Goal: Task Accomplishment & Management: Manage account settings

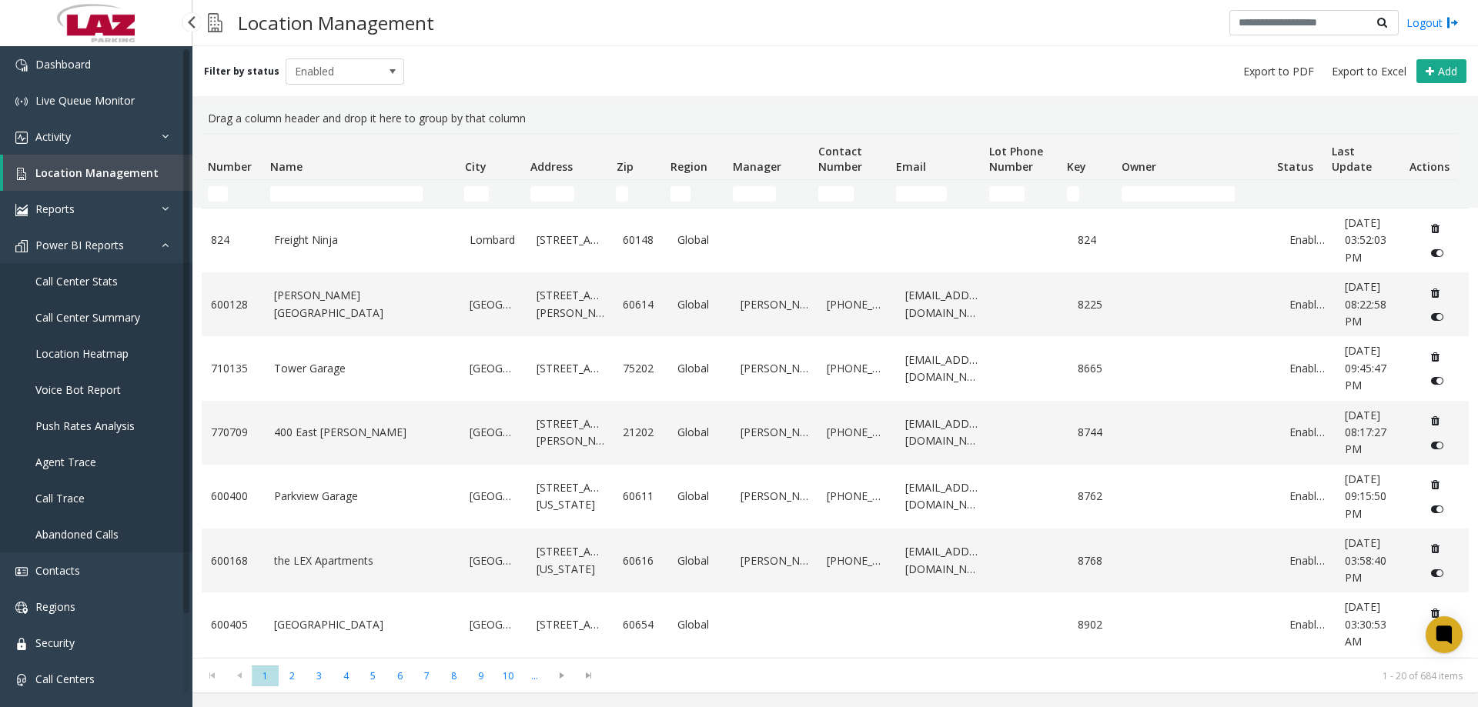
click at [69, 183] on link "Location Management" at bounding box center [97, 173] width 189 height 36
drag, startPoint x: 288, startPoint y: 192, endPoint x: 296, endPoint y: 193, distance: 8.6
click at [296, 193] on input "Name Filter" at bounding box center [346, 193] width 152 height 15
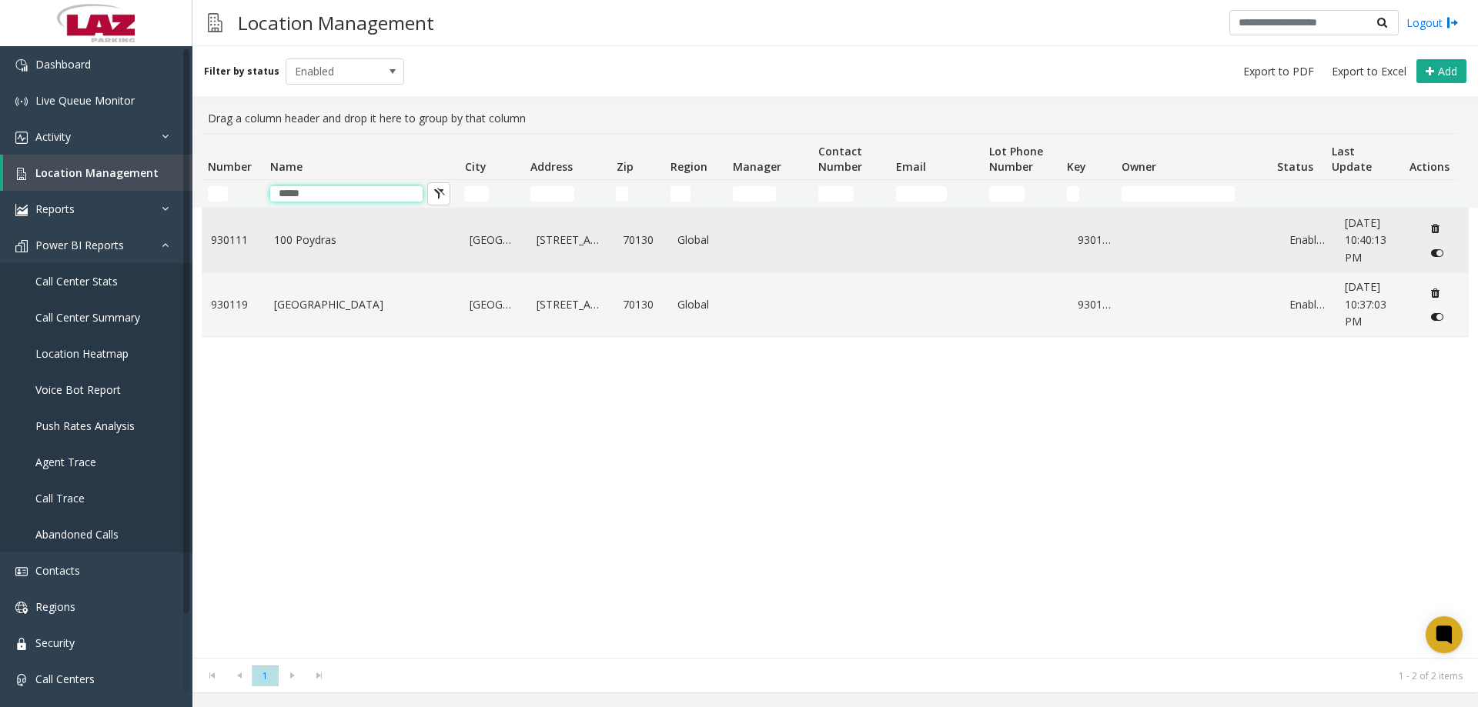
type input "*****"
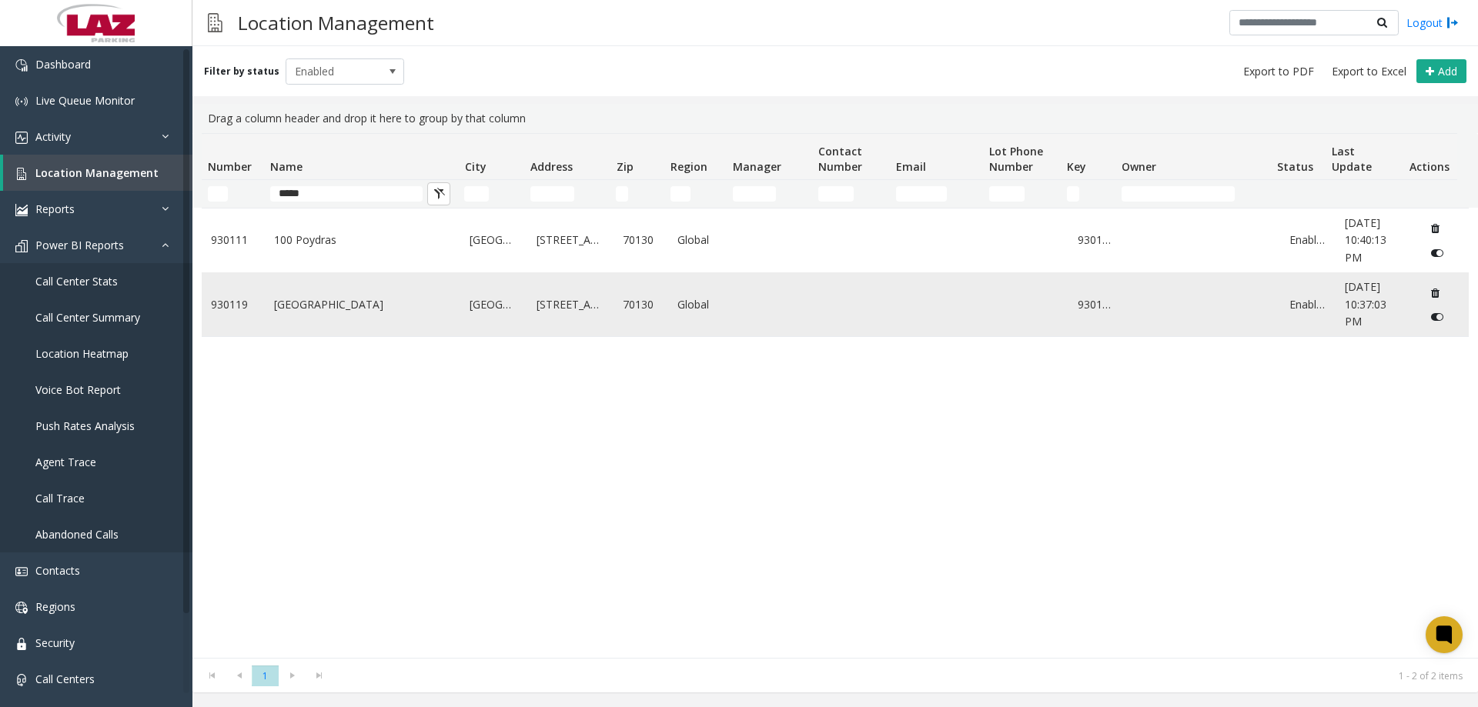
click at [326, 309] on link "Poydras Center" at bounding box center [363, 304] width 178 height 17
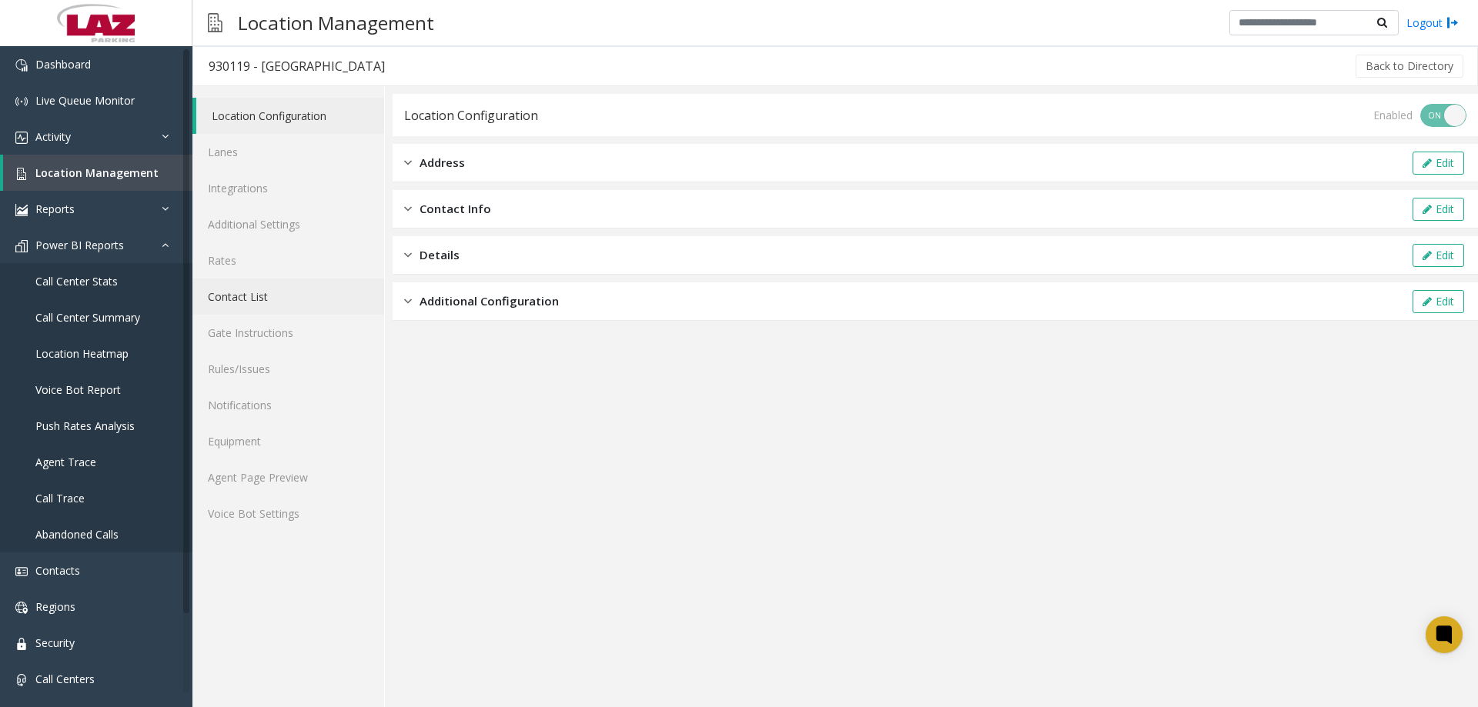
click at [267, 303] on link "Contact List" at bounding box center [288, 297] width 192 height 36
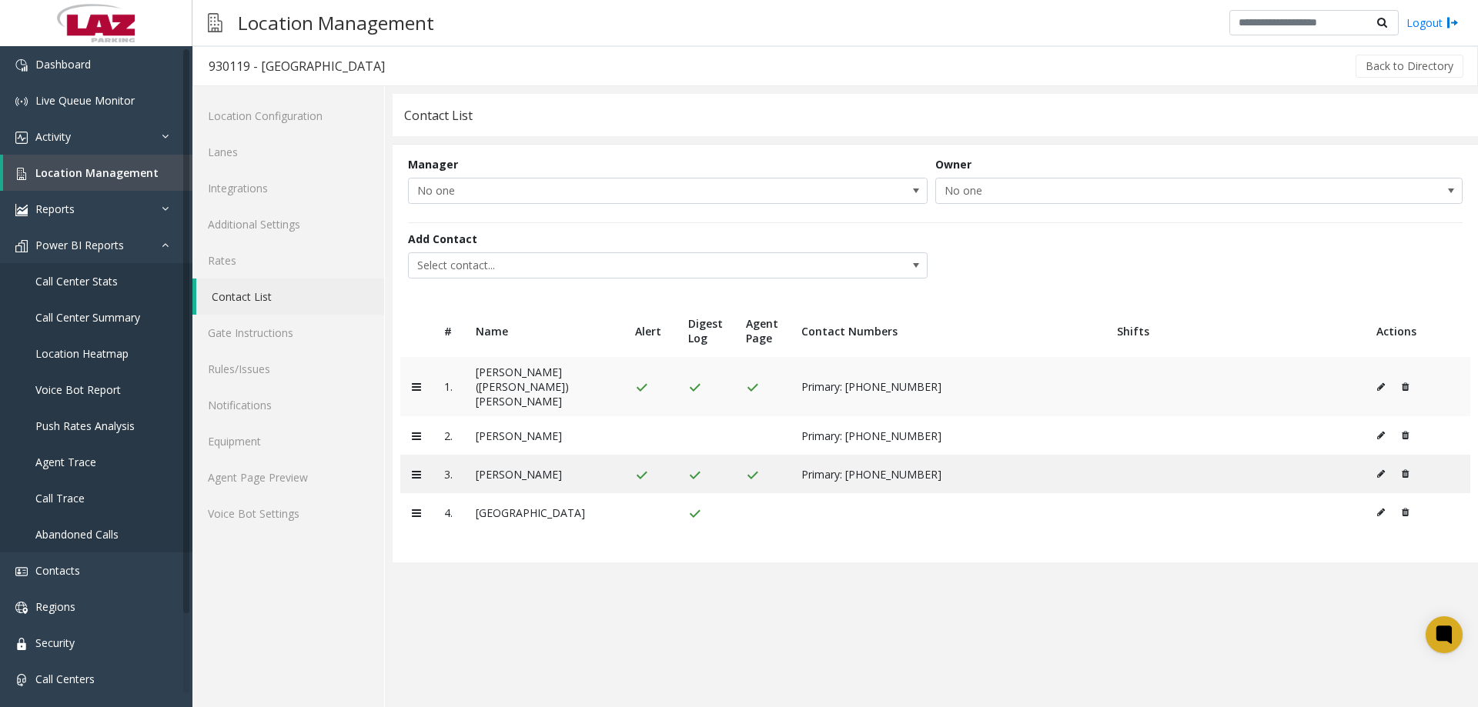
click at [1378, 383] on icon at bounding box center [1381, 387] width 8 height 9
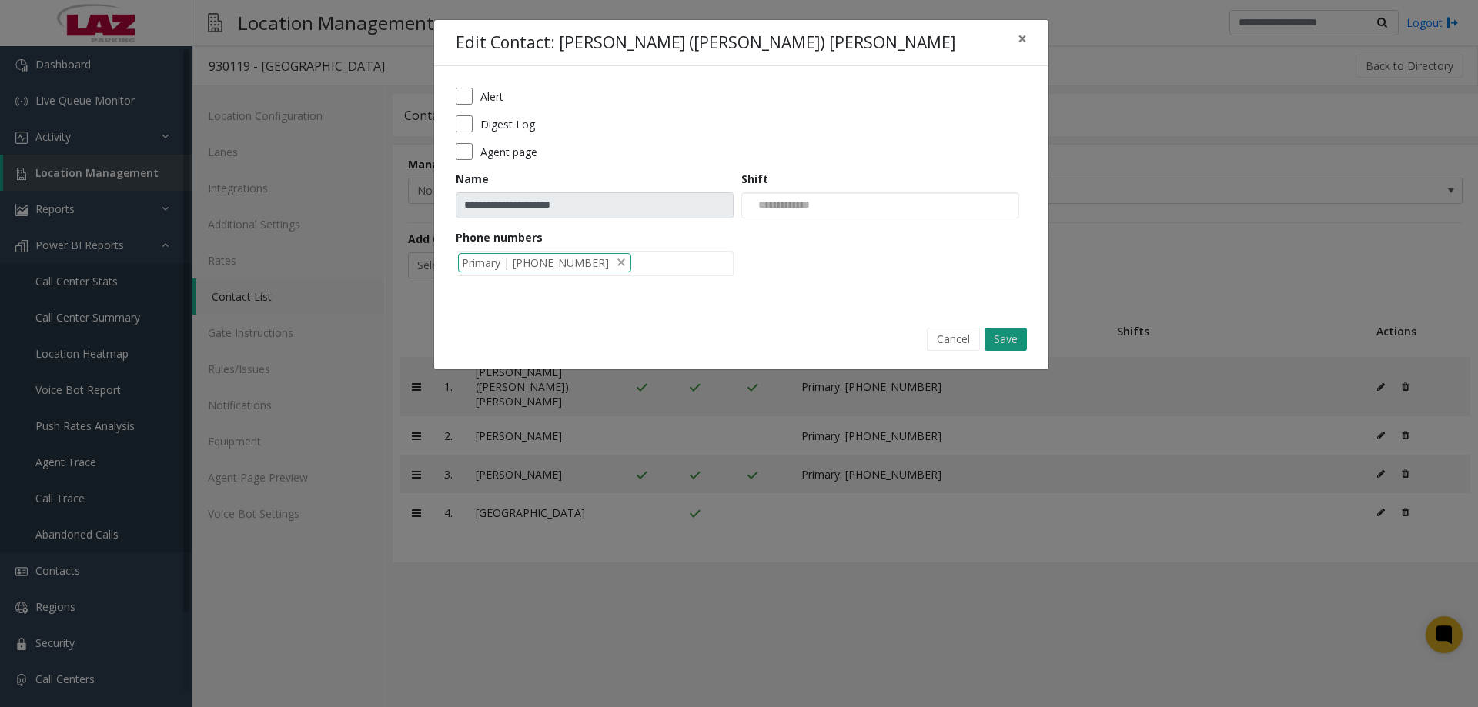
click at [992, 336] on button "Save" at bounding box center [1006, 339] width 42 height 23
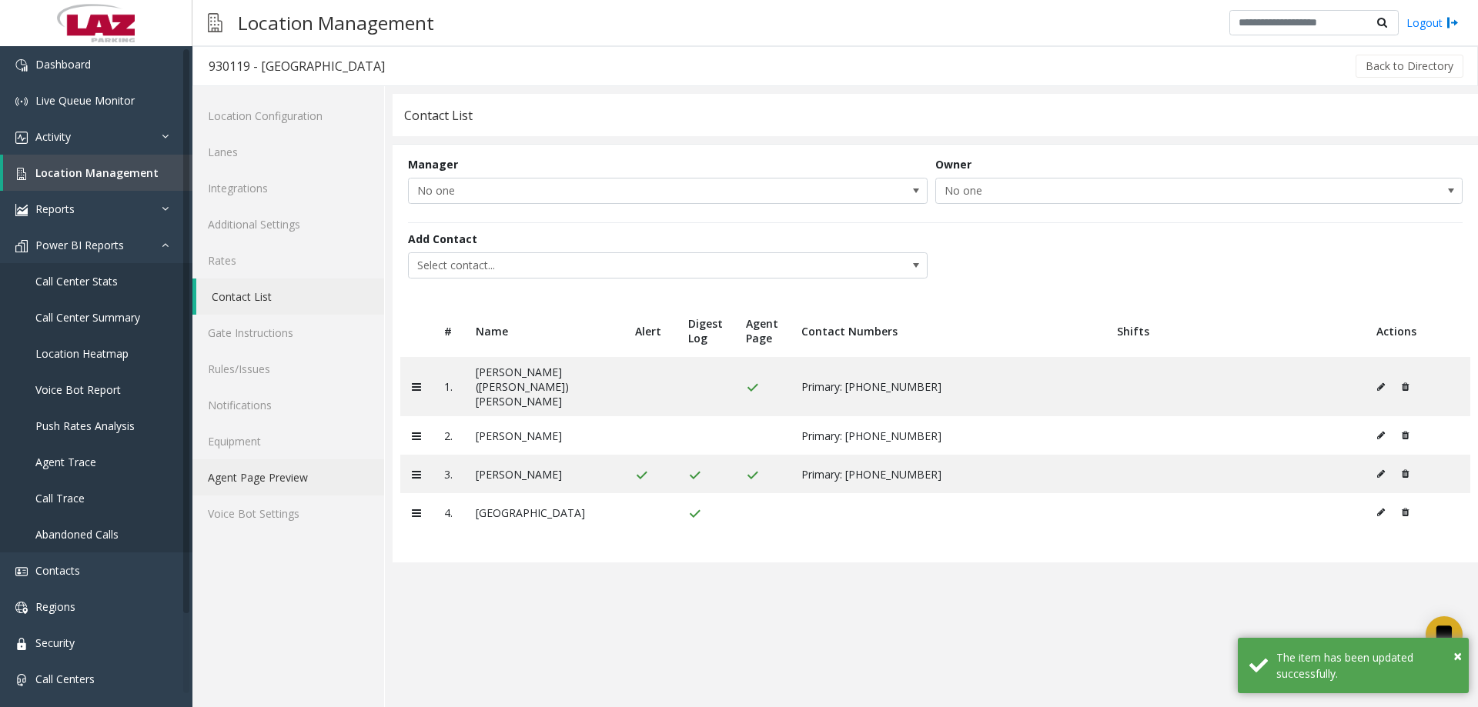
click at [314, 471] on link "Agent Page Preview" at bounding box center [288, 478] width 192 height 36
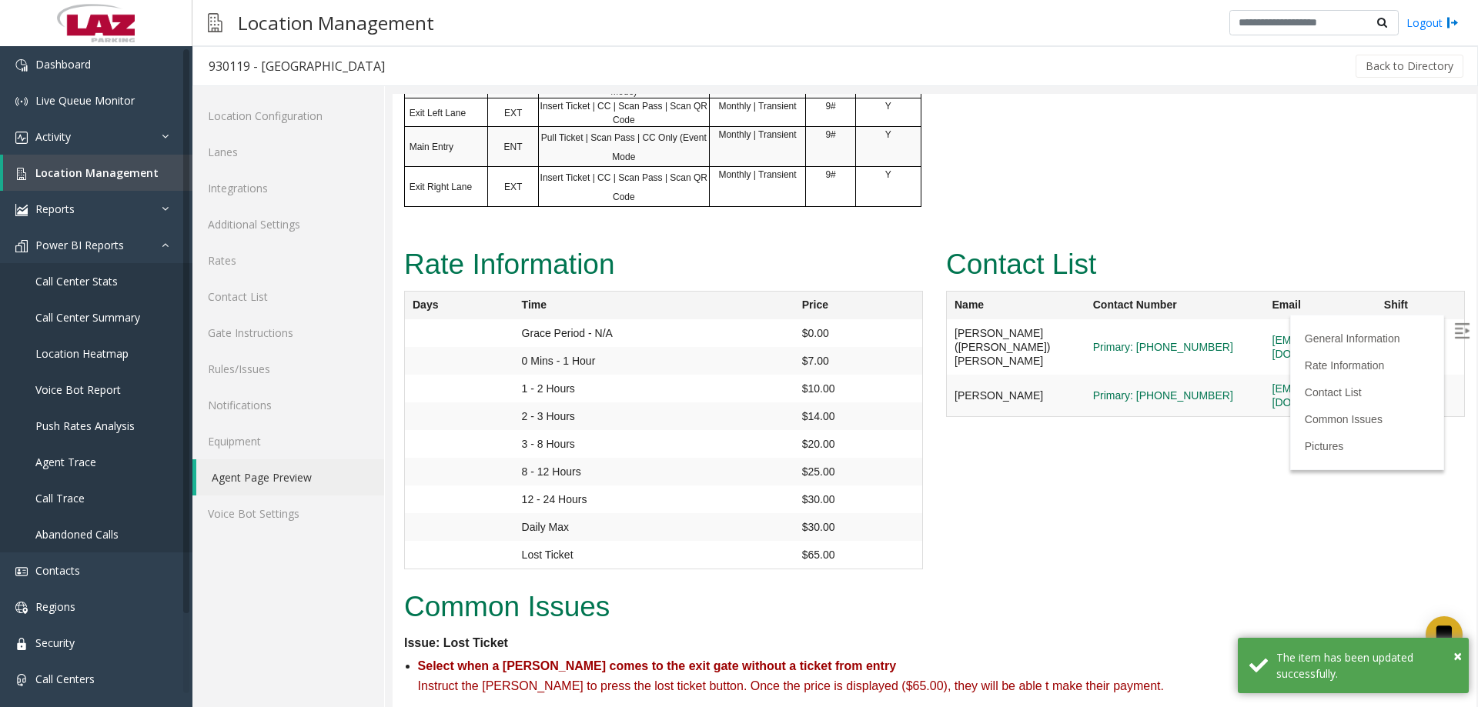
scroll to position [1232, 0]
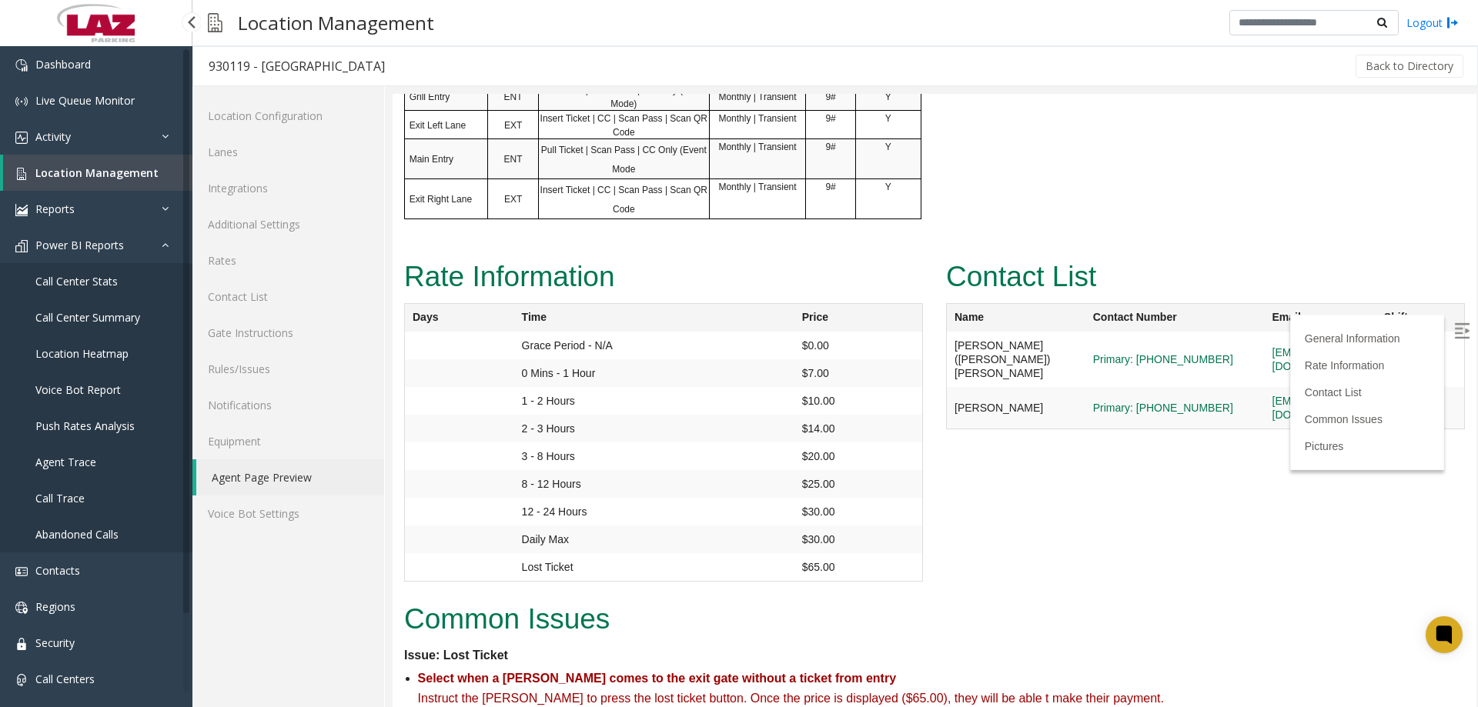
click at [85, 182] on link "Location Management" at bounding box center [97, 173] width 189 height 36
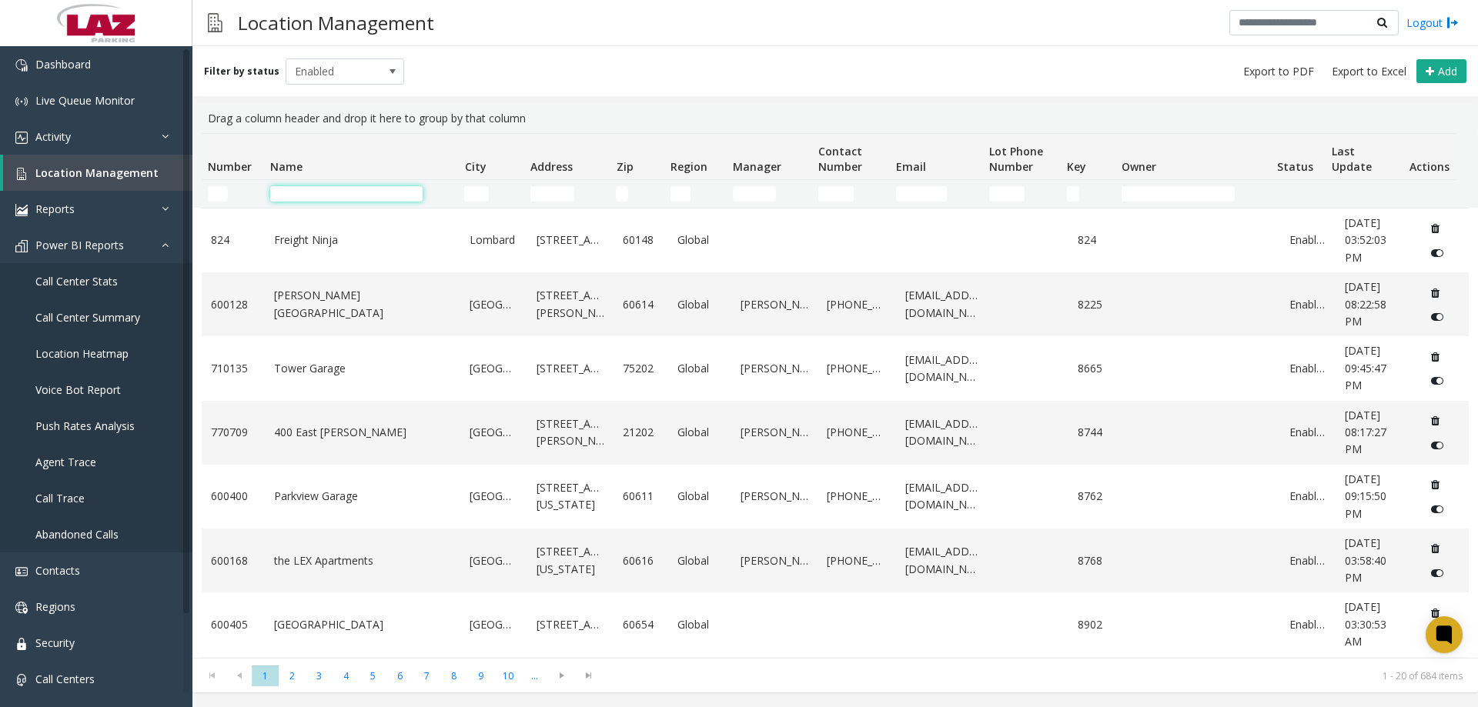
click at [335, 199] on input "Name Filter" at bounding box center [346, 193] width 152 height 15
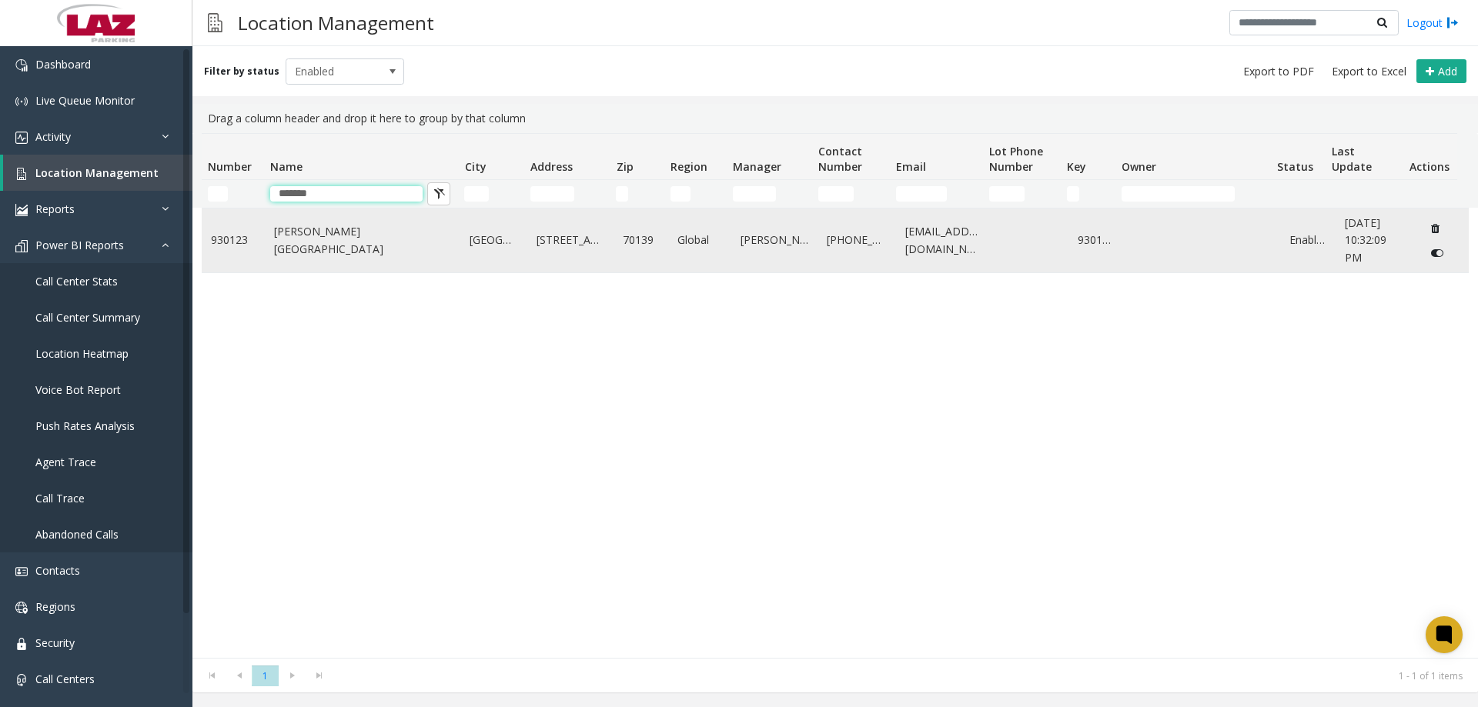
type input "*******"
click at [356, 236] on link "Hancock Whitney Center" at bounding box center [363, 240] width 178 height 35
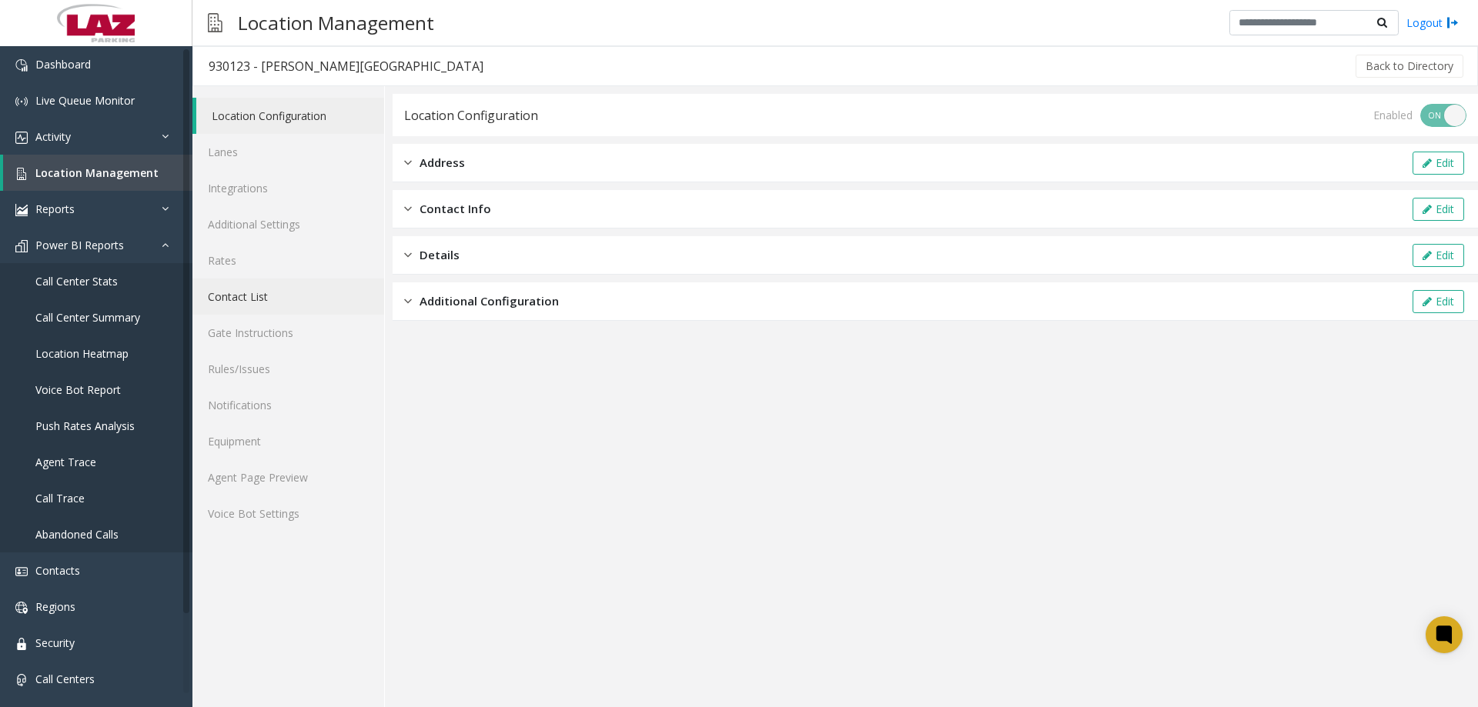
click at [251, 294] on link "Contact List" at bounding box center [288, 297] width 192 height 36
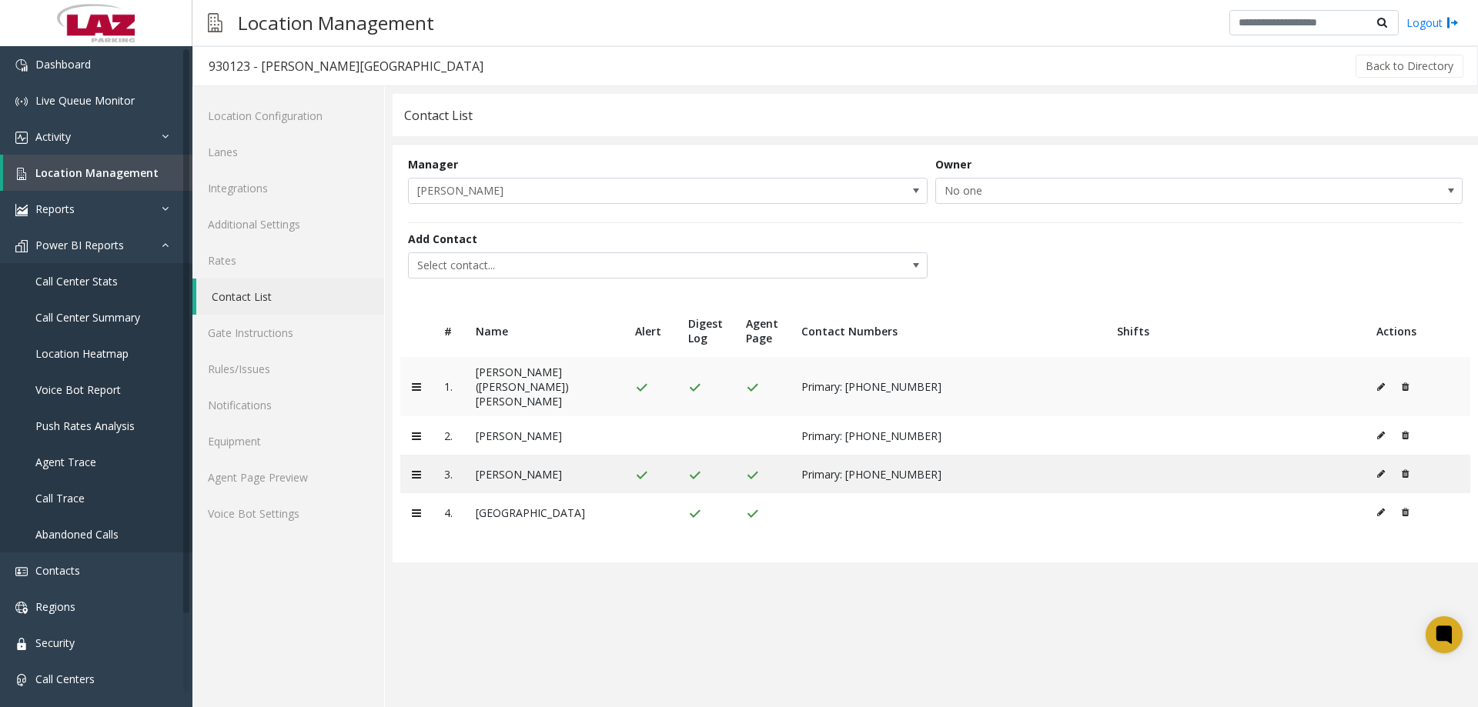
click at [1380, 383] on icon at bounding box center [1381, 387] width 8 height 9
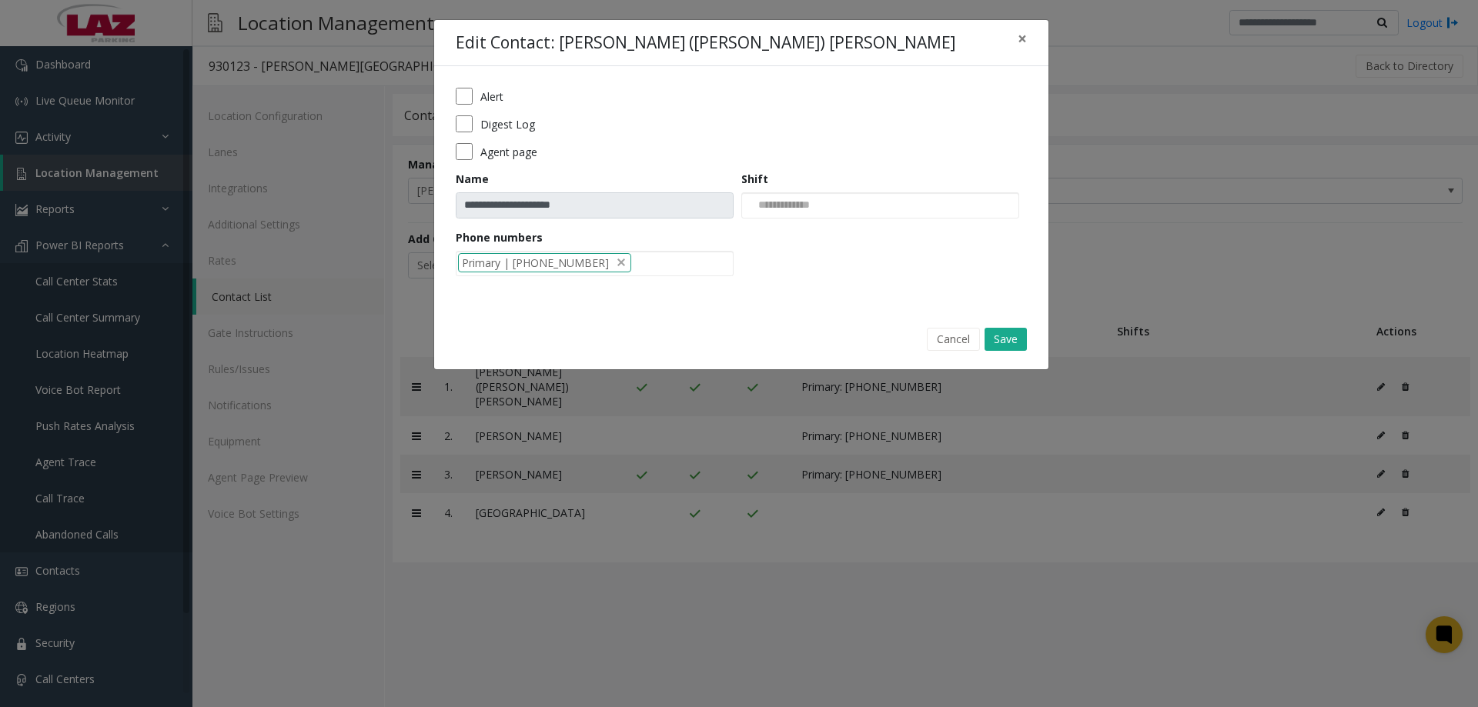
click at [463, 113] on form "**********" at bounding box center [741, 187] width 571 height 199
click at [997, 336] on button "Save" at bounding box center [1006, 339] width 42 height 23
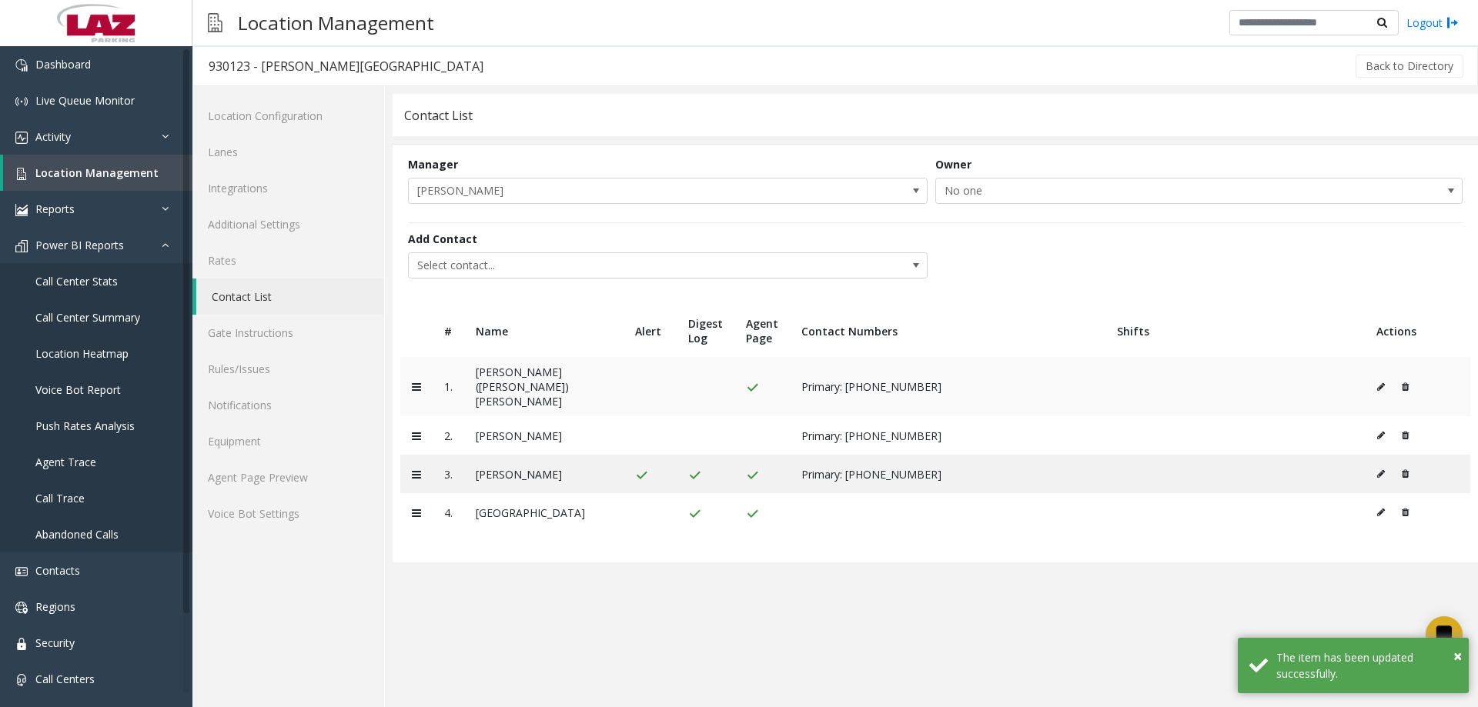
click at [1378, 383] on icon at bounding box center [1381, 387] width 8 height 9
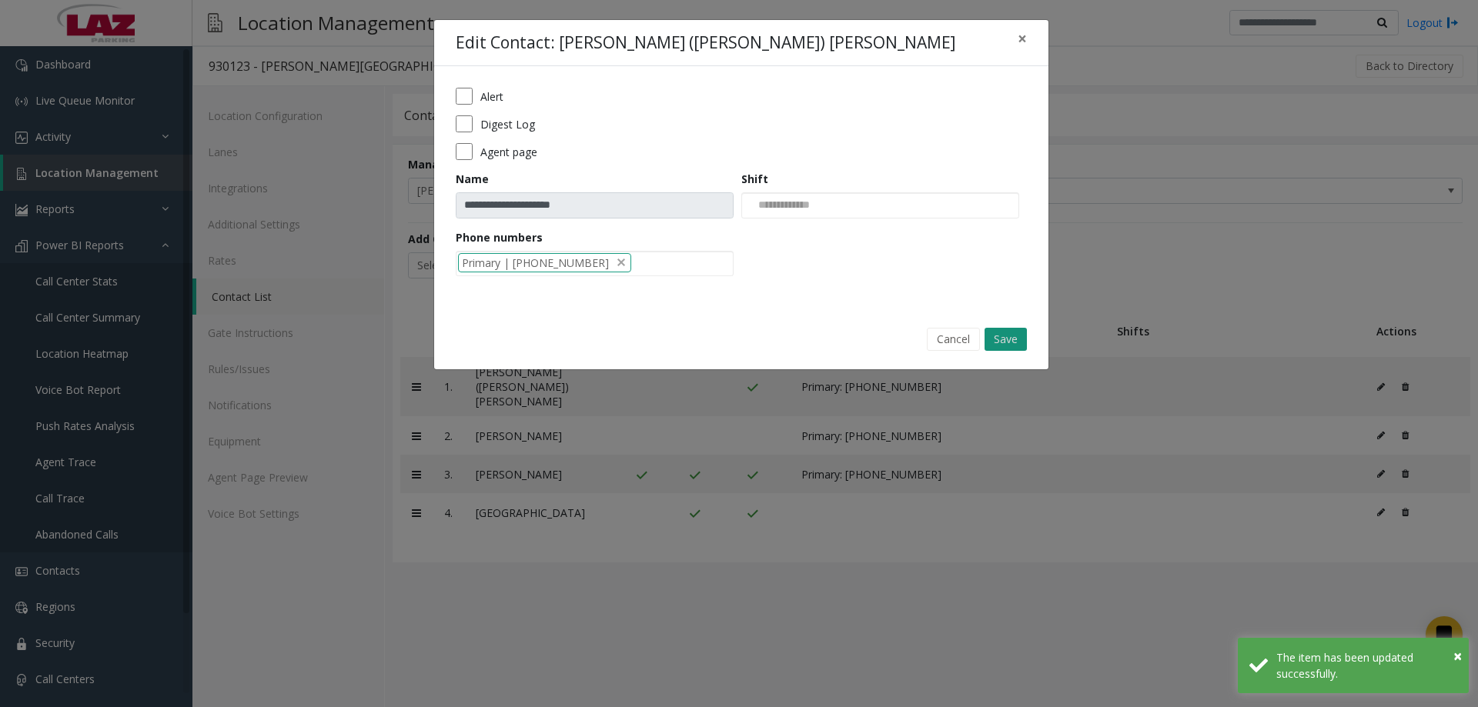
click at [1008, 340] on button "Save" at bounding box center [1006, 339] width 42 height 23
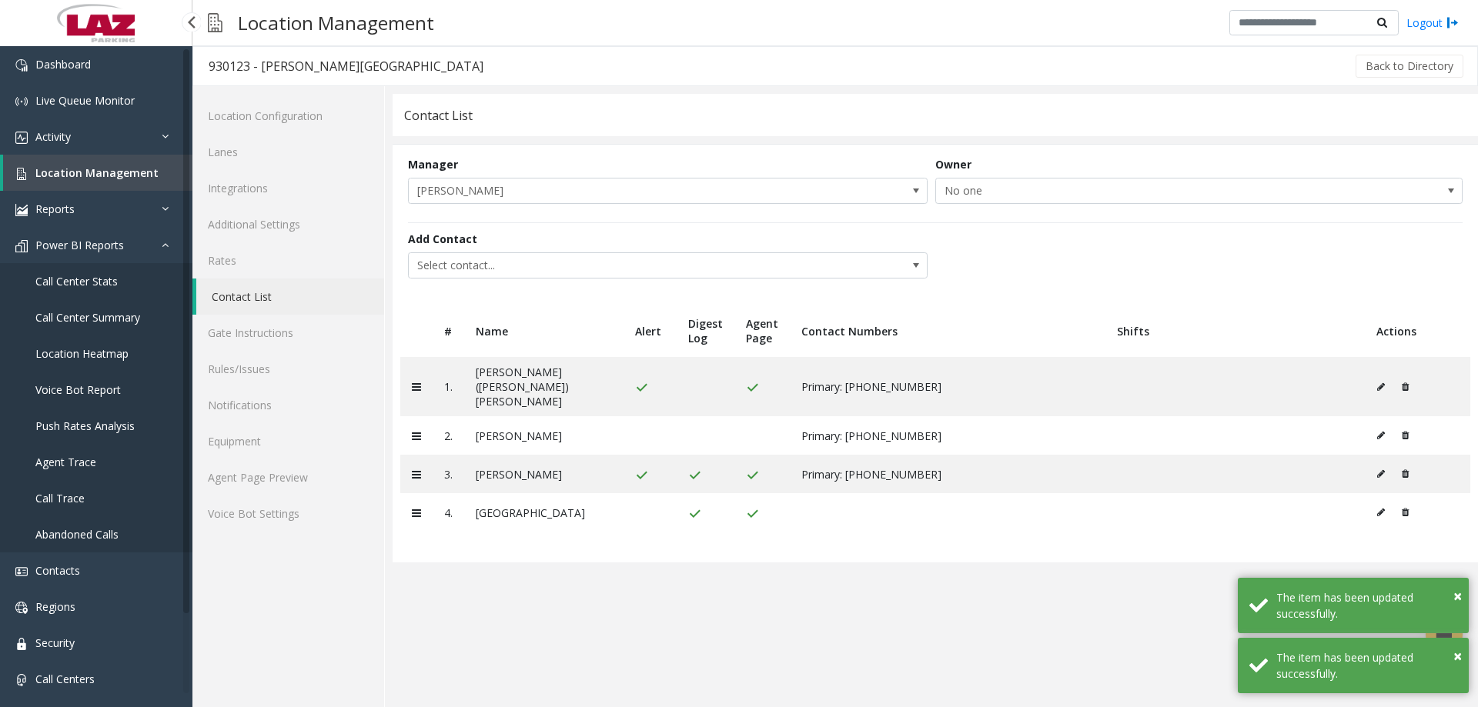
click at [89, 175] on span "Location Management" at bounding box center [96, 173] width 123 height 15
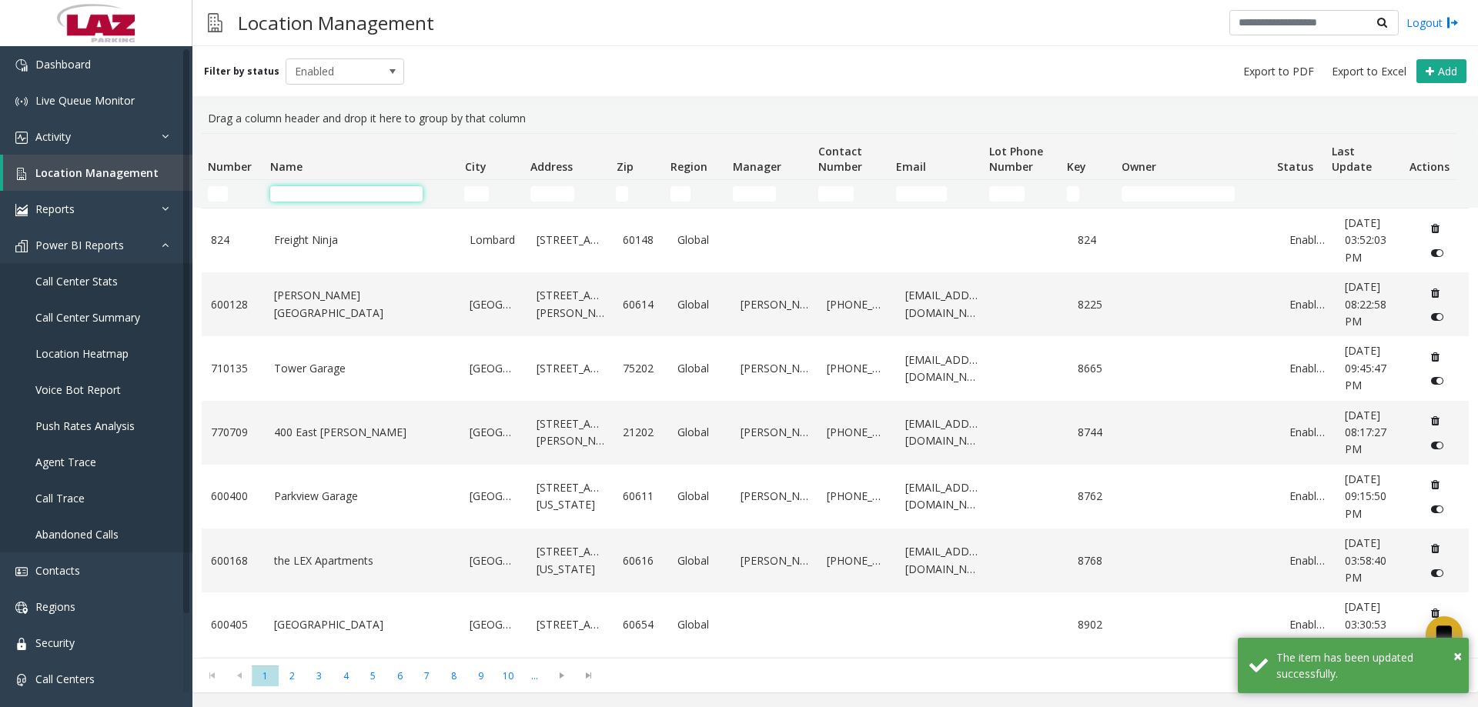
click at [307, 197] on input "Name Filter" at bounding box center [346, 193] width 152 height 15
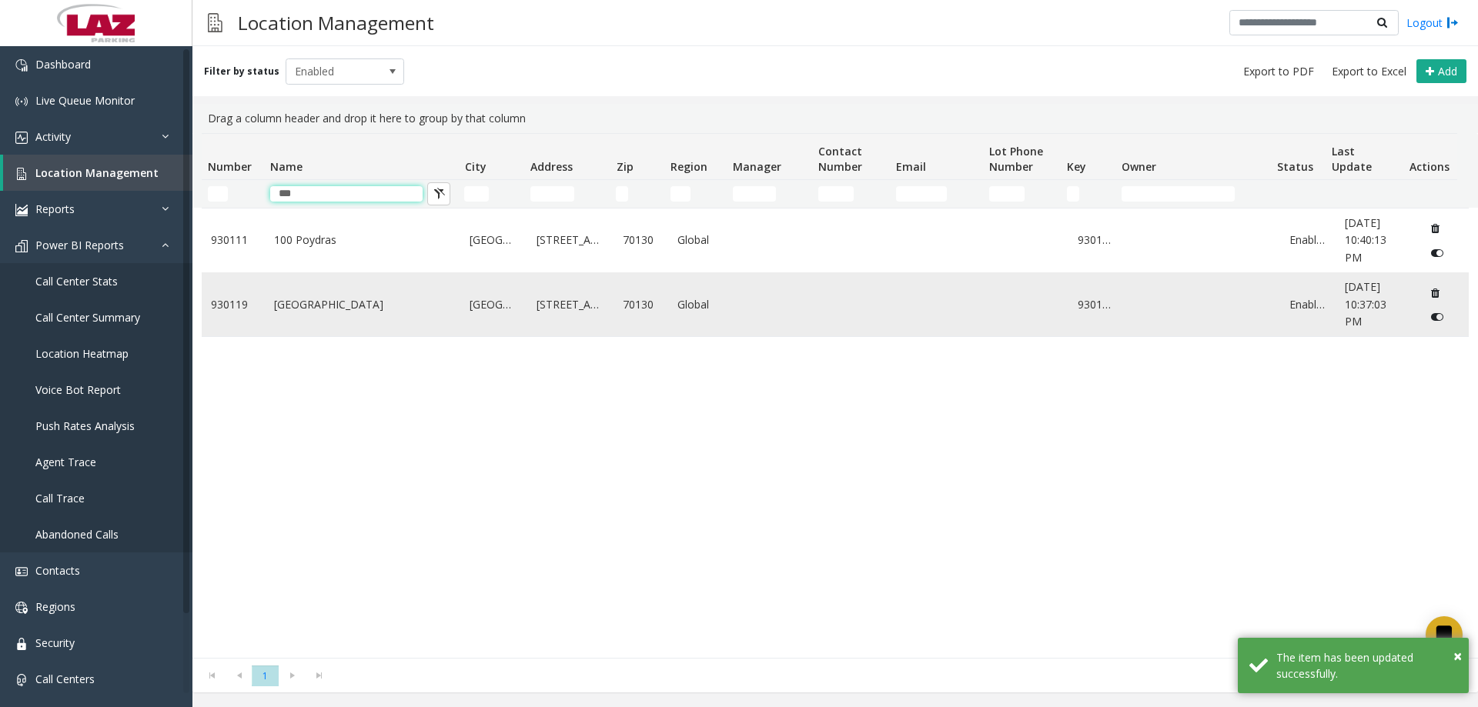
type input "***"
click at [330, 299] on link "Poydras Center" at bounding box center [363, 304] width 178 height 17
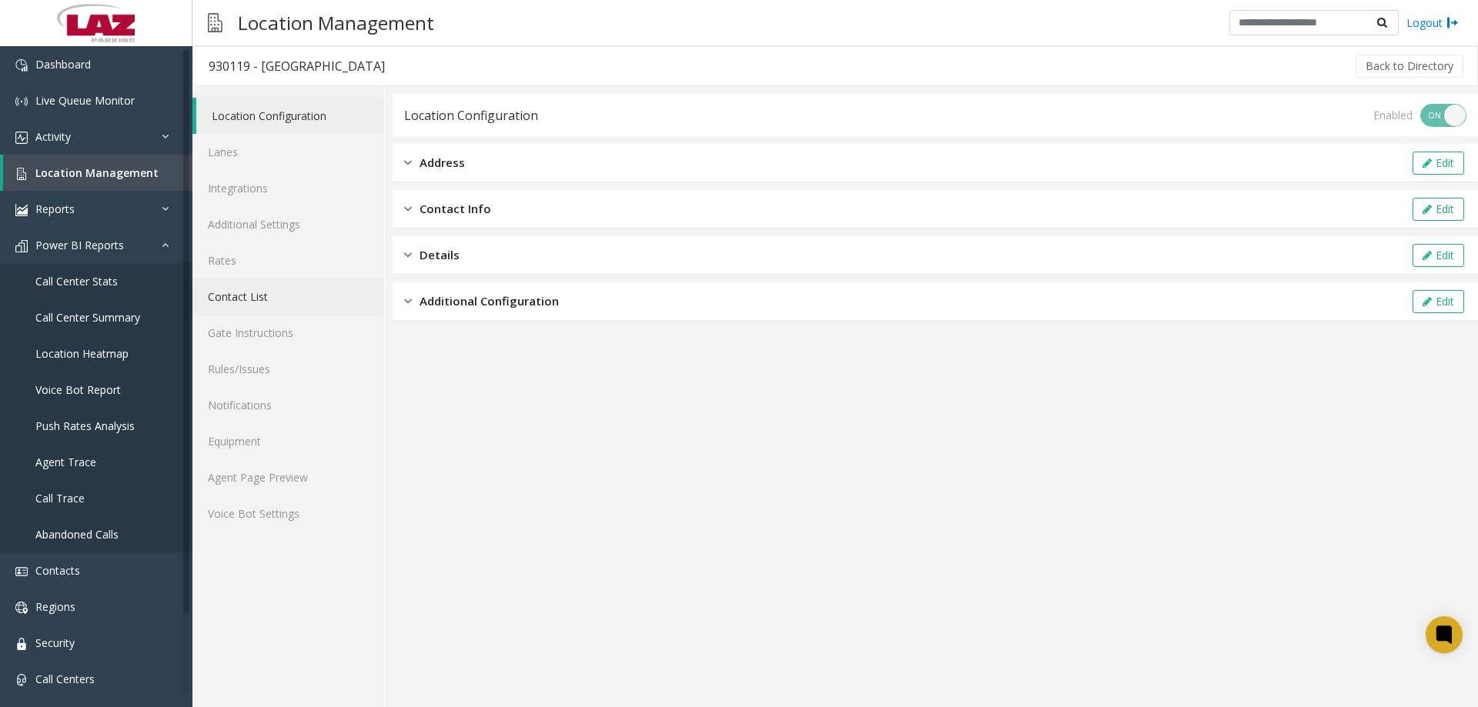
click at [256, 294] on link "Contact List" at bounding box center [288, 297] width 192 height 36
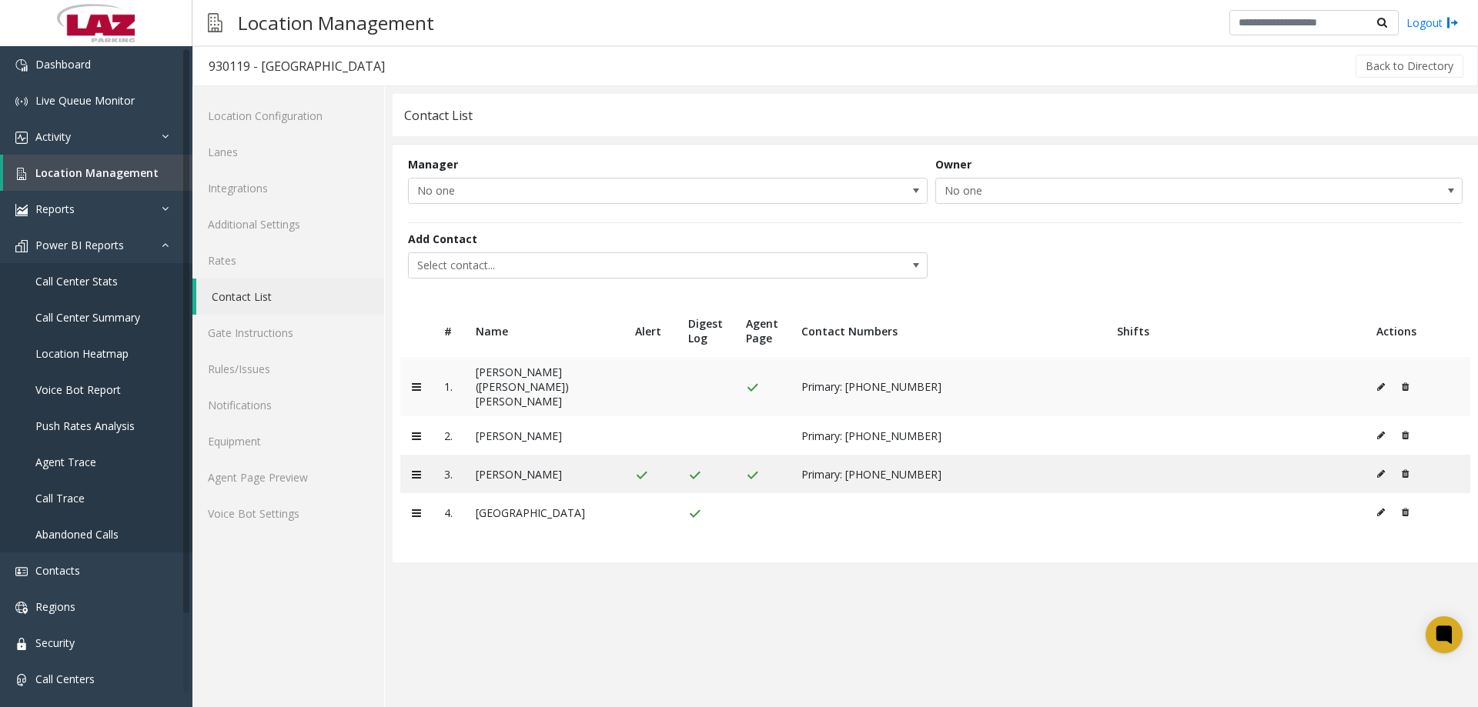
click at [1377, 378] on button at bounding box center [1385, 387] width 17 height 23
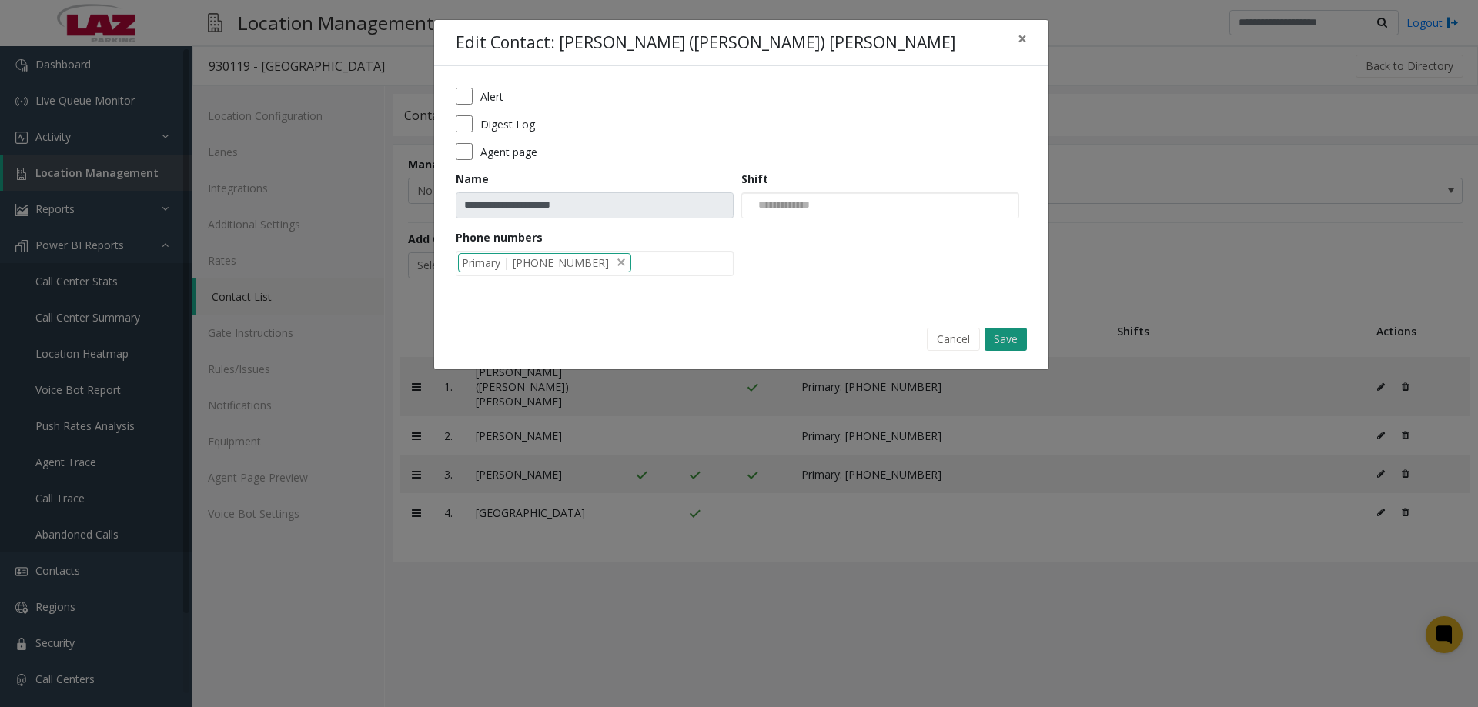
click at [1003, 330] on button "Save" at bounding box center [1006, 339] width 42 height 23
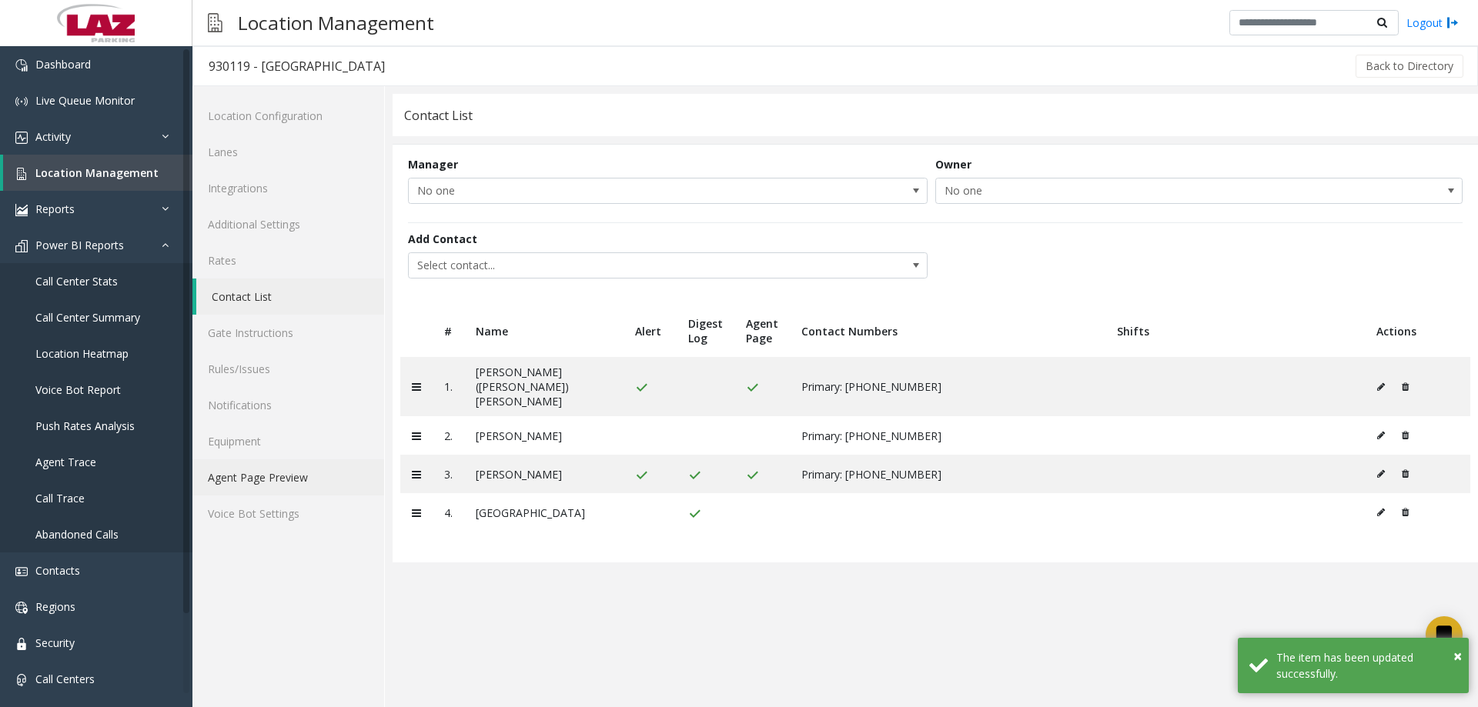
click at [260, 483] on link "Agent Page Preview" at bounding box center [288, 478] width 192 height 36
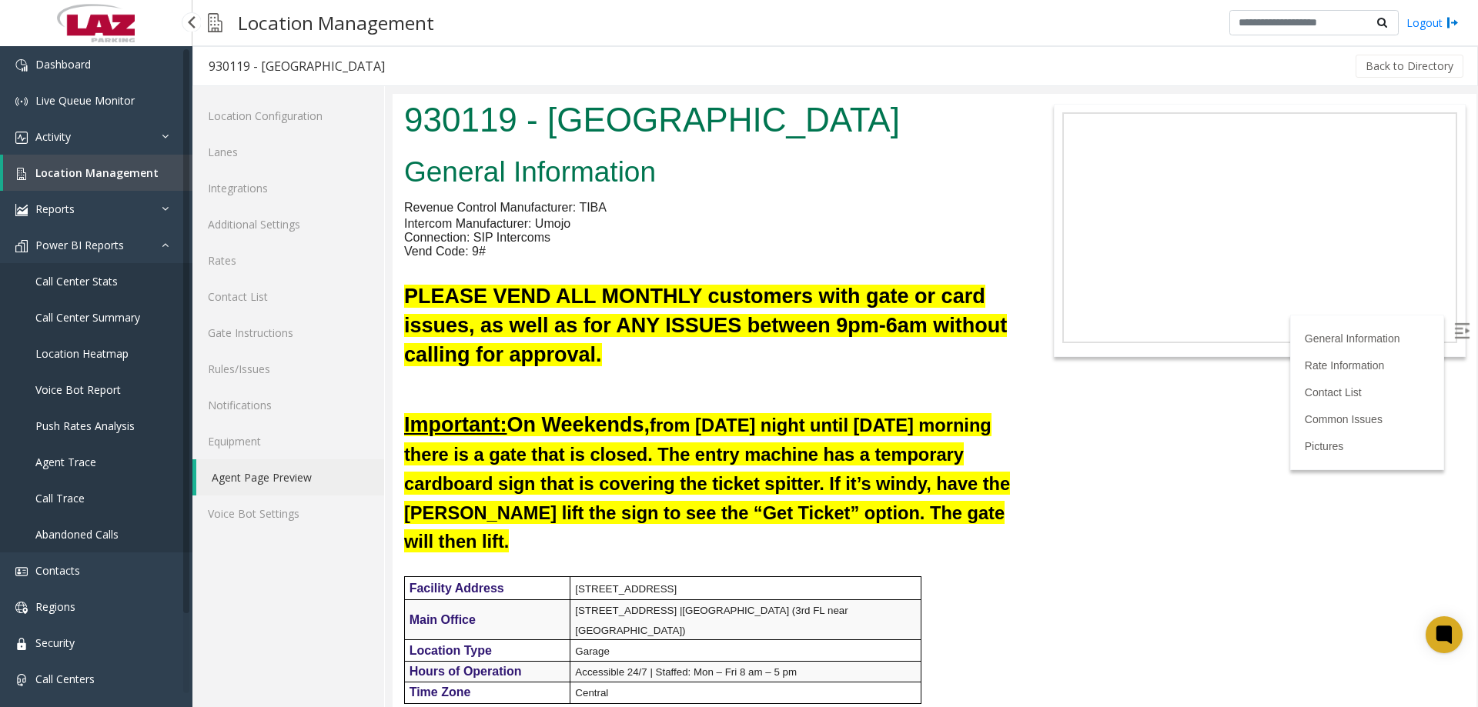
click at [125, 171] on span "Location Management" at bounding box center [96, 173] width 123 height 15
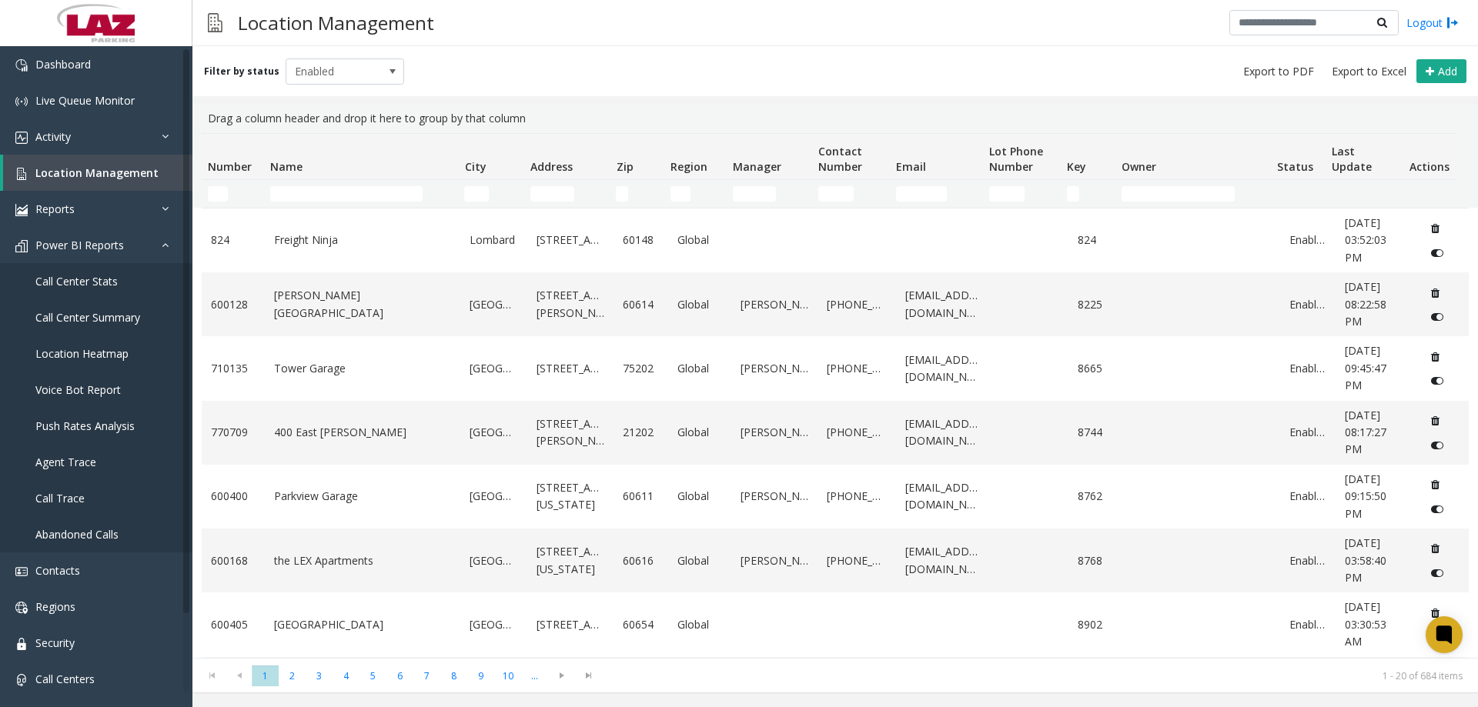
click at [229, 185] on td "Number Filter" at bounding box center [233, 194] width 62 height 28
click at [224, 190] on input "Number Filter" at bounding box center [218, 193] width 20 height 15
click at [585, 57] on div "Filter by status Enabled Add" at bounding box center [835, 71] width 1286 height 50
click at [219, 193] on input "Number Filter" at bounding box center [218, 193] width 20 height 15
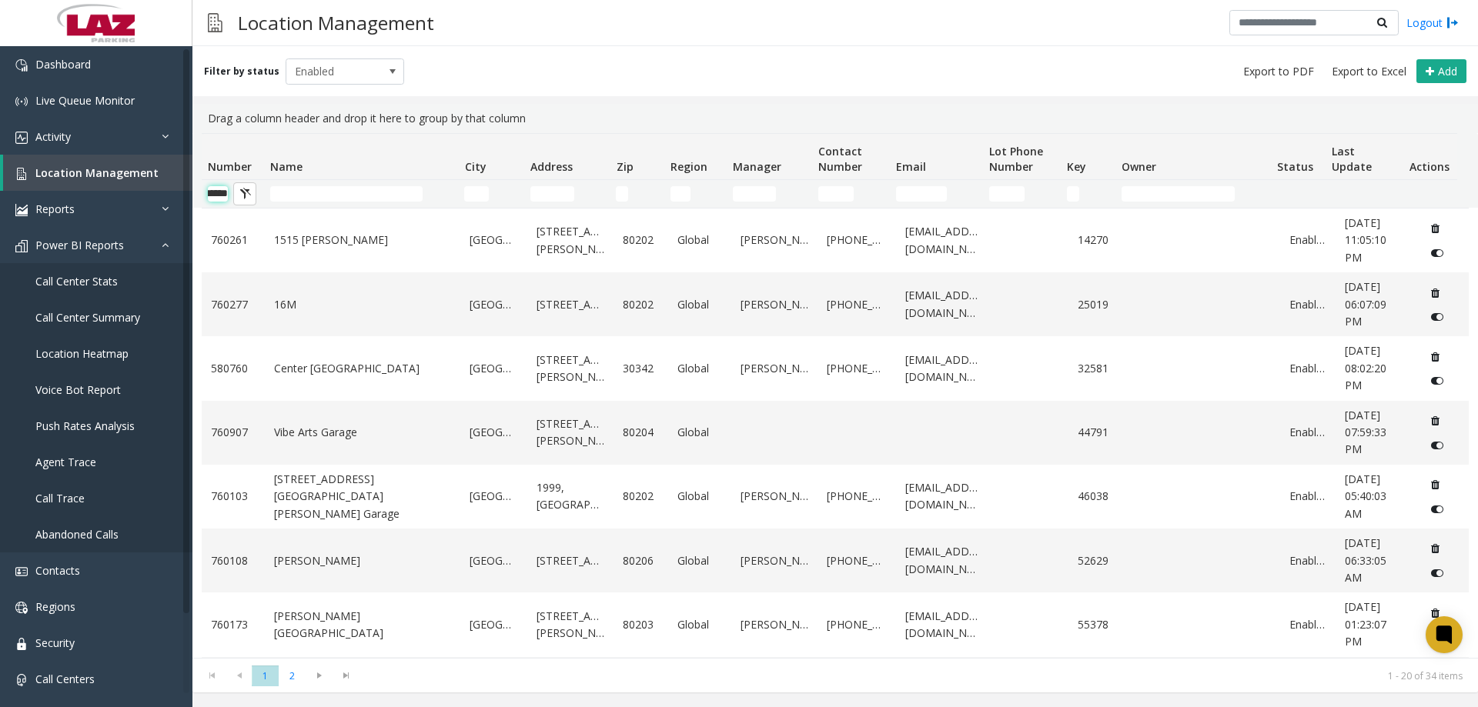
scroll to position [0, 25]
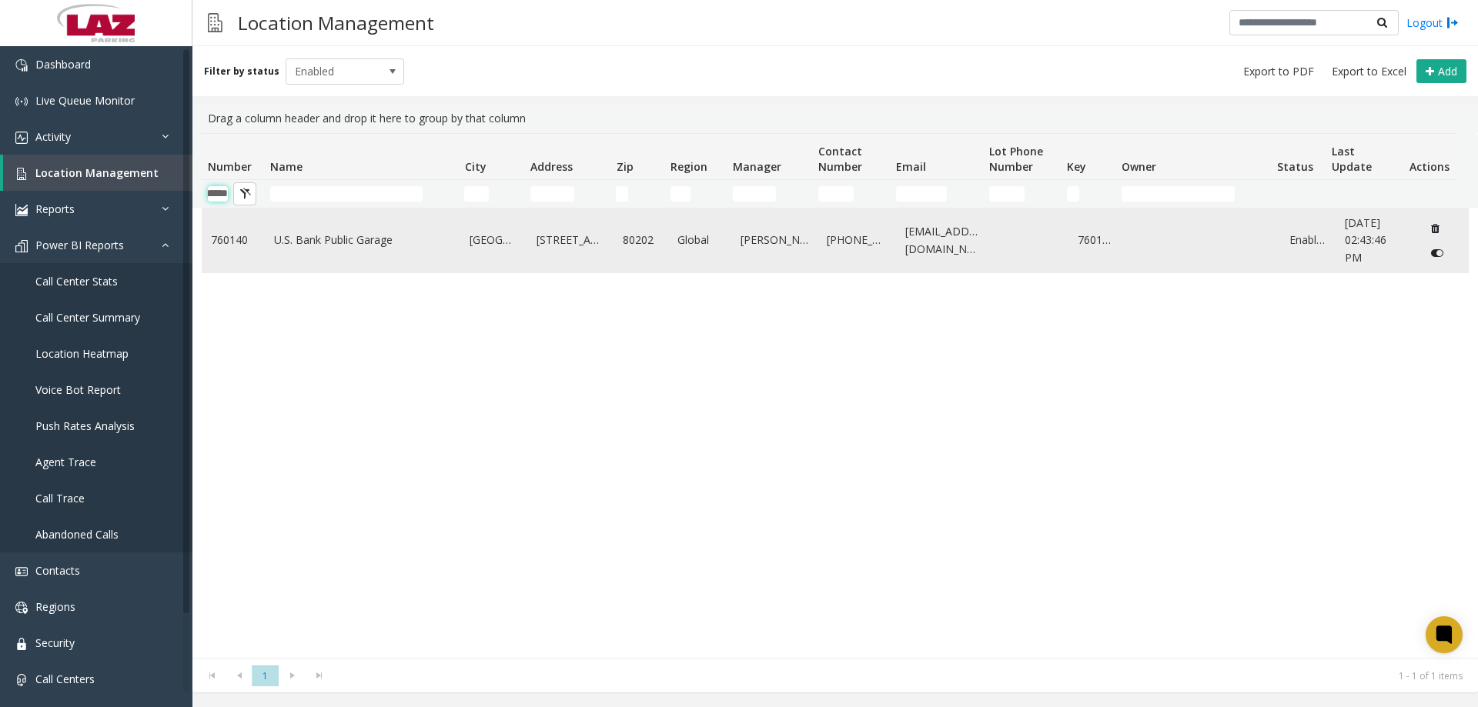
type input "******"
click at [230, 236] on link "760140" at bounding box center [233, 240] width 45 height 17
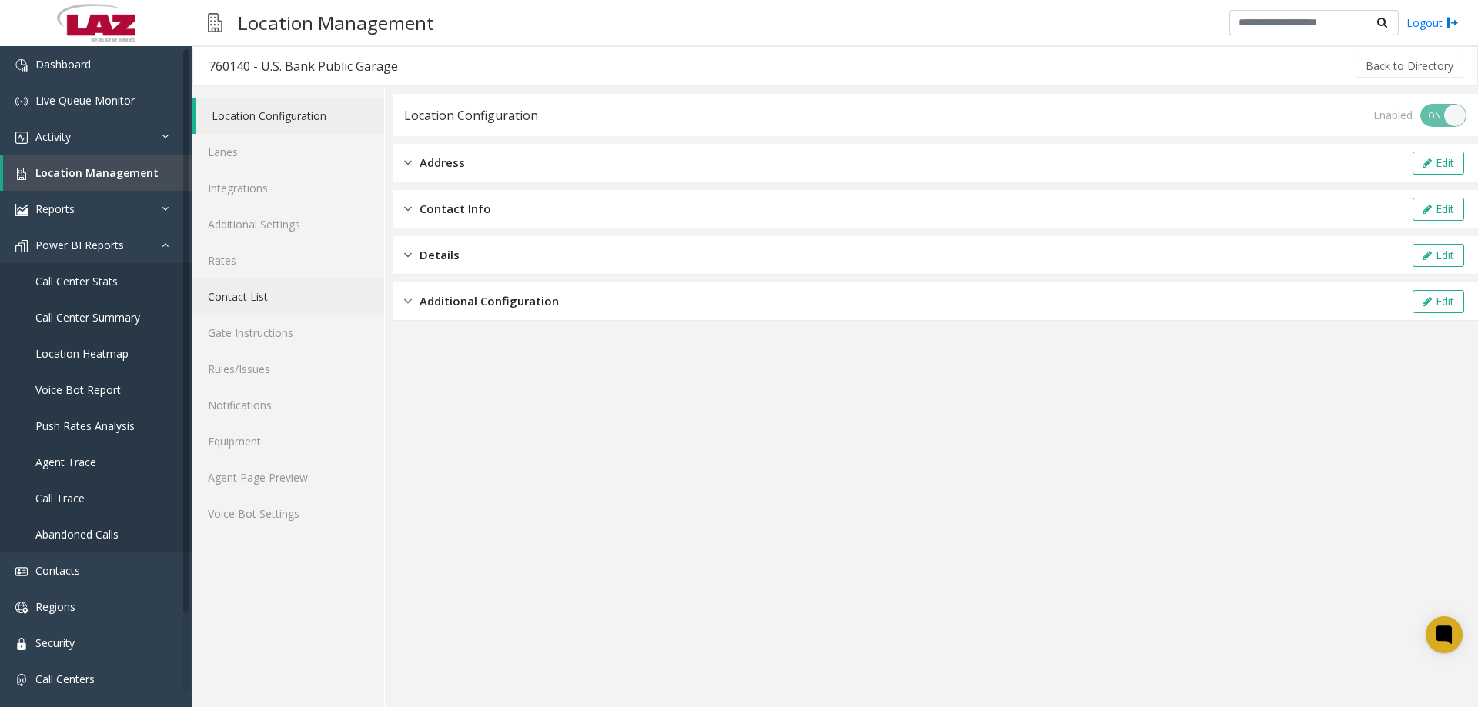
click at [256, 299] on link "Contact List" at bounding box center [288, 297] width 192 height 36
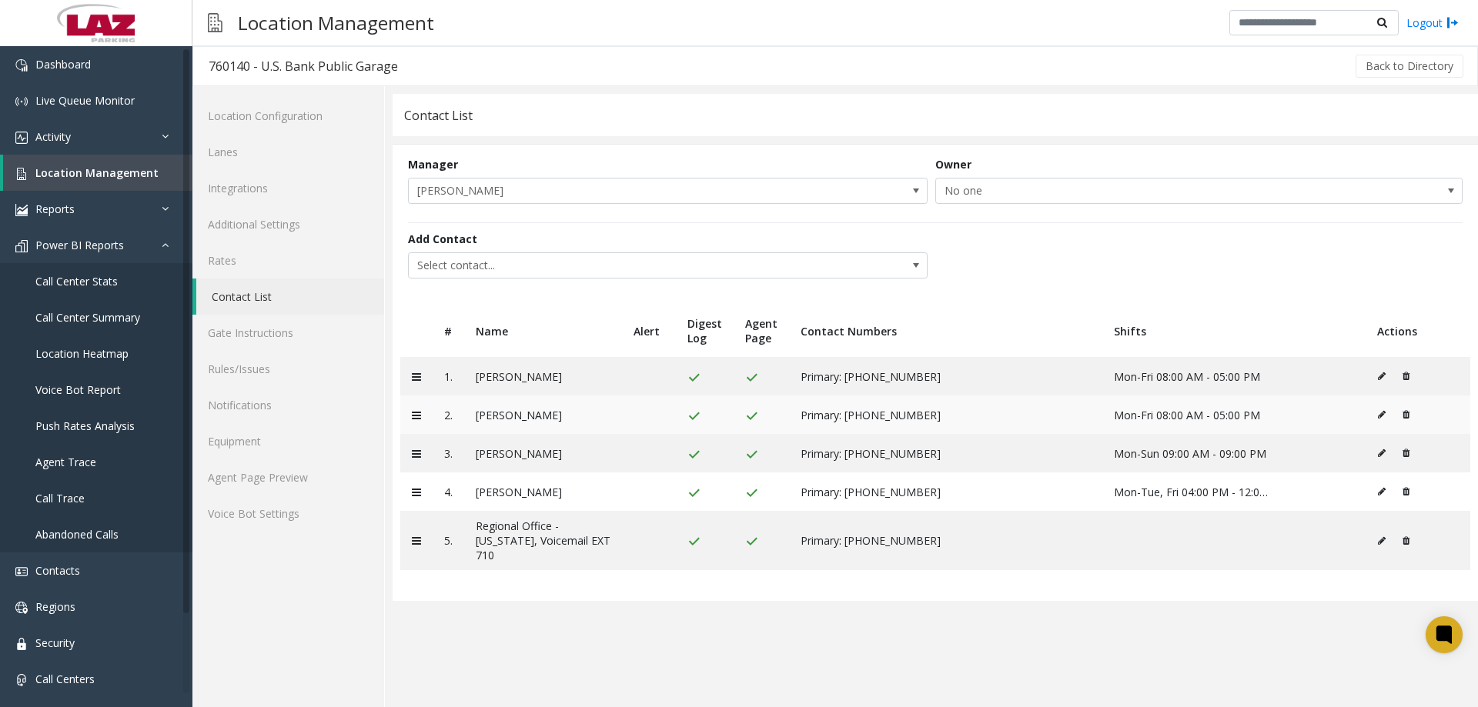
click at [1407, 408] on button at bounding box center [1402, 414] width 16 height 23
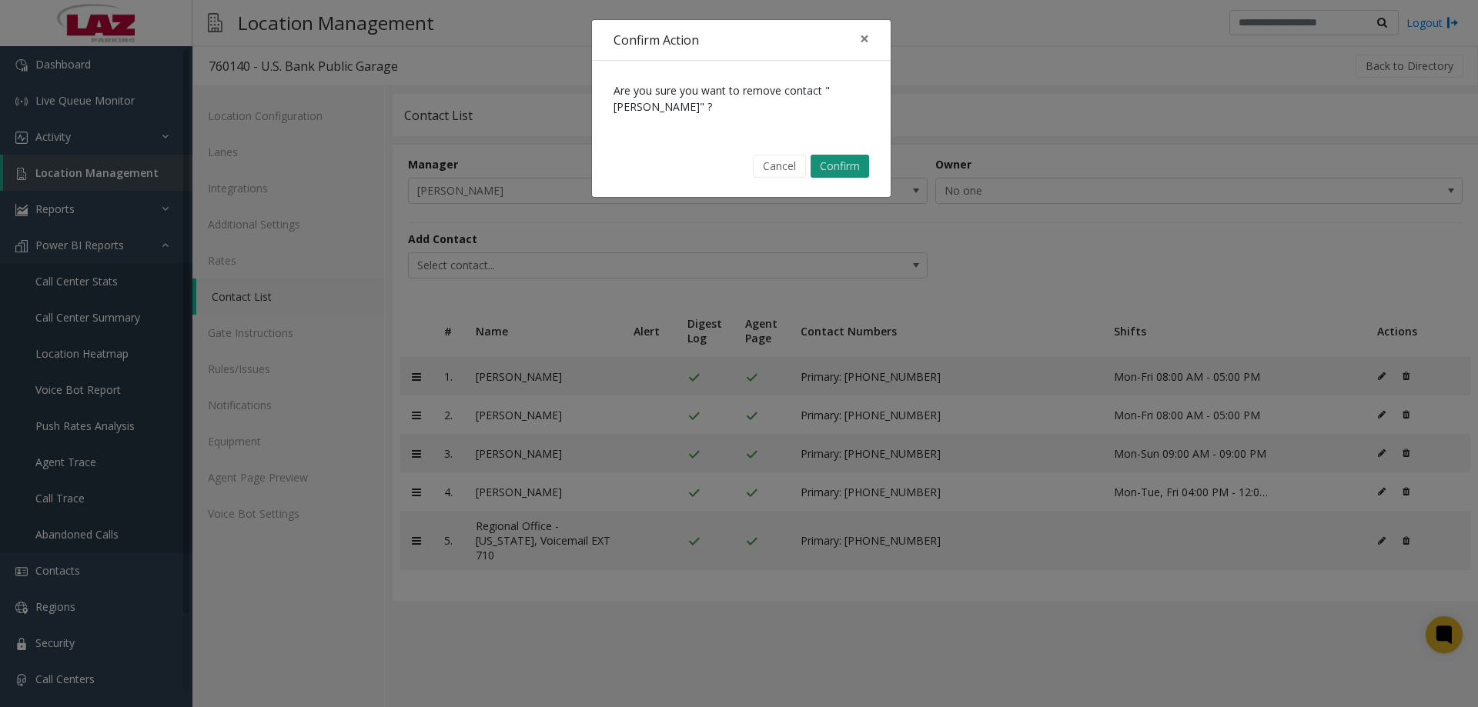
click at [858, 163] on button "Confirm" at bounding box center [840, 166] width 59 height 23
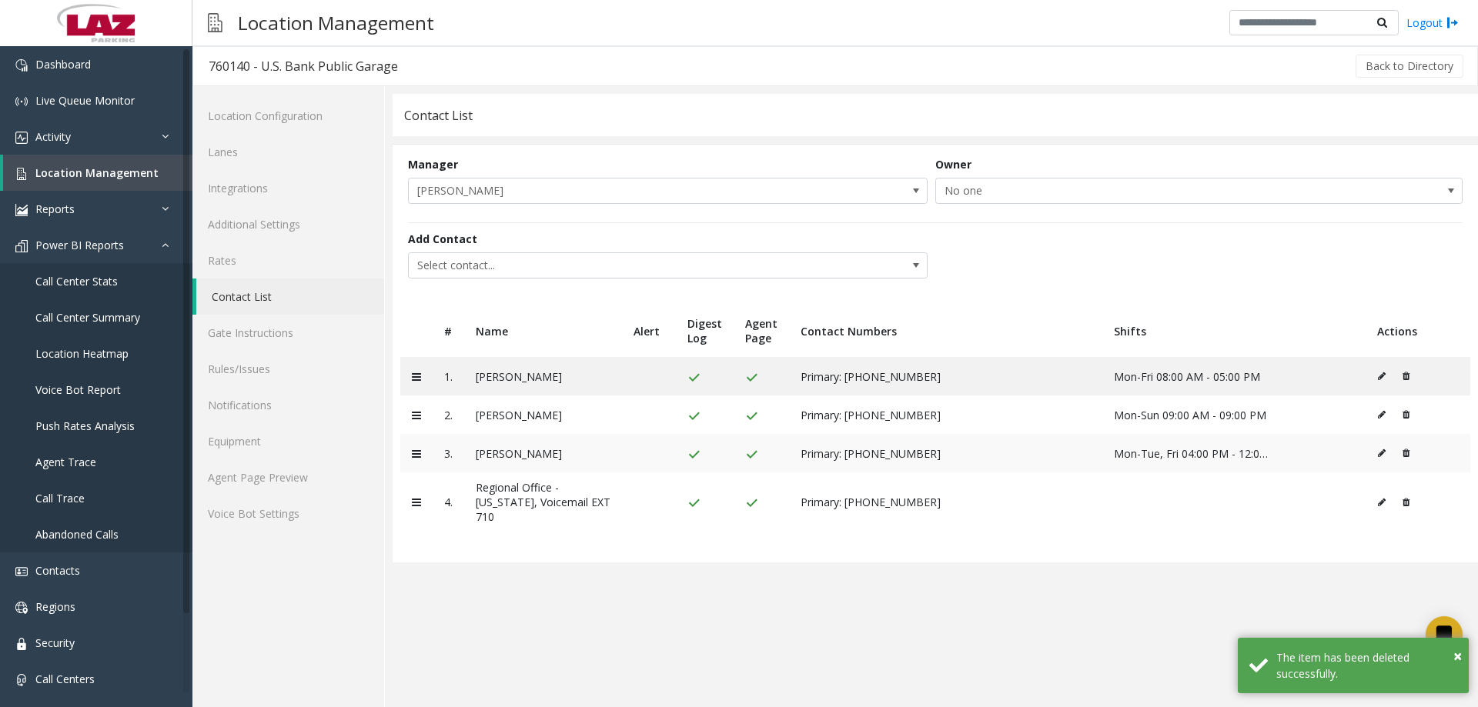
click at [1404, 457] on icon at bounding box center [1406, 453] width 7 height 9
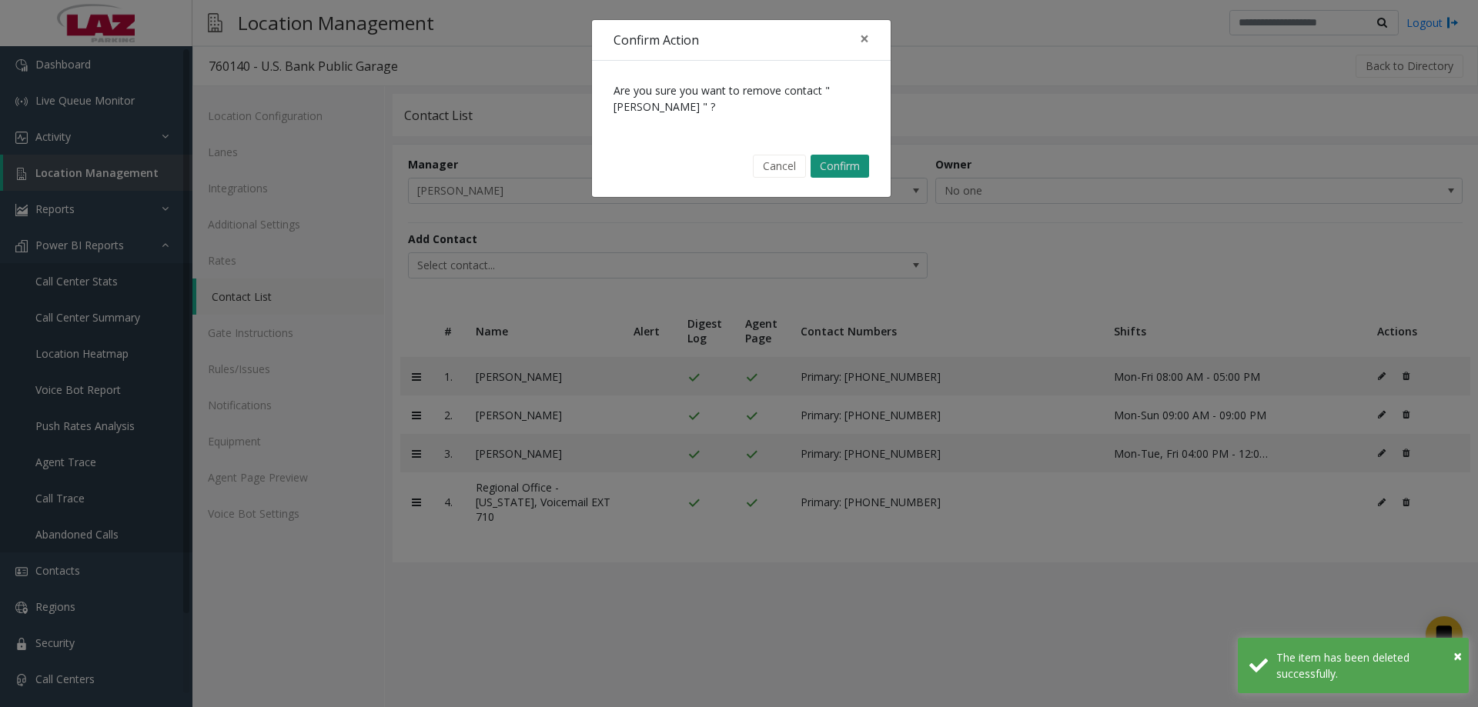
click at [847, 162] on button "Confirm" at bounding box center [840, 166] width 59 height 23
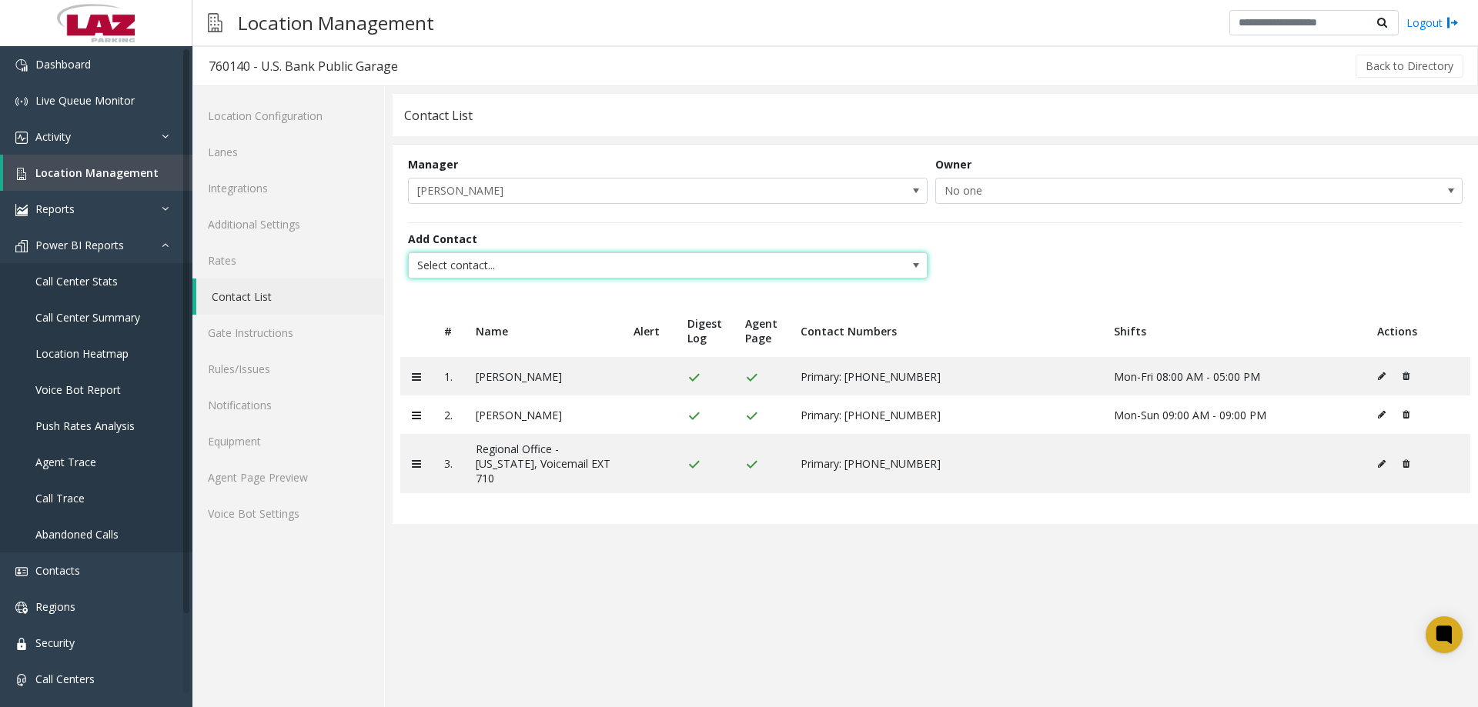
click at [524, 266] on span "Select contact..." at bounding box center [616, 265] width 414 height 25
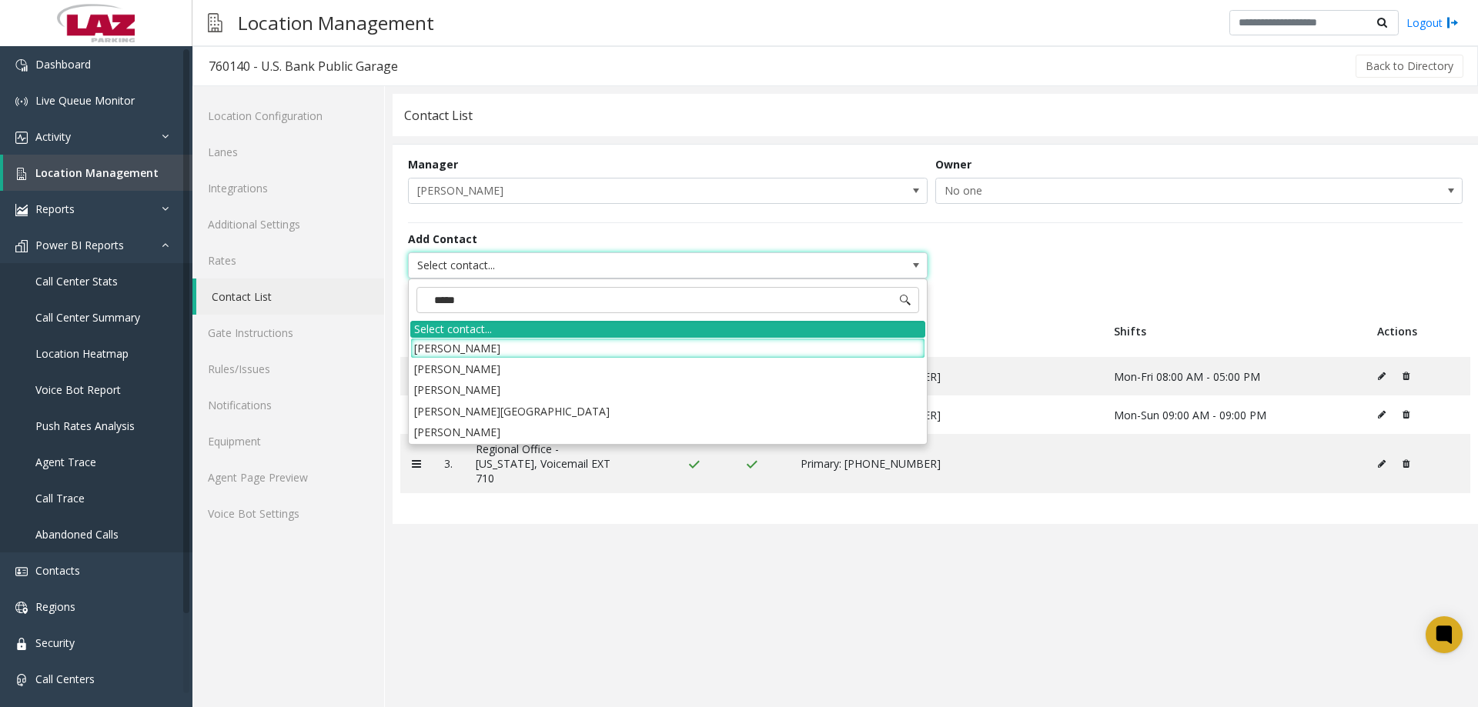
type input "******"
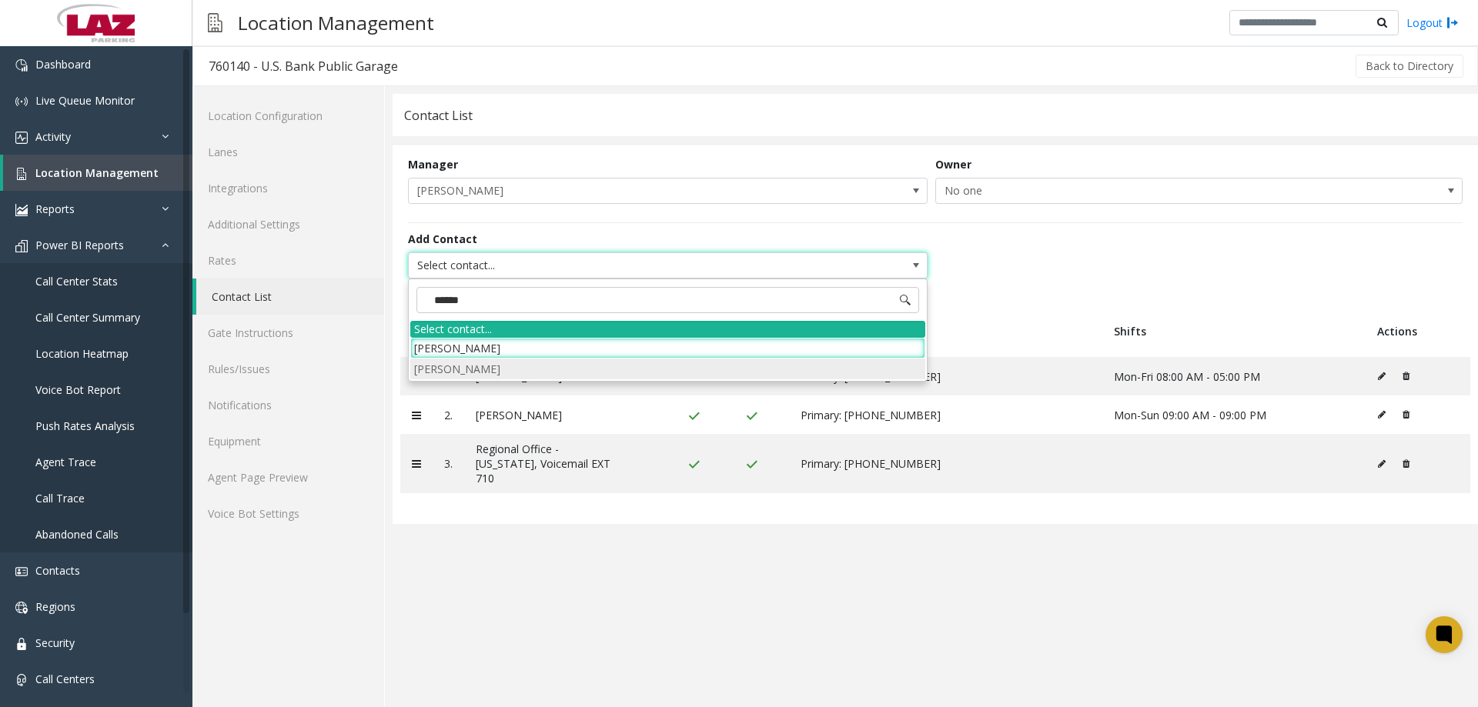
click at [500, 370] on li "[PERSON_NAME]" at bounding box center [667, 369] width 515 height 21
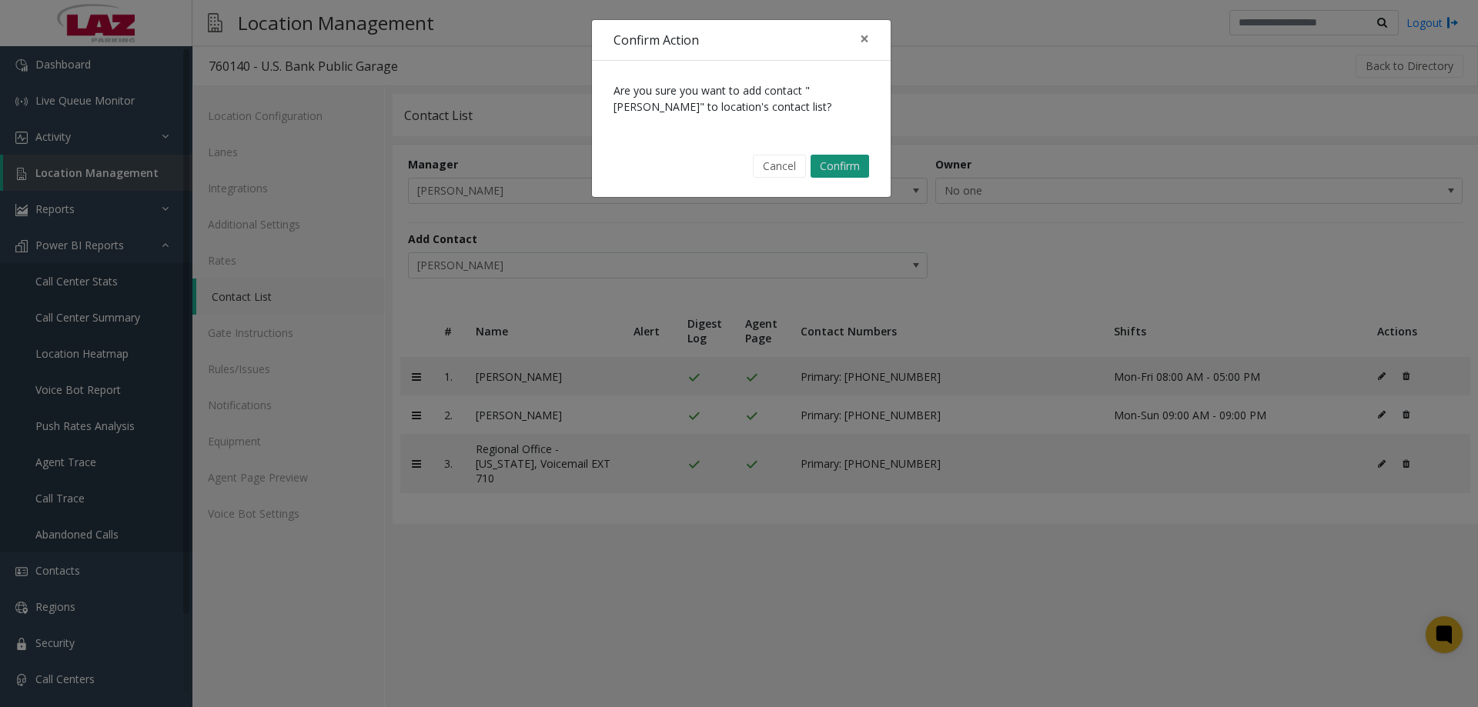
click at [818, 164] on button "Confirm" at bounding box center [840, 166] width 59 height 23
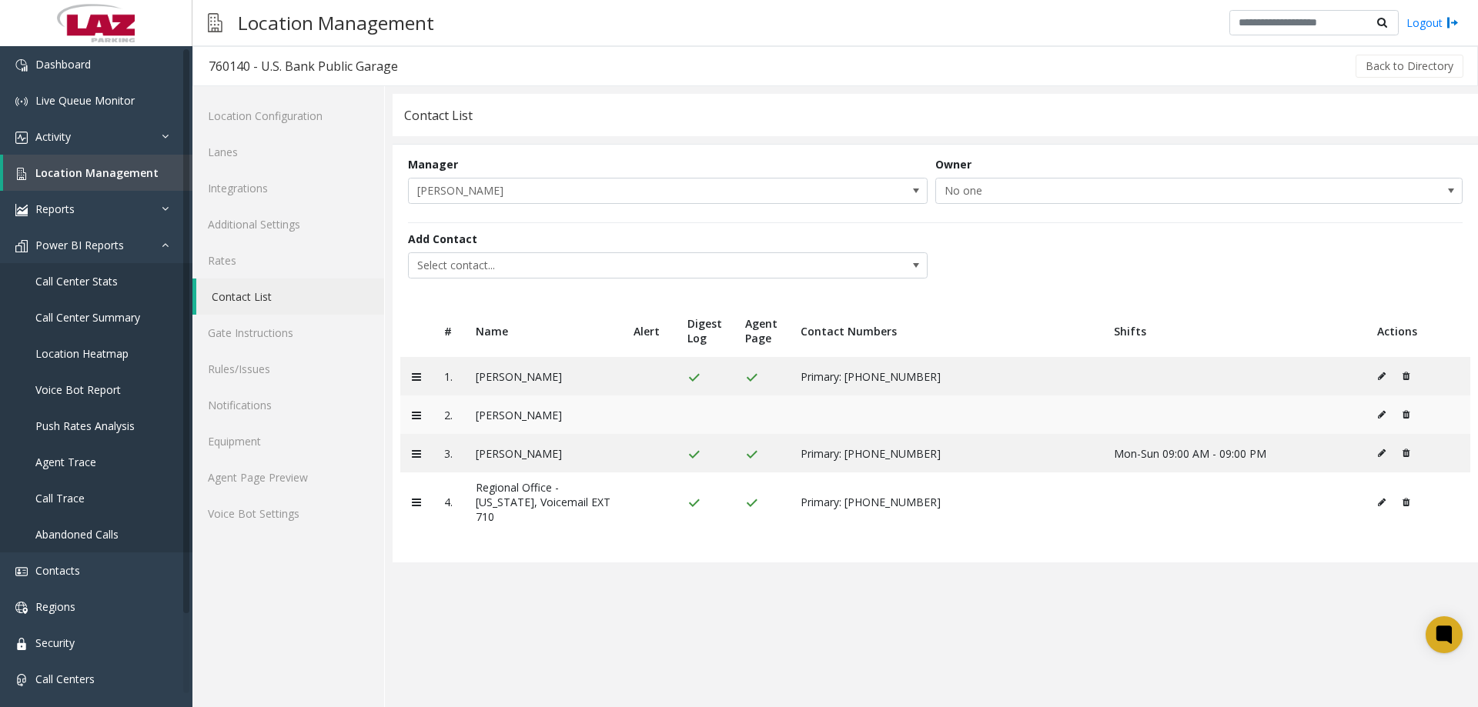
click at [1378, 413] on icon at bounding box center [1382, 414] width 8 height 9
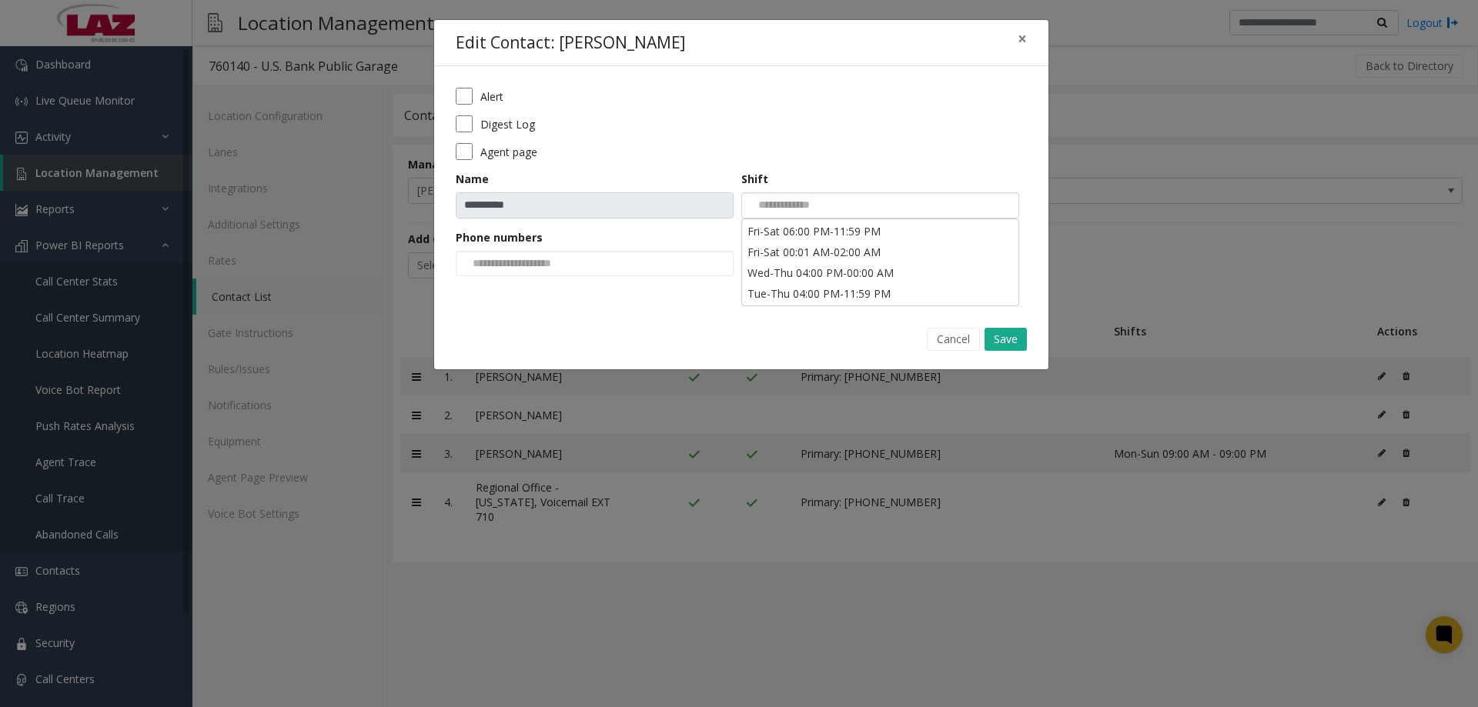
click at [796, 212] on input at bounding box center [781, 205] width 79 height 25
click at [847, 323] on div "Cancel Save" at bounding box center [741, 338] width 593 height 39
drag, startPoint x: 636, startPoint y: 290, endPoint x: 636, endPoint y: 274, distance: 16.2
click at [636, 274] on div "**********" at bounding box center [741, 187] width 614 height 243
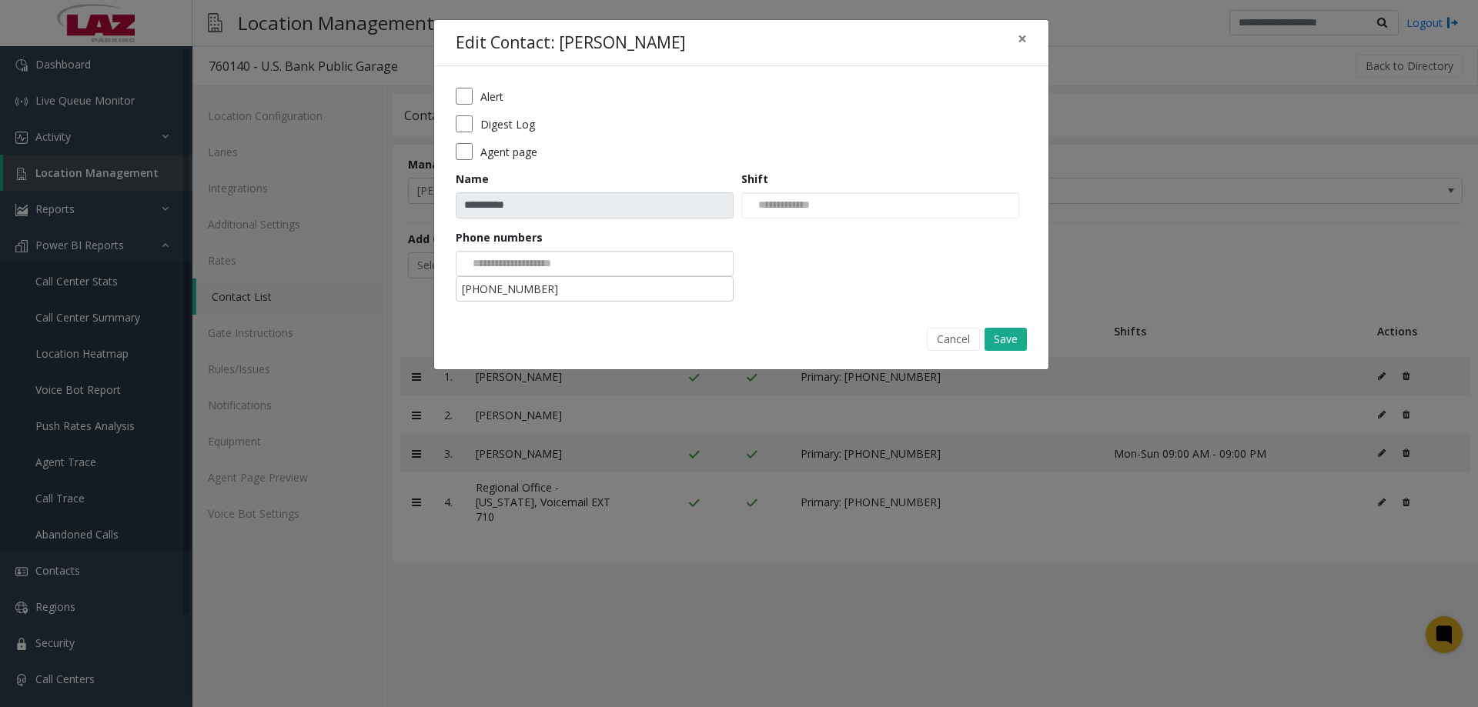
click at [635, 260] on div at bounding box center [595, 264] width 278 height 26
click at [631, 293] on li "[PHONE_NUMBER]" at bounding box center [594, 289] width 273 height 21
click at [1000, 333] on button "Save" at bounding box center [1006, 339] width 42 height 23
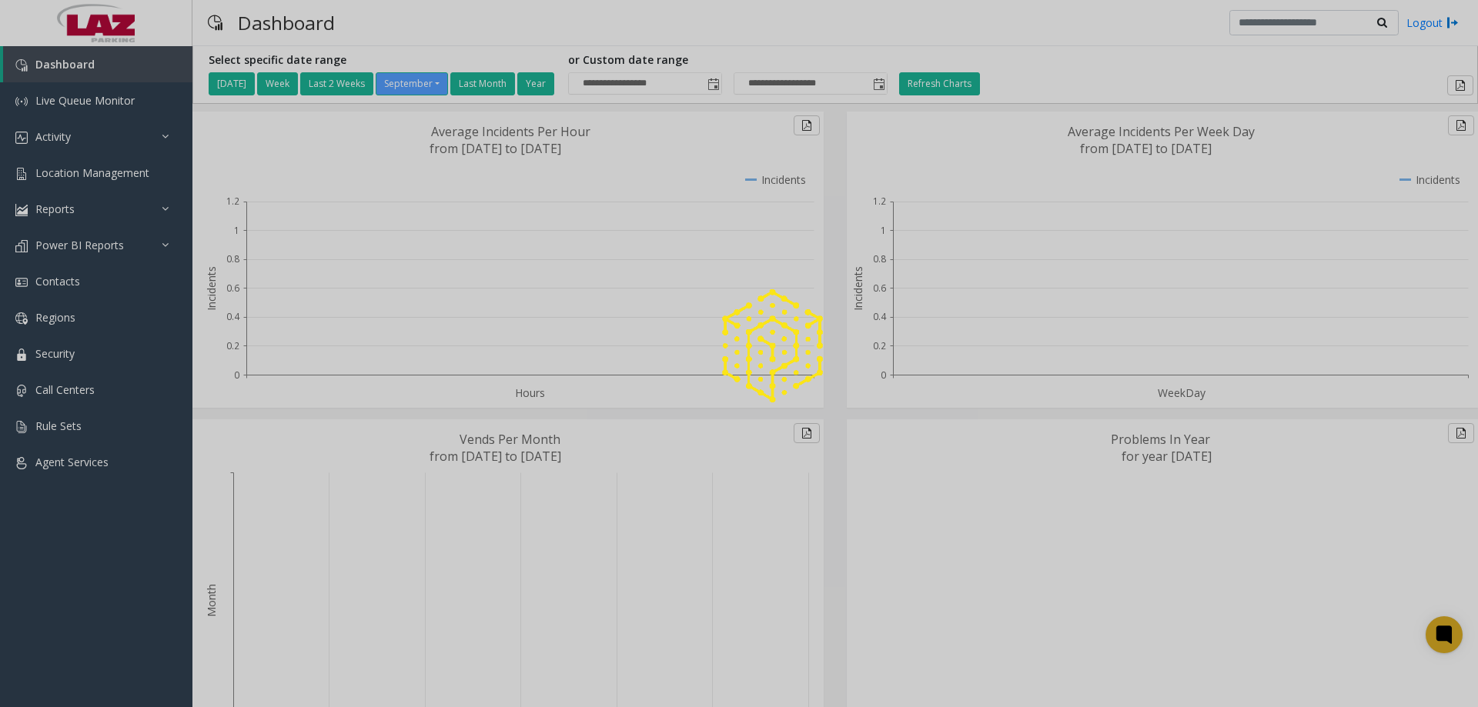
click at [68, 174] on div at bounding box center [739, 353] width 1478 height 707
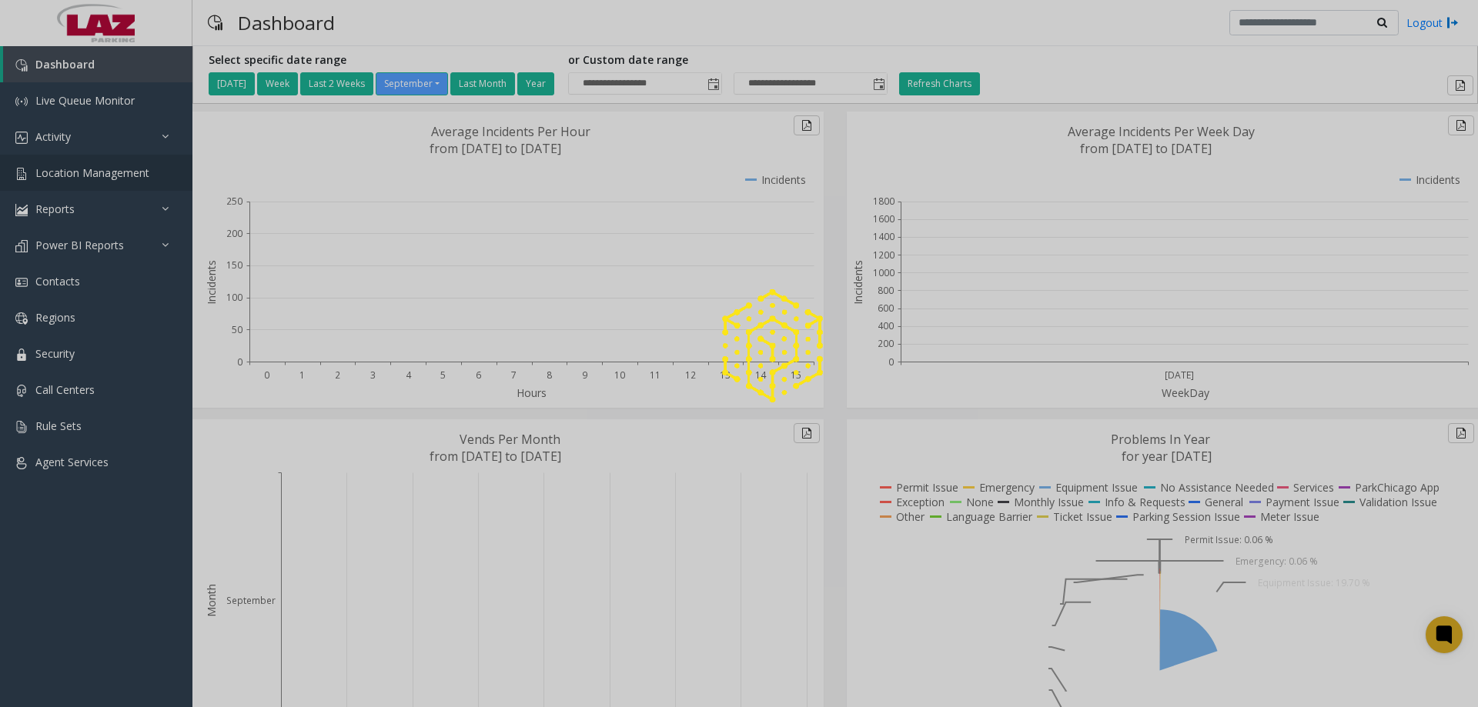
click at [68, 174] on span "Location Management" at bounding box center [92, 173] width 114 height 15
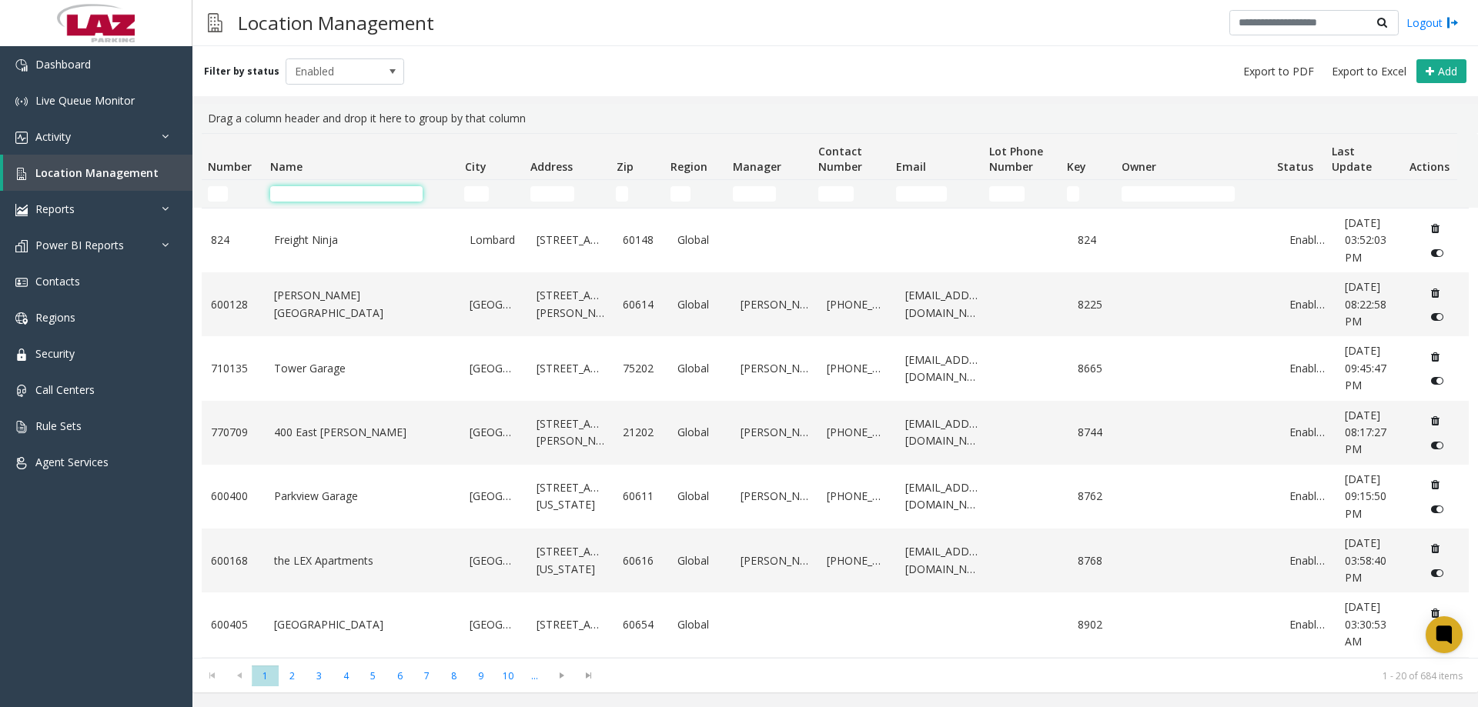
click at [304, 194] on input "Name Filter" at bounding box center [346, 193] width 152 height 15
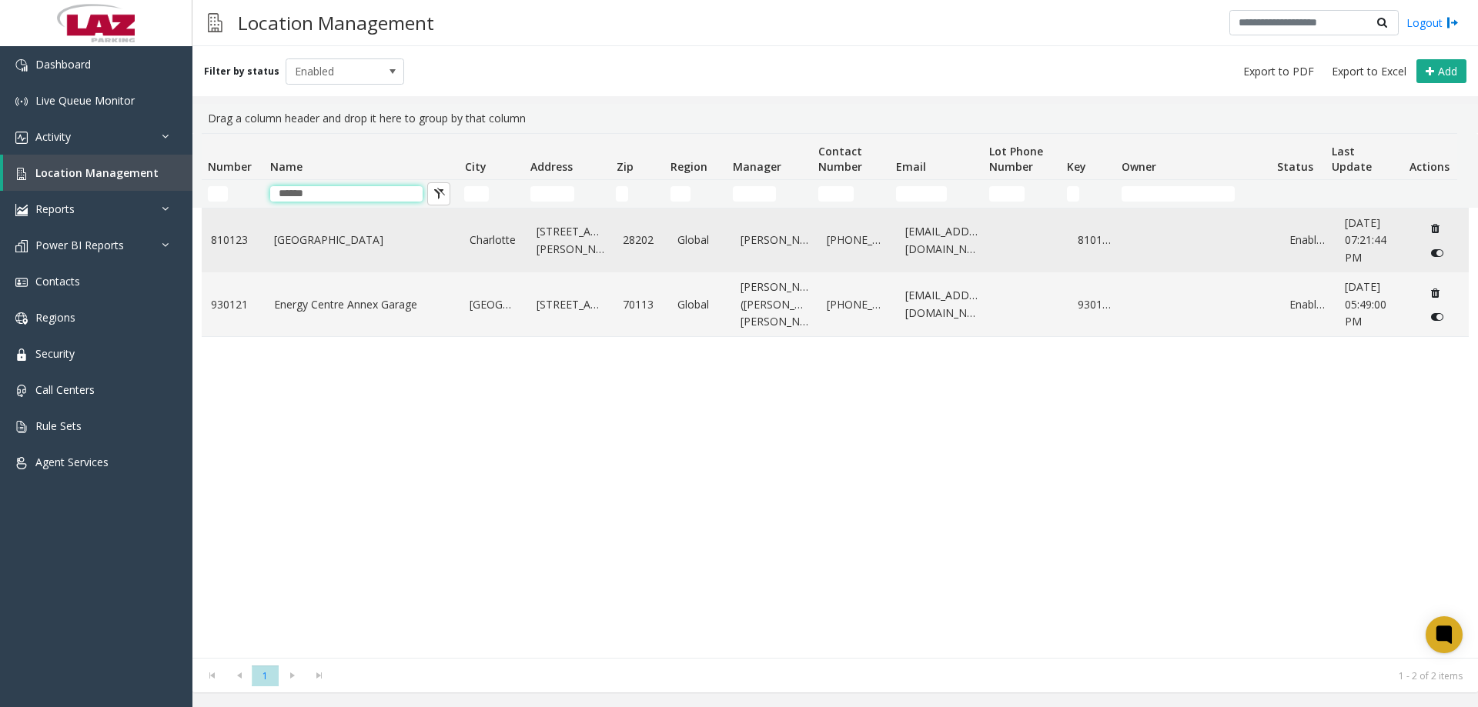
type input "******"
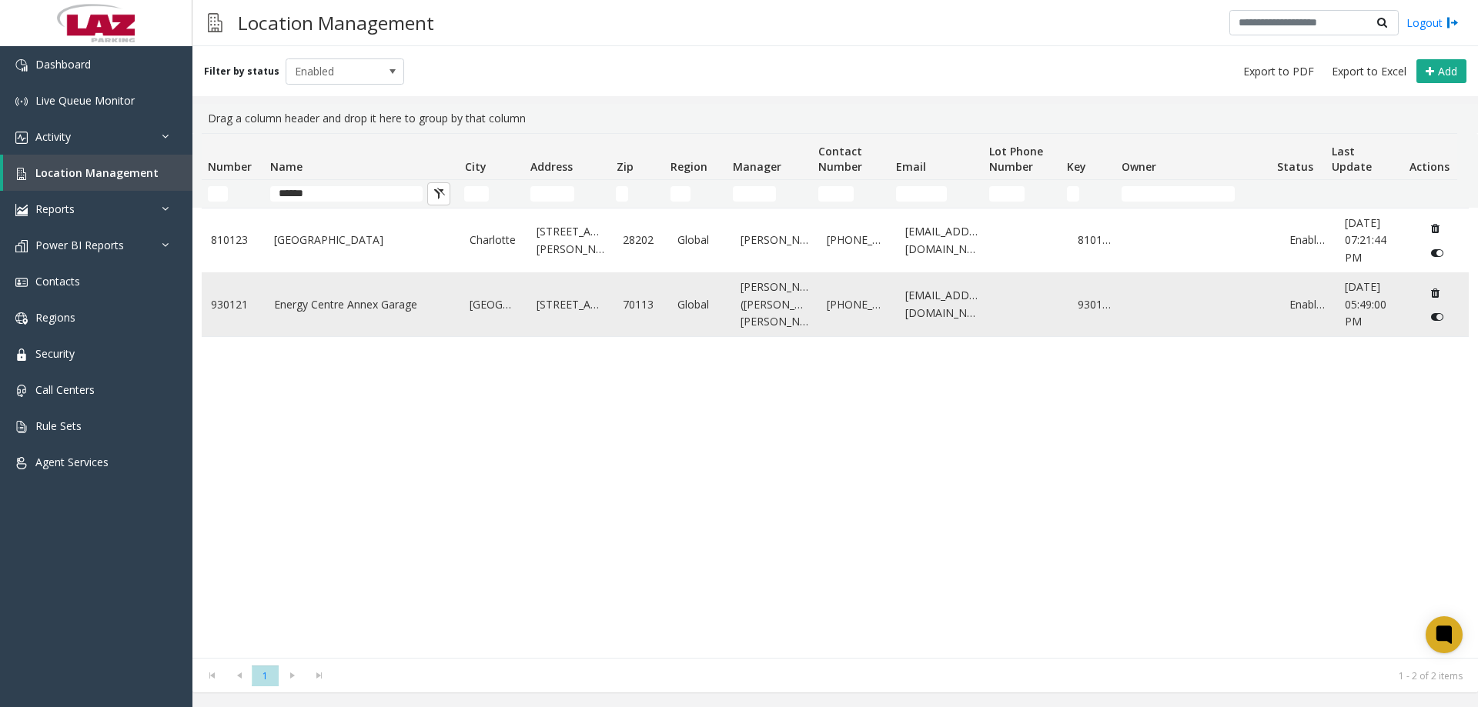
click at [389, 305] on link "Energy Centre Annex Garage" at bounding box center [363, 304] width 178 height 17
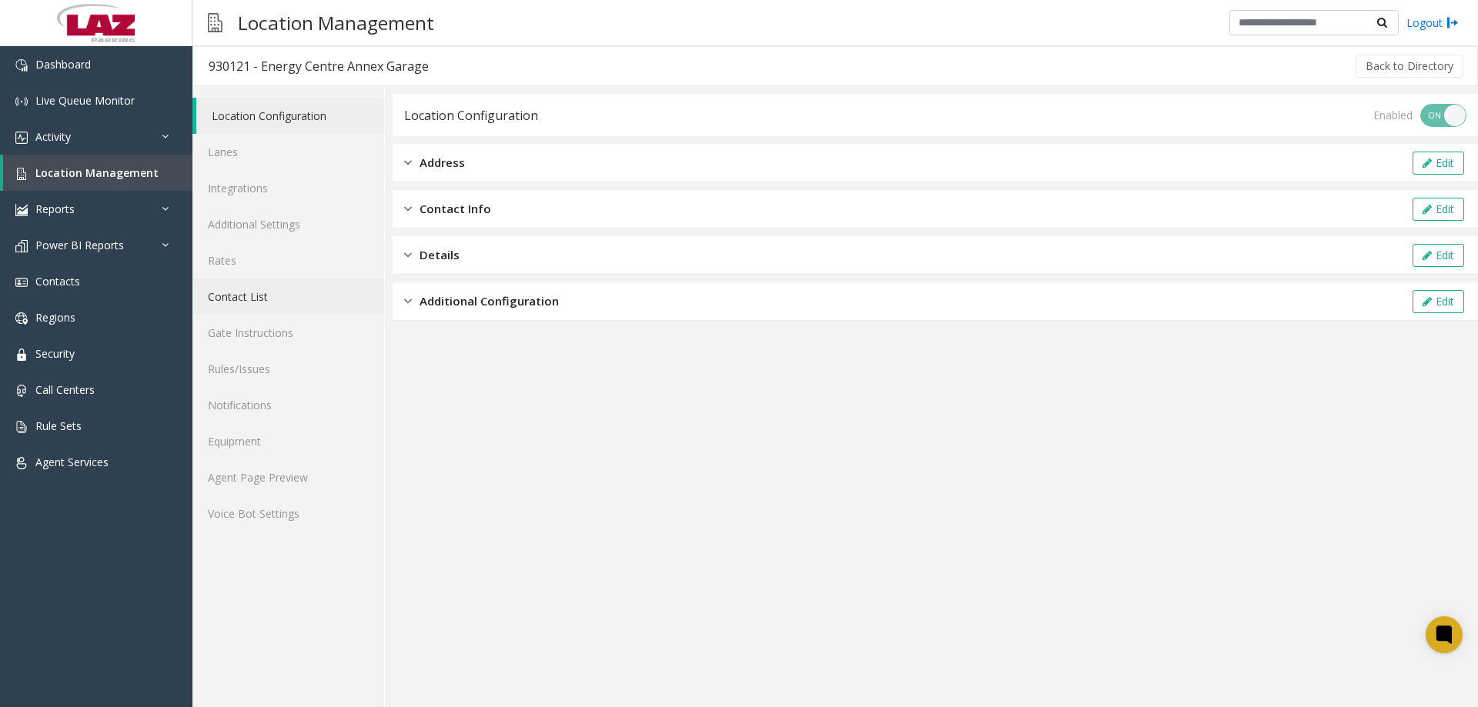
click at [266, 302] on link "Contact List" at bounding box center [288, 297] width 192 height 36
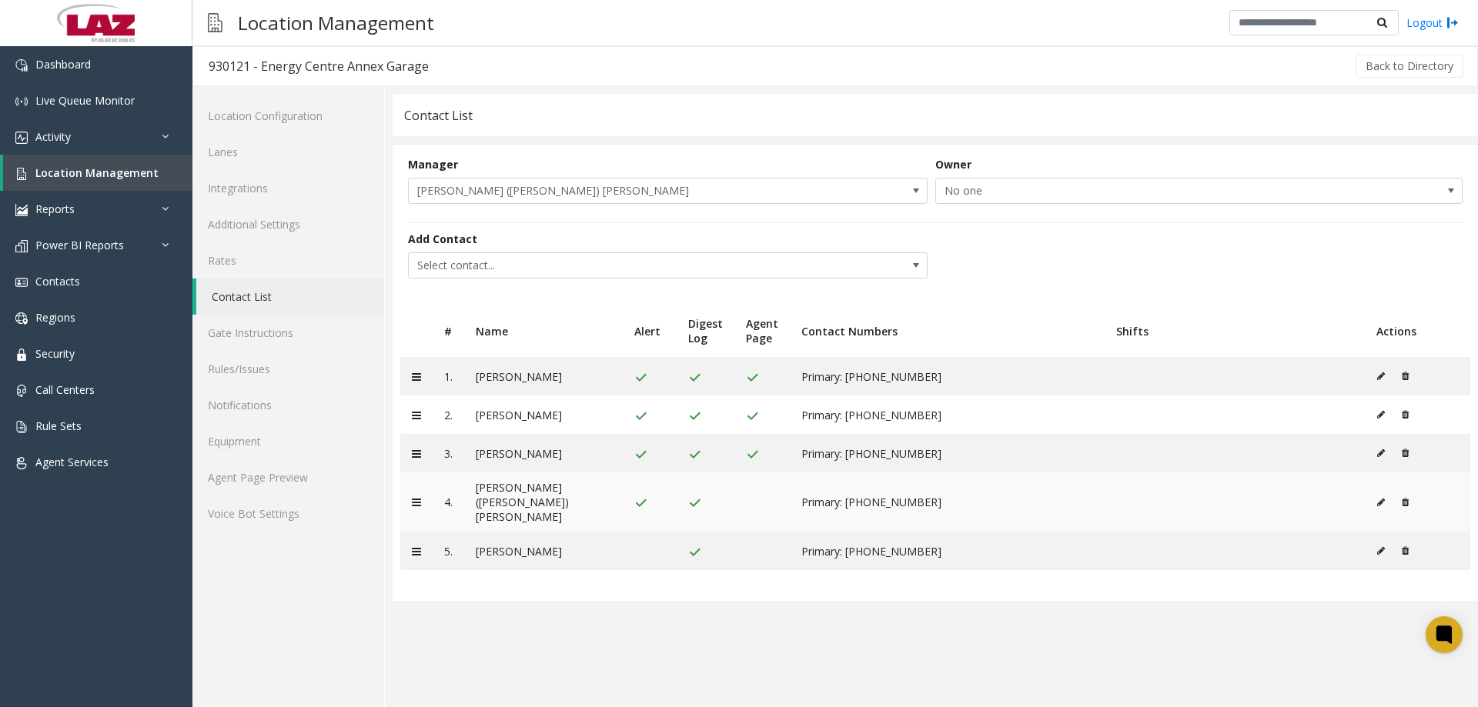
click at [1379, 497] on button at bounding box center [1385, 502] width 17 height 23
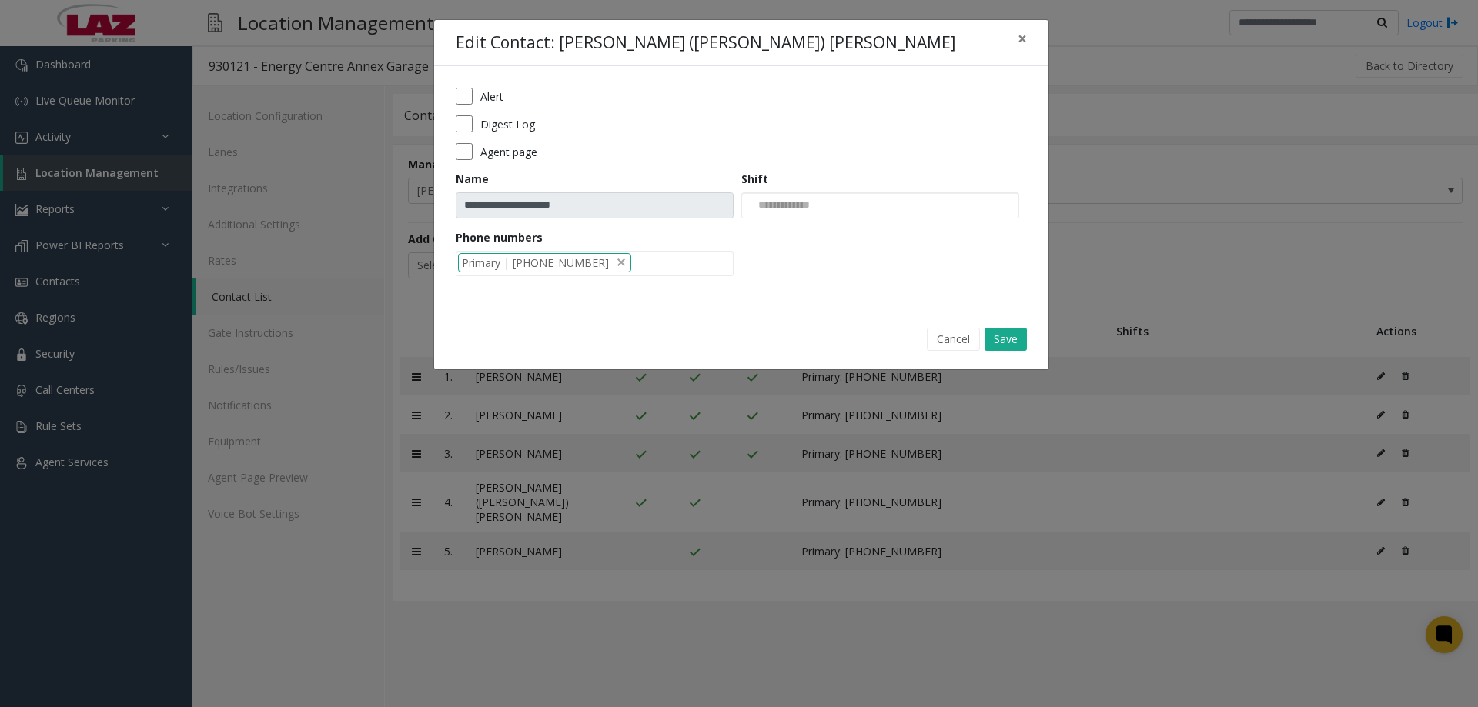
click at [468, 112] on form "**********" at bounding box center [741, 187] width 571 height 199
click at [995, 347] on button "Save" at bounding box center [1006, 339] width 42 height 23
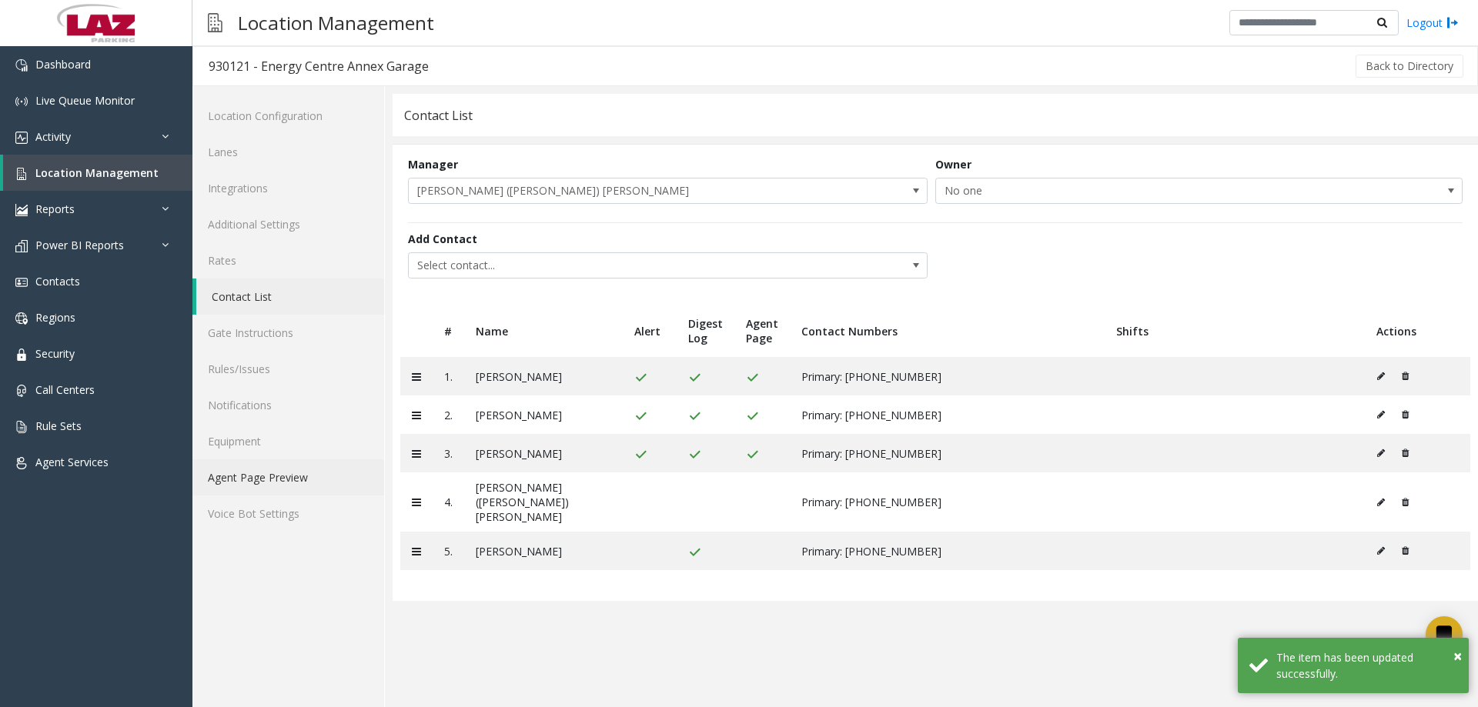
click at [316, 477] on link "Agent Page Preview" at bounding box center [288, 478] width 192 height 36
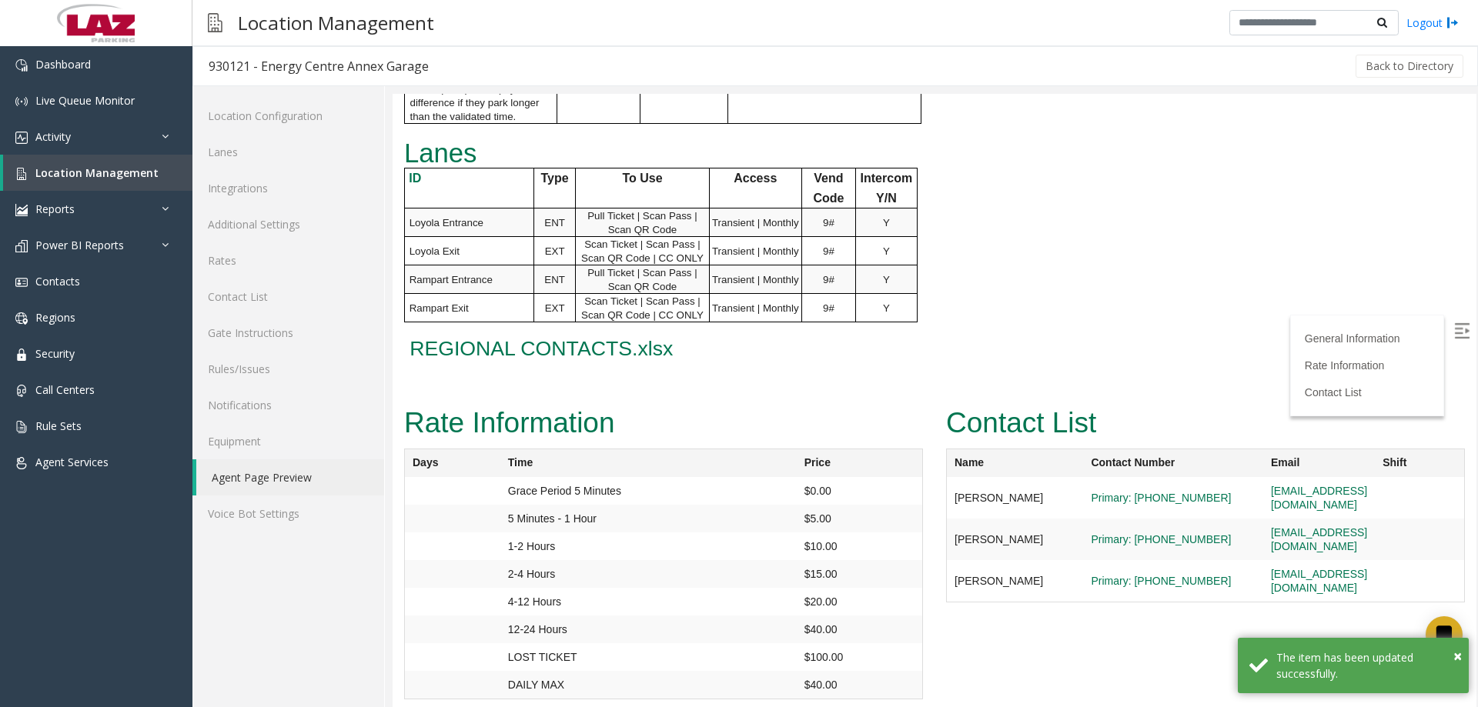
scroll to position [978, 0]
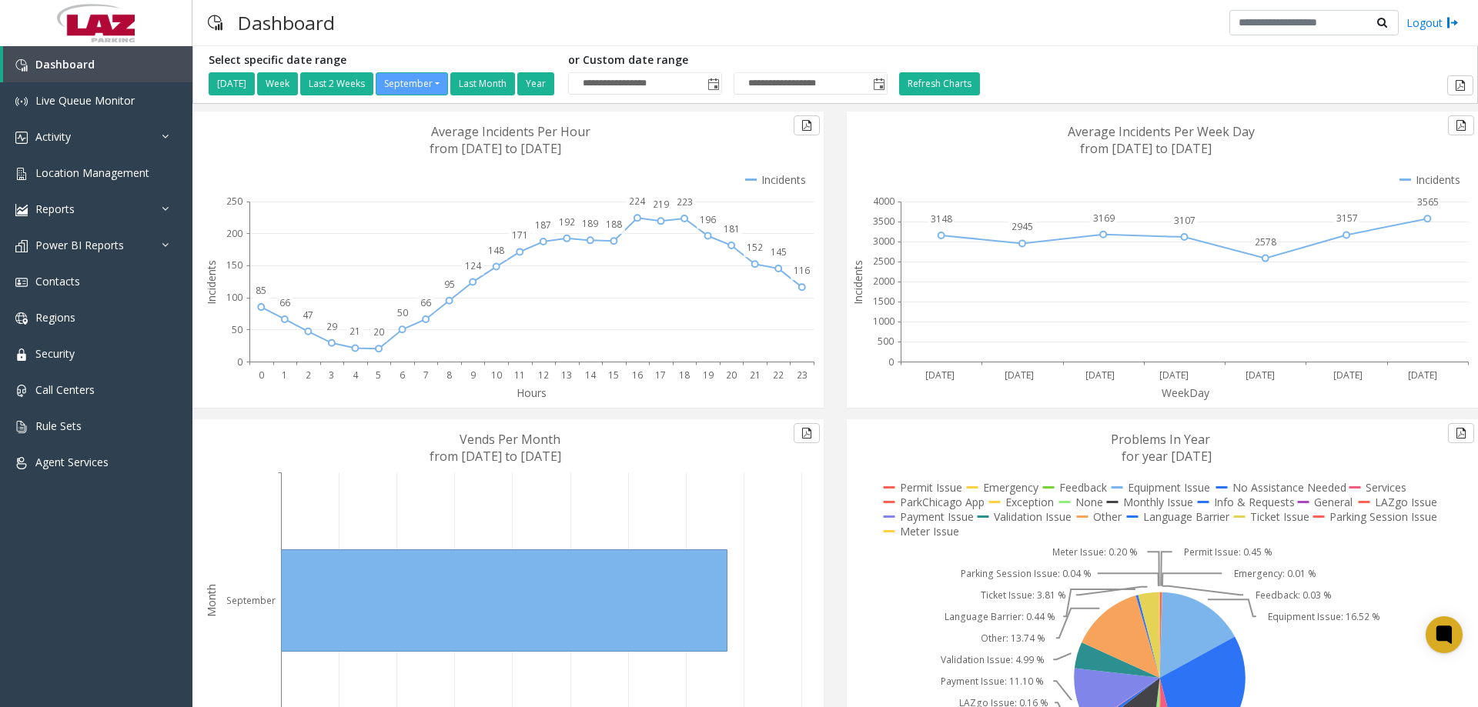
click at [455, 45] on div "Dashboard Logout" at bounding box center [835, 23] width 1286 height 46
click at [72, 283] on span "Contacts" at bounding box center [57, 281] width 45 height 15
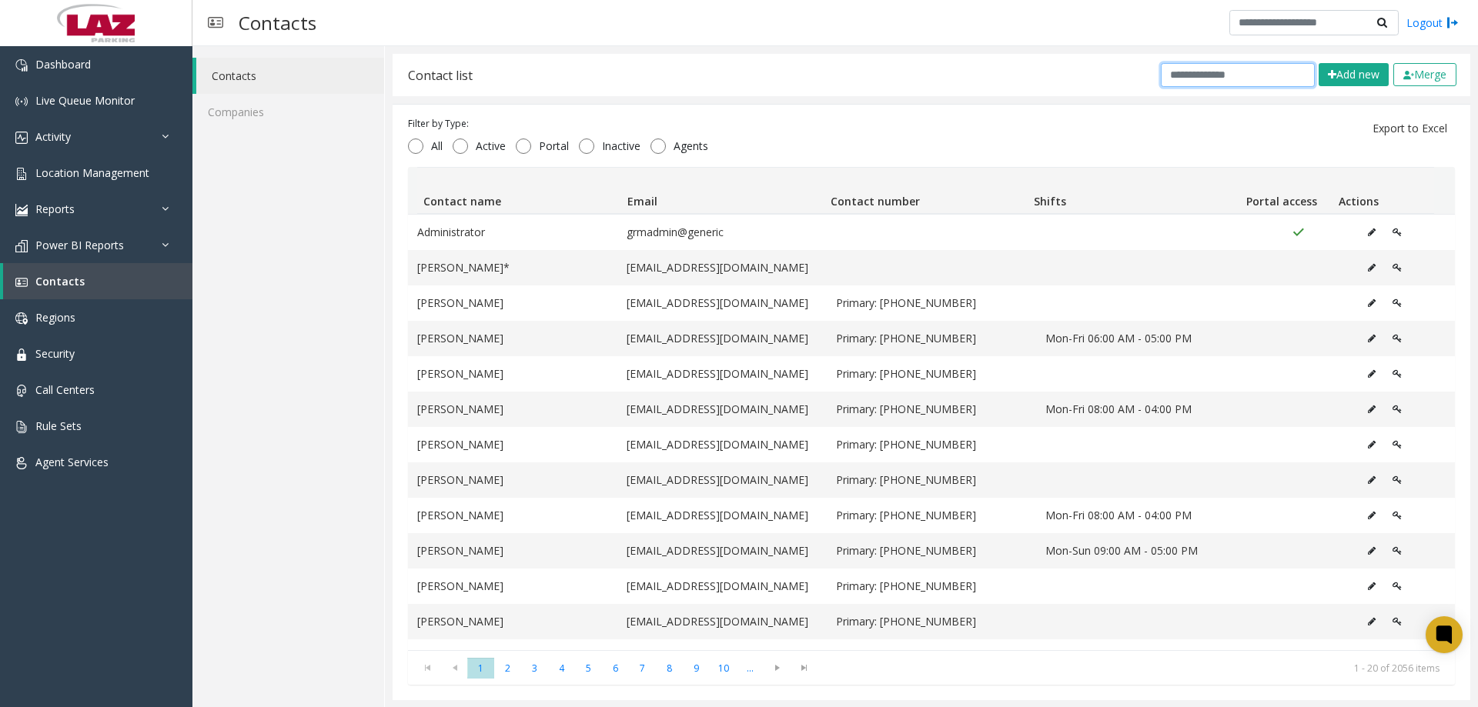
click at [1232, 79] on input "text" at bounding box center [1238, 75] width 154 height 24
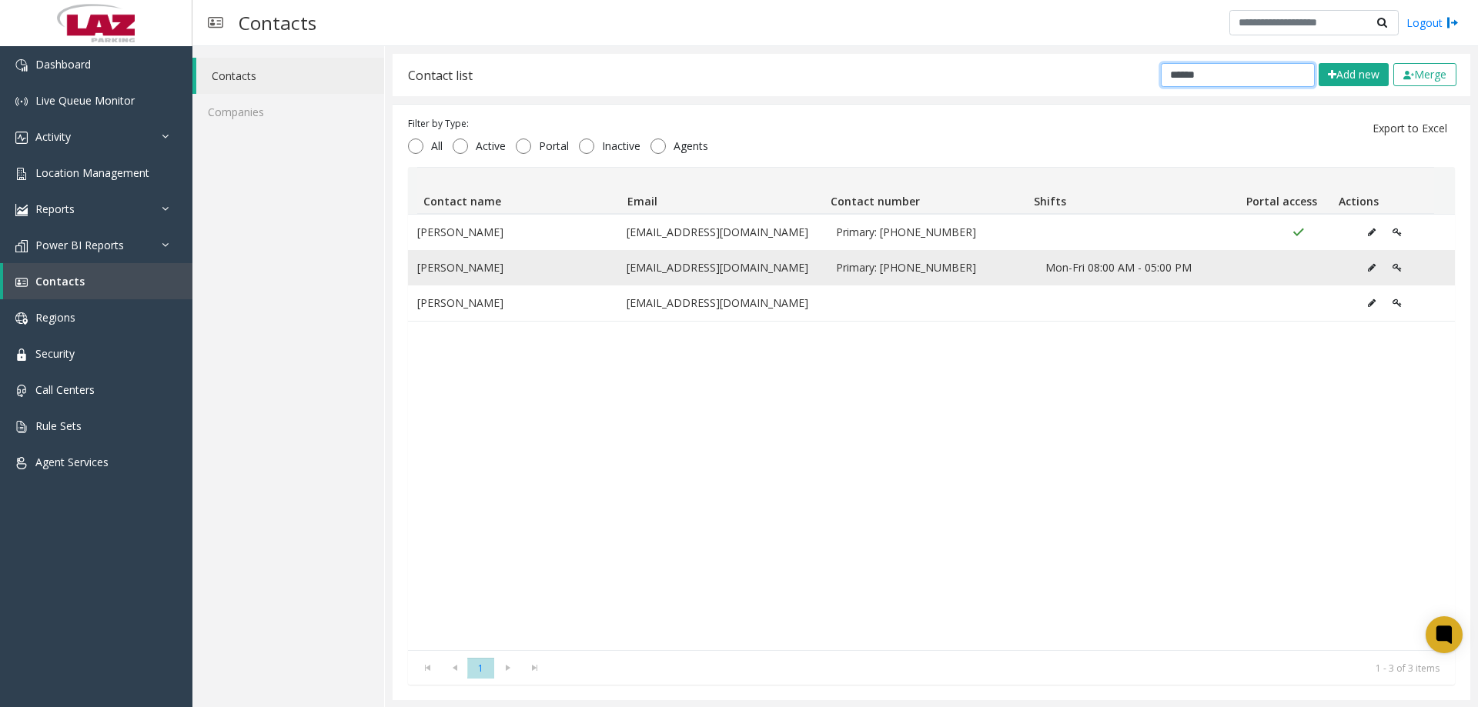
type input "******"
click at [1360, 275] on button "Data table" at bounding box center [1372, 267] width 25 height 23
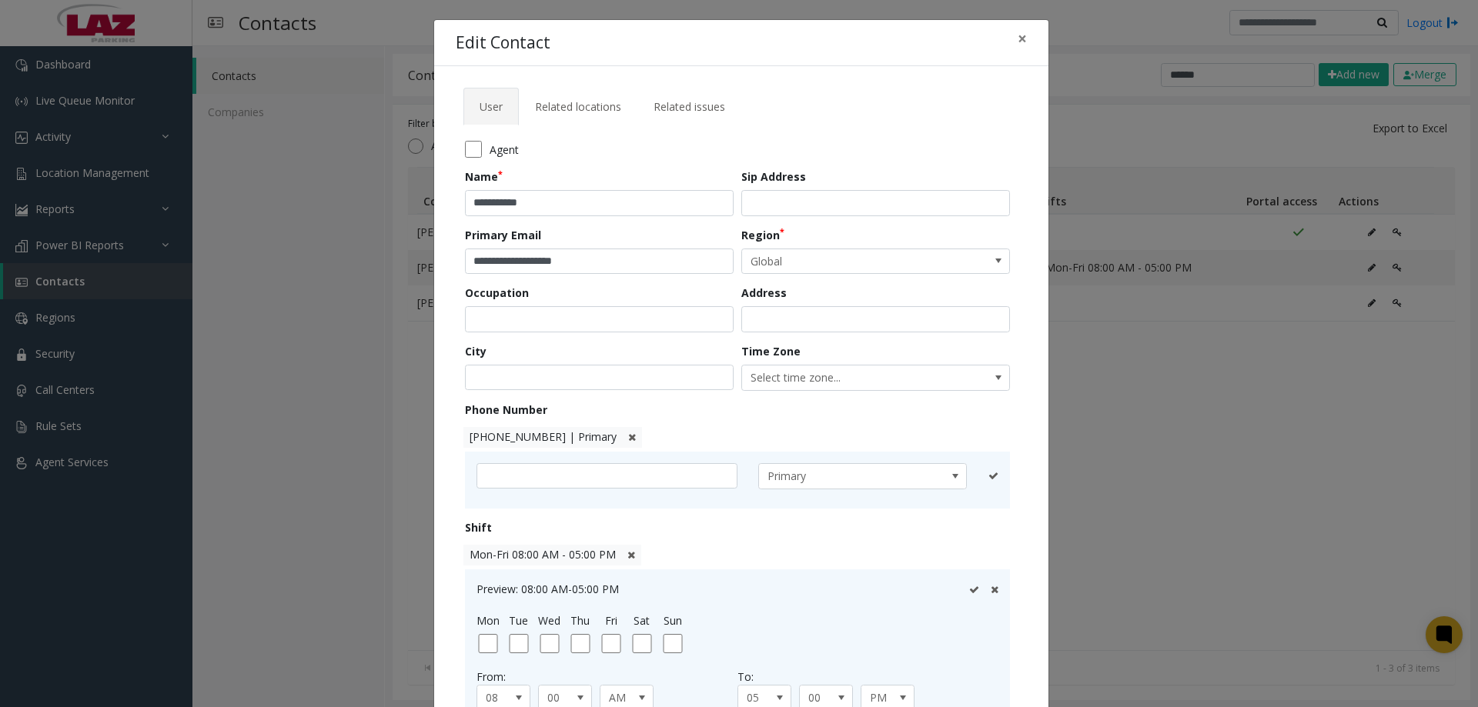
click at [628, 438] on icon at bounding box center [632, 438] width 8 height 10
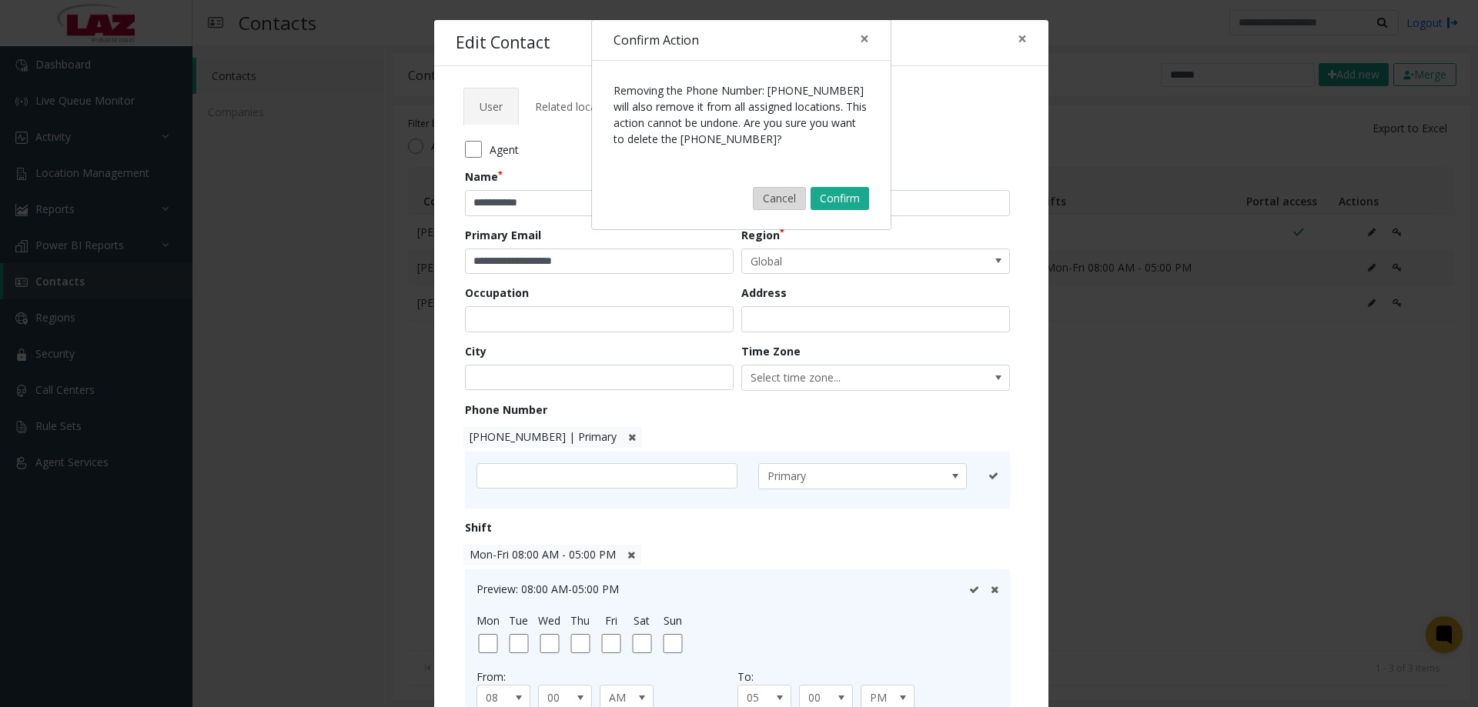
click at [762, 198] on button "Cancel" at bounding box center [779, 198] width 53 height 23
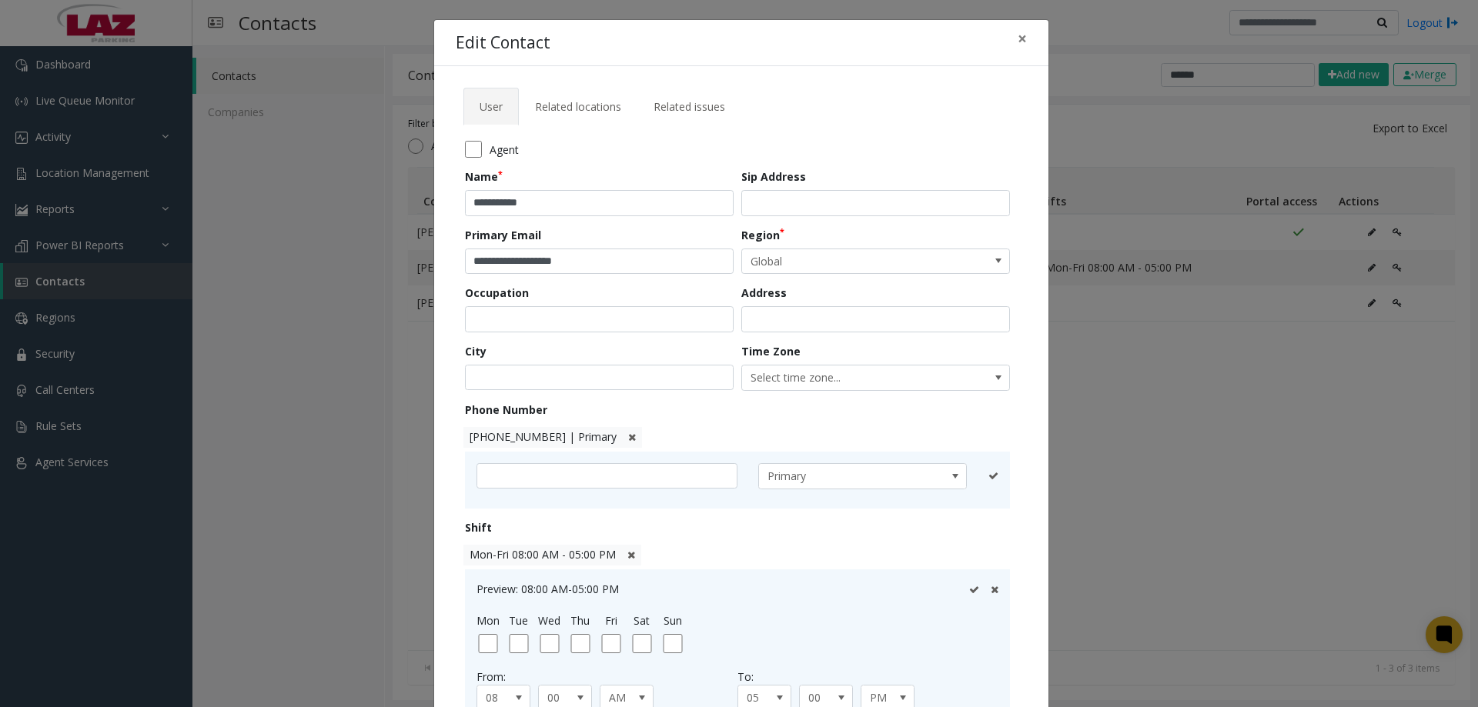
click at [617, 556] on span "Mon-Fri 08:00 AM - 05:00 PM" at bounding box center [552, 555] width 179 height 21
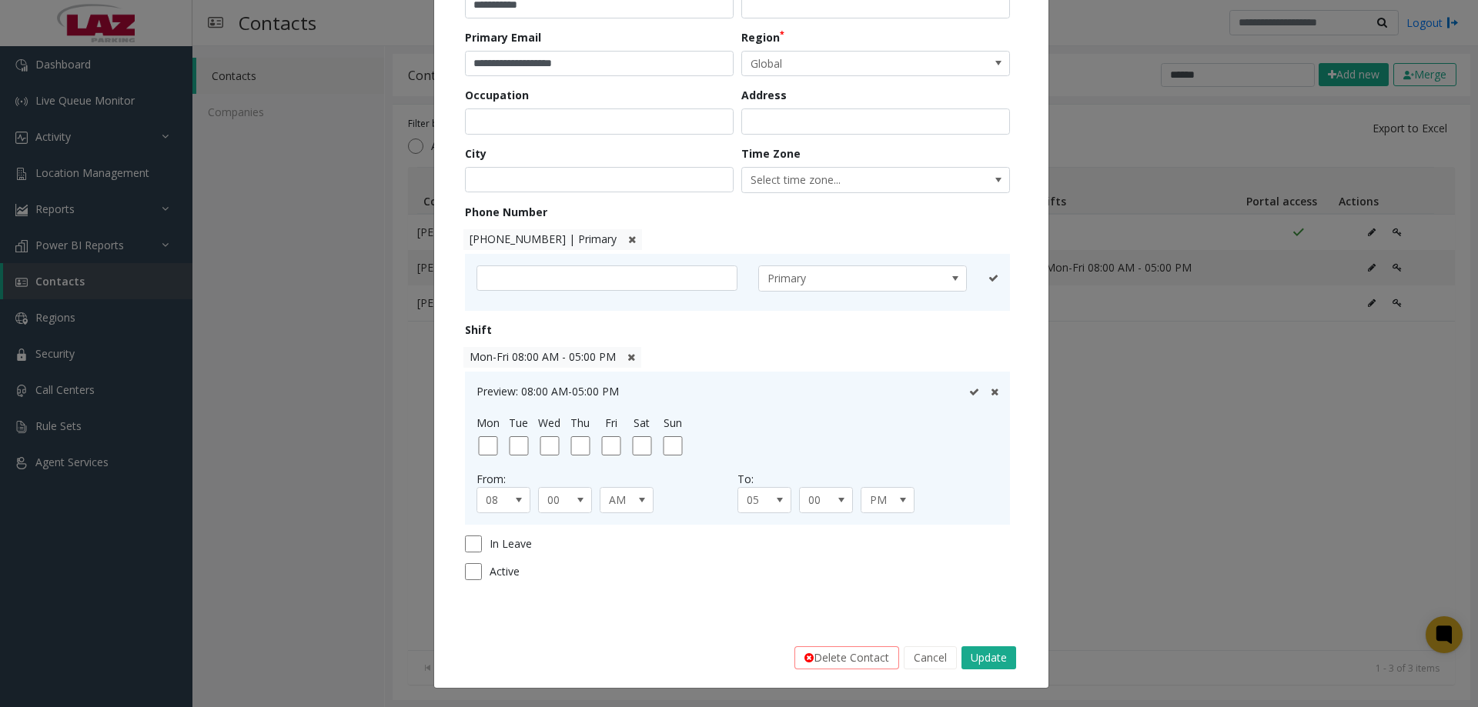
click at [627, 355] on icon at bounding box center [631, 358] width 8 height 10
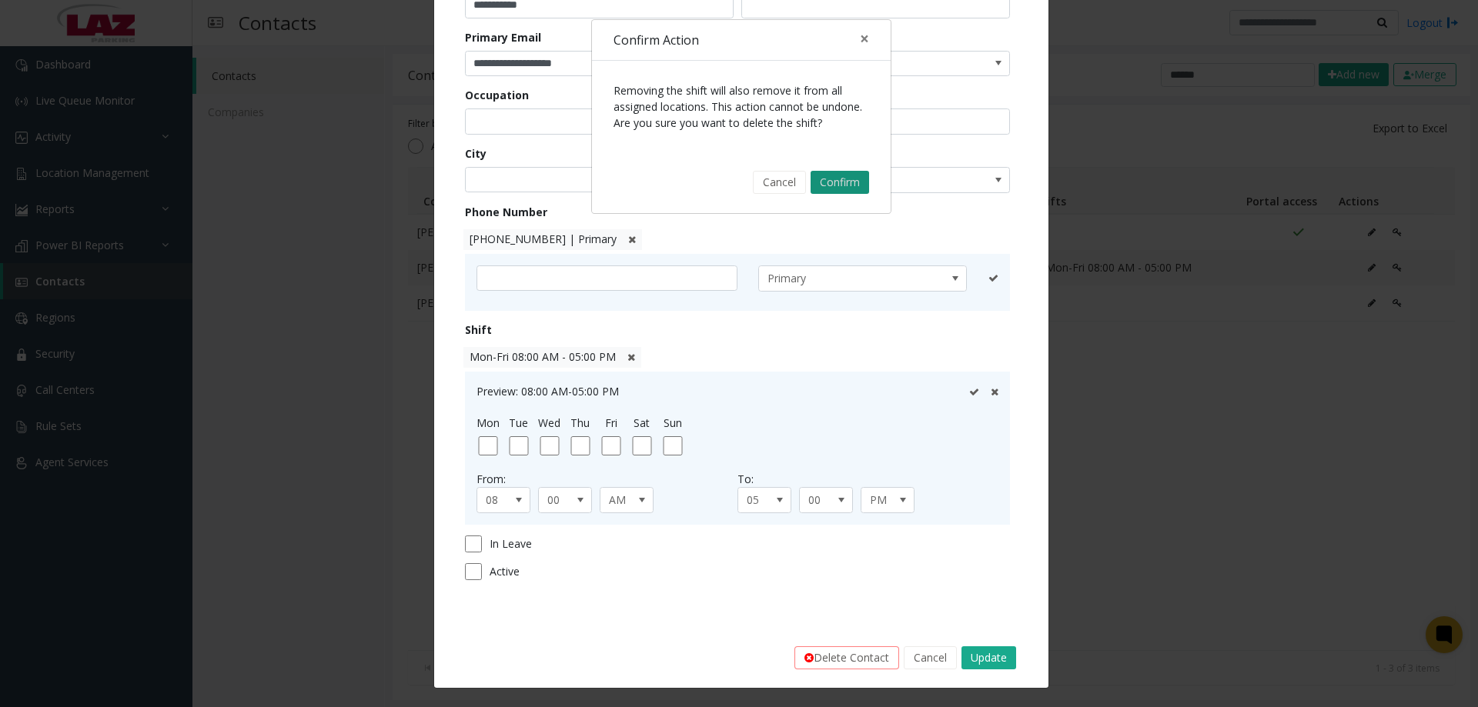
click at [823, 183] on button "Confirm" at bounding box center [840, 182] width 59 height 23
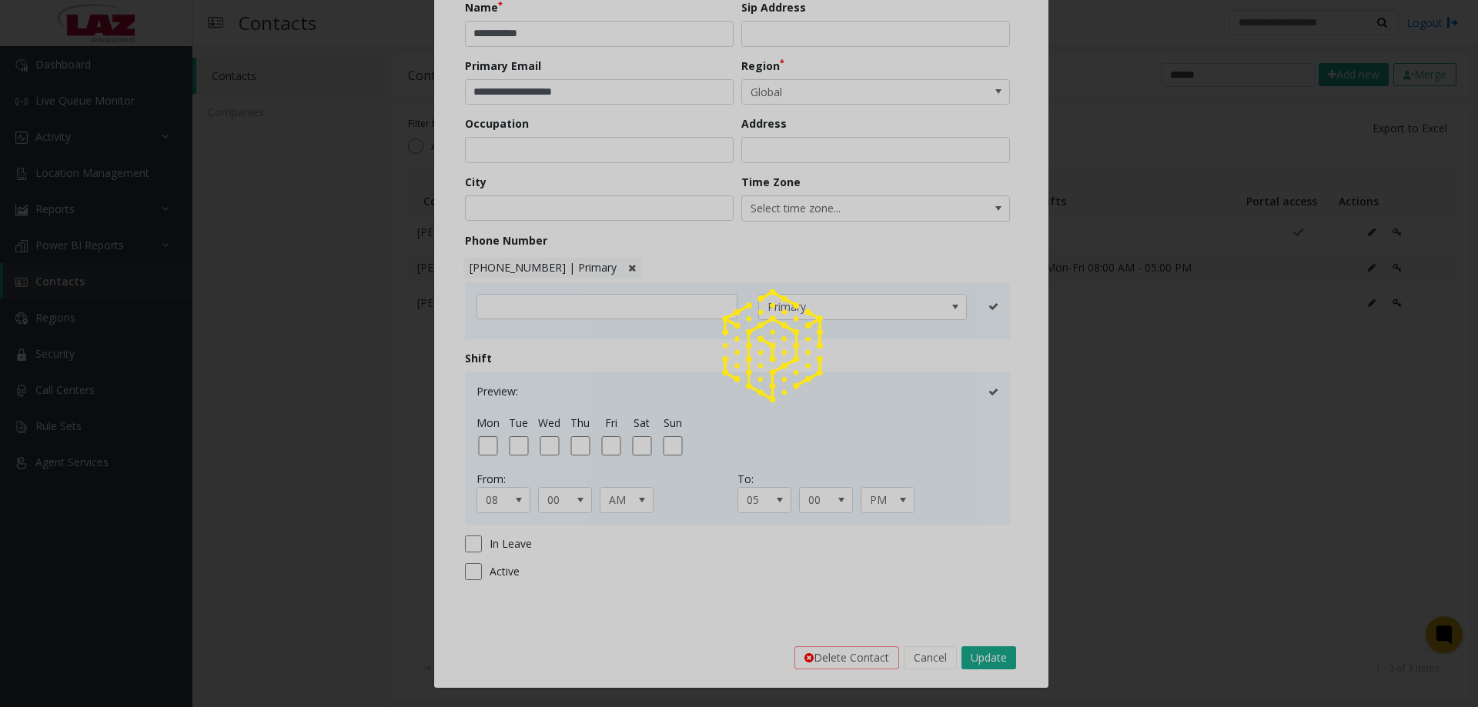
scroll to position [169, 0]
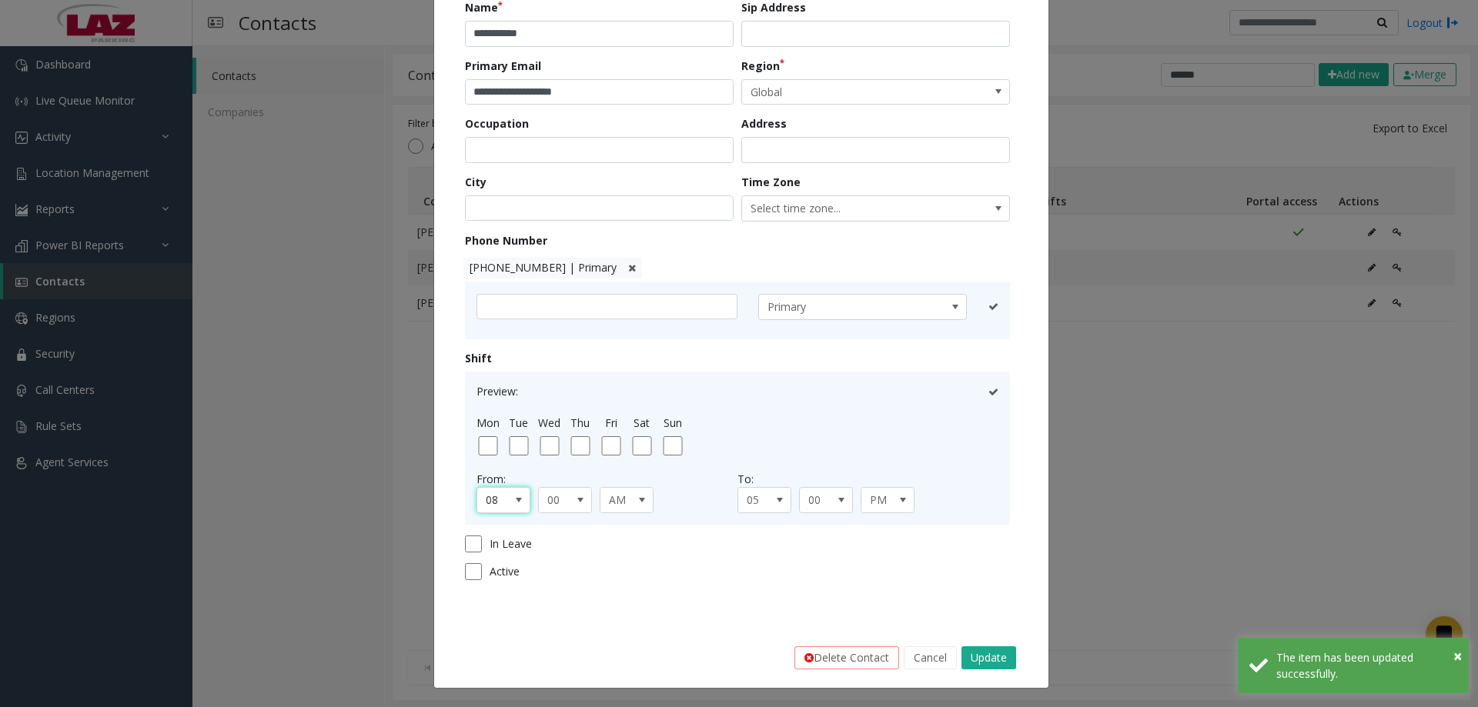
click at [513, 503] on span at bounding box center [519, 500] width 12 height 12
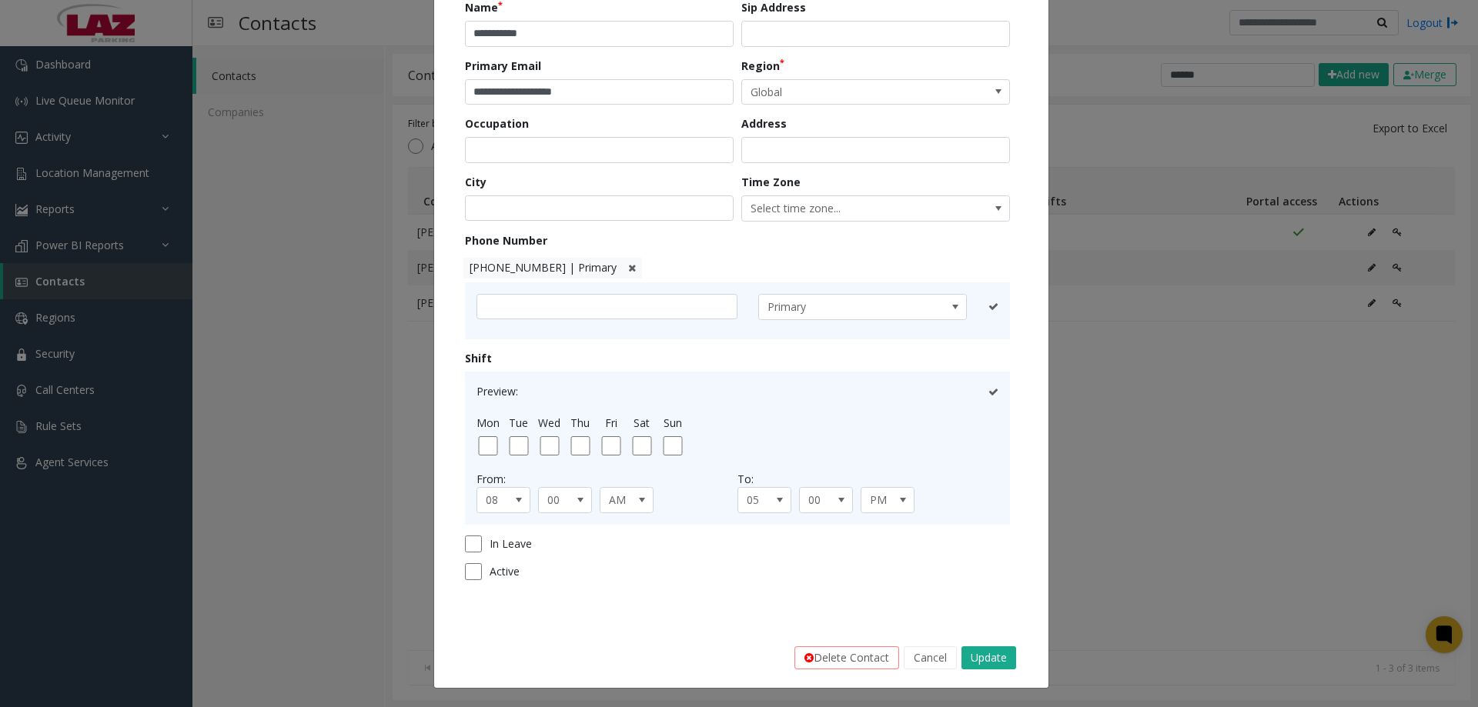
click at [732, 433] on div "Mon Tue Wed Thu Fri Sat Sun" at bounding box center [736, 435] width 526 height 41
click at [513, 503] on span at bounding box center [519, 500] width 12 height 12
click at [707, 458] on div "Preview: Mon-Sun 08:00 AM-05:00 PM Mon Tue Wed Thu Fri Sat Sun From: 08 00 AM T…" at bounding box center [738, 448] width 522 height 130
click at [991, 392] on icon at bounding box center [995, 392] width 8 height 10
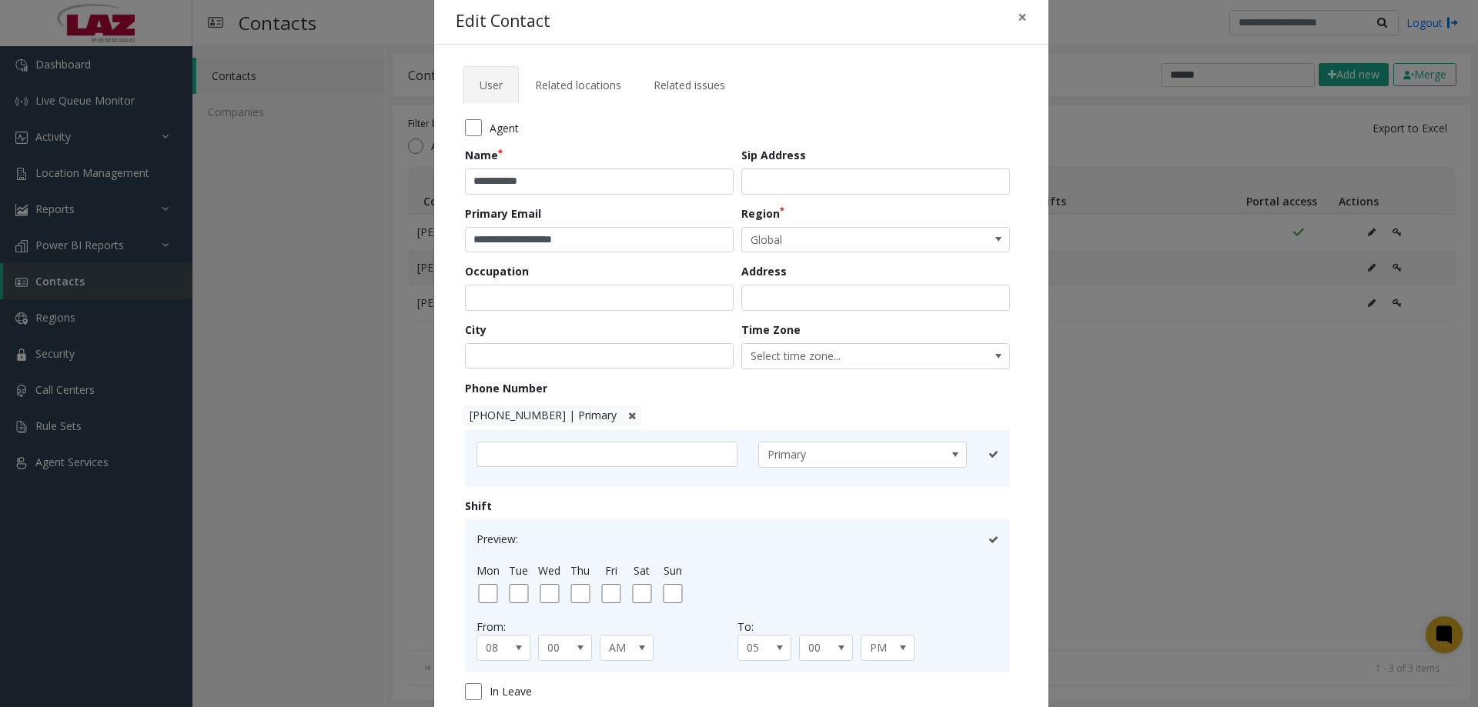
scroll to position [15, 0]
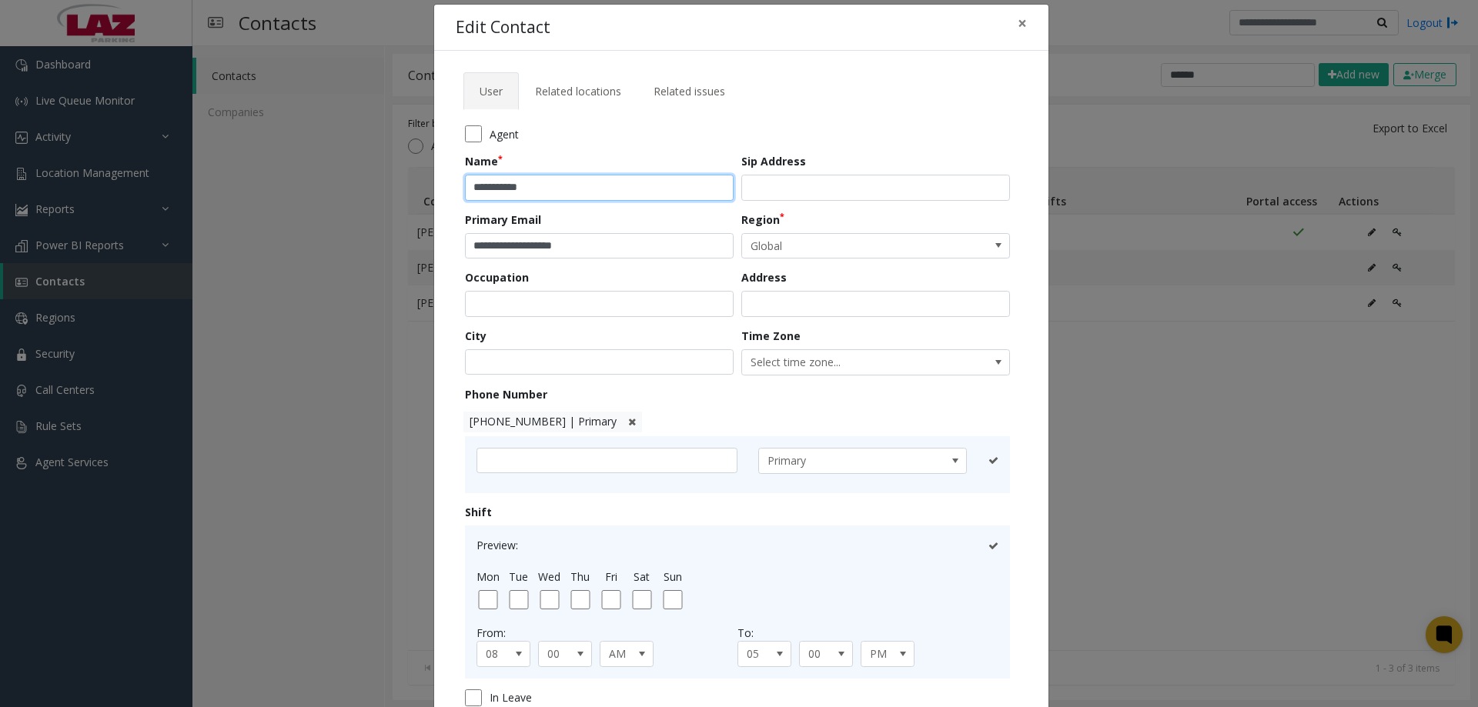
click at [554, 190] on input "**********" at bounding box center [599, 188] width 269 height 26
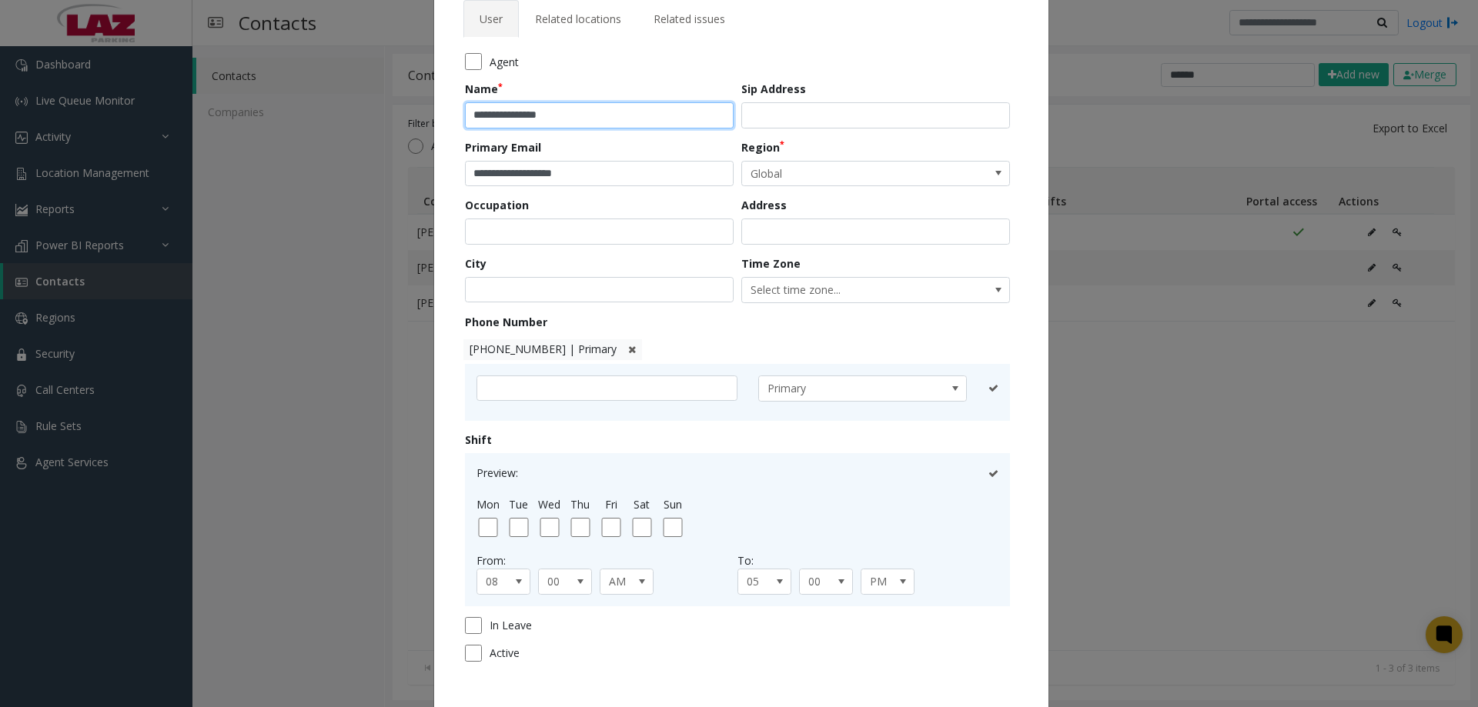
scroll to position [0, 0]
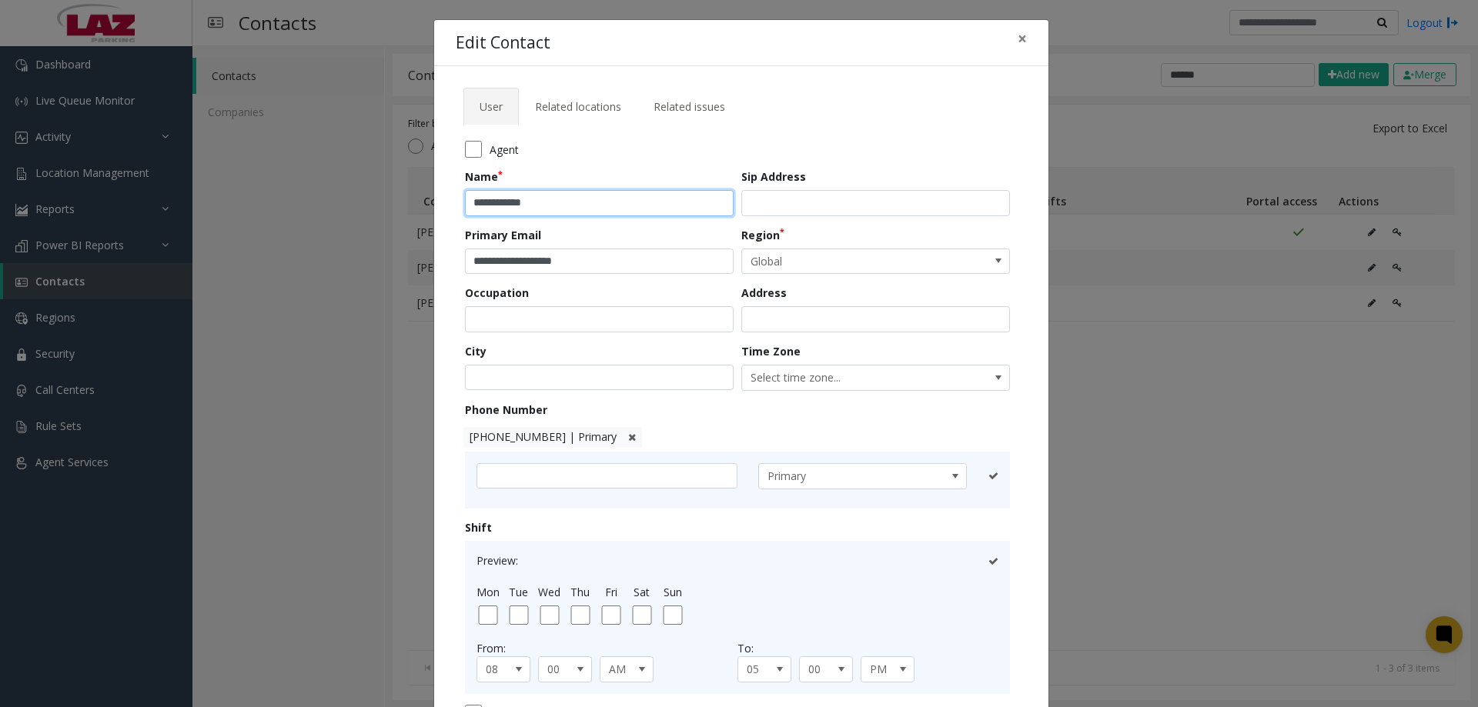
type input "**********"
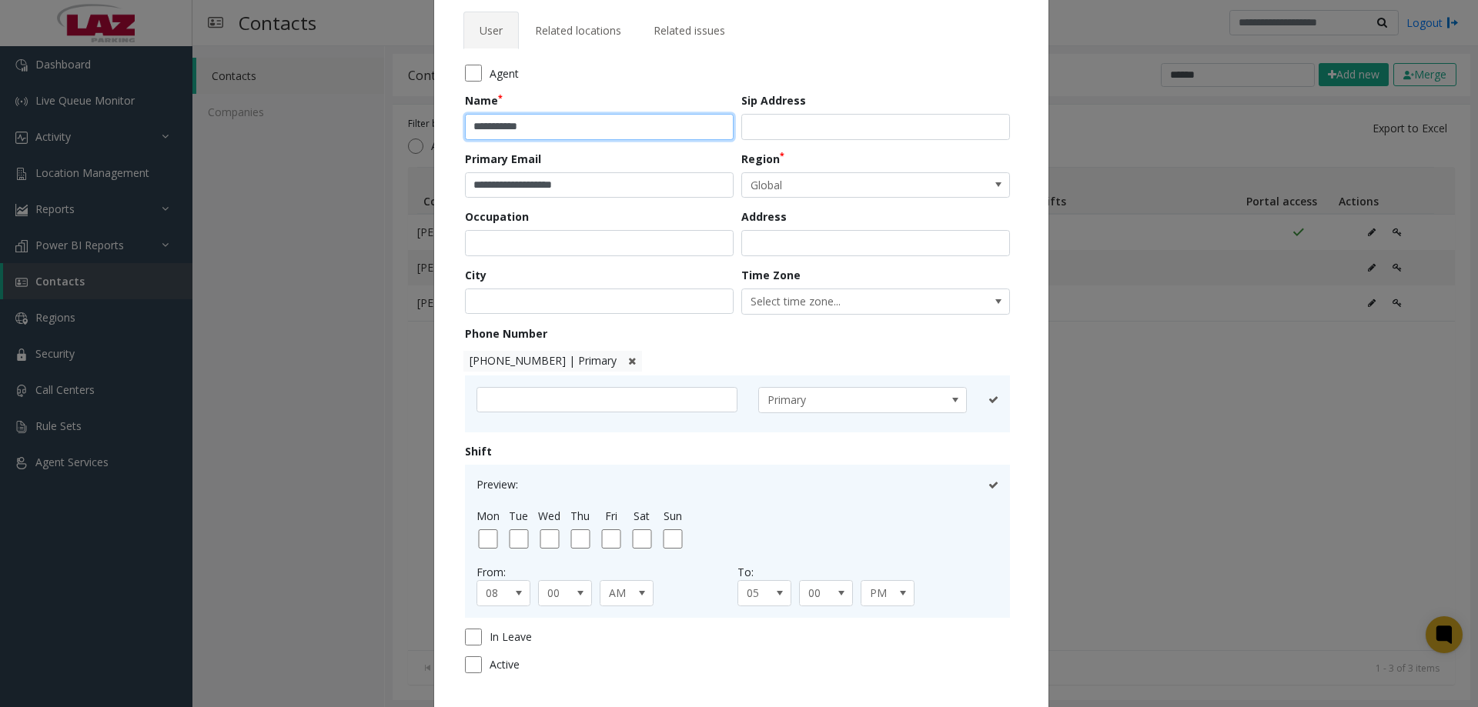
scroll to position [169, 0]
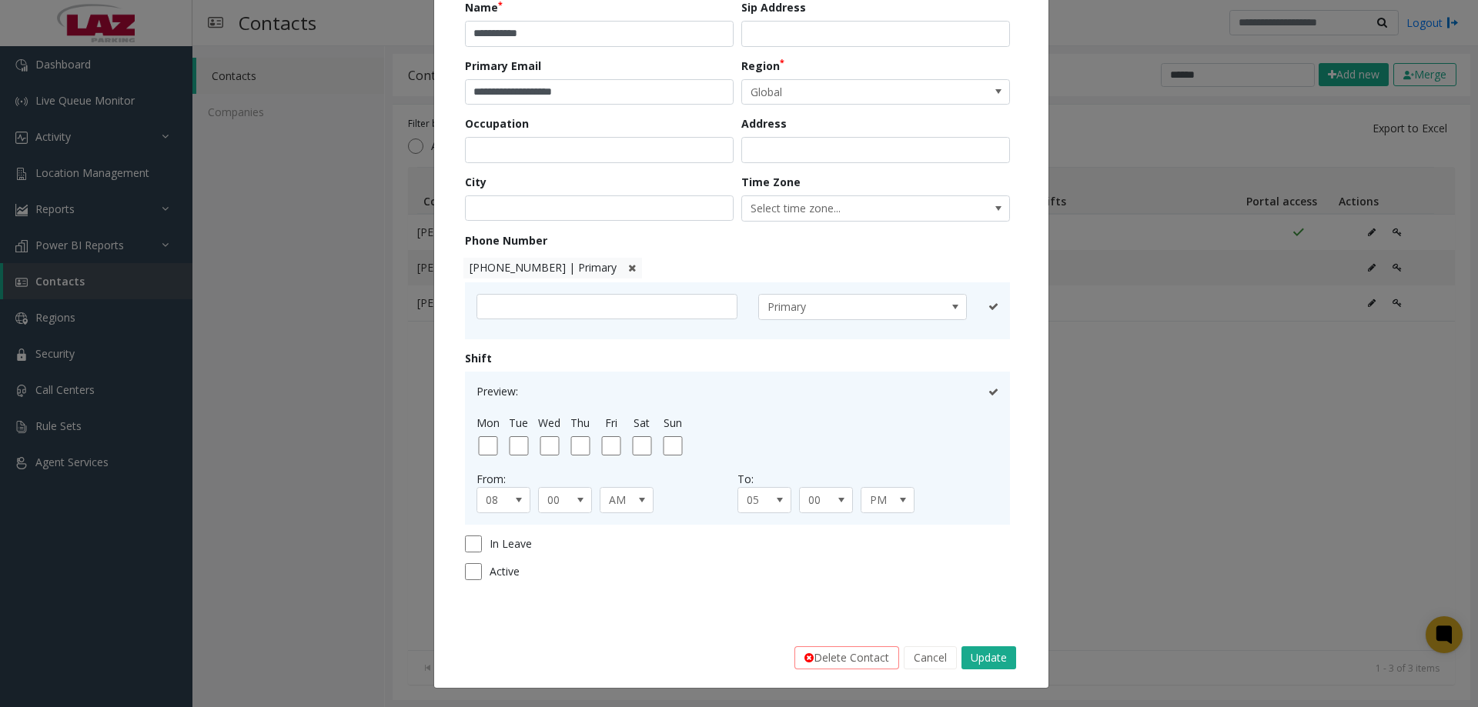
click at [988, 391] on icon at bounding box center [993, 392] width 10 height 10
click at [988, 394] on icon at bounding box center [993, 392] width 10 height 10
click at [976, 662] on button "Update" at bounding box center [989, 658] width 55 height 23
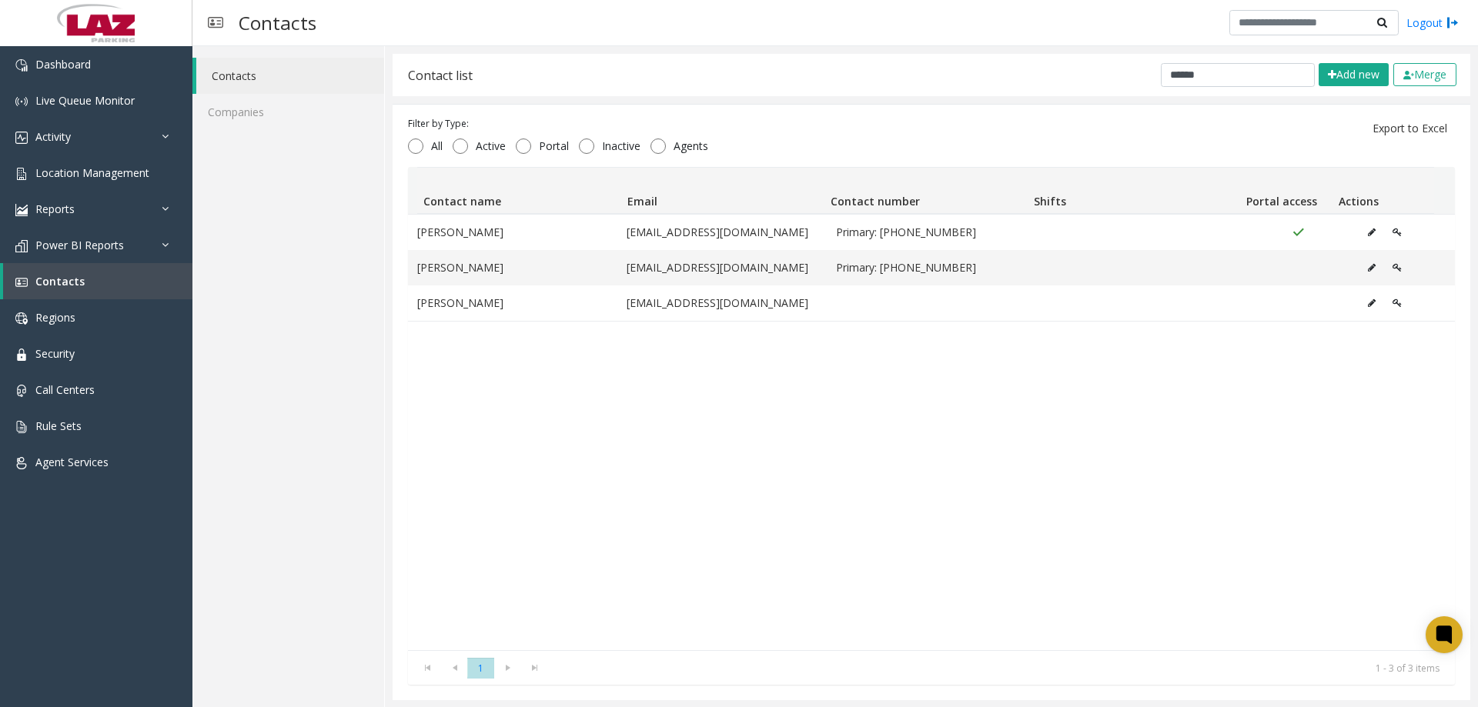
drag, startPoint x: 1257, startPoint y: 62, endPoint x: 1256, endPoint y: 71, distance: 9.4
click at [1256, 62] on div "Contact list ****** Add new Merge" at bounding box center [932, 75] width 1078 height 42
click at [1256, 71] on input "******" at bounding box center [1238, 75] width 154 height 24
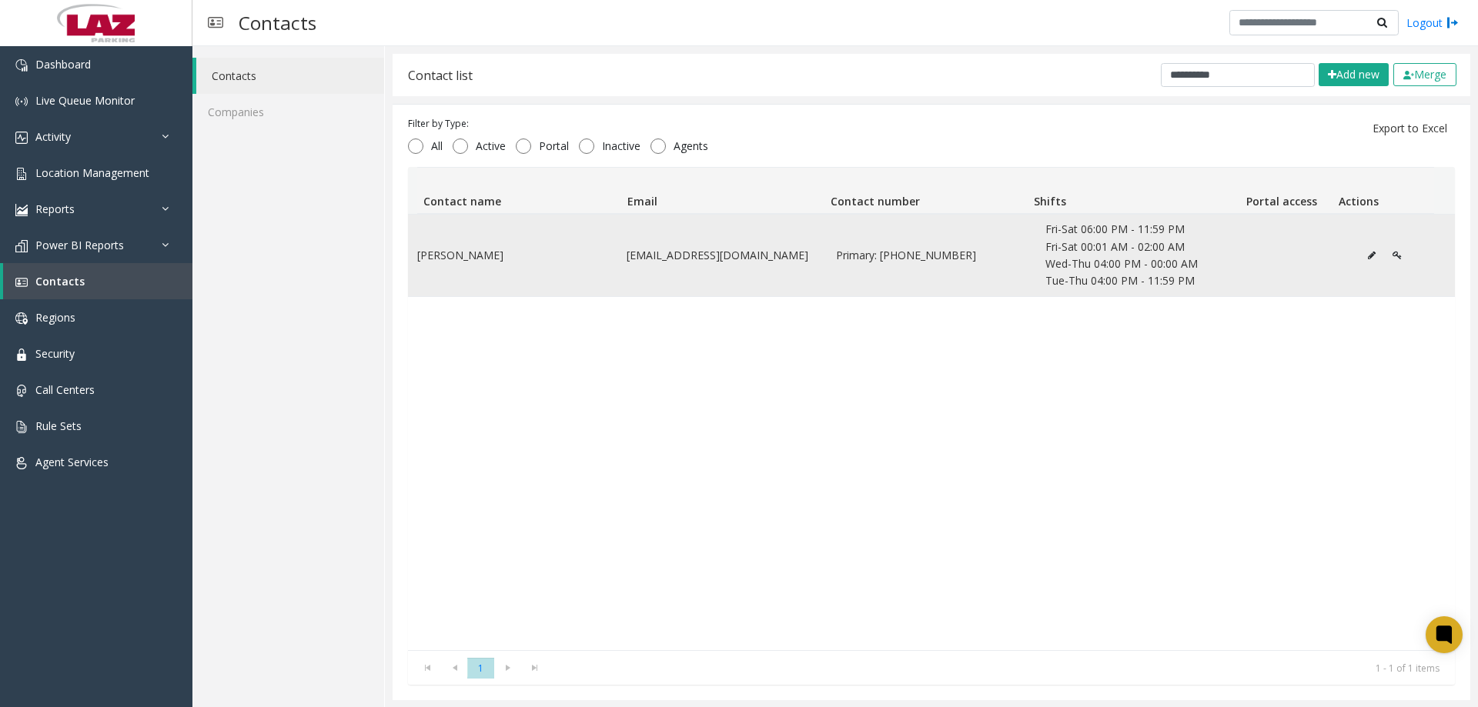
click at [1360, 262] on button "Data table" at bounding box center [1372, 255] width 25 height 23
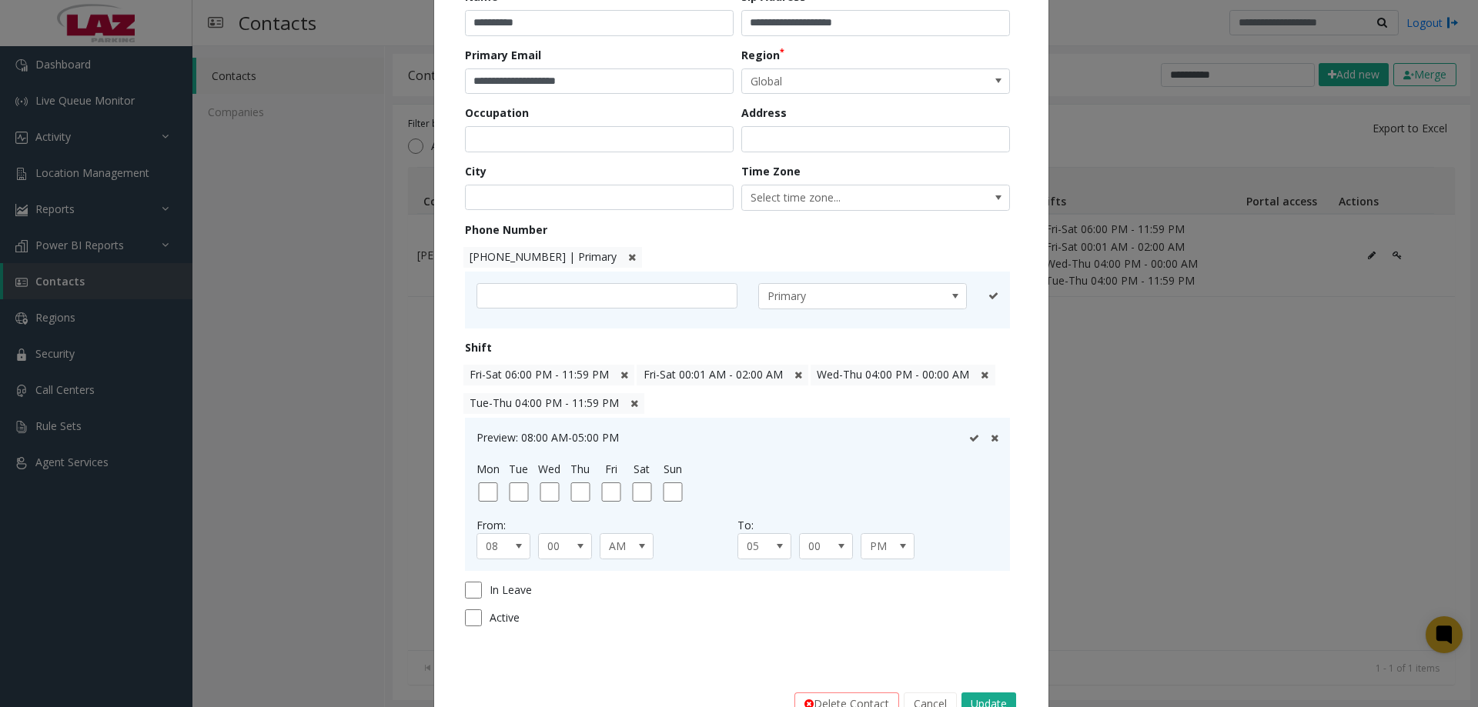
scroll to position [226, 0]
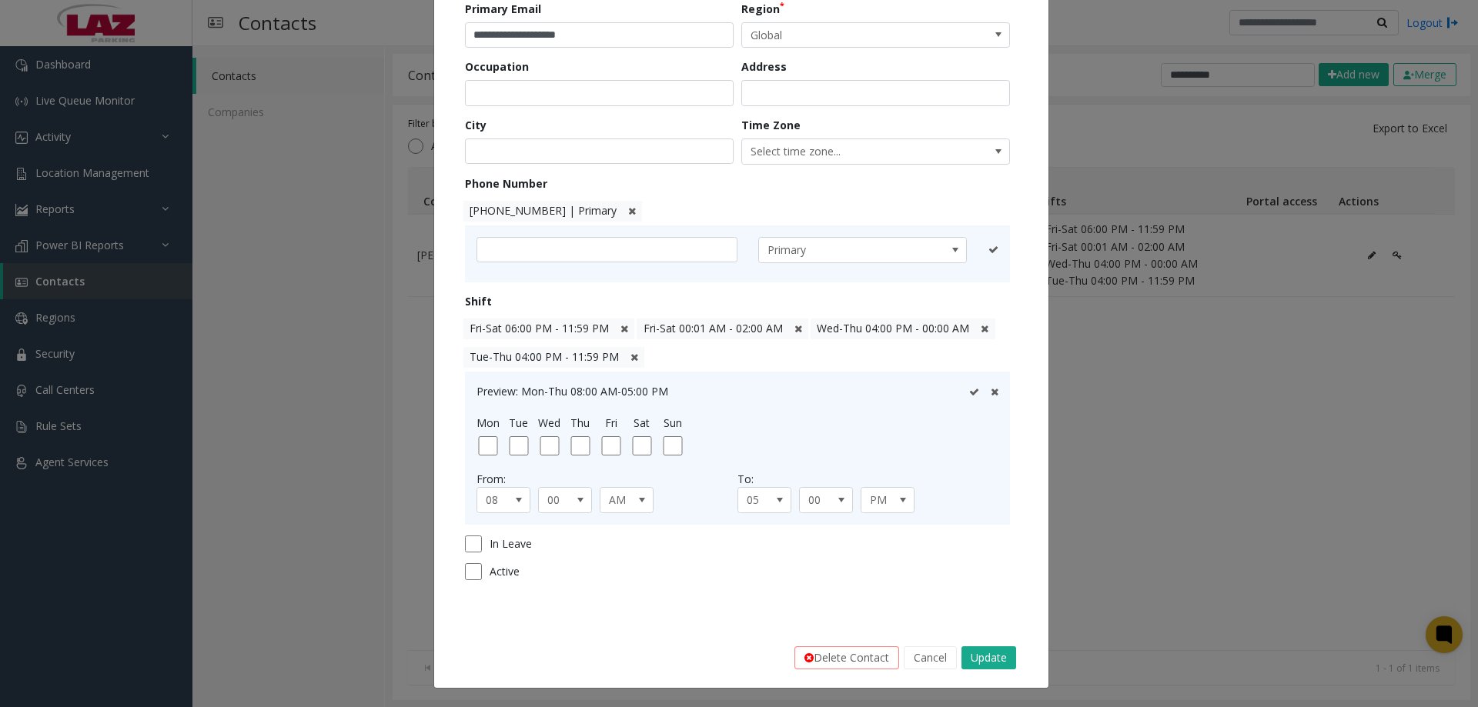
click at [597, 453] on div "Mon Tue Wed Thu Fri Sat Sun" at bounding box center [736, 435] width 526 height 41
click at [513, 505] on span at bounding box center [519, 500] width 12 height 12
click at [487, 598] on li "05" at bounding box center [497, 596] width 49 height 21
click at [622, 491] on span "AM" at bounding box center [621, 500] width 42 height 25
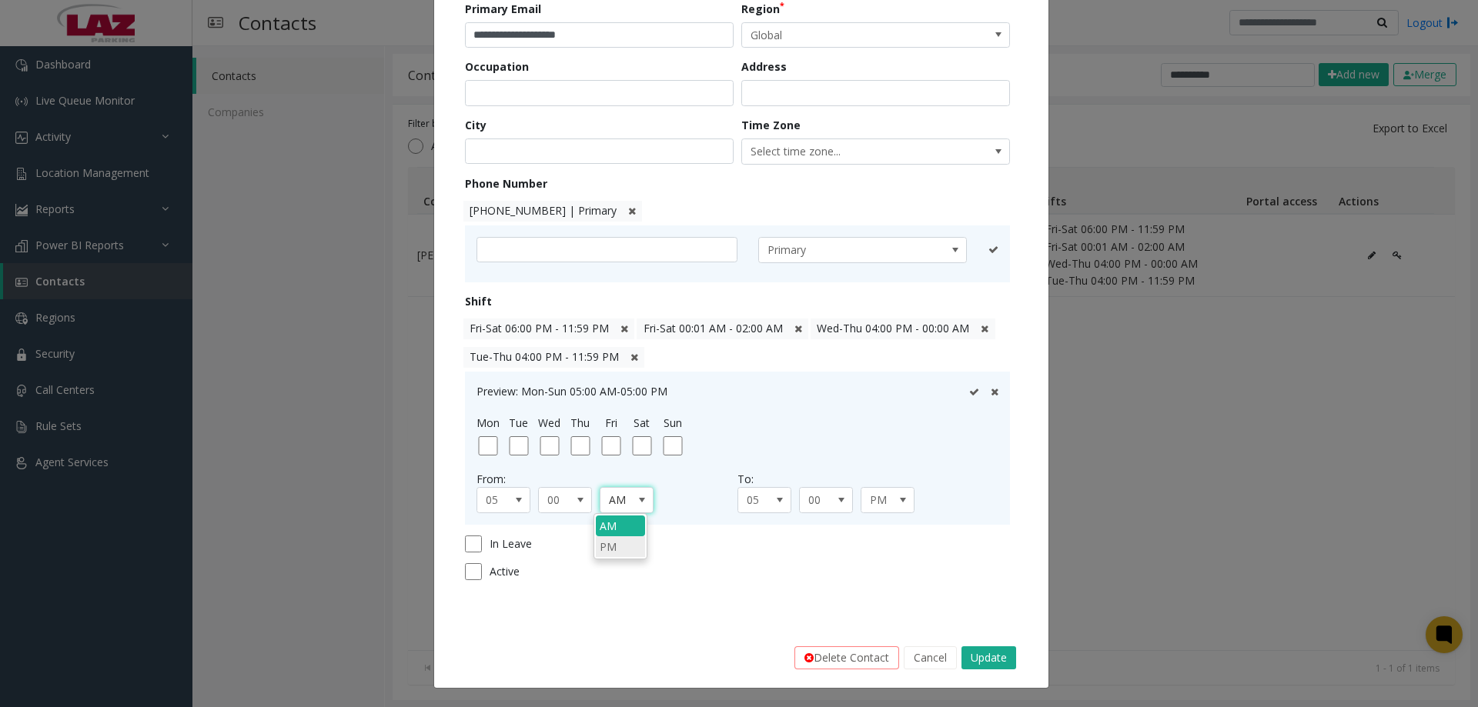
click at [611, 552] on li "PM" at bounding box center [620, 547] width 49 height 21
click at [769, 496] on span at bounding box center [780, 500] width 22 height 25
drag, startPoint x: 752, startPoint y: 657, endPoint x: 771, endPoint y: 606, distance: 55.1
click at [751, 657] on li "12" at bounding box center [758, 659] width 49 height 21
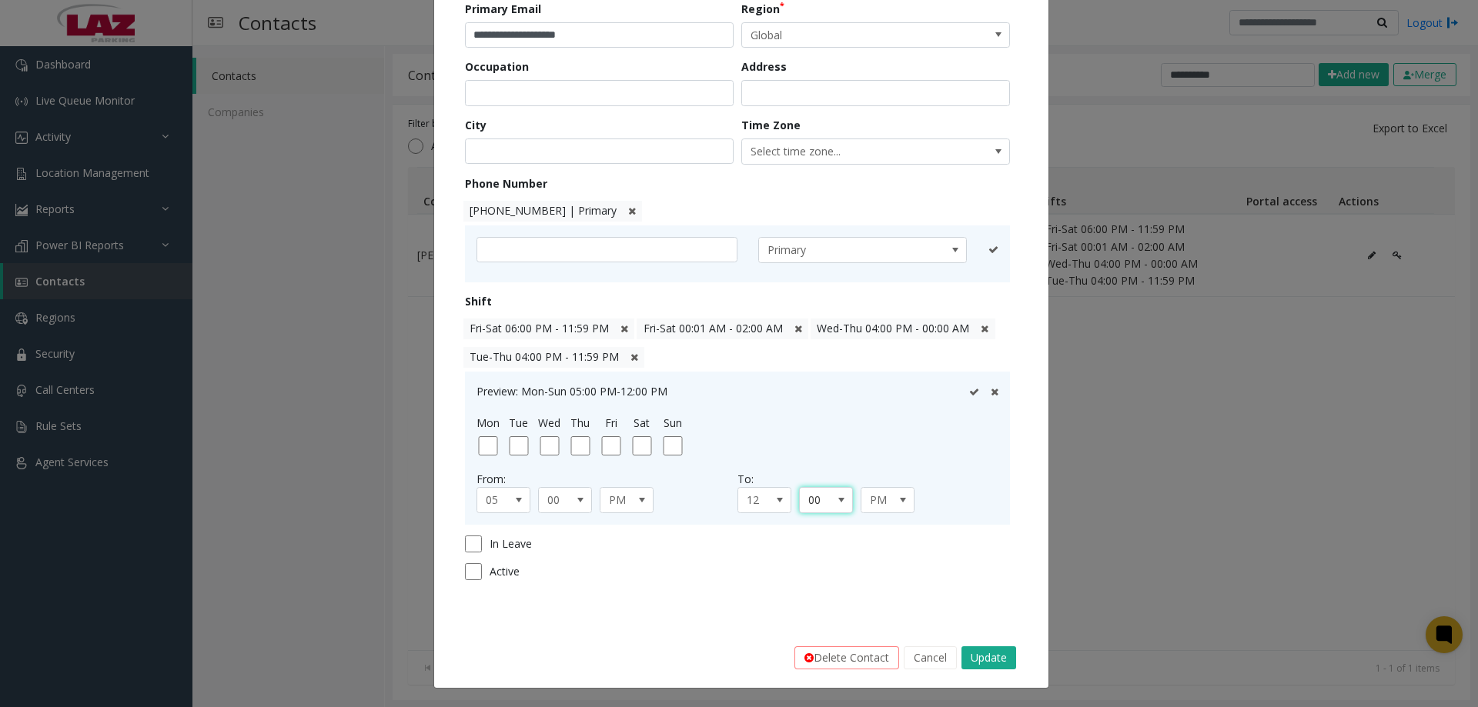
click at [831, 506] on span at bounding box center [842, 500] width 22 height 25
click at [811, 657] on li "59" at bounding box center [819, 658] width 49 height 21
click at [962, 395] on div "Preview: Mon-Sun 05:00 PM-12:59 PM" at bounding box center [738, 391] width 522 height 16
click at [969, 395] on icon at bounding box center [974, 392] width 10 height 10
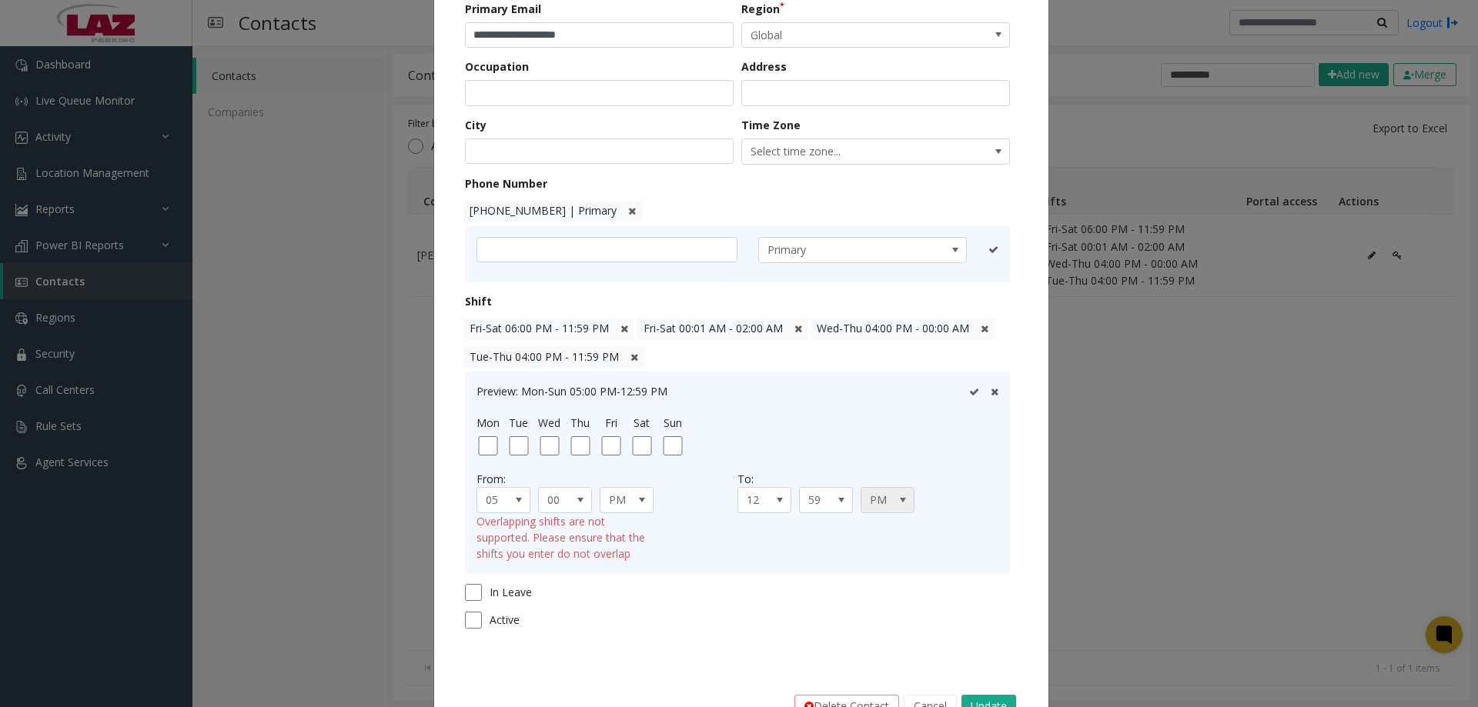
click at [892, 509] on span at bounding box center [903, 500] width 22 height 25
click at [885, 545] on li "PM" at bounding box center [881, 547] width 49 height 21
drag, startPoint x: 912, startPoint y: 506, endPoint x: 902, endPoint y: 503, distance: 10.5
click at [911, 505] on div "12 59 PM" at bounding box center [868, 500] width 261 height 26
click at [896, 507] on span at bounding box center [903, 500] width 22 height 25
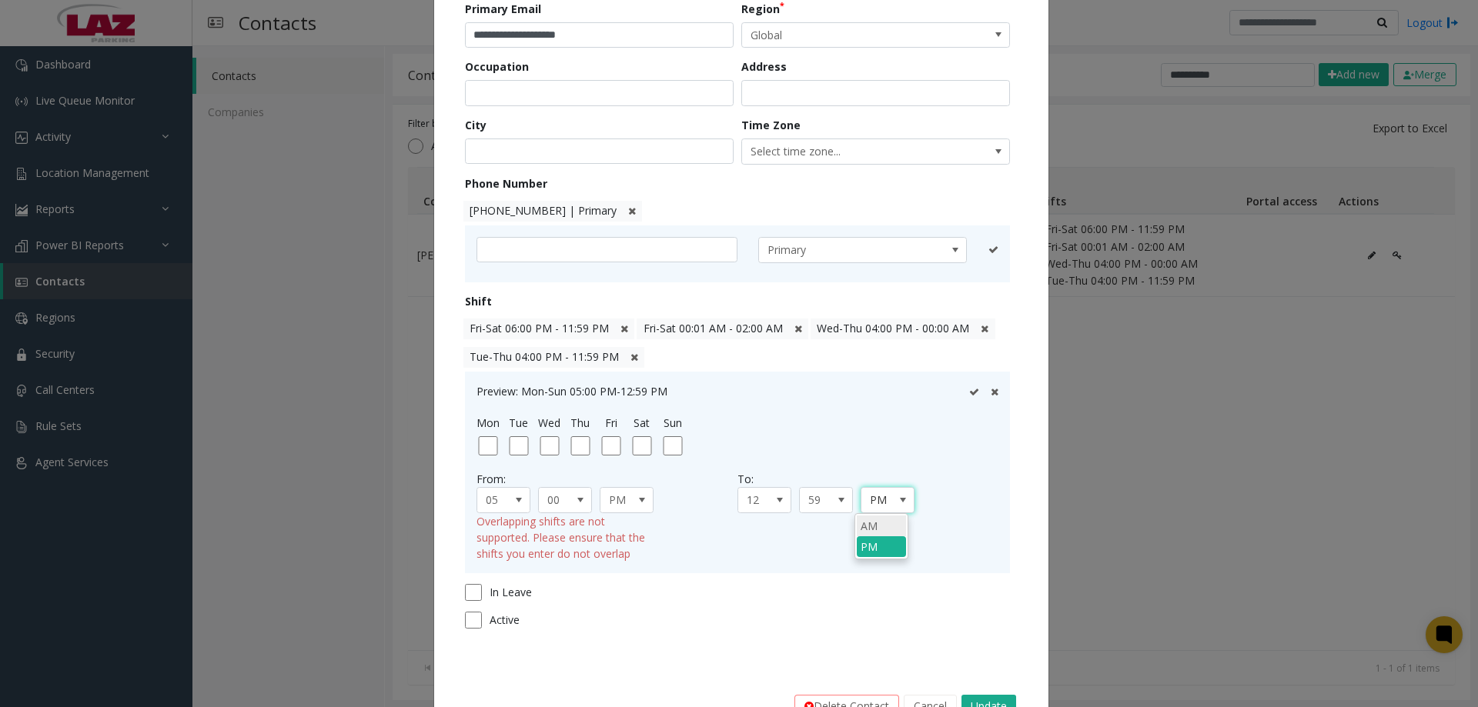
click at [888, 524] on li "AM" at bounding box center [881, 526] width 49 height 21
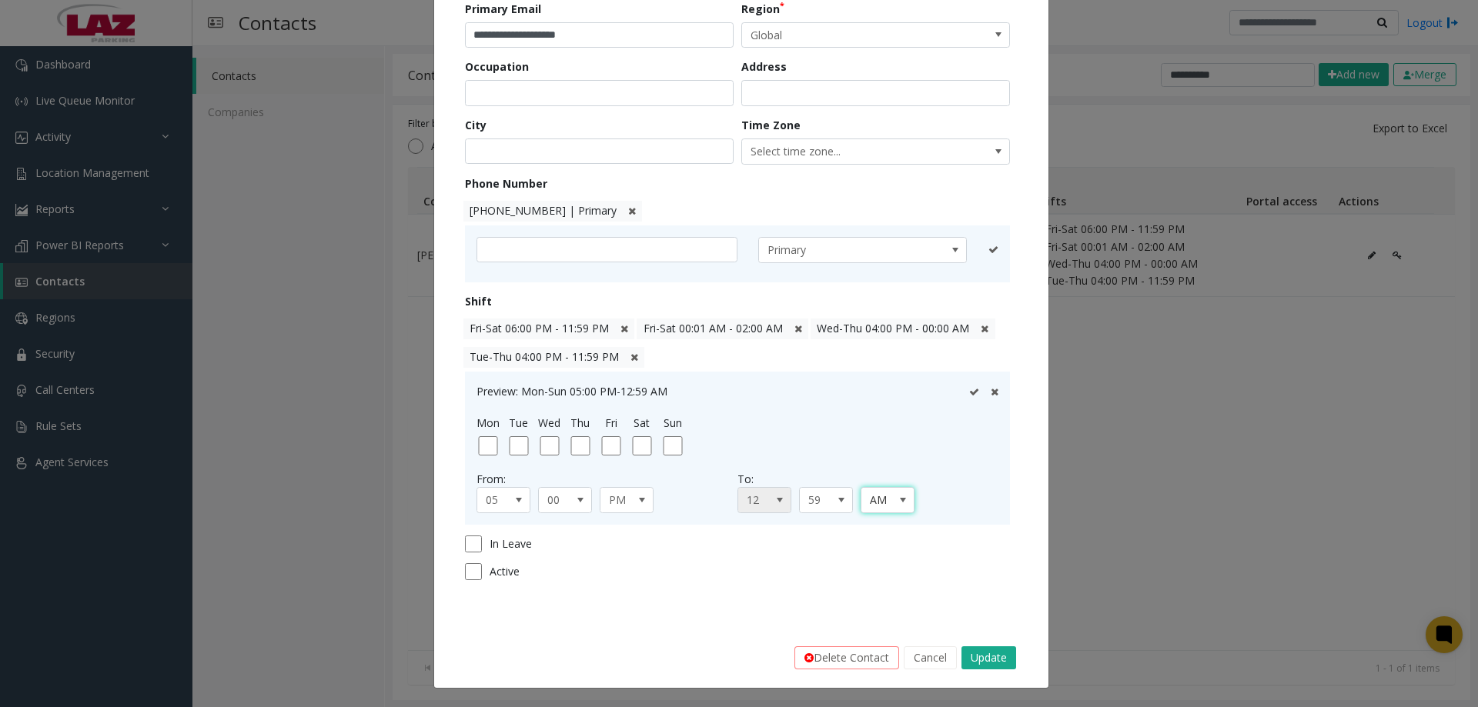
click at [760, 494] on span "12" at bounding box center [759, 500] width 42 height 25
click at [751, 635] on li "11" at bounding box center [758, 638] width 49 height 21
click at [969, 395] on icon at bounding box center [974, 392] width 10 height 10
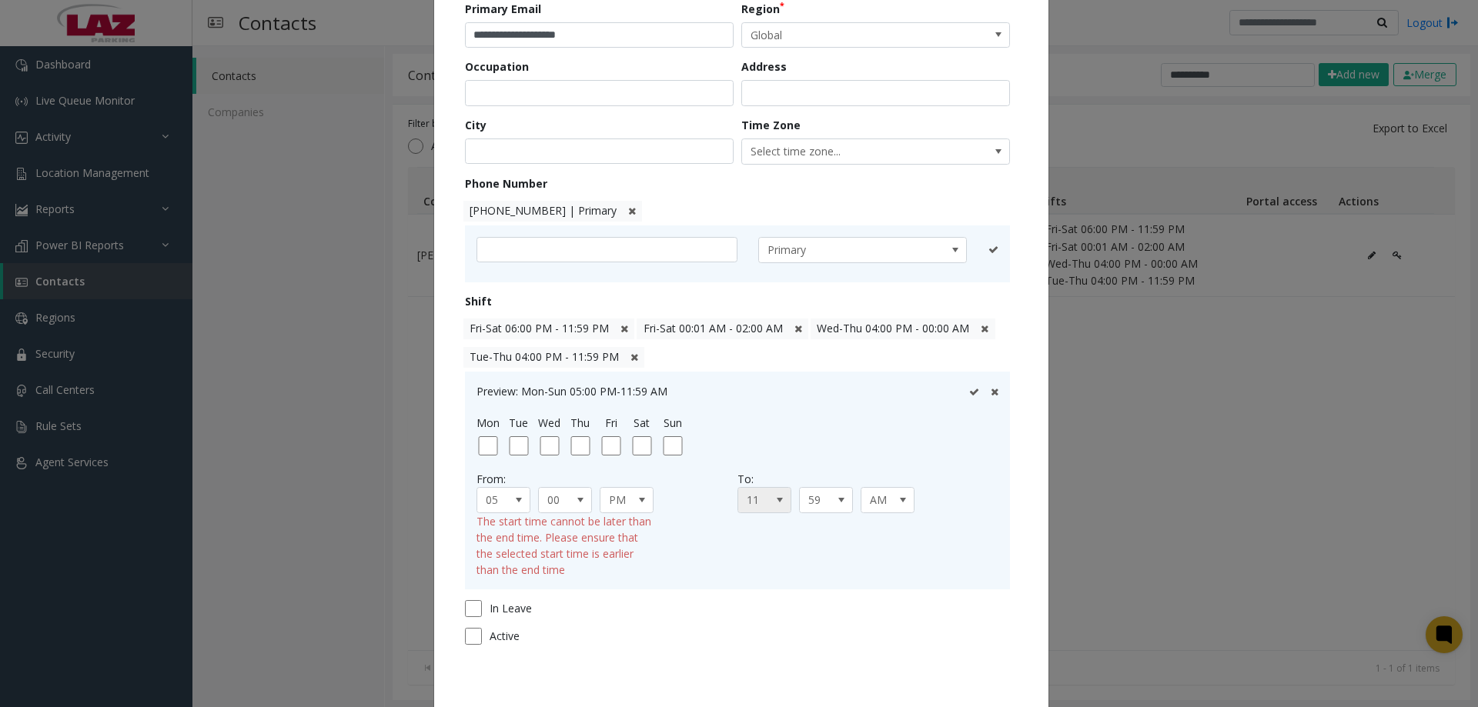
click at [756, 507] on span "11" at bounding box center [759, 500] width 42 height 25
click at [874, 507] on span "AM" at bounding box center [882, 500] width 42 height 25
click at [871, 547] on li "PM" at bounding box center [881, 547] width 49 height 21
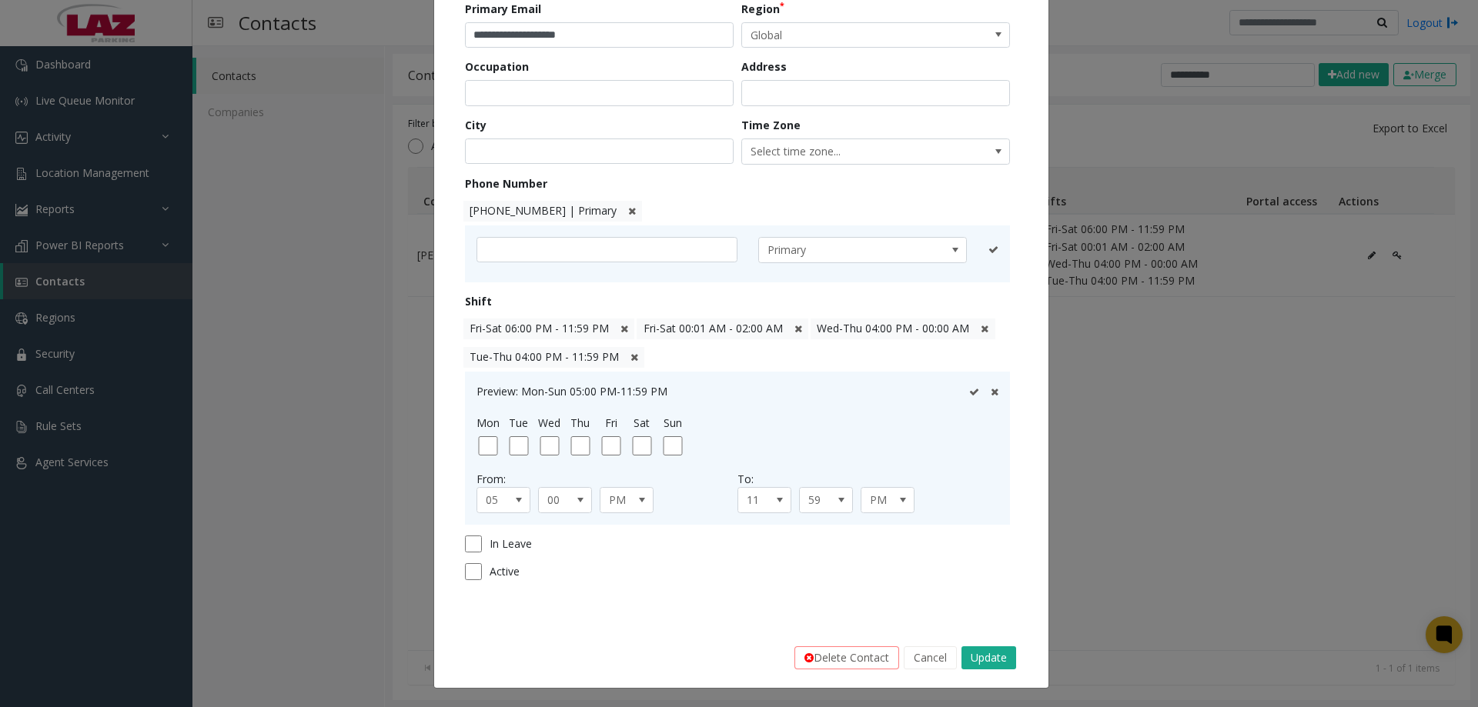
click at [972, 389] on icon at bounding box center [974, 392] width 10 height 10
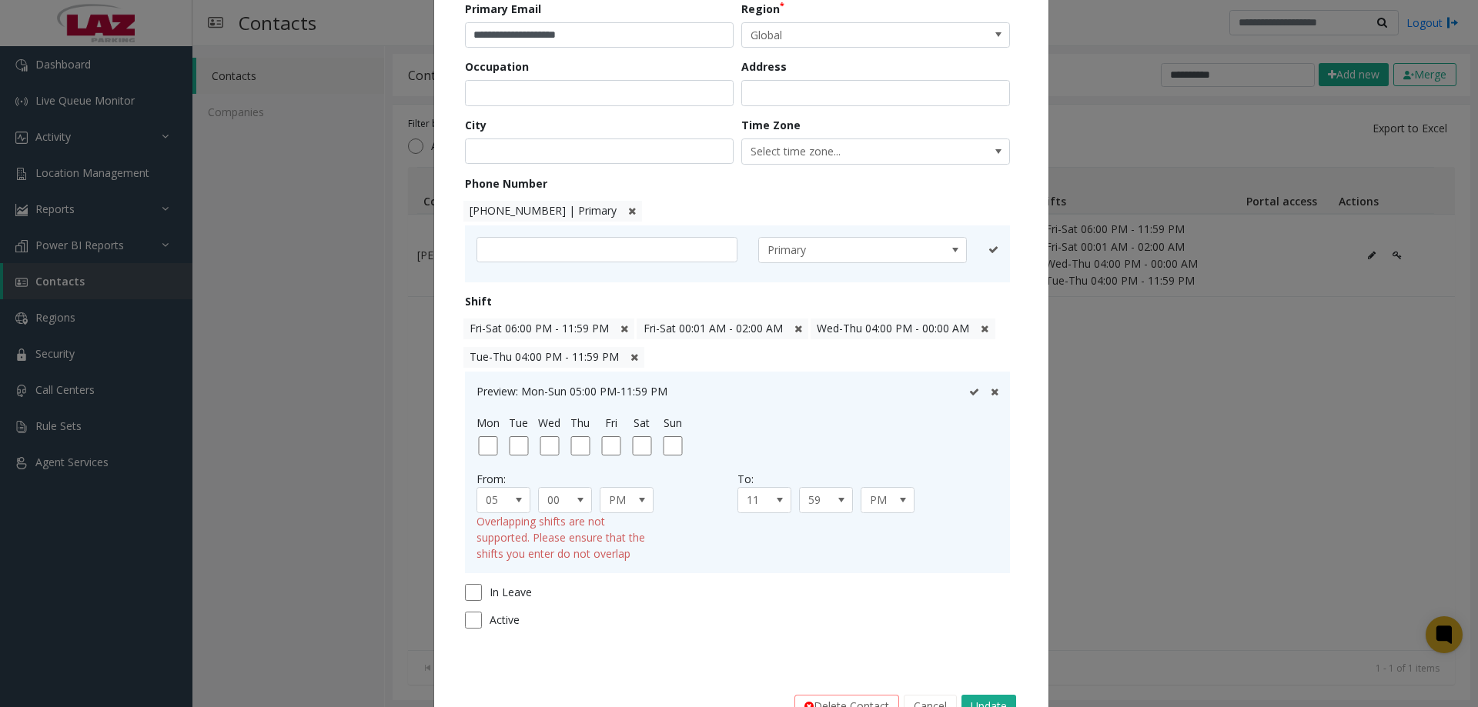
click at [969, 390] on icon at bounding box center [974, 392] width 10 height 10
click at [969, 394] on icon at bounding box center [974, 392] width 10 height 10
click at [508, 507] on span at bounding box center [519, 500] width 22 height 25
click at [704, 560] on div "Preview: Mon-Sun 05:00 PM-11:59 PM Mon Tue Wed Thu Fri Sat Sun From: 05 00 PM T…" at bounding box center [737, 473] width 545 height 202
click at [631, 359] on icon at bounding box center [635, 358] width 8 height 10
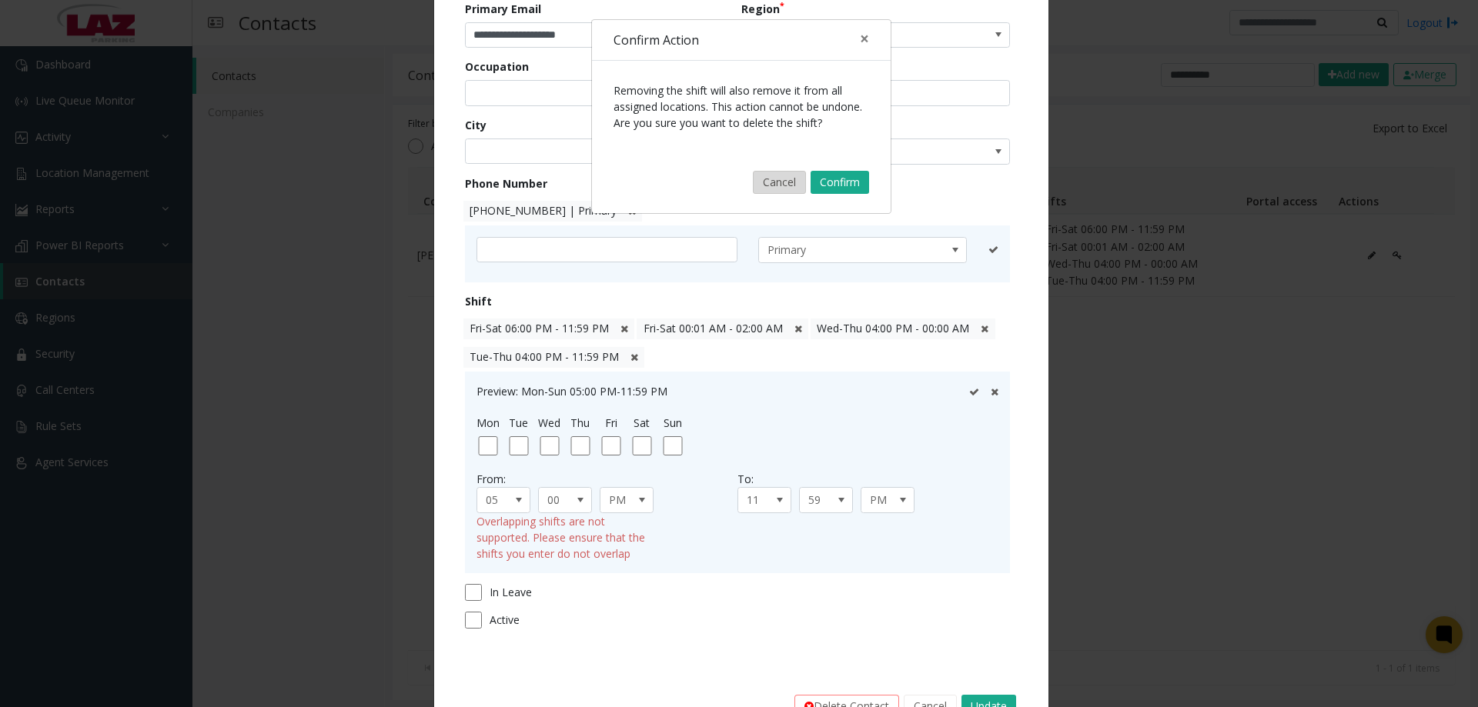
click at [781, 181] on button "Cancel" at bounding box center [779, 182] width 53 height 23
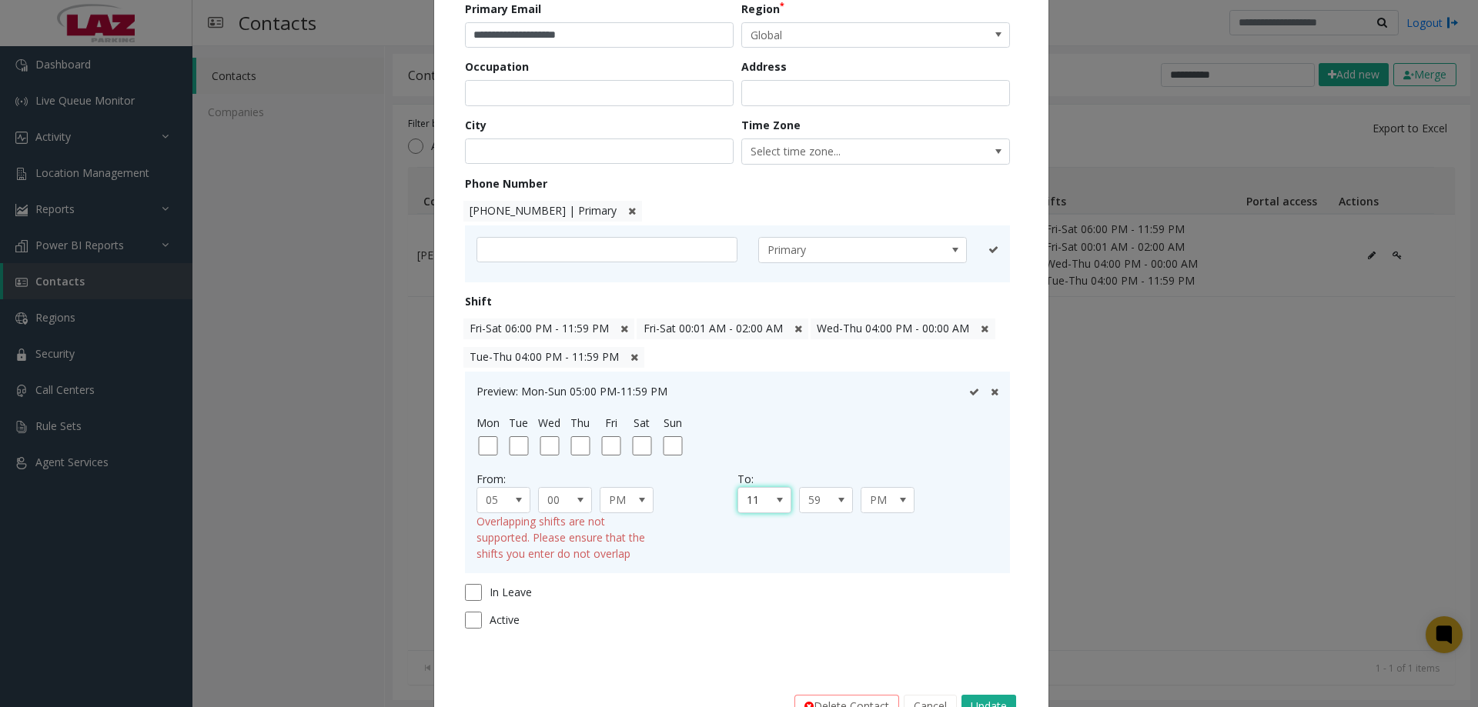
click at [774, 504] on span at bounding box center [780, 500] width 12 height 12
click at [746, 526] on li "00" at bounding box center [758, 526] width 49 height 21
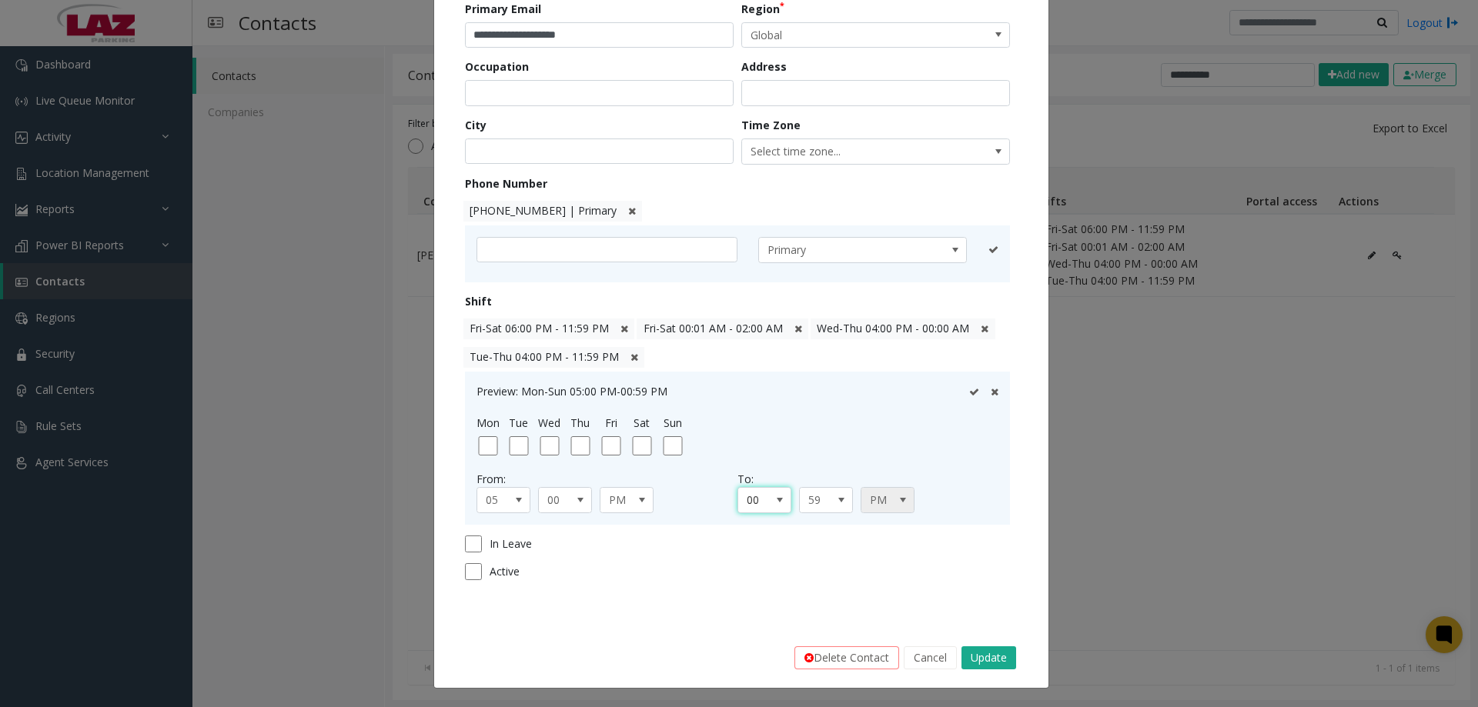
click at [878, 504] on span "PM" at bounding box center [882, 500] width 42 height 25
click at [875, 530] on li "AM" at bounding box center [881, 526] width 49 height 21
click at [831, 501] on span at bounding box center [842, 500] width 22 height 25
click at [815, 525] on li "00" at bounding box center [819, 526] width 49 height 21
click at [814, 551] on div "In Leave" at bounding box center [741, 544] width 553 height 17
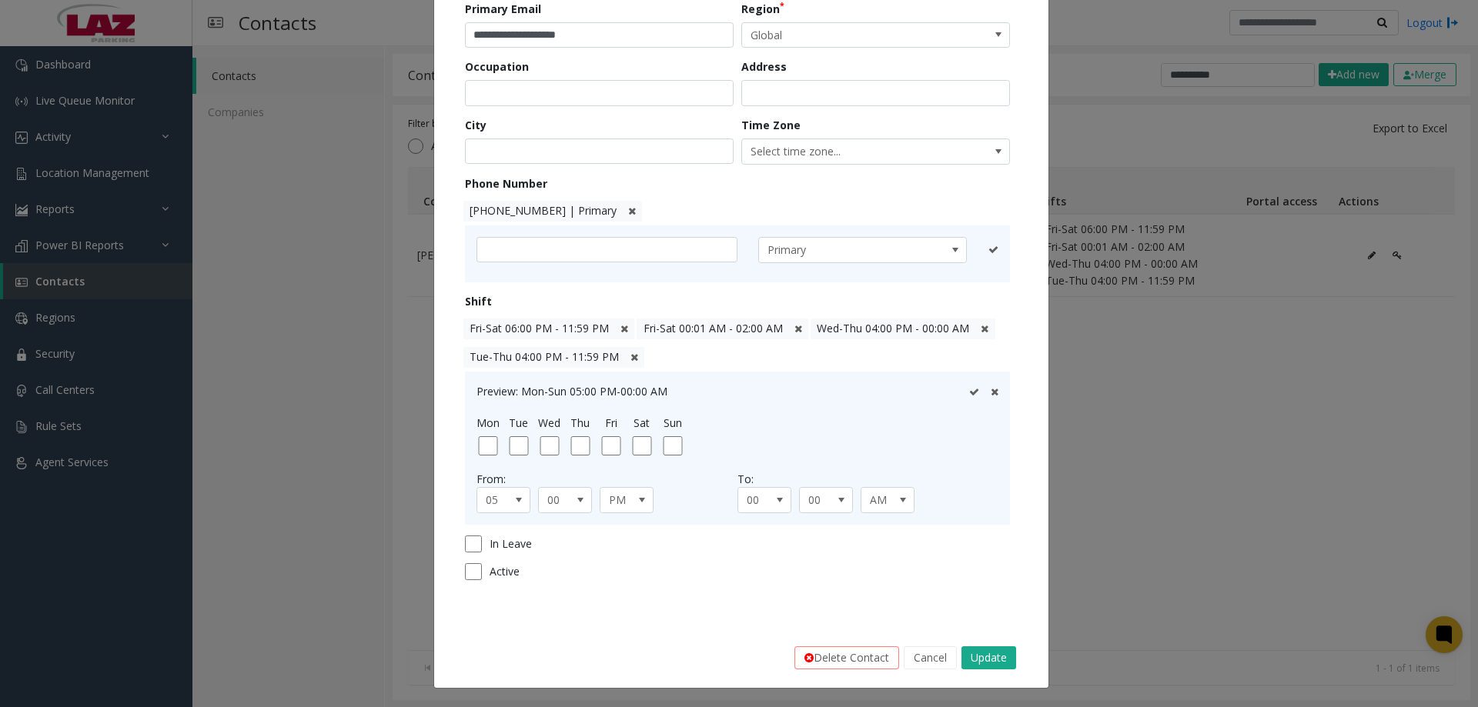
click at [969, 386] on div at bounding box center [983, 391] width 29 height 16
click at [969, 391] on icon at bounding box center [974, 392] width 10 height 10
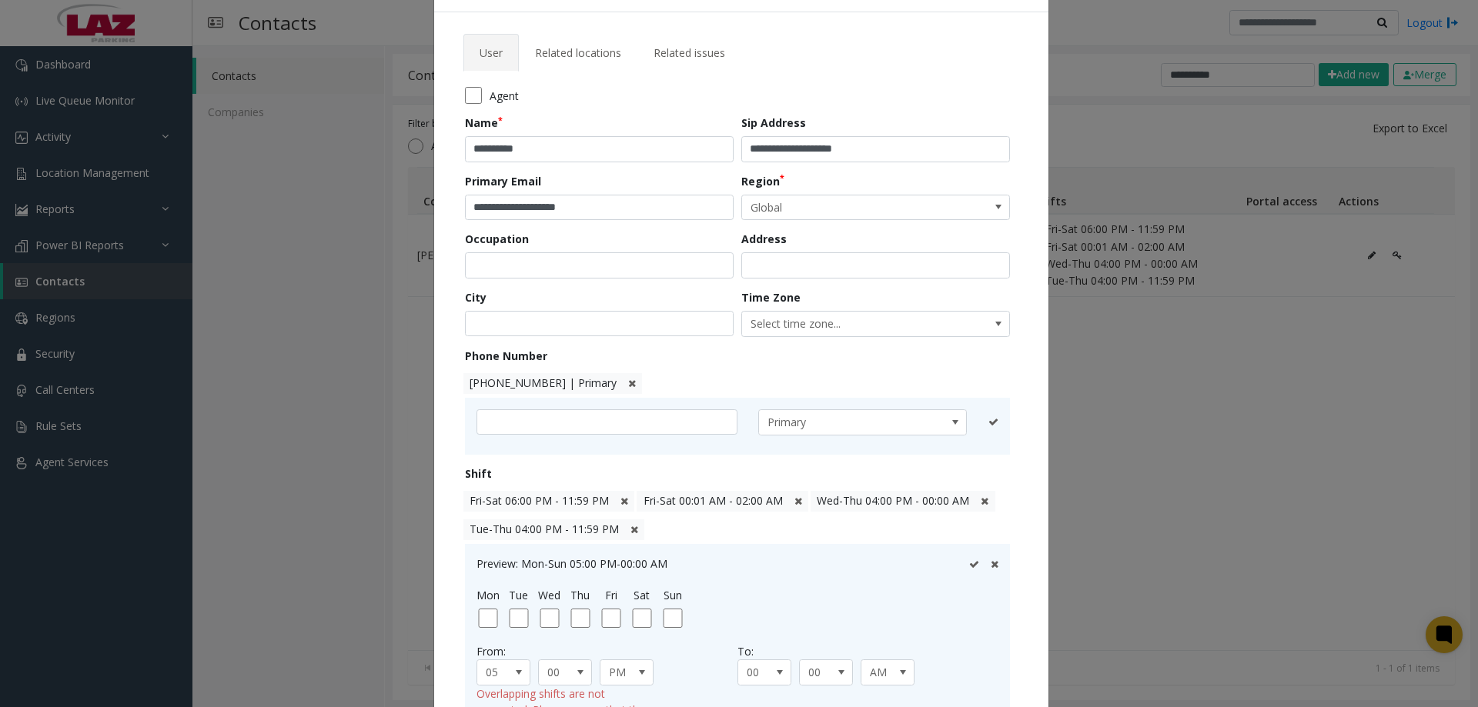
scroll to position [44, 0]
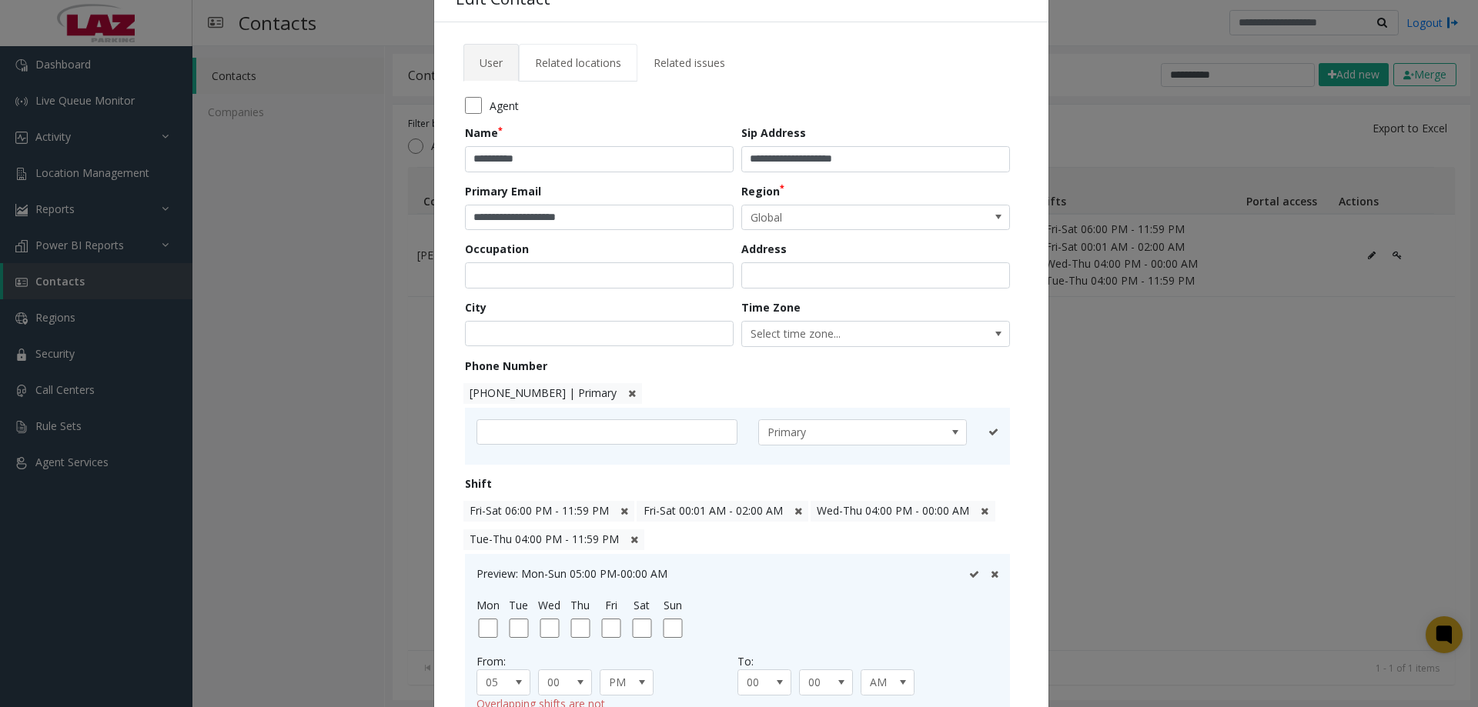
click at [568, 71] on link "Related locations" at bounding box center [578, 63] width 119 height 38
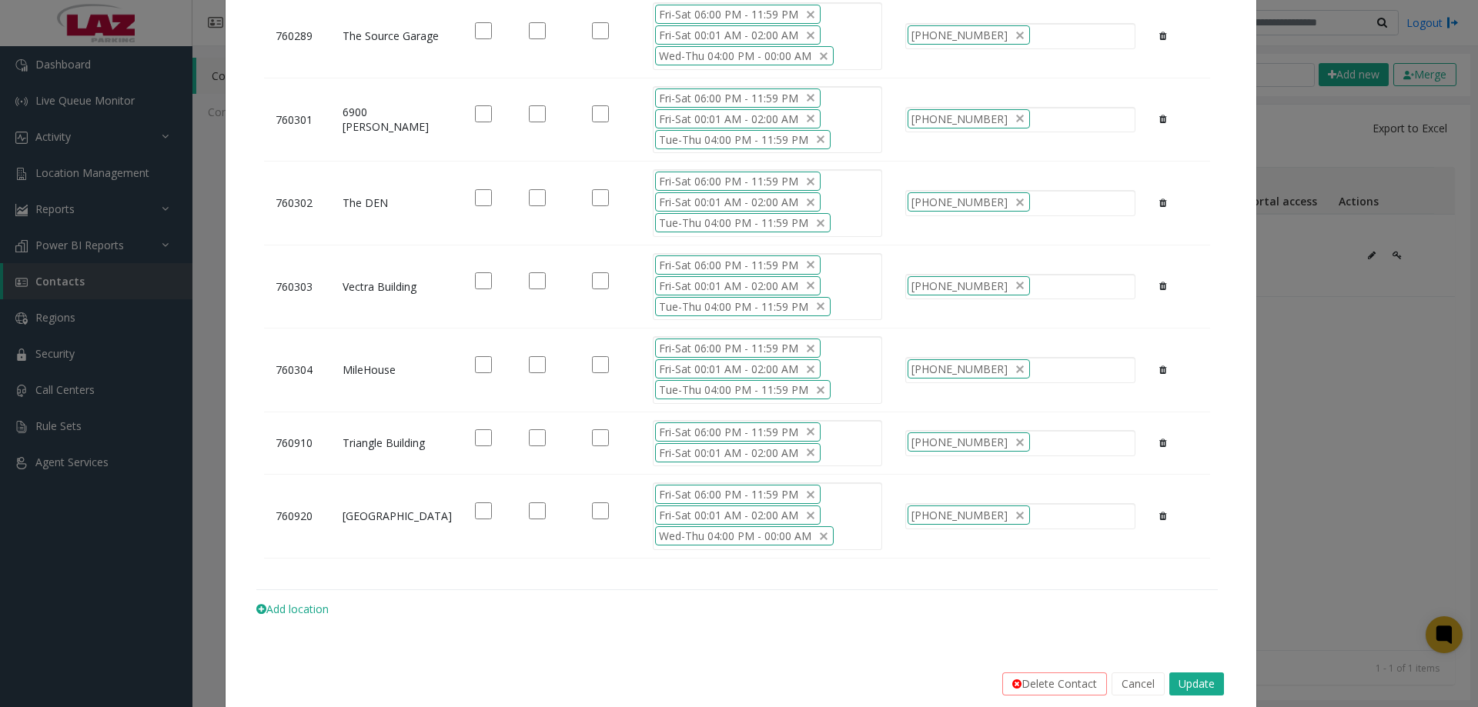
scroll to position [857, 0]
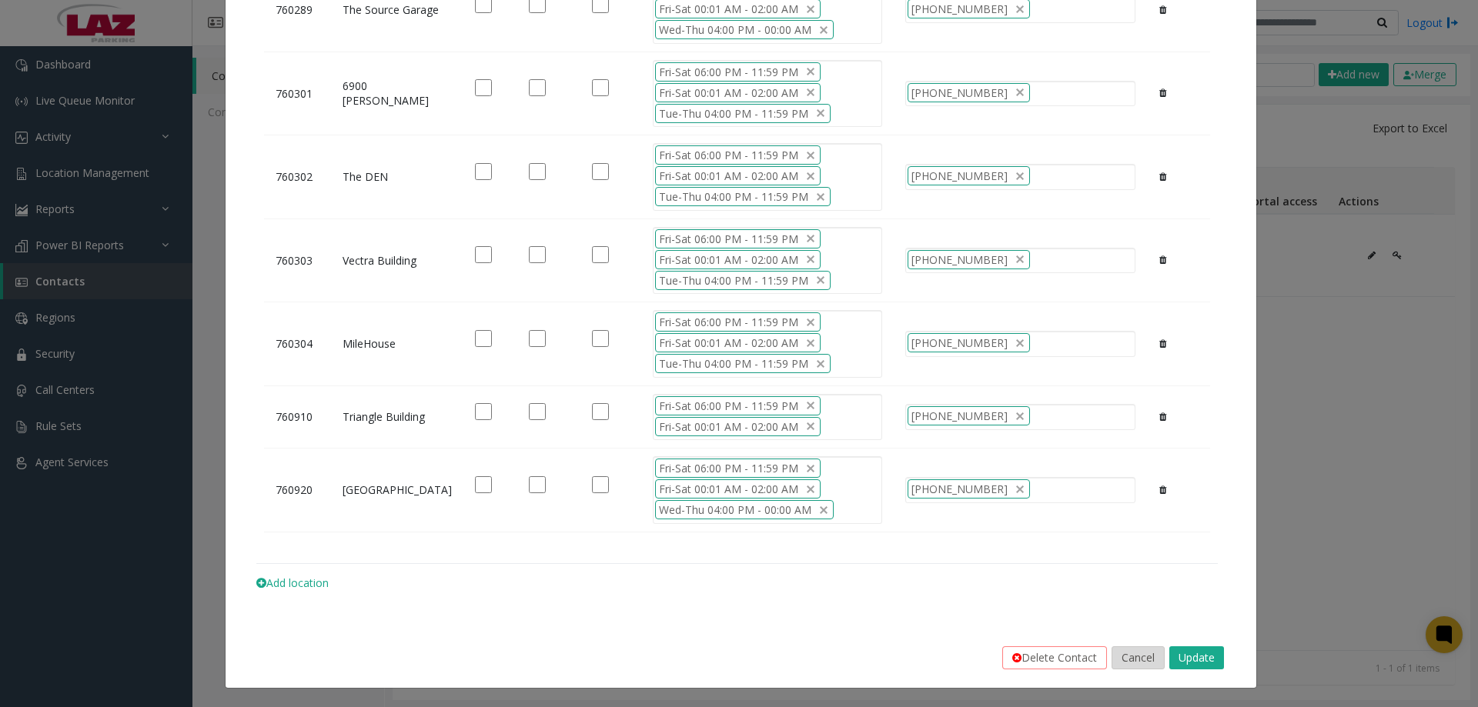
click at [1112, 657] on button "Cancel" at bounding box center [1138, 658] width 53 height 23
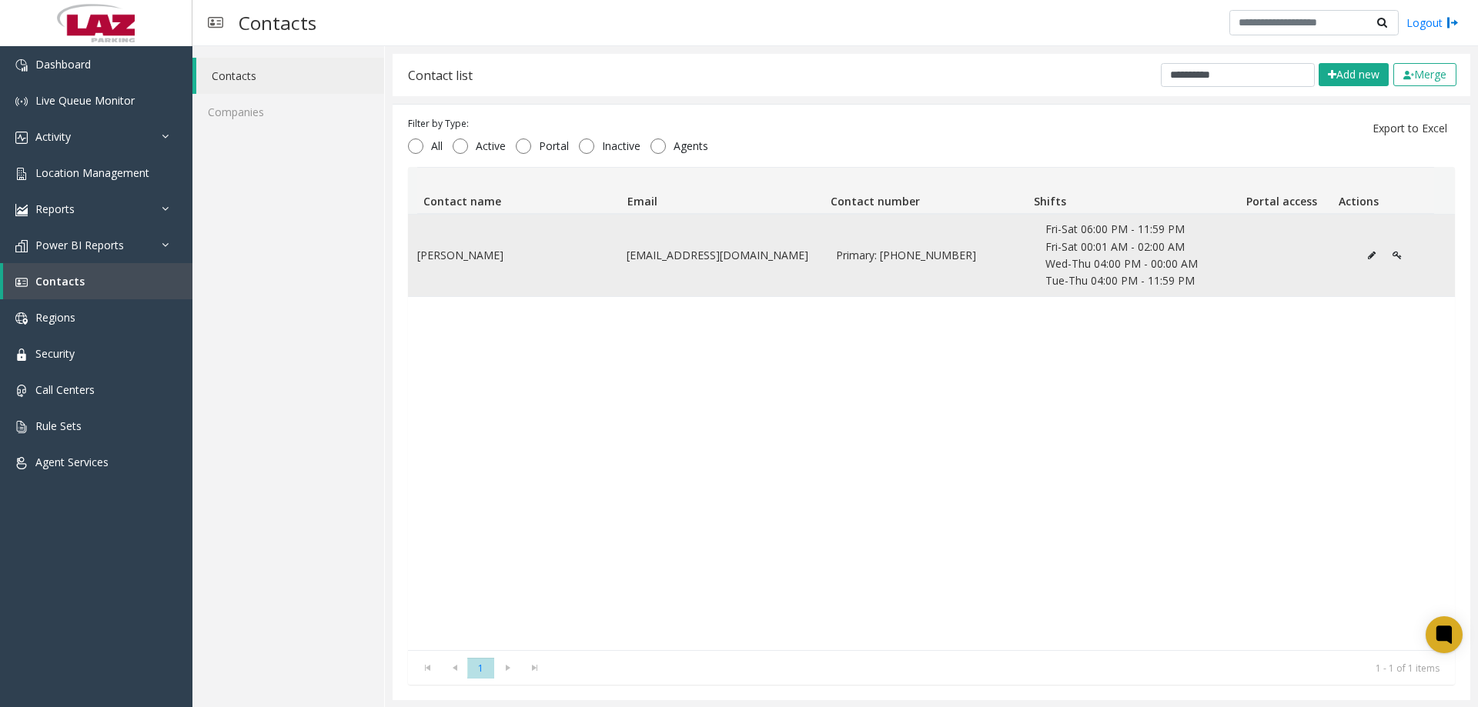
click at [1368, 256] on icon "Data table" at bounding box center [1372, 255] width 8 height 9
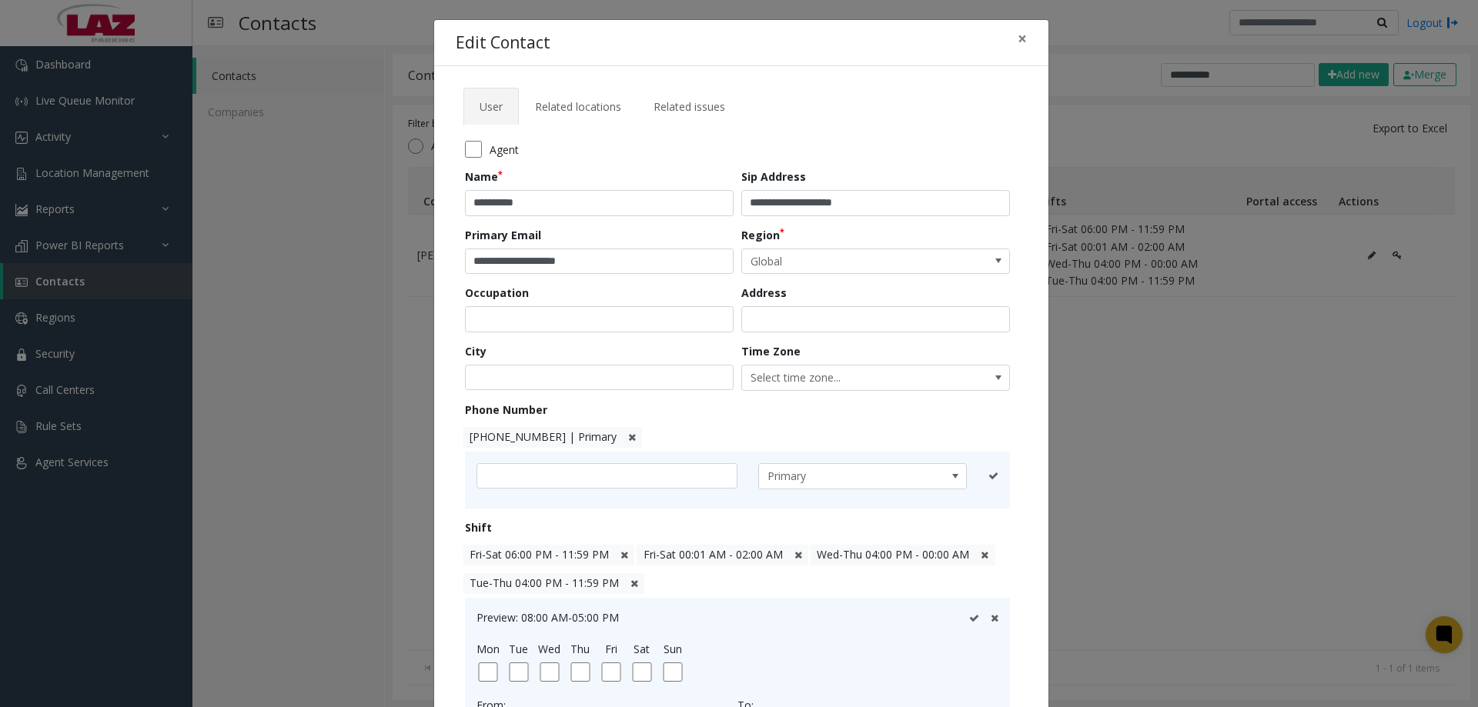
scroll to position [77, 0]
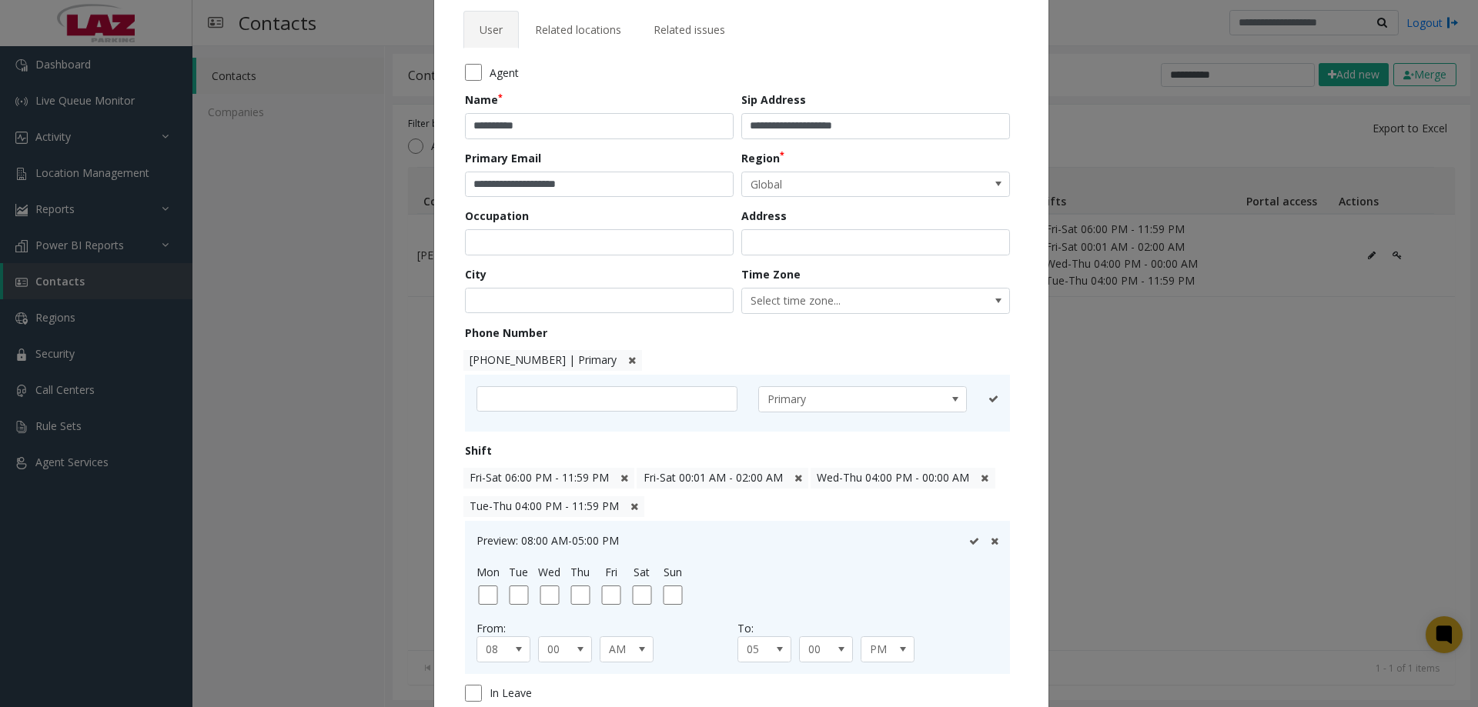
click at [519, 477] on span "Fri-Sat 06:00 PM - 11:59 PM" at bounding box center [539, 477] width 139 height 15
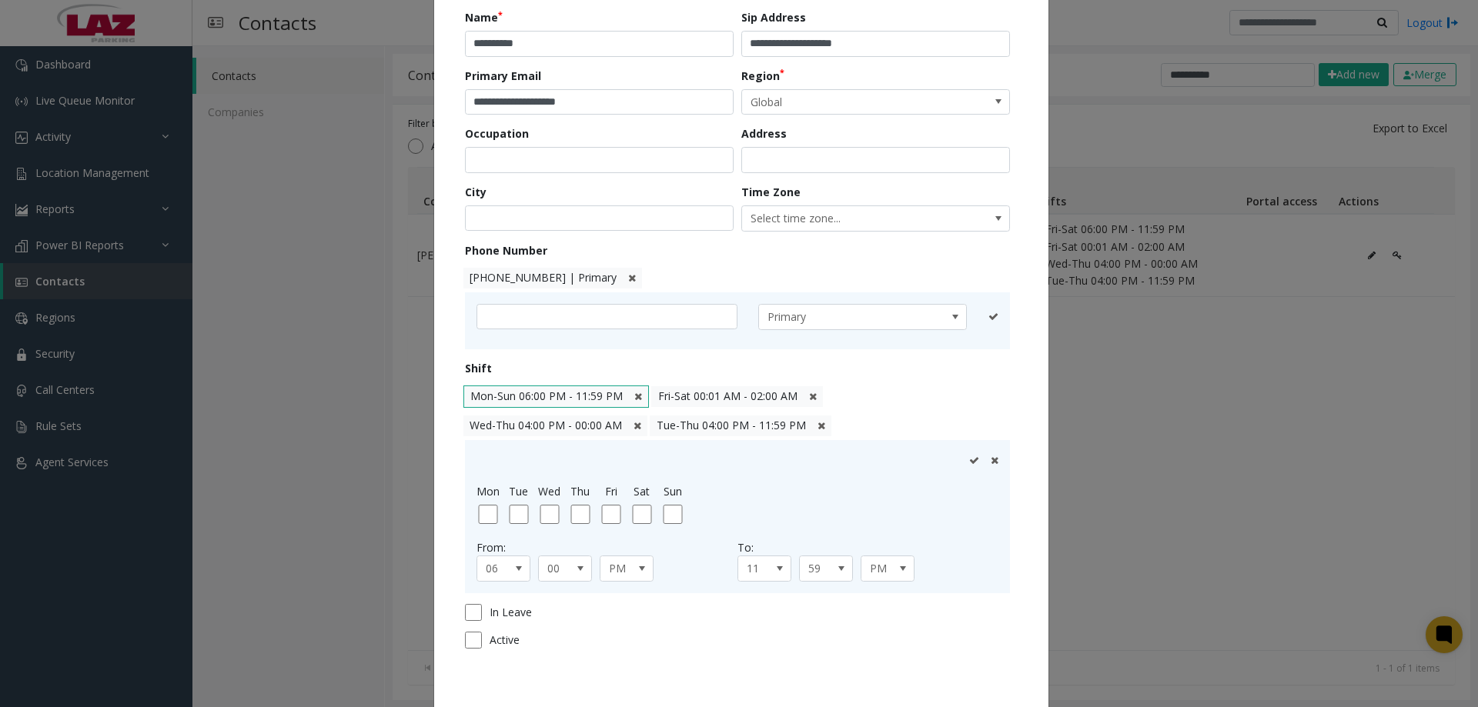
scroll to position [228, 0]
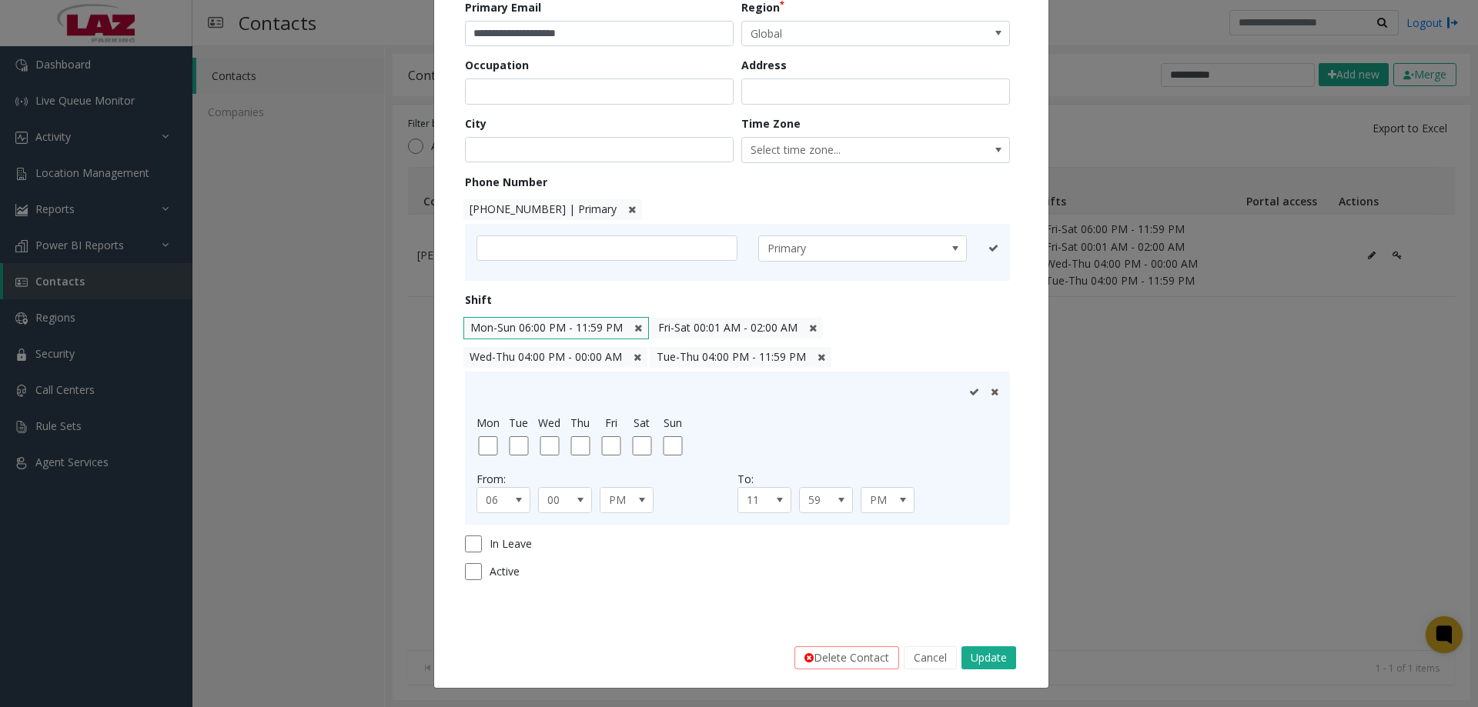
click at [969, 393] on icon at bounding box center [974, 392] width 10 height 10
click at [477, 456] on div "Mon Tue Wed Thu Fri Sat Sun From: 06 00 PM To: 11 59 PM" at bounding box center [738, 448] width 522 height 130
click at [657, 435] on div "Sun" at bounding box center [672, 435] width 31 height 41
click at [969, 395] on icon at bounding box center [974, 392] width 10 height 10
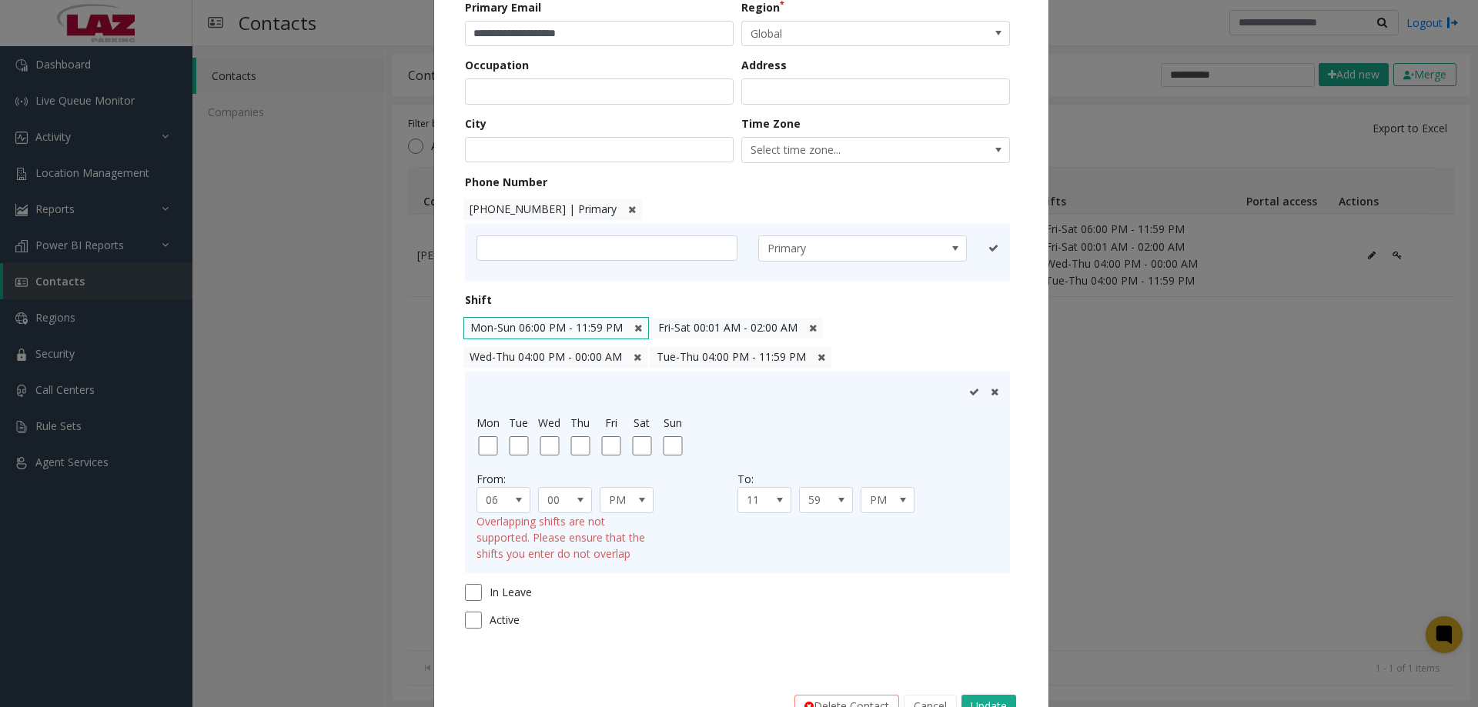
click at [969, 398] on div at bounding box center [983, 391] width 29 height 16
click at [749, 393] on div at bounding box center [738, 391] width 522 height 16
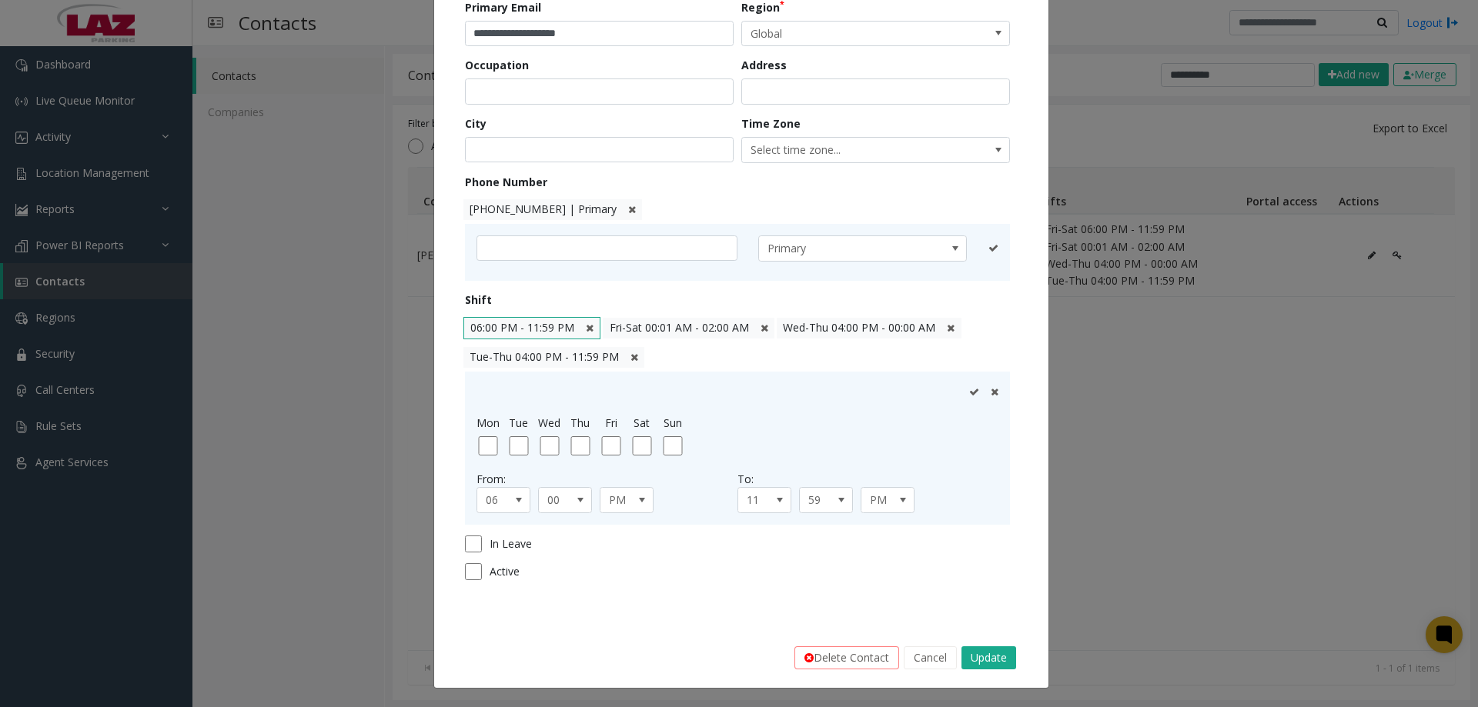
drag, startPoint x: 736, startPoint y: 378, endPoint x: 808, endPoint y: 360, distance: 73.9
click at [735, 376] on div "Mon Tue Wed Thu Fri Sat Sun From: 06 00 PM To: 11 59 PM" at bounding box center [737, 448] width 545 height 153
click at [925, 667] on button "Cancel" at bounding box center [930, 658] width 53 height 23
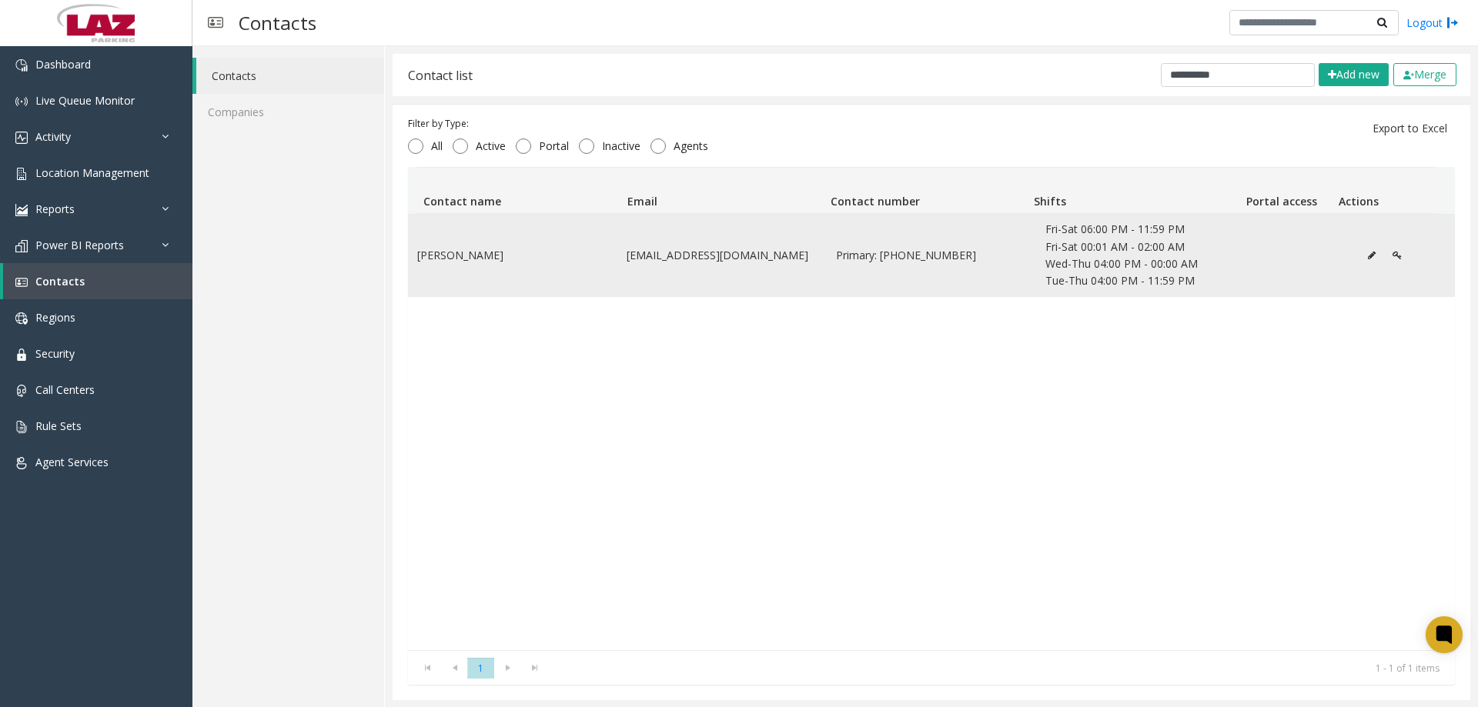
click at [1360, 263] on button "Data table" at bounding box center [1372, 255] width 25 height 23
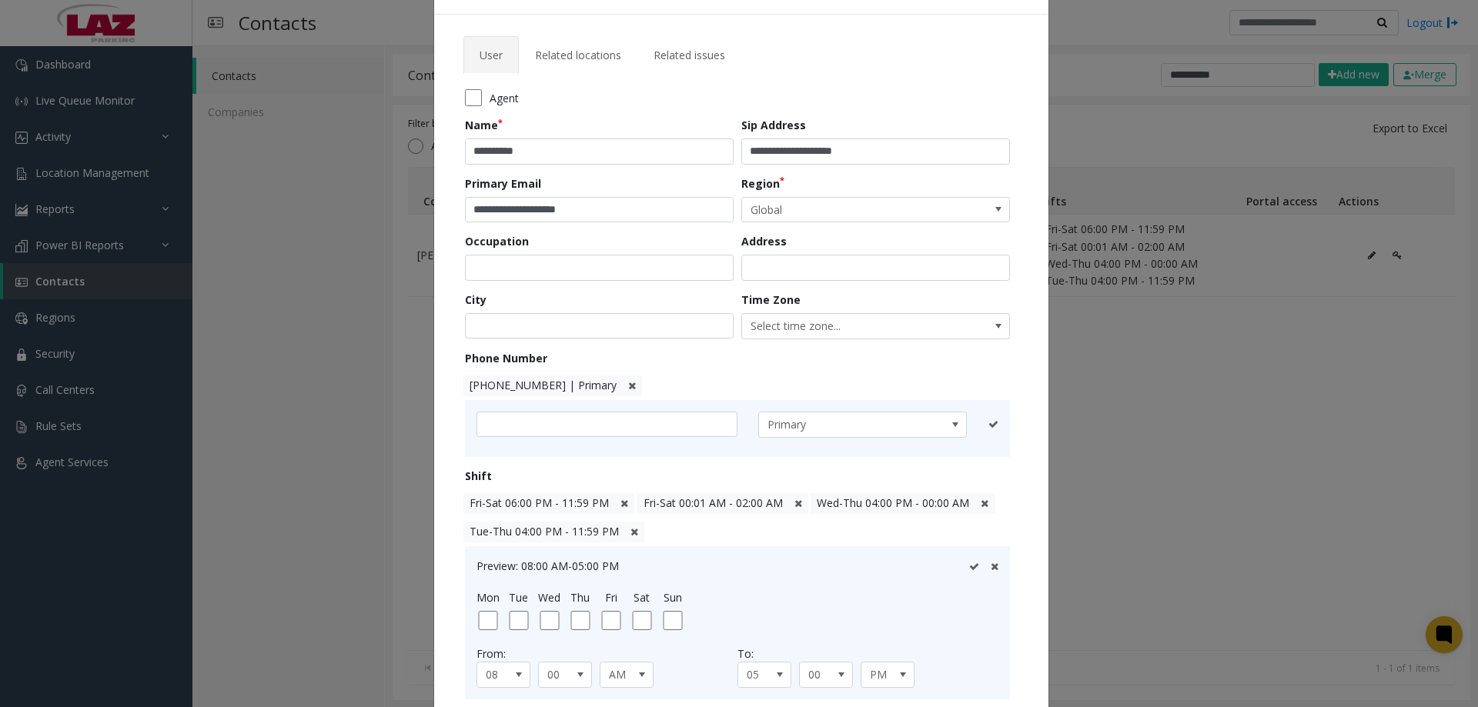
scroll to position [77, 0]
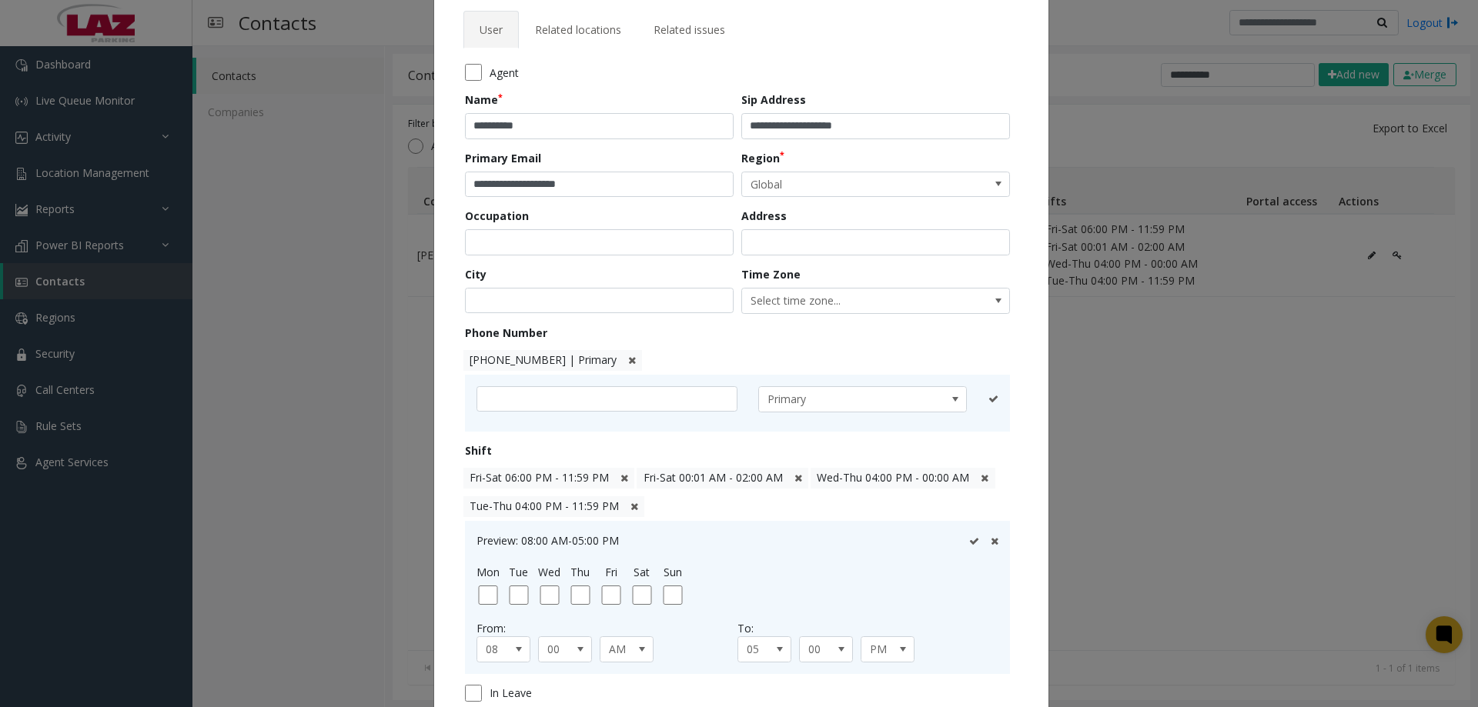
click at [631, 507] on icon at bounding box center [635, 507] width 8 height 10
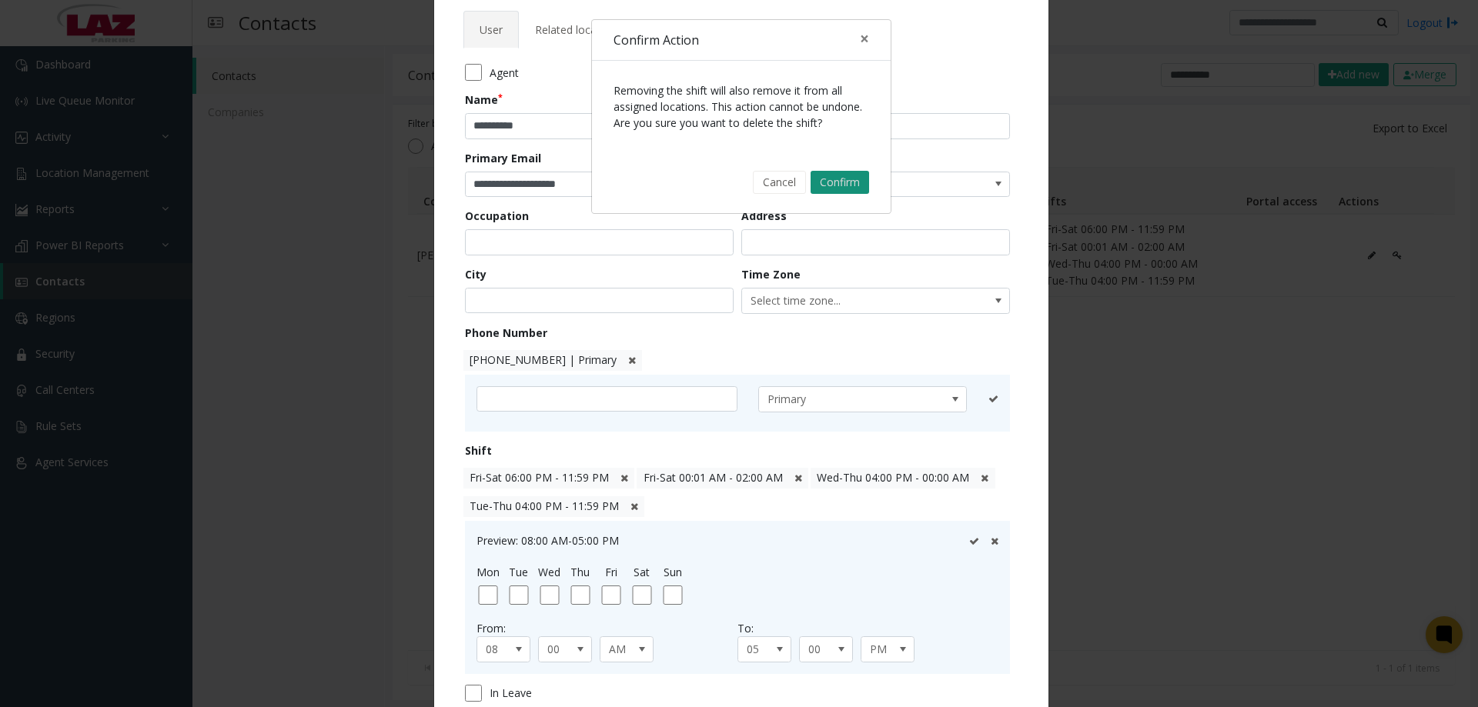
click at [823, 175] on button "Confirm" at bounding box center [840, 182] width 59 height 23
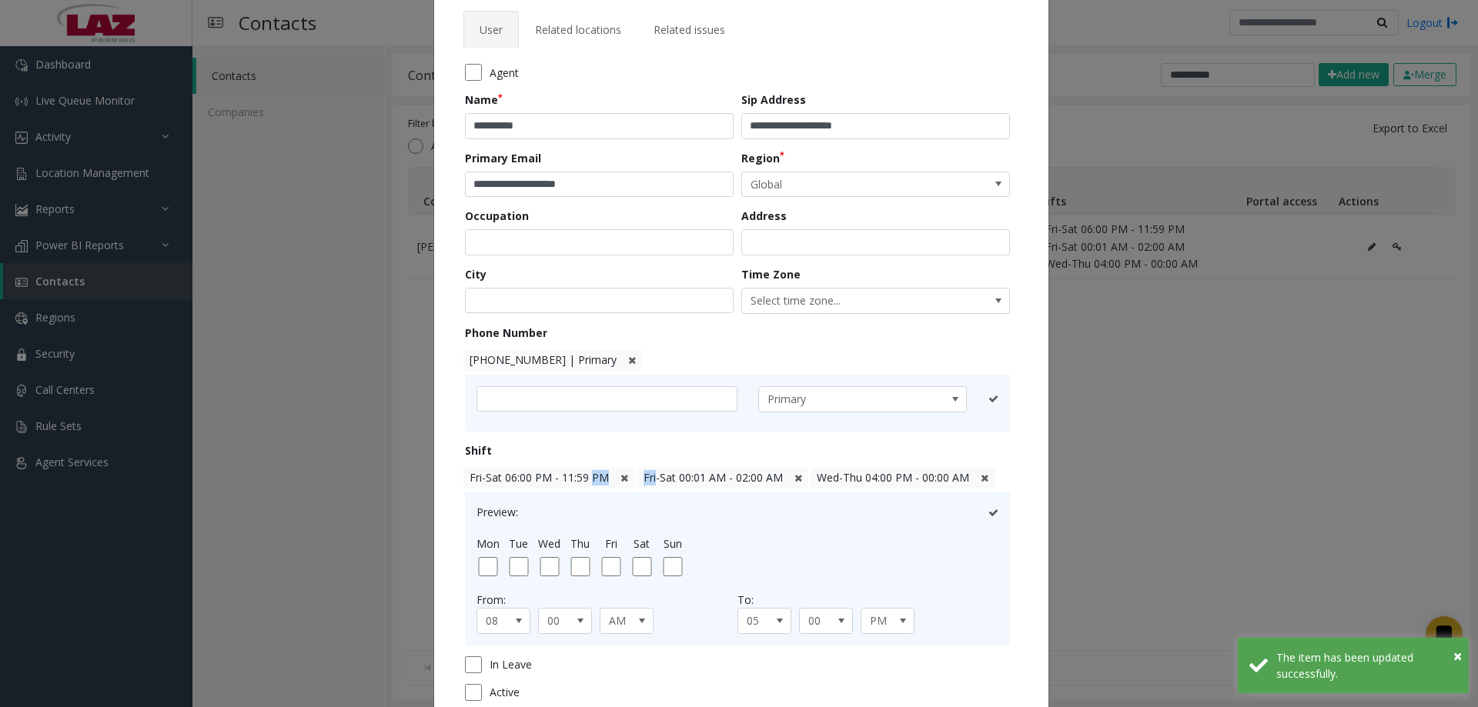
click at [621, 480] on icon at bounding box center [625, 478] width 8 height 10
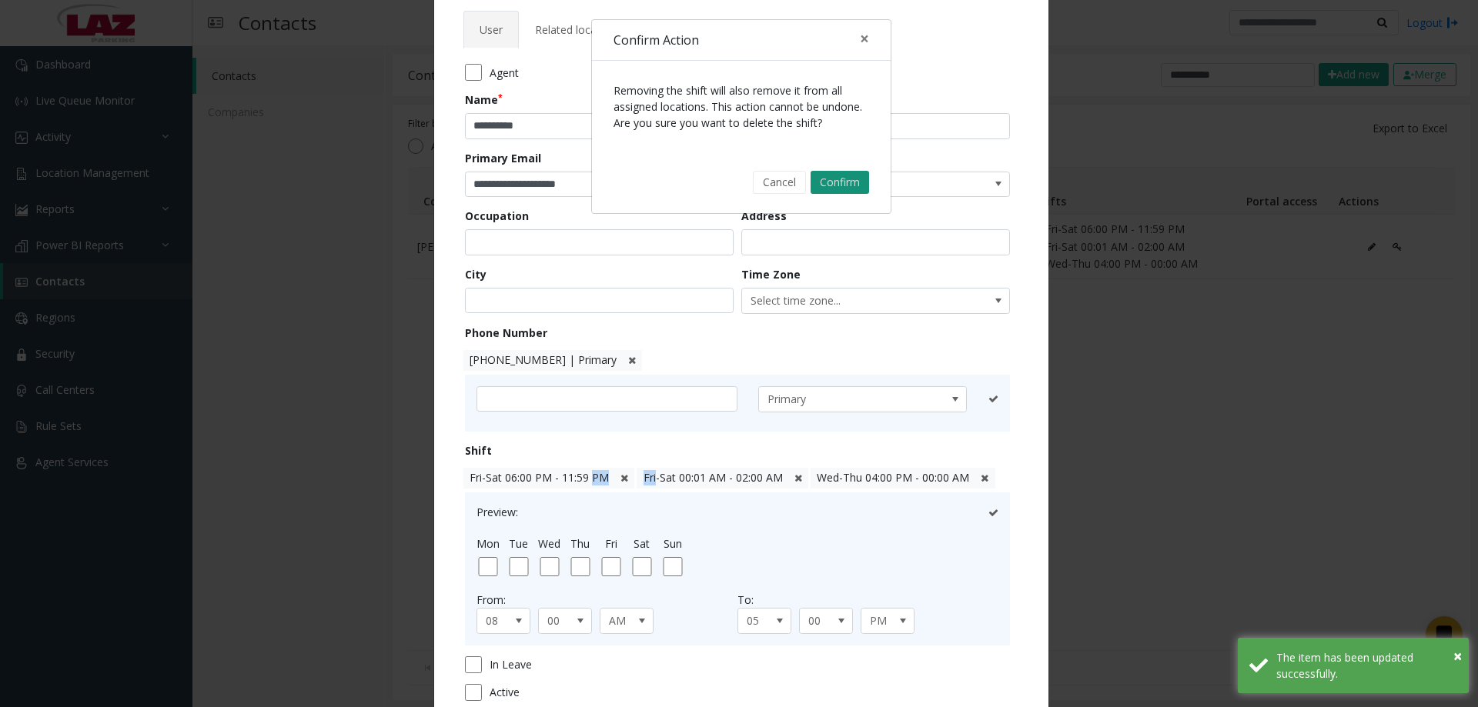
click at [826, 172] on button "Confirm" at bounding box center [840, 182] width 59 height 23
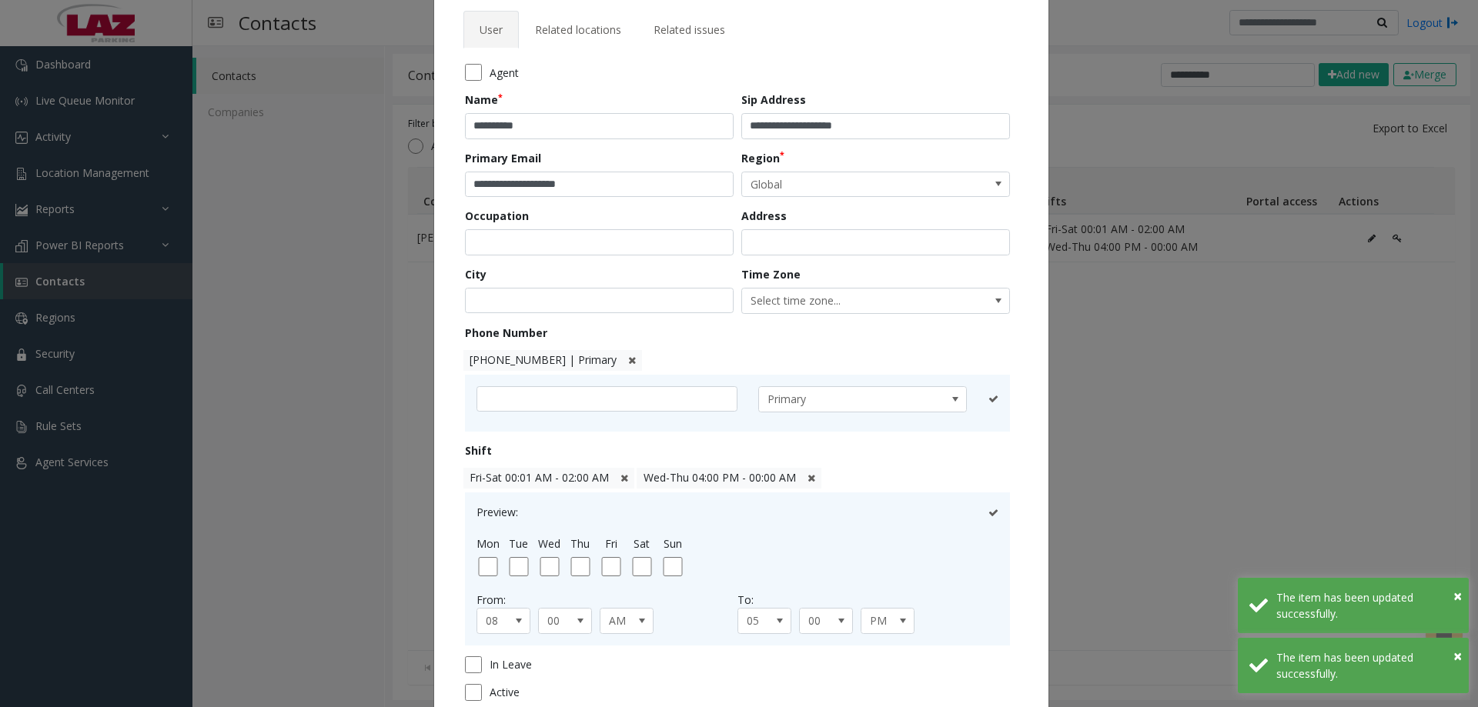
click at [621, 477] on icon at bounding box center [625, 478] width 8 height 10
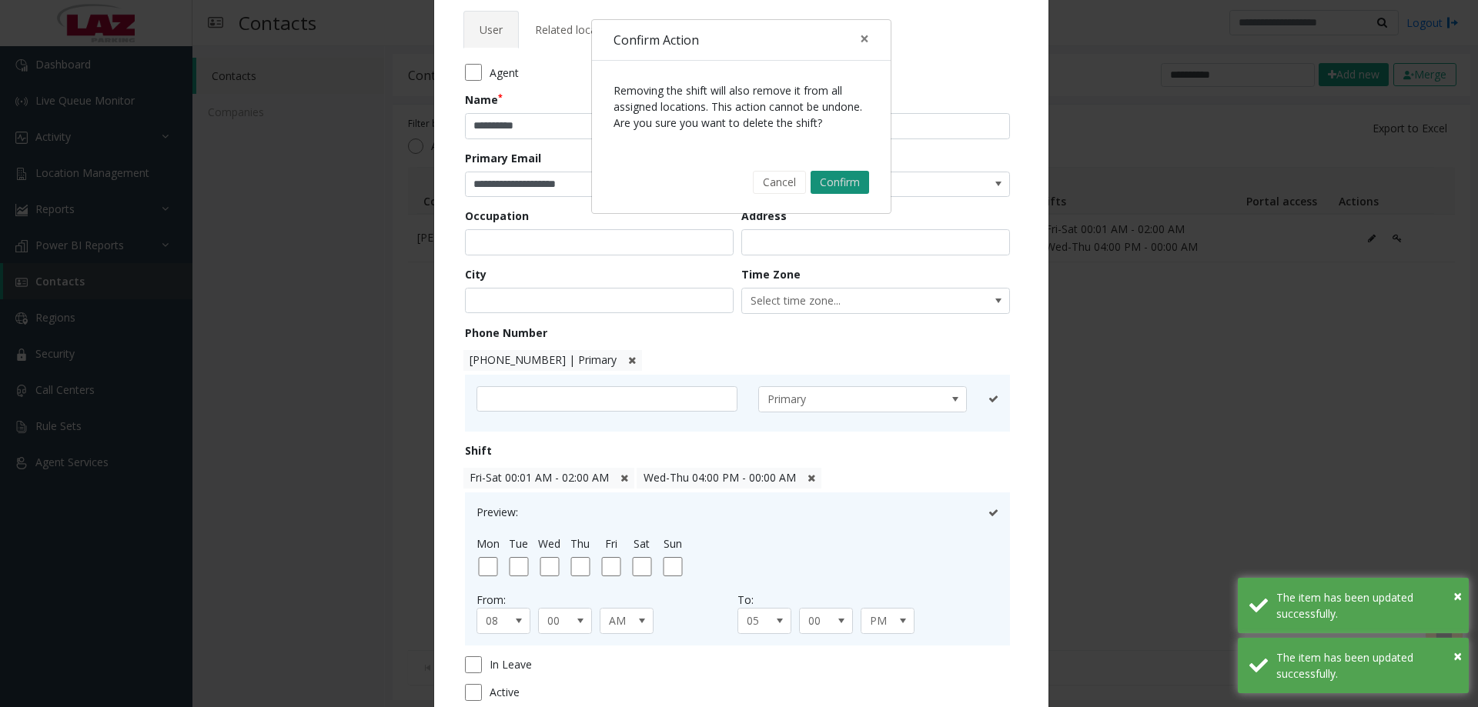
click at [824, 180] on button "Confirm" at bounding box center [840, 182] width 59 height 23
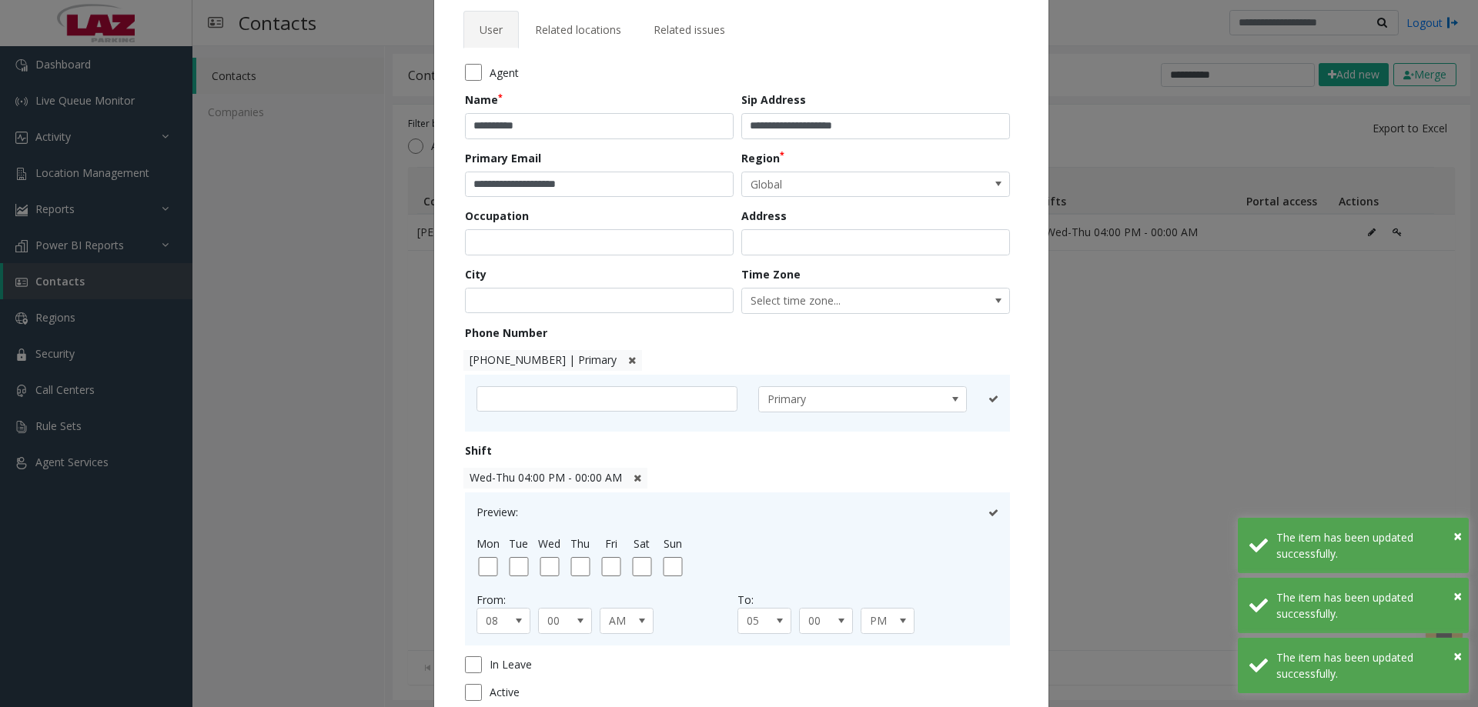
click at [634, 479] on icon at bounding box center [638, 478] width 8 height 10
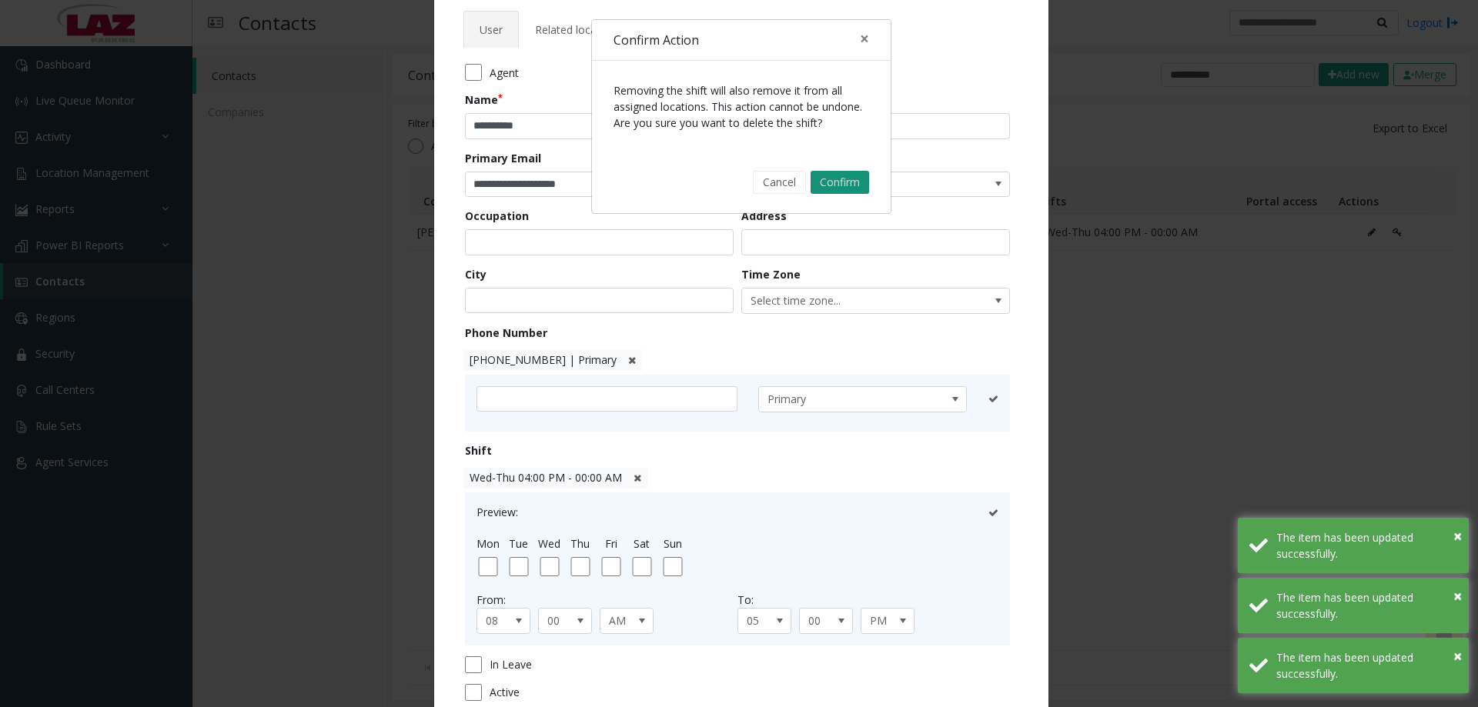
click at [831, 180] on button "Confirm" at bounding box center [840, 182] width 59 height 23
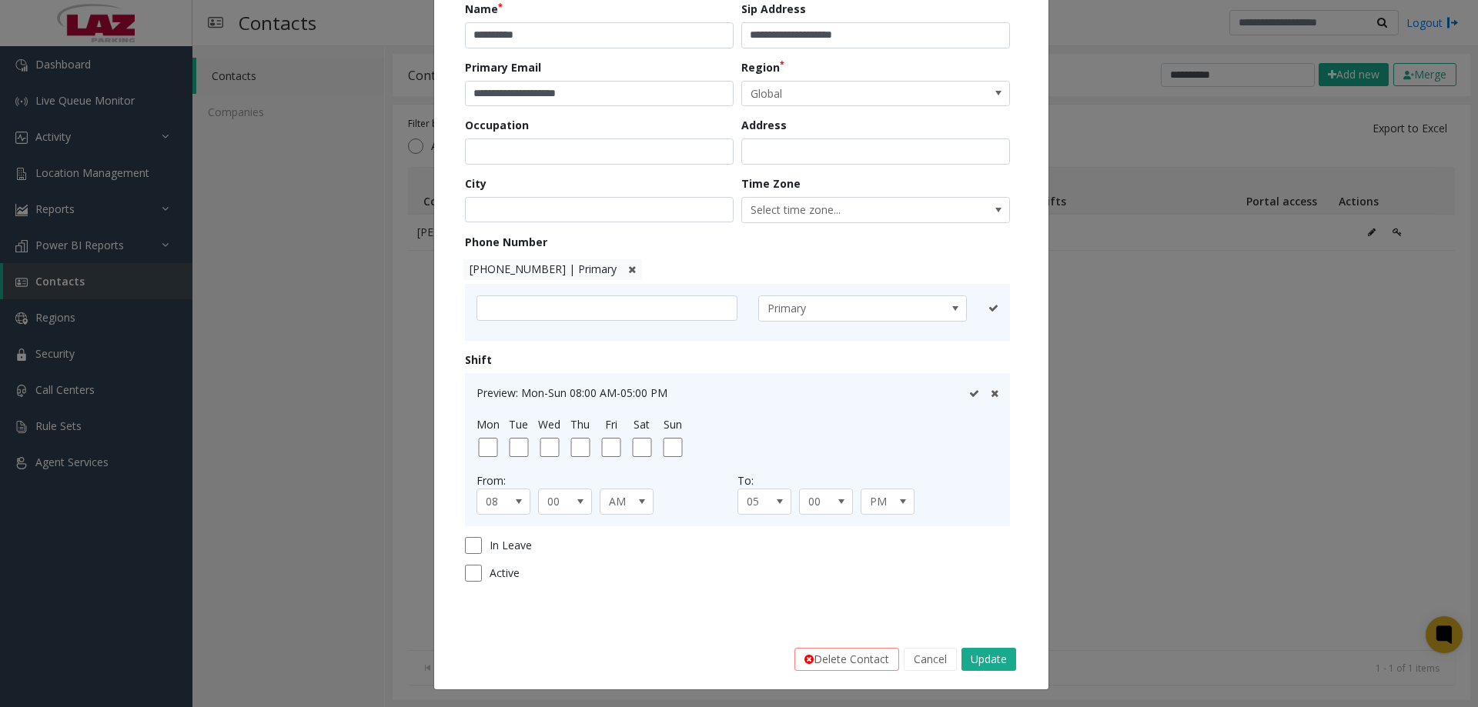
scroll to position [169, 0]
click at [624, 493] on span "AM" at bounding box center [621, 500] width 42 height 25
click at [617, 552] on li "PM" at bounding box center [620, 547] width 49 height 21
click at [762, 505] on span "05" at bounding box center [759, 500] width 42 height 25
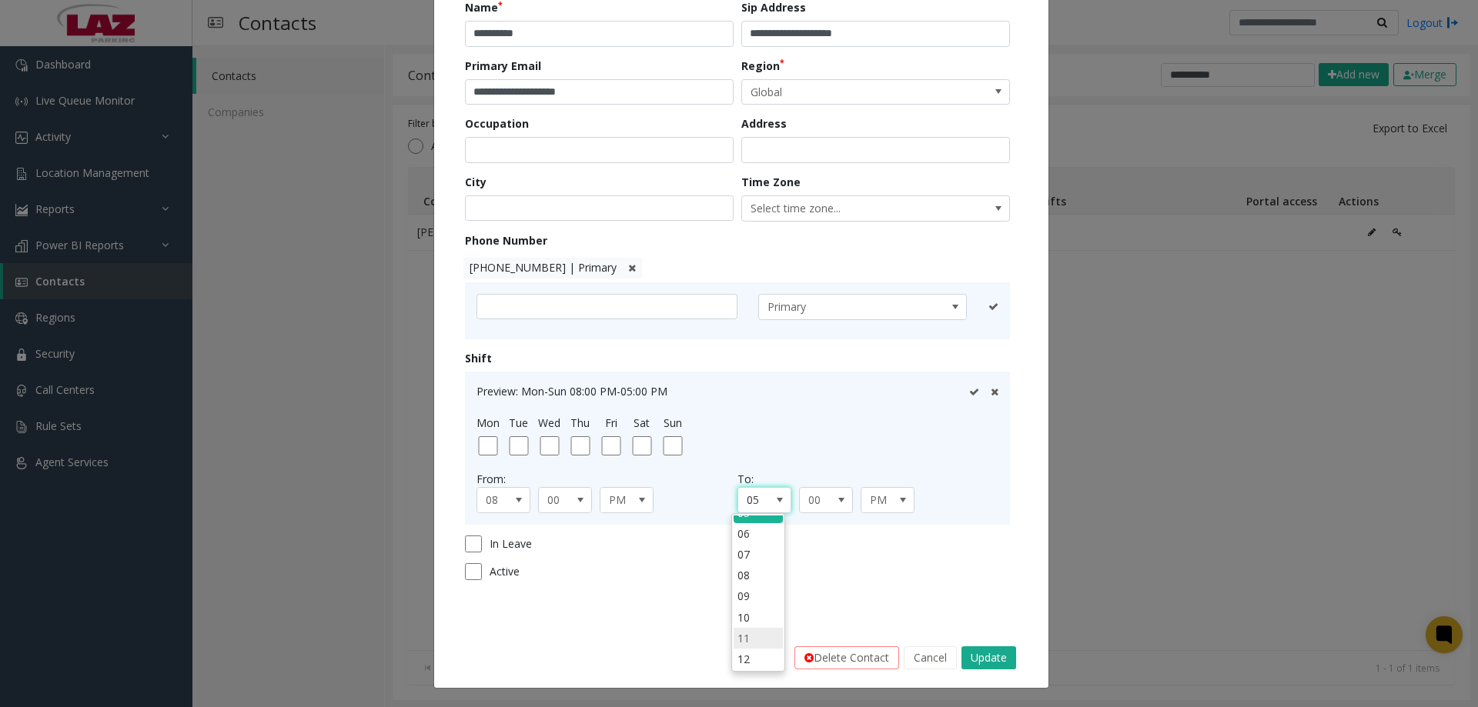
click at [742, 641] on li "11" at bounding box center [758, 638] width 49 height 21
click at [814, 500] on span "00" at bounding box center [821, 500] width 42 height 25
click at [818, 658] on li "59" at bounding box center [819, 658] width 49 height 21
click at [513, 496] on span at bounding box center [519, 500] width 12 height 12
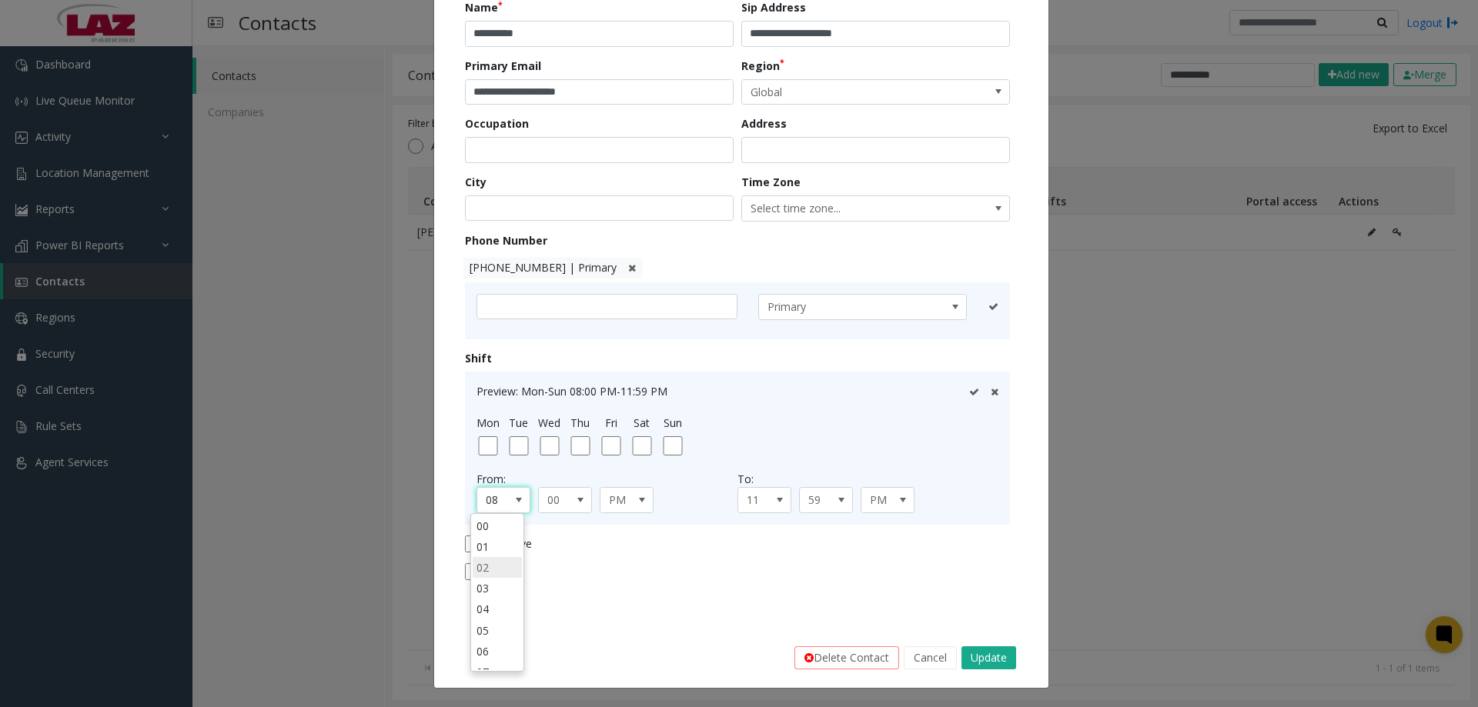
scroll to position [35, 0]
click at [490, 590] on li "05" at bounding box center [497, 596] width 49 height 21
click at [969, 393] on icon at bounding box center [974, 392] width 10 height 10
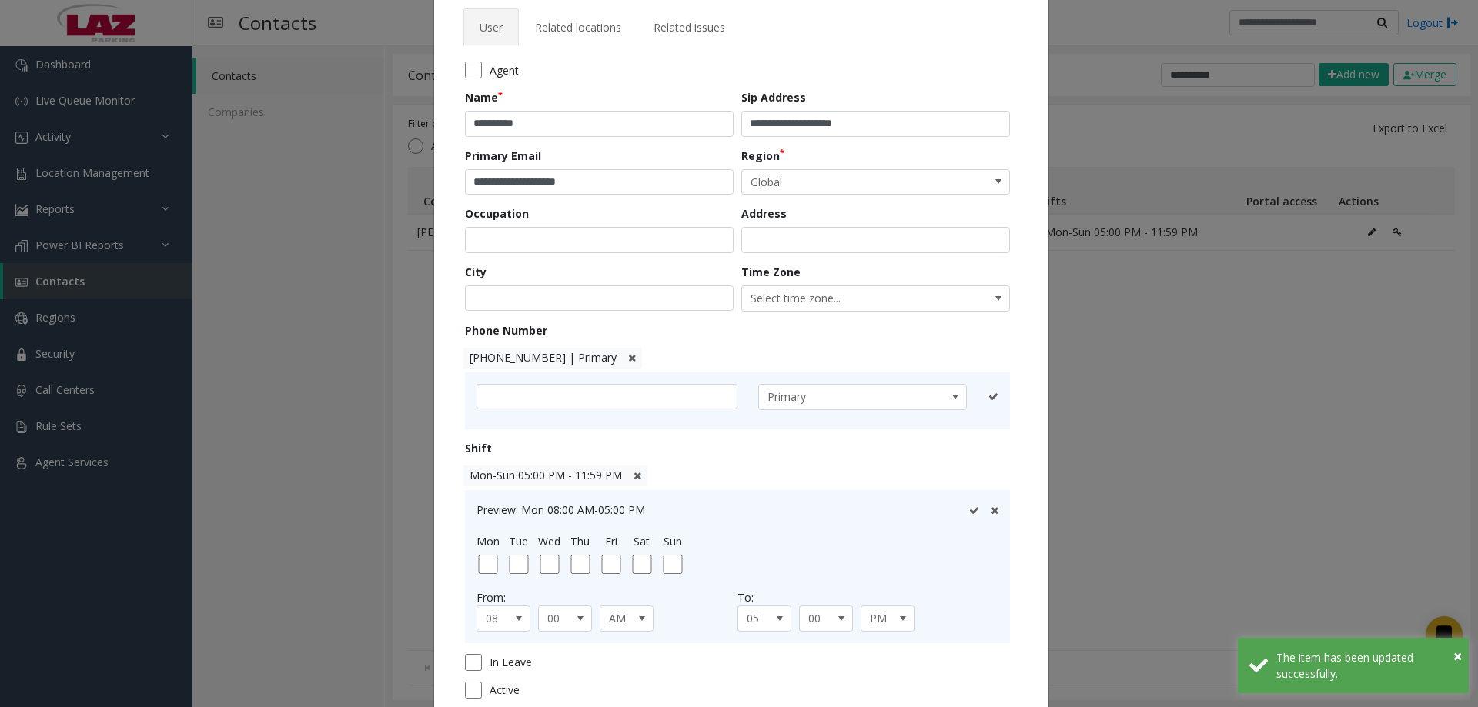
scroll to position [0, 0]
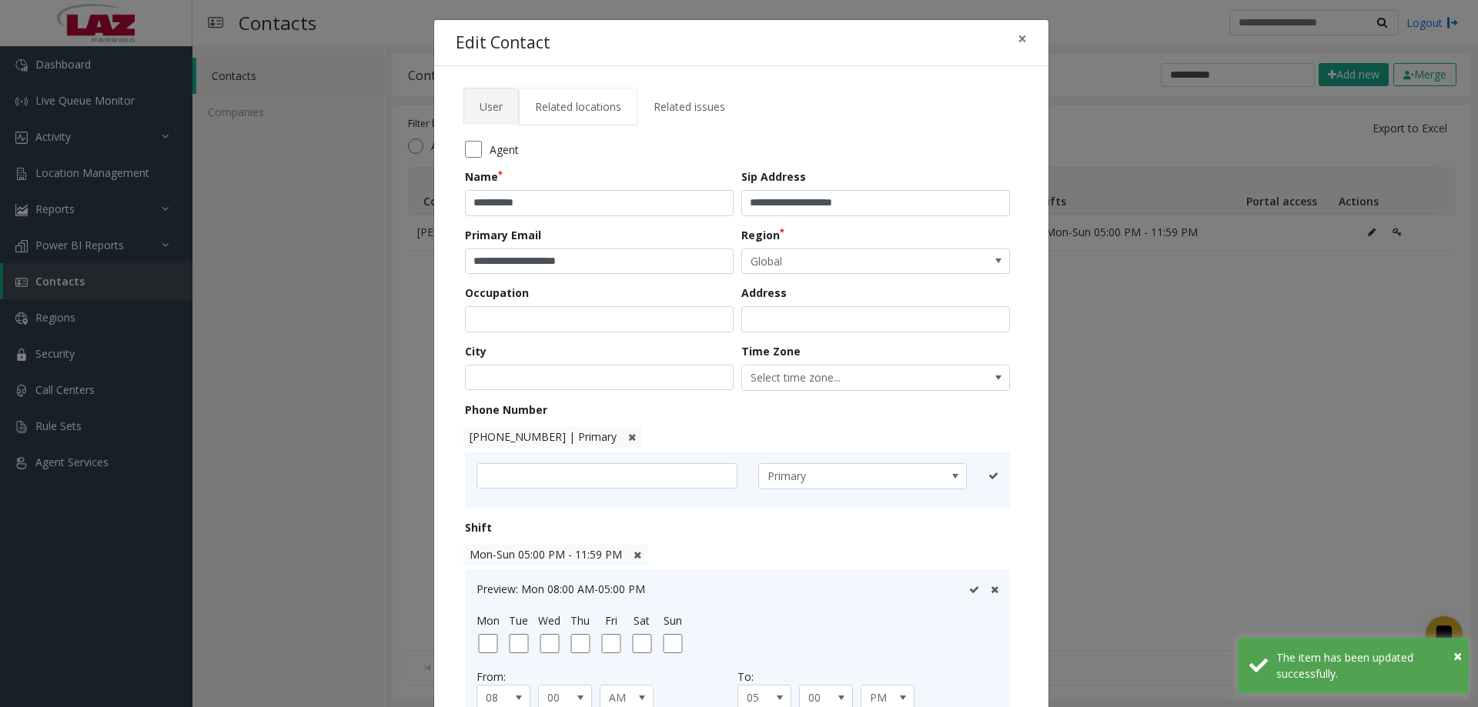
click at [584, 104] on span "Related locations" at bounding box center [578, 106] width 86 height 15
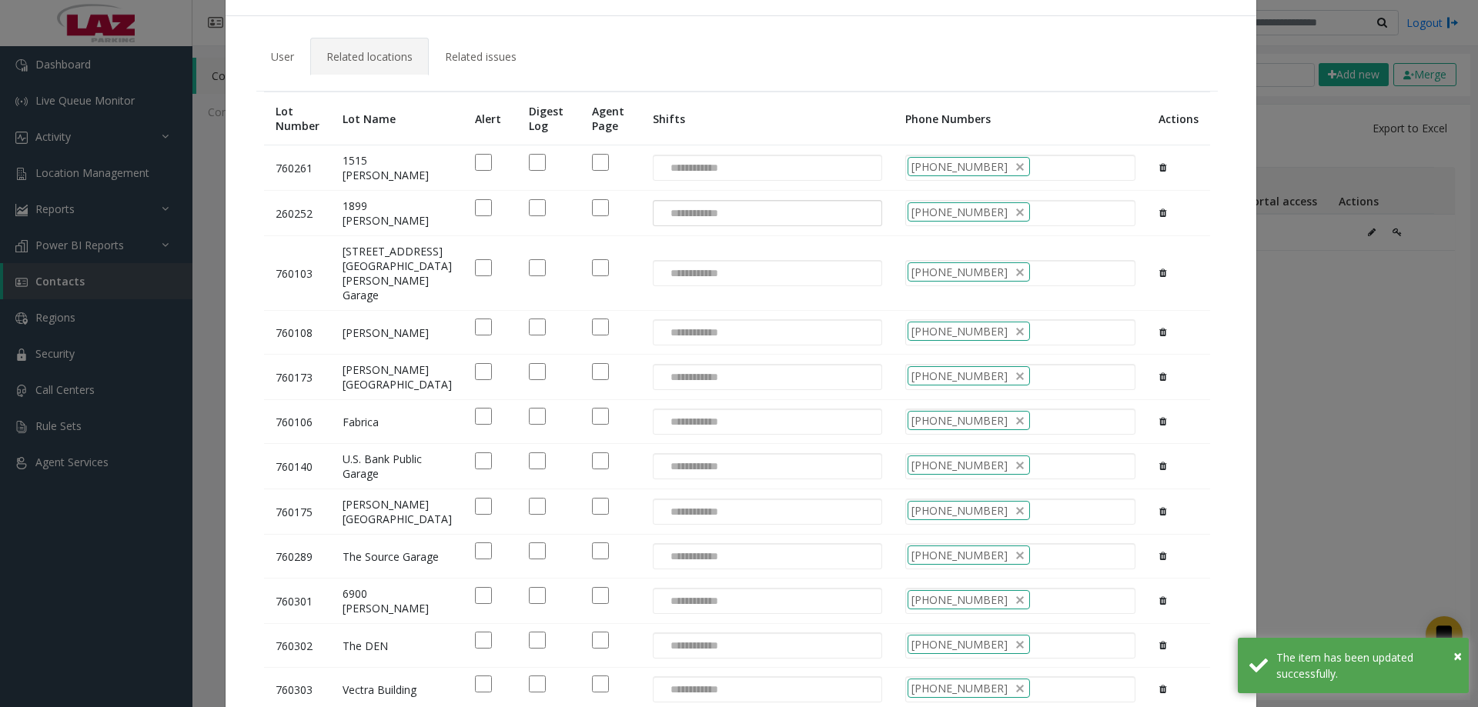
scroll to position [77, 0]
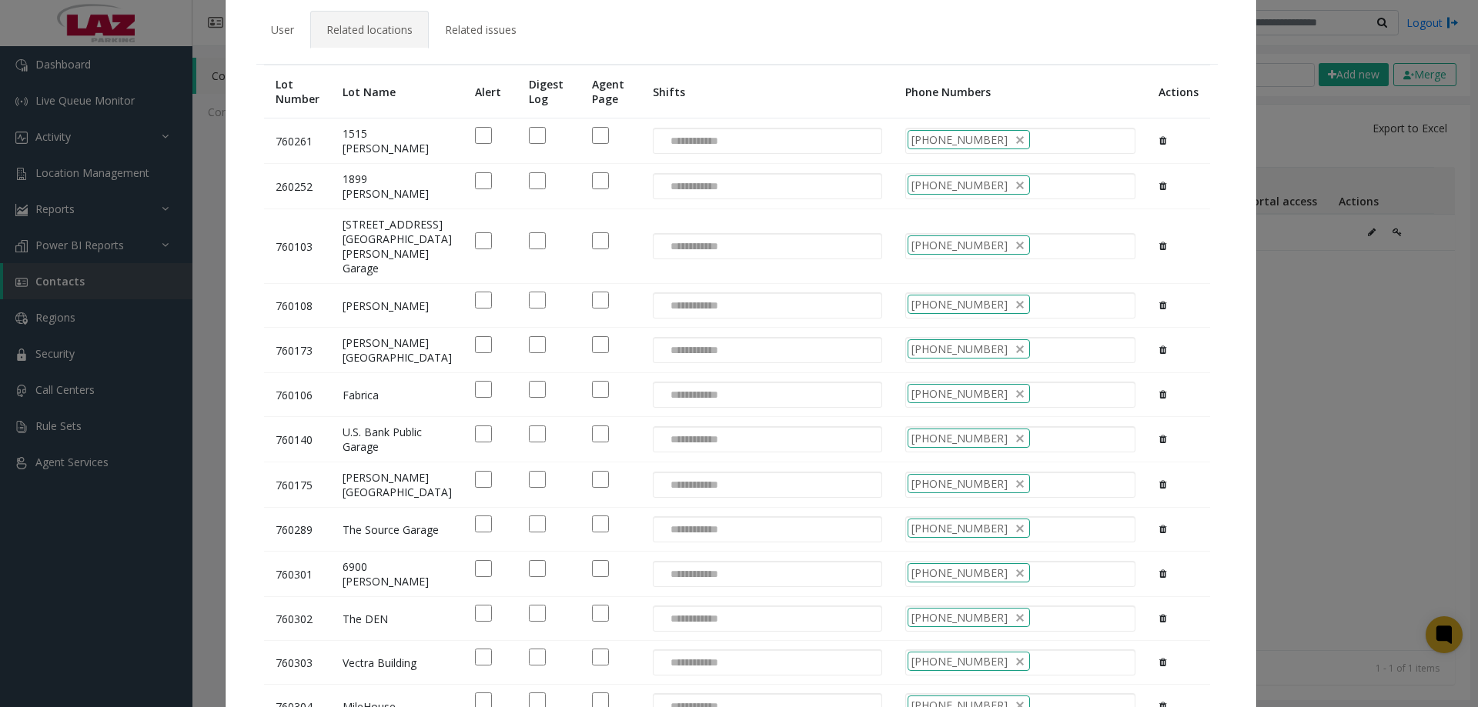
click at [694, 126] on td at bounding box center [767, 141] width 253 height 45
click at [696, 137] on div at bounding box center [767, 141] width 229 height 26
click at [677, 169] on li "Mon-Sun 05:00 PM - 11:59 PM" at bounding box center [729, 166] width 246 height 21
click at [677, 182] on input at bounding box center [690, 186] width 73 height 25
click at [682, 215] on li "Mon-Sun 05:00 PM - 11:59 PM" at bounding box center [729, 212] width 246 height 21
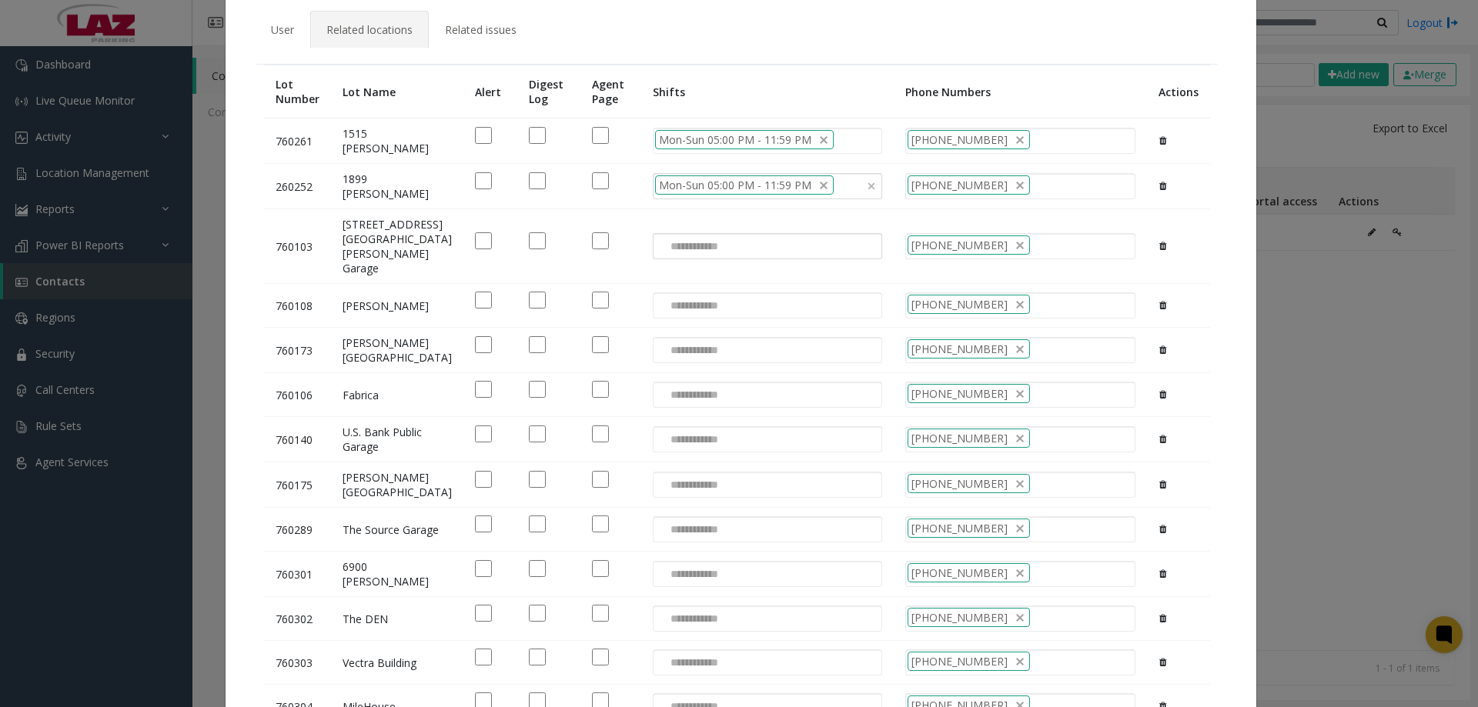
drag, startPoint x: 677, startPoint y: 244, endPoint x: 678, endPoint y: 252, distance: 7.9
click at [676, 244] on input at bounding box center [690, 246] width 73 height 25
click at [677, 277] on li "Mon-Sun 05:00 PM - 11:59 PM" at bounding box center [729, 279] width 246 height 21
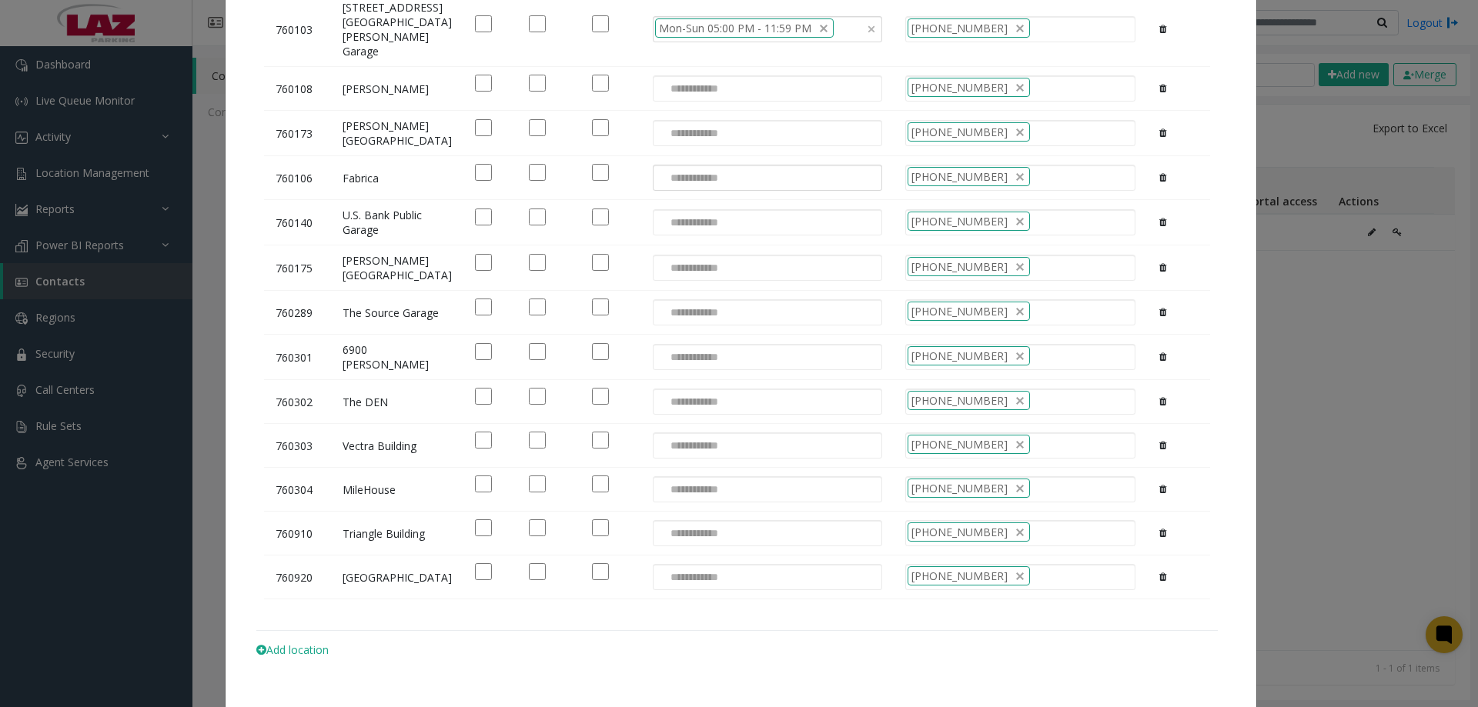
scroll to position [308, 0]
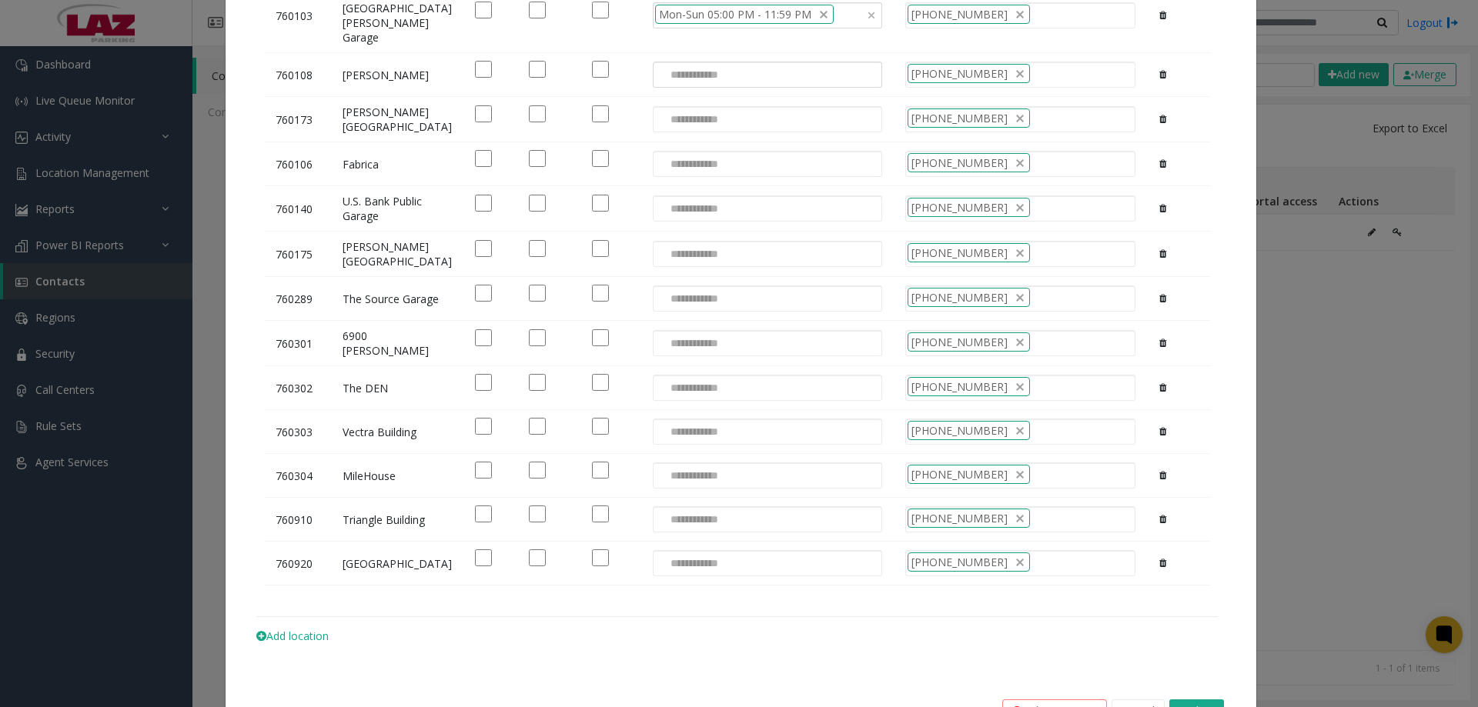
click at [660, 82] on input at bounding box center [690, 74] width 73 height 25
click at [658, 129] on td at bounding box center [767, 119] width 253 height 45
drag, startPoint x: 664, startPoint y: 147, endPoint x: 658, endPoint y: 129, distance: 19.2
click at [660, 132] on input at bounding box center [690, 119] width 73 height 25
click at [651, 178] on li "Mon-Sun 05:00 PM - 11:59 PM" at bounding box center [729, 168] width 246 height 21
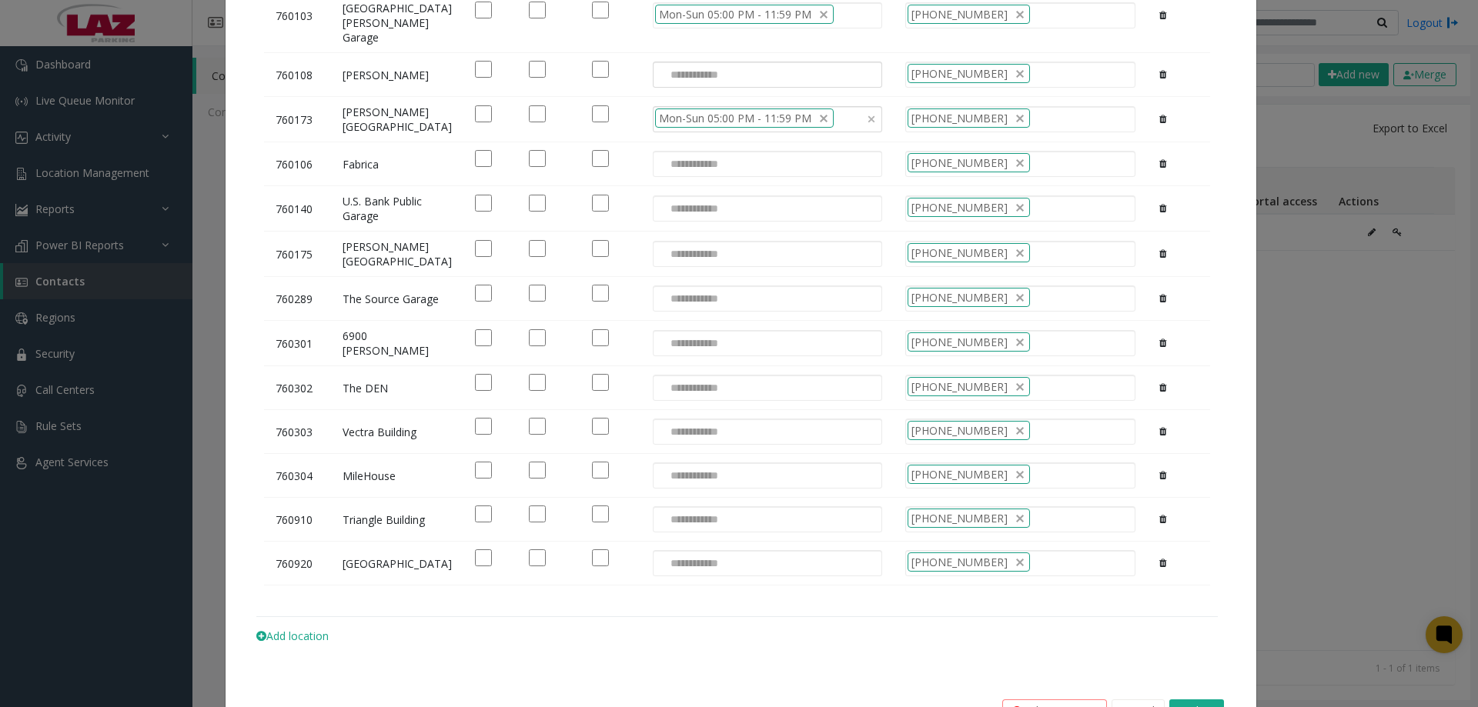
click at [657, 87] on input at bounding box center [690, 74] width 73 height 25
click at [650, 117] on li "Mon-Sun 05:00 PM - 11:59 PM" at bounding box center [729, 115] width 246 height 21
click at [654, 176] on input at bounding box center [690, 164] width 73 height 25
click at [658, 222] on li "Mon-Sun 05:00 PM - 11:59 PM" at bounding box center [729, 220] width 246 height 21
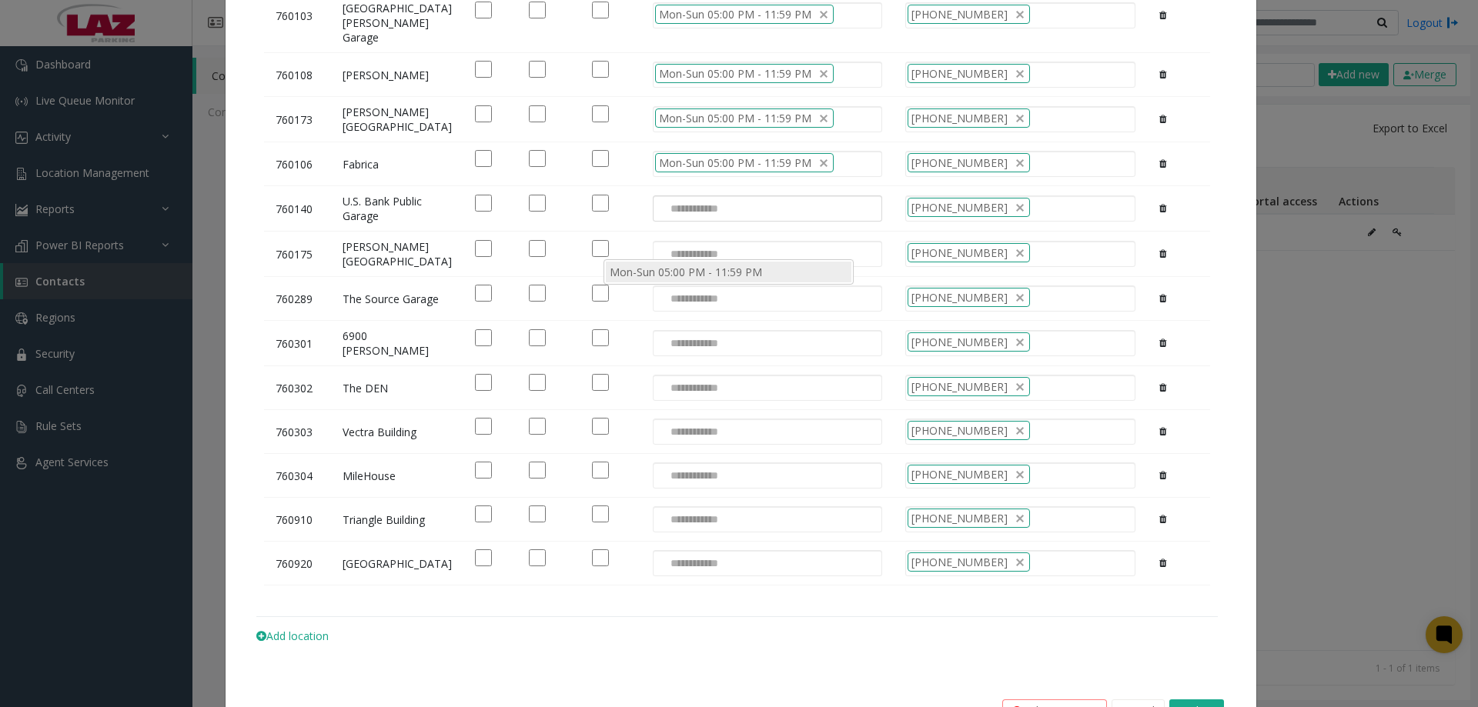
click at [660, 221] on input at bounding box center [690, 208] width 73 height 25
click at [662, 280] on li "Mon-Sun 05:00 PM - 11:59 PM" at bounding box center [729, 272] width 246 height 21
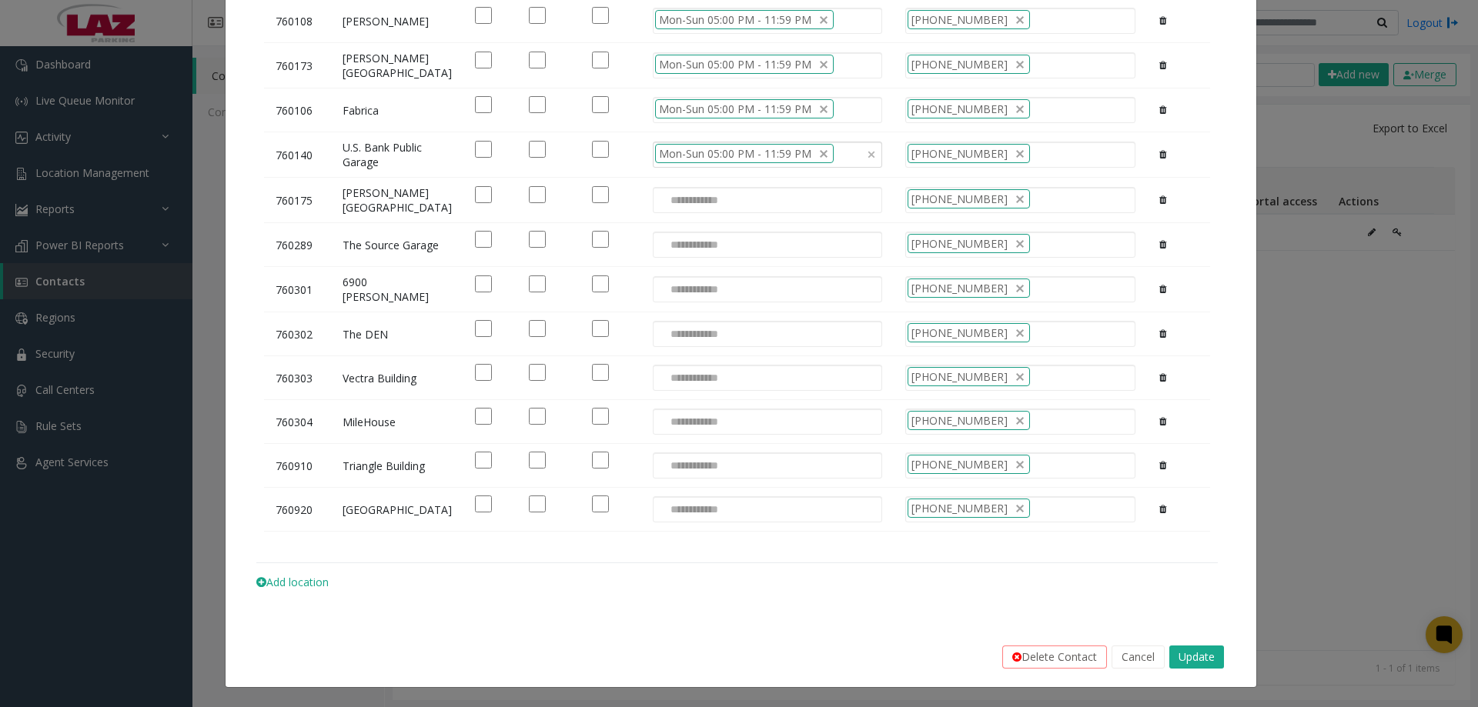
scroll to position [443, 0]
click at [661, 188] on input at bounding box center [690, 200] width 73 height 25
click at [661, 199] on li "Mon-Sun 05:00 PM - 11:59 PM" at bounding box center [729, 197] width 246 height 21
drag, startPoint x: 661, startPoint y: 228, endPoint x: 661, endPoint y: 242, distance: 13.9
click at [660, 232] on input at bounding box center [690, 244] width 73 height 25
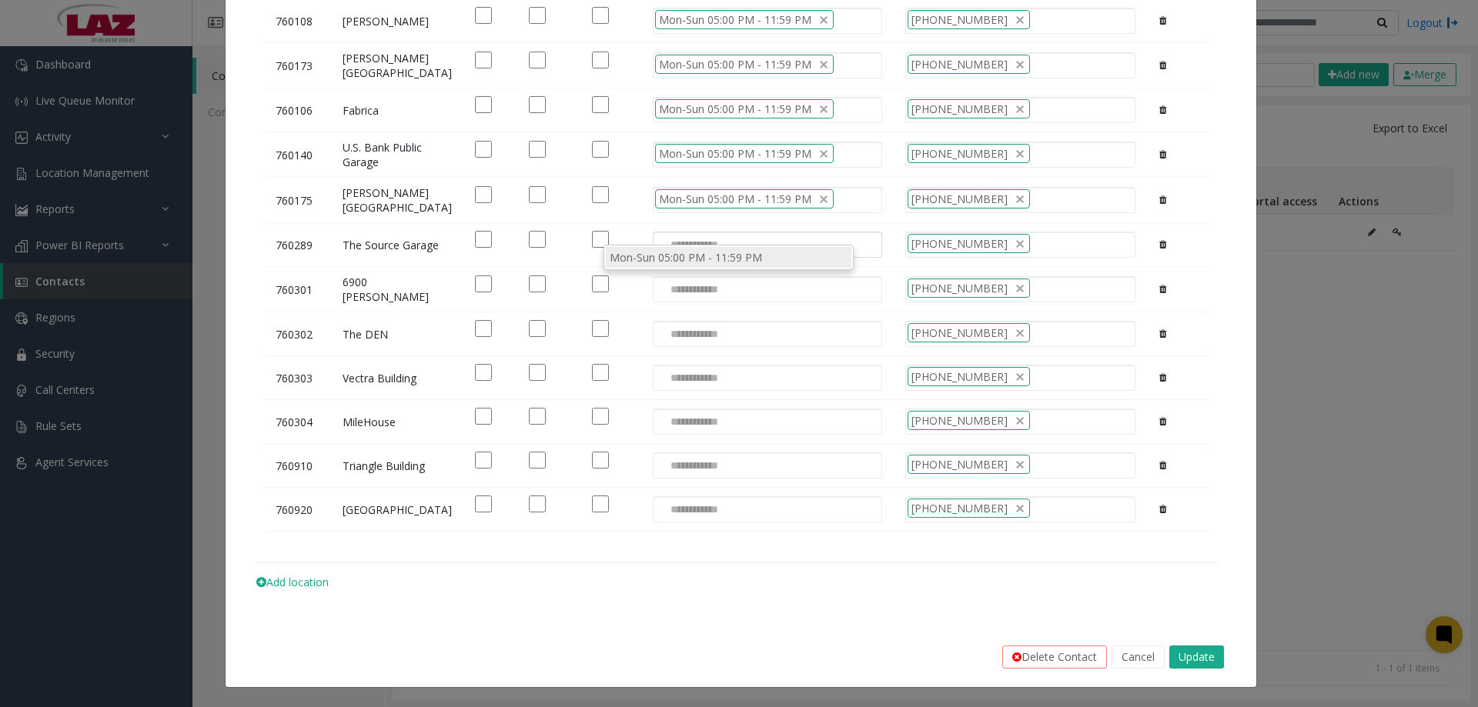
click at [662, 261] on li "Mon-Sun 05:00 PM - 11:59 PM" at bounding box center [729, 257] width 246 height 21
click at [664, 287] on input at bounding box center [690, 289] width 73 height 25
click at [659, 328] on input at bounding box center [690, 334] width 73 height 25
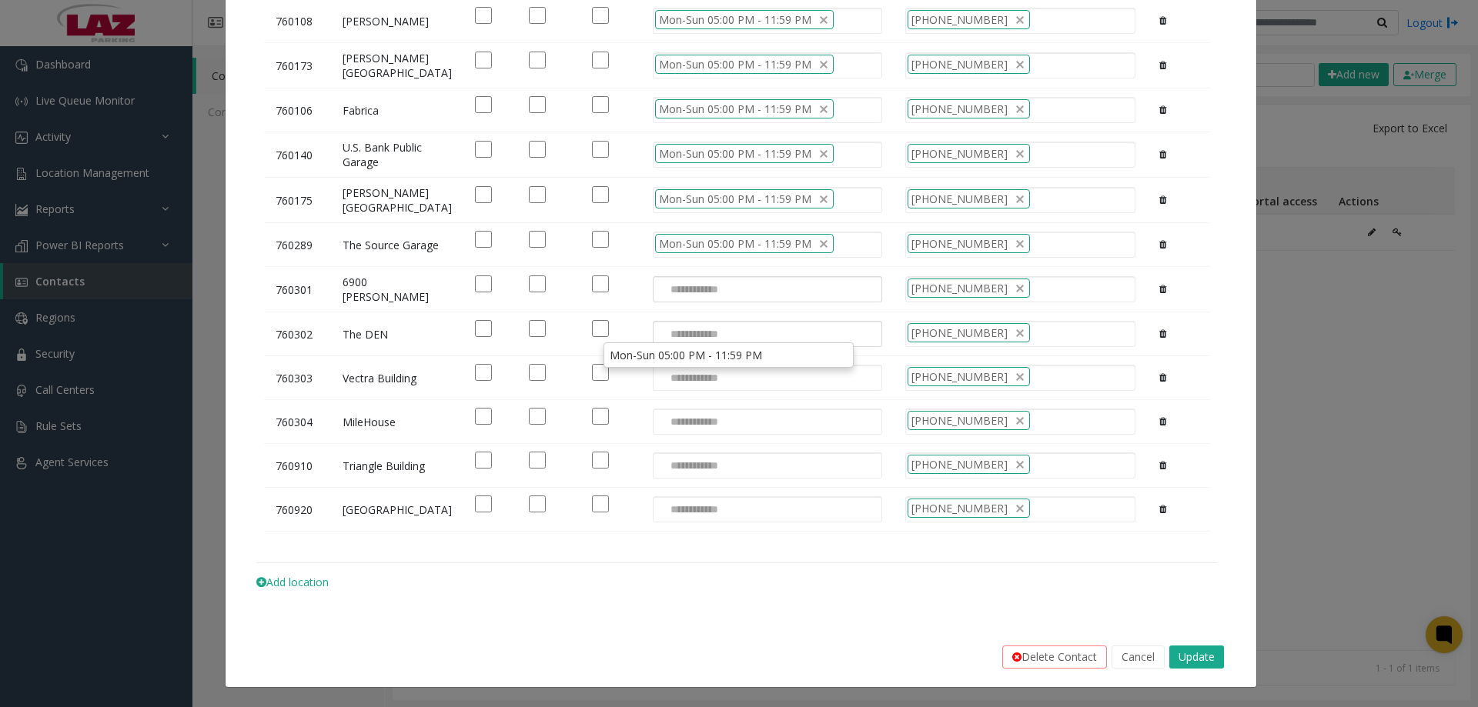
click at [668, 291] on input at bounding box center [690, 289] width 73 height 25
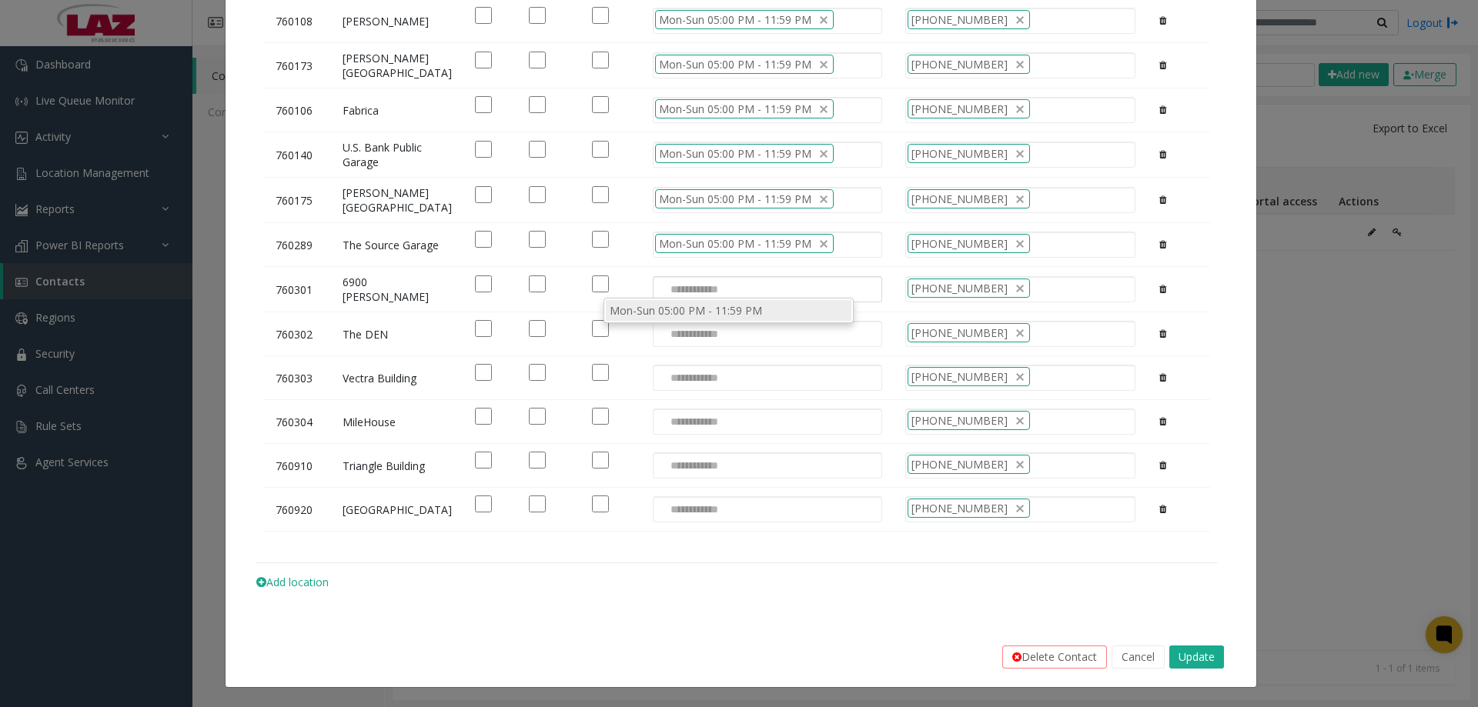
click at [666, 313] on li "Mon-Sun 05:00 PM - 11:59 PM" at bounding box center [729, 310] width 246 height 21
click at [664, 328] on input at bounding box center [690, 334] width 73 height 25
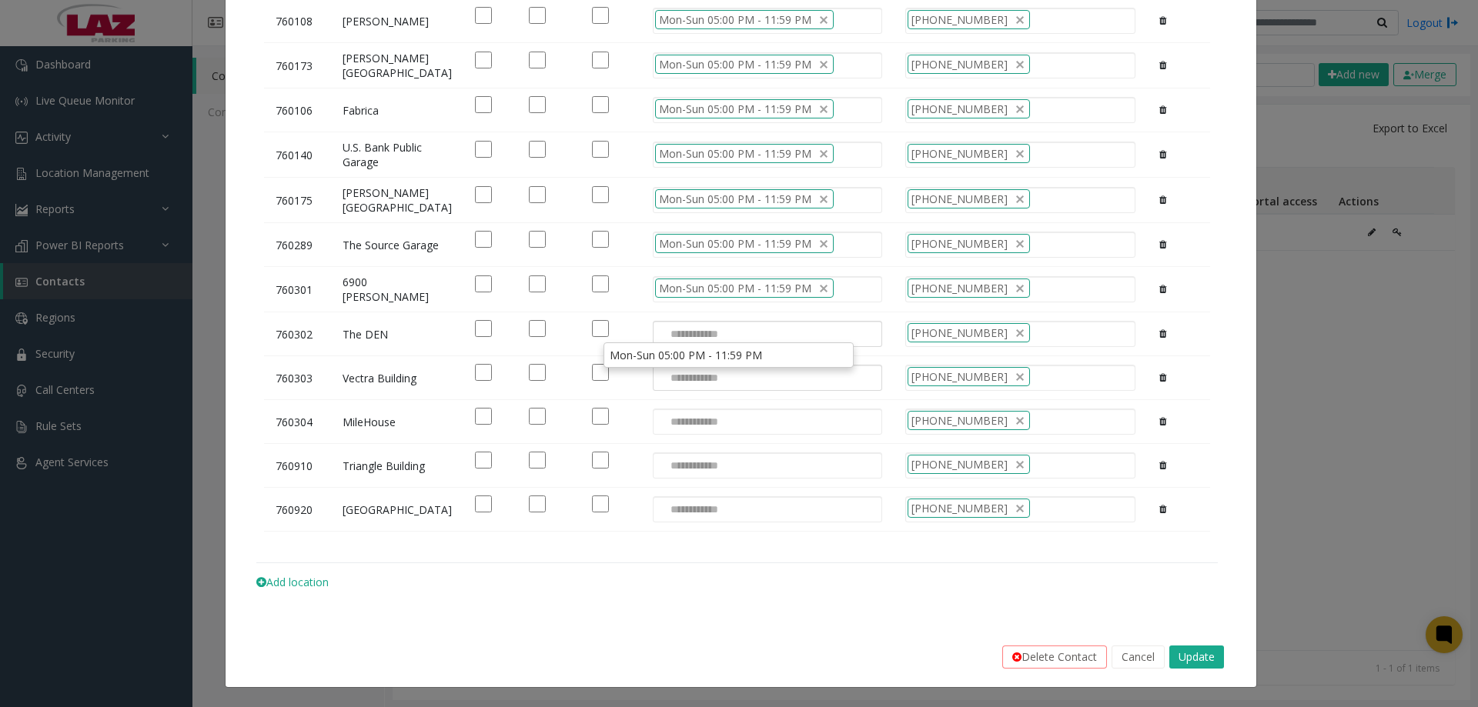
drag, startPoint x: 673, startPoint y: 360, endPoint x: 670, endPoint y: 367, distance: 8.3
click at [671, 360] on li "Mon-Sun 05:00 PM - 11:59 PM" at bounding box center [729, 355] width 246 height 21
click at [664, 381] on input at bounding box center [690, 378] width 73 height 25
drag, startPoint x: 672, startPoint y: 406, endPoint x: 671, endPoint y: 416, distance: 10.1
click at [671, 406] on li "Mon-Sun 05:00 PM - 11:59 PM" at bounding box center [729, 400] width 246 height 21
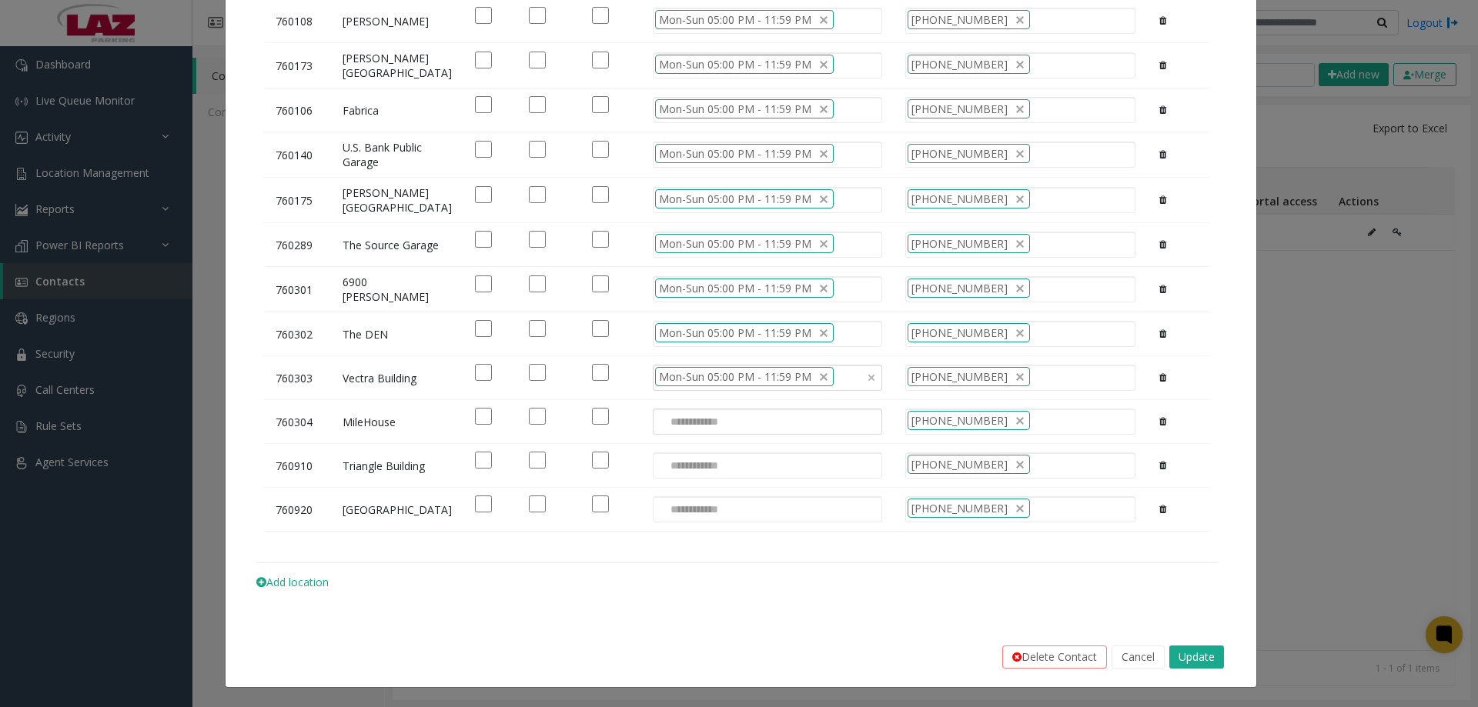
click at [670, 425] on input at bounding box center [690, 422] width 73 height 25
click at [671, 446] on li "Mon-Sun 05:00 PM - 11:59 PM" at bounding box center [729, 444] width 246 height 21
click at [667, 463] on input at bounding box center [690, 465] width 73 height 25
drag, startPoint x: 667, startPoint y: 487, endPoint x: 664, endPoint y: 498, distance: 11.2
click at [666, 488] on li "Mon-Sun 05:00 PM - 11:59 PM" at bounding box center [729, 489] width 246 height 21
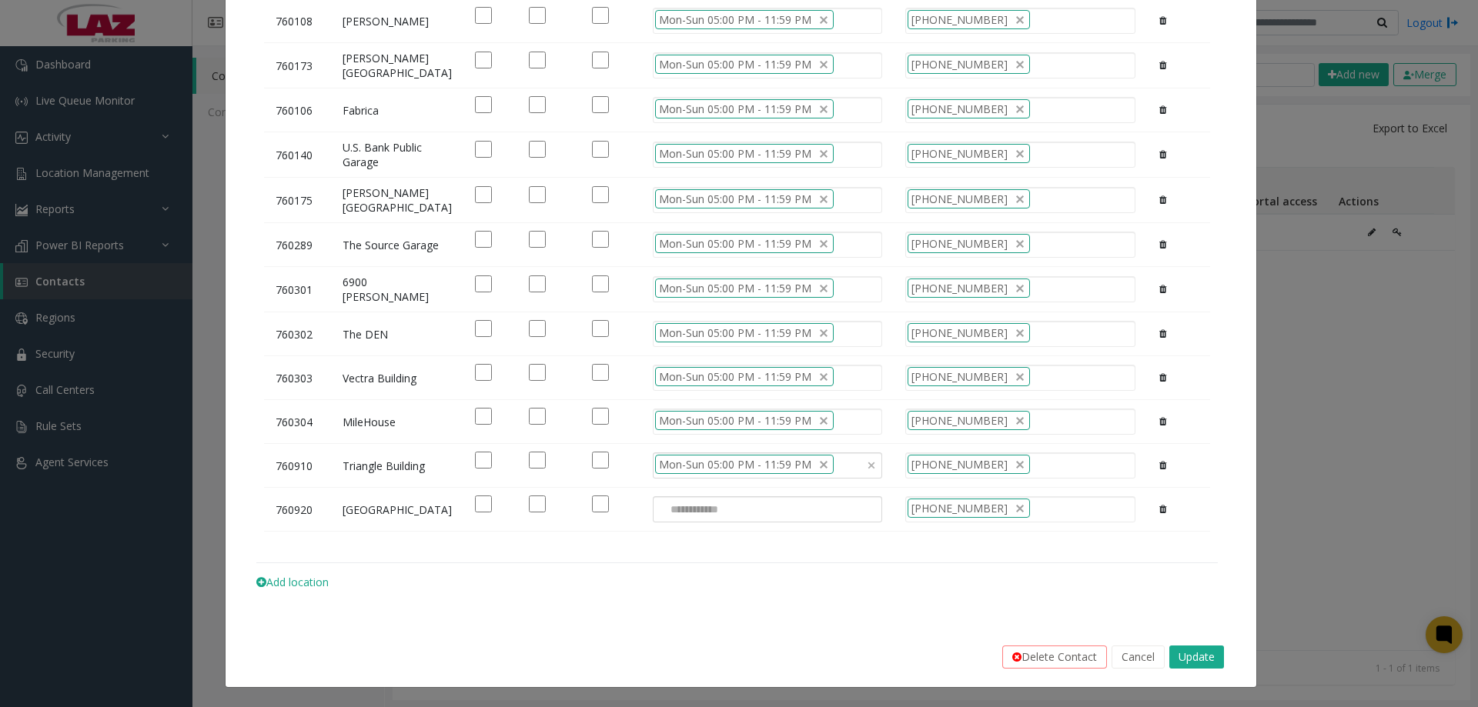
click at [662, 511] on input at bounding box center [690, 509] width 73 height 25
click at [664, 533] on li "Mon-Sun 05:00 PM - 11:59 PM" at bounding box center [729, 534] width 246 height 21
click at [1195, 657] on button "Update" at bounding box center [1196, 657] width 55 height 23
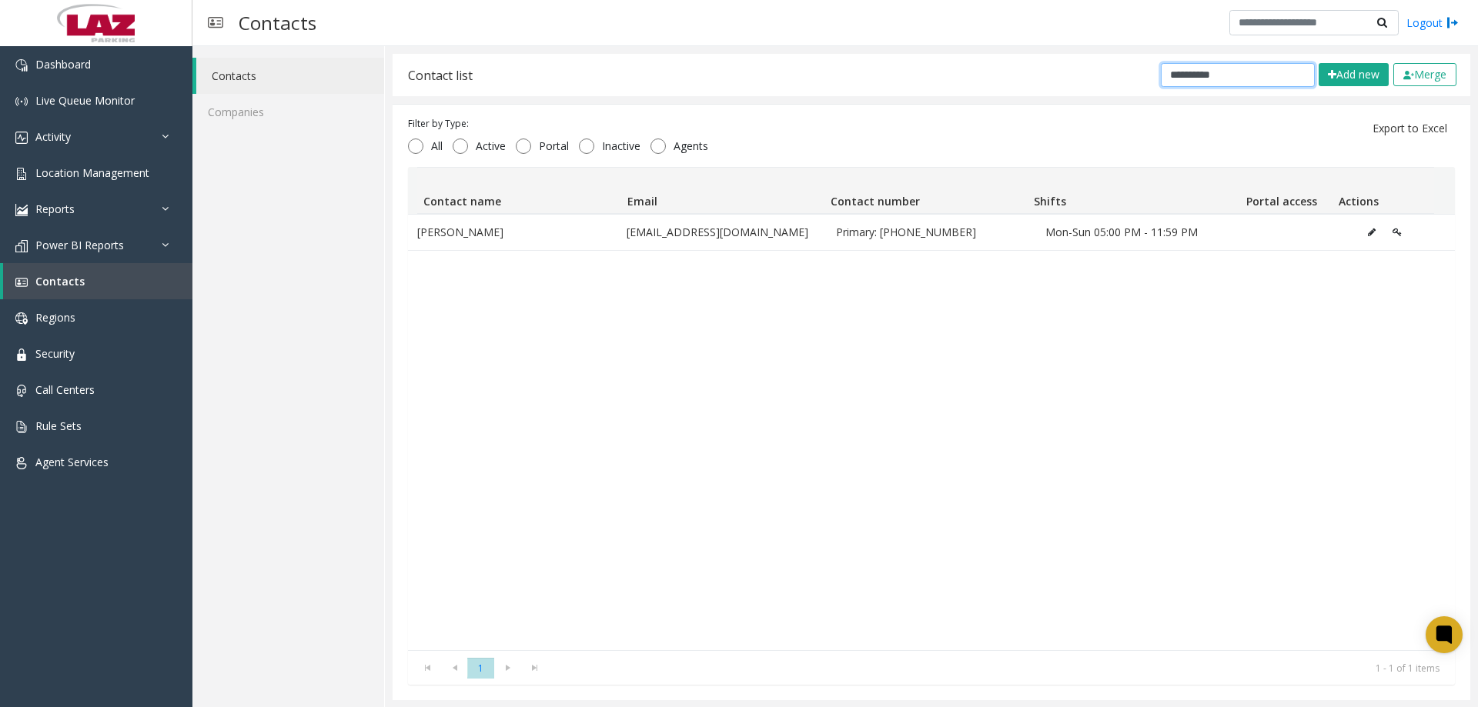
click at [1232, 66] on input "**********" at bounding box center [1238, 75] width 154 height 24
click at [1231, 65] on input "**********" at bounding box center [1238, 75] width 154 height 24
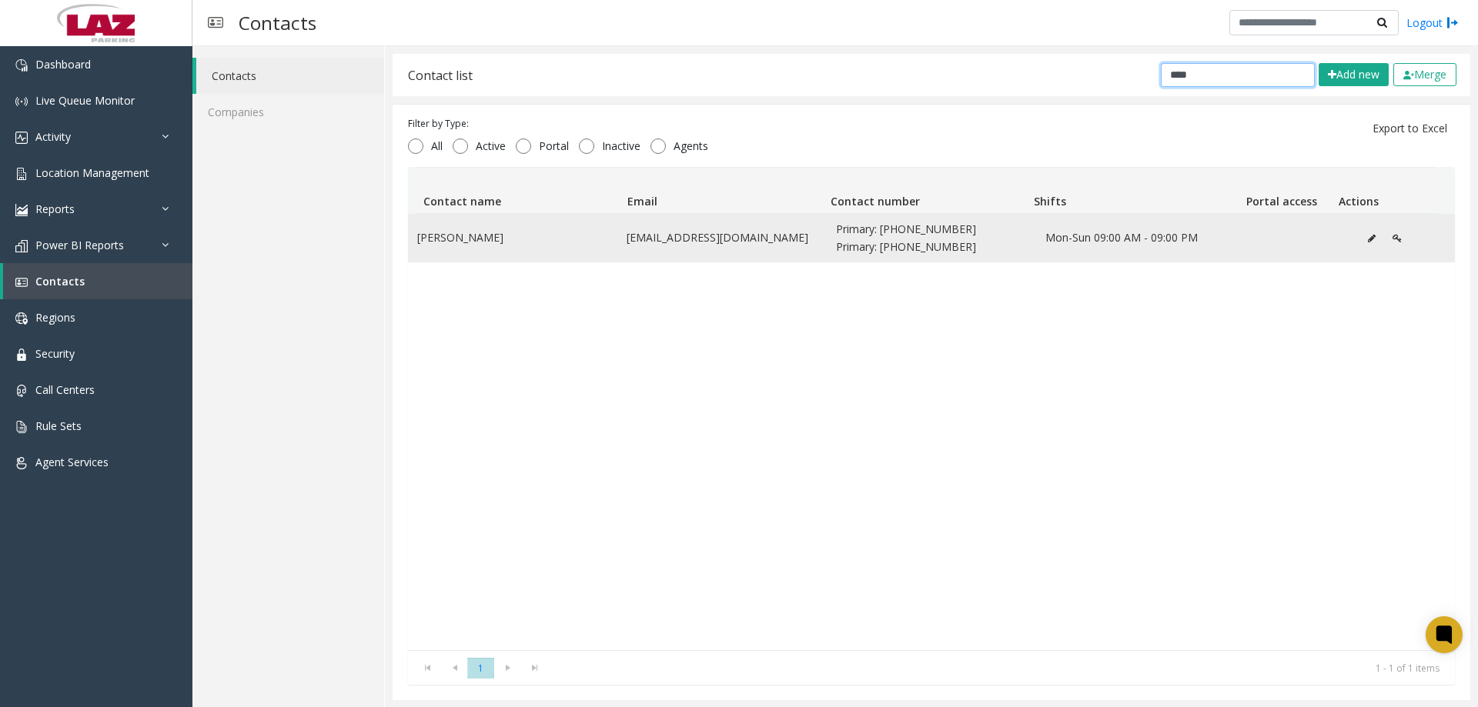
type input "****"
click at [1368, 236] on icon "Data table" at bounding box center [1372, 238] width 8 height 9
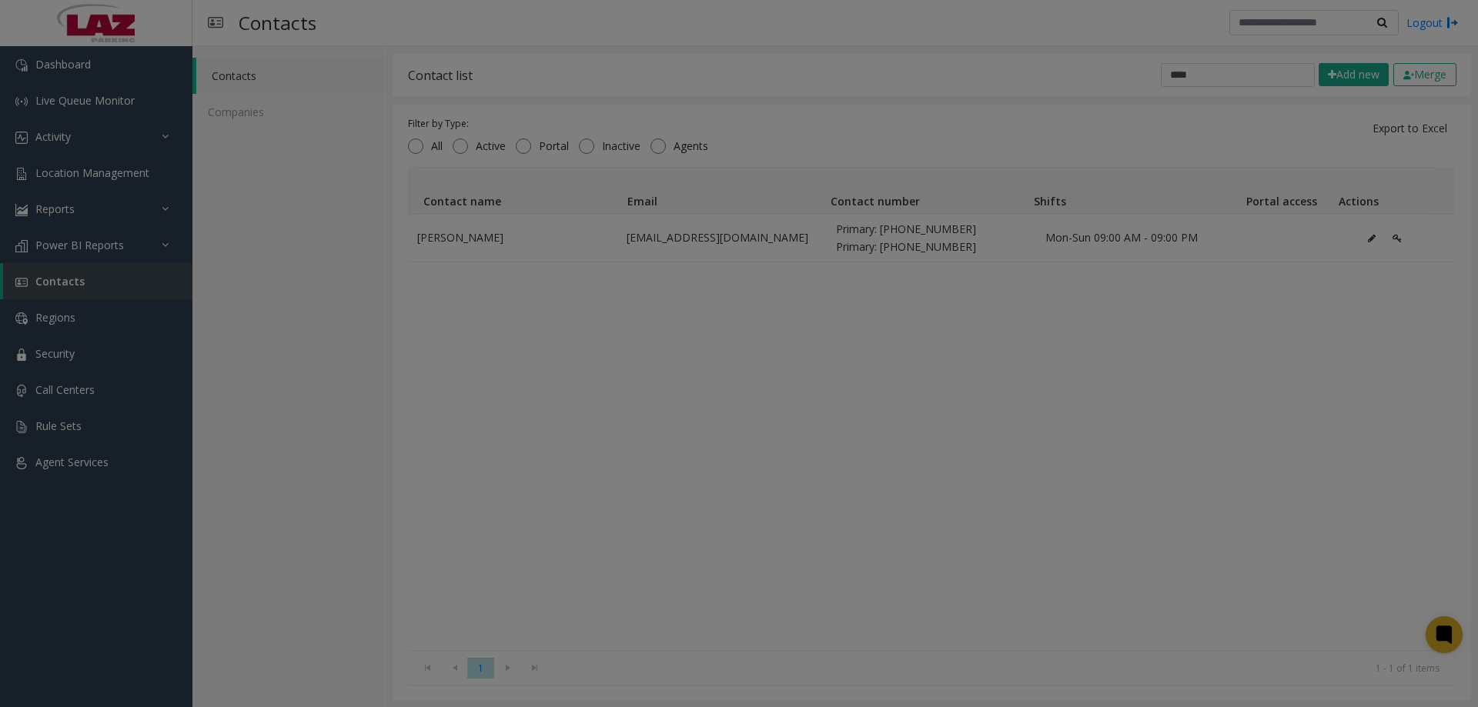
scroll to position [0, 0]
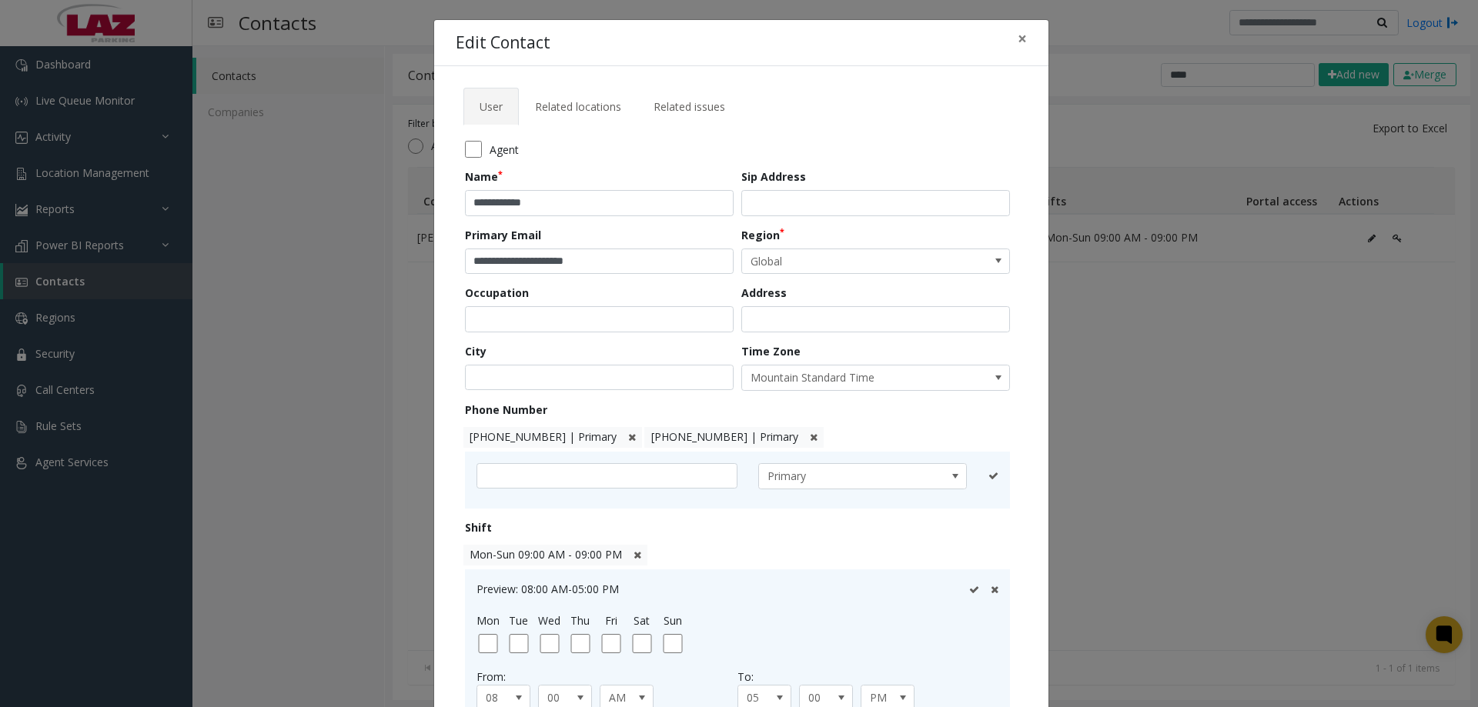
click at [748, 437] on span "[PHONE_NUMBER] | Primary" at bounding box center [733, 437] width 179 height 21
click at [675, 483] on input "text" at bounding box center [607, 476] width 261 height 26
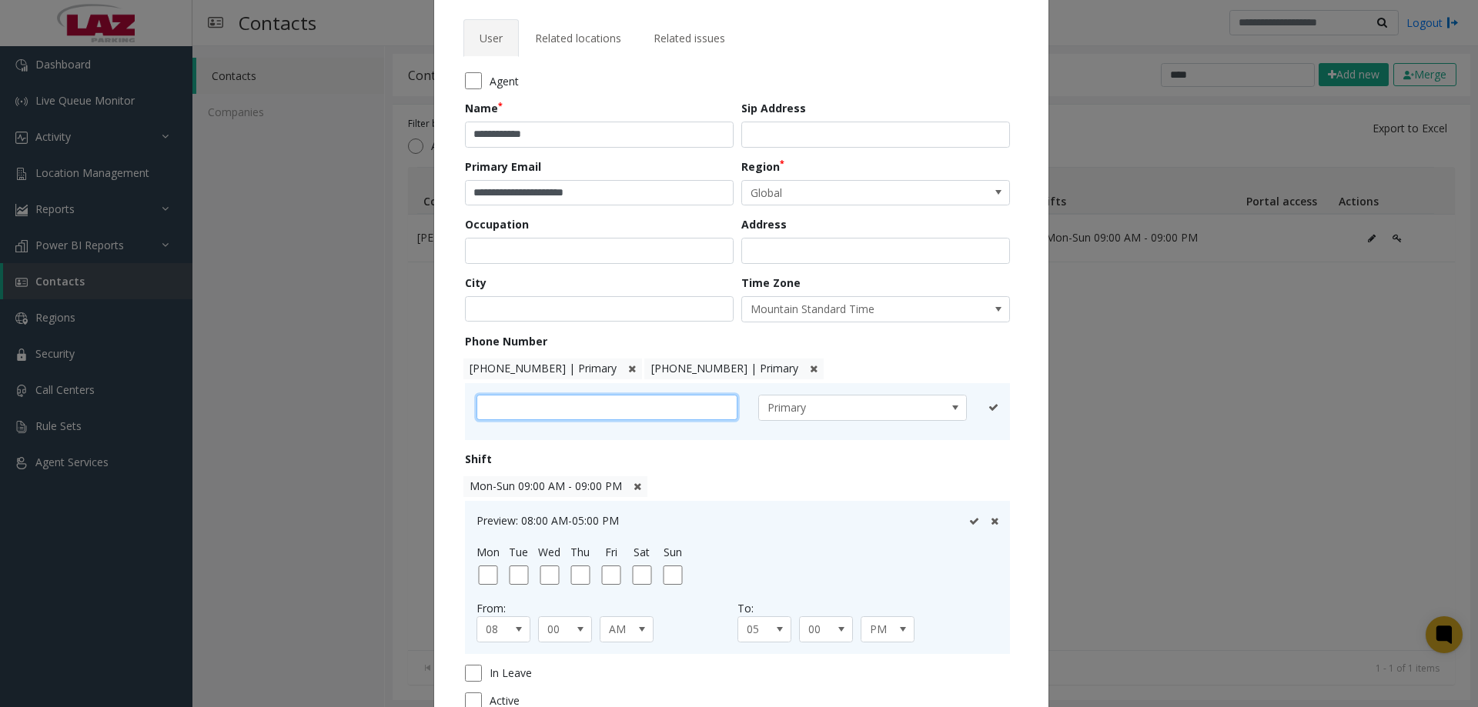
scroll to position [154, 0]
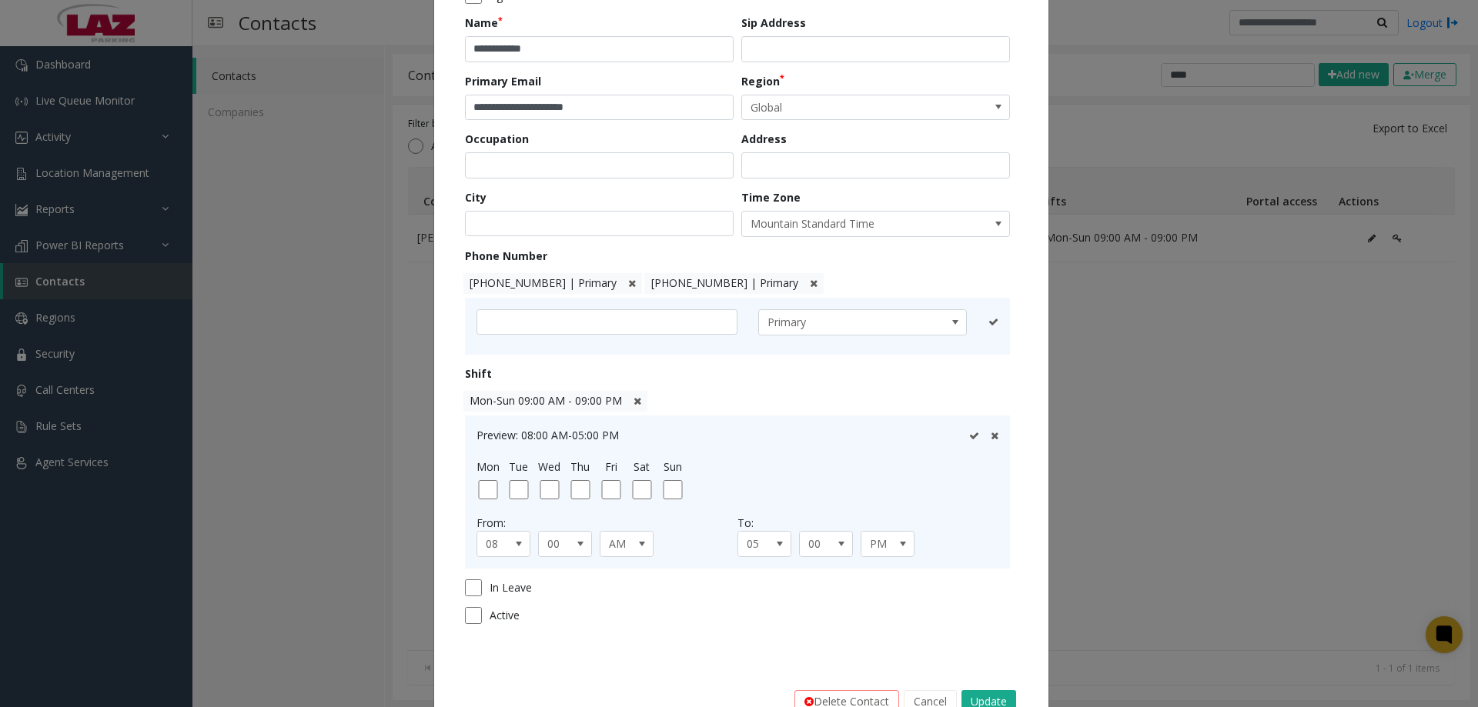
click at [634, 400] on icon at bounding box center [638, 401] width 8 height 10
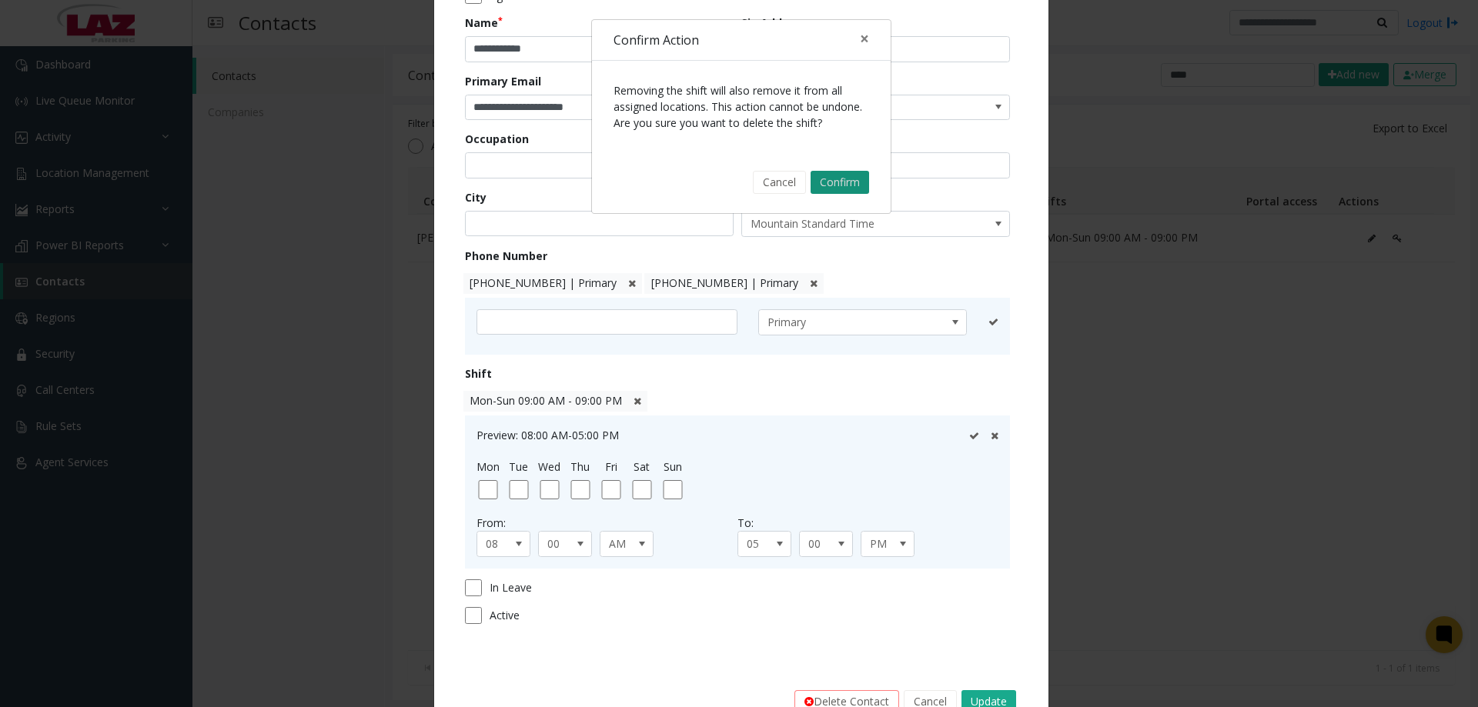
click at [829, 180] on button "Confirm" at bounding box center [840, 182] width 59 height 23
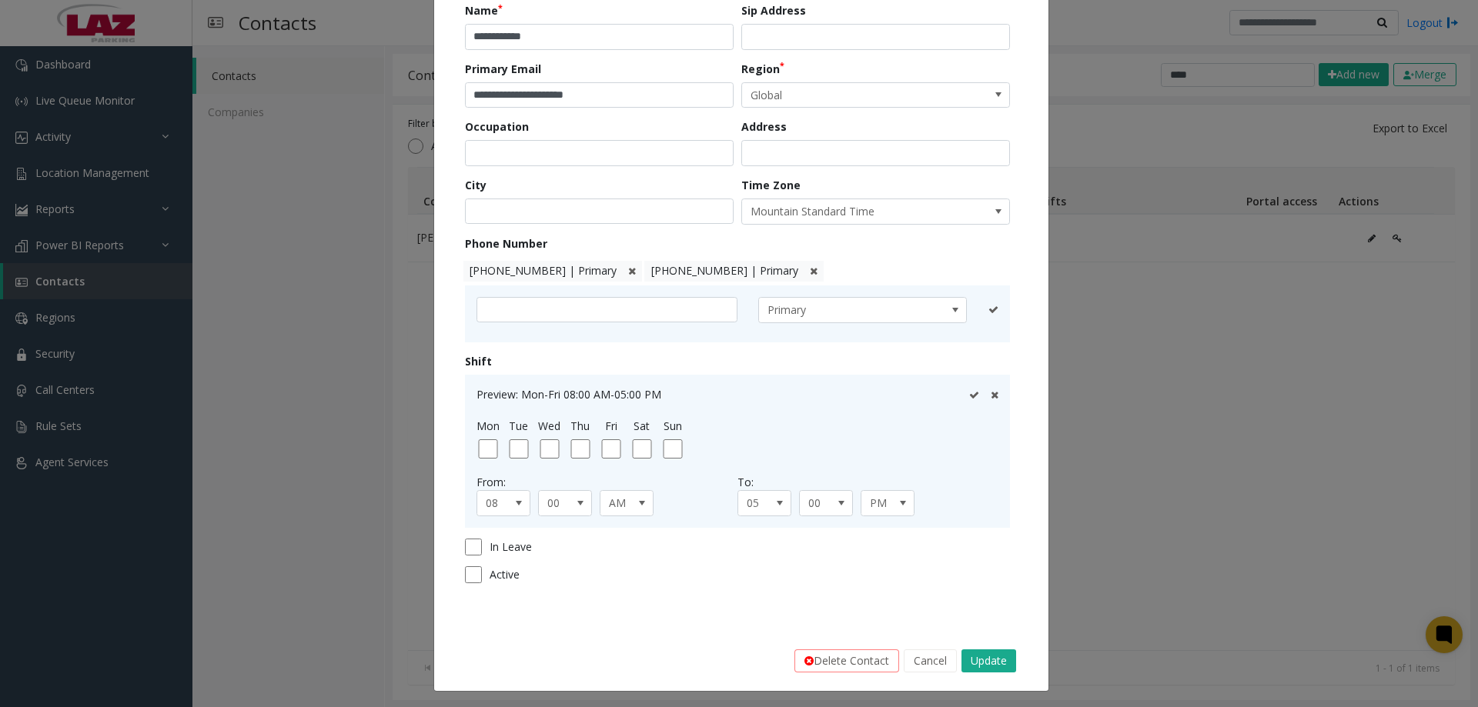
scroll to position [169, 0]
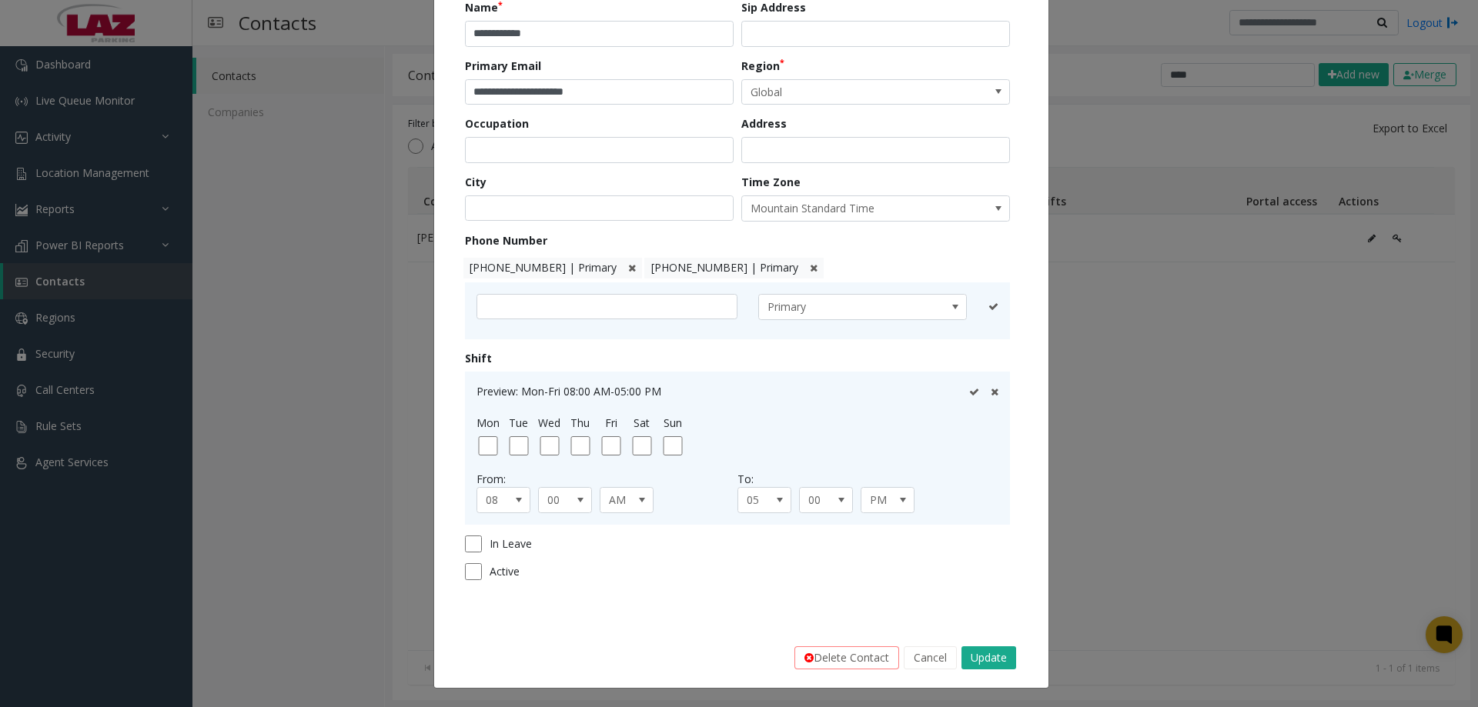
click at [962, 395] on div "Preview: Mon-Fri 08:00 AM-05:00 PM" at bounding box center [738, 391] width 522 height 16
click at [969, 396] on icon at bounding box center [974, 392] width 10 height 10
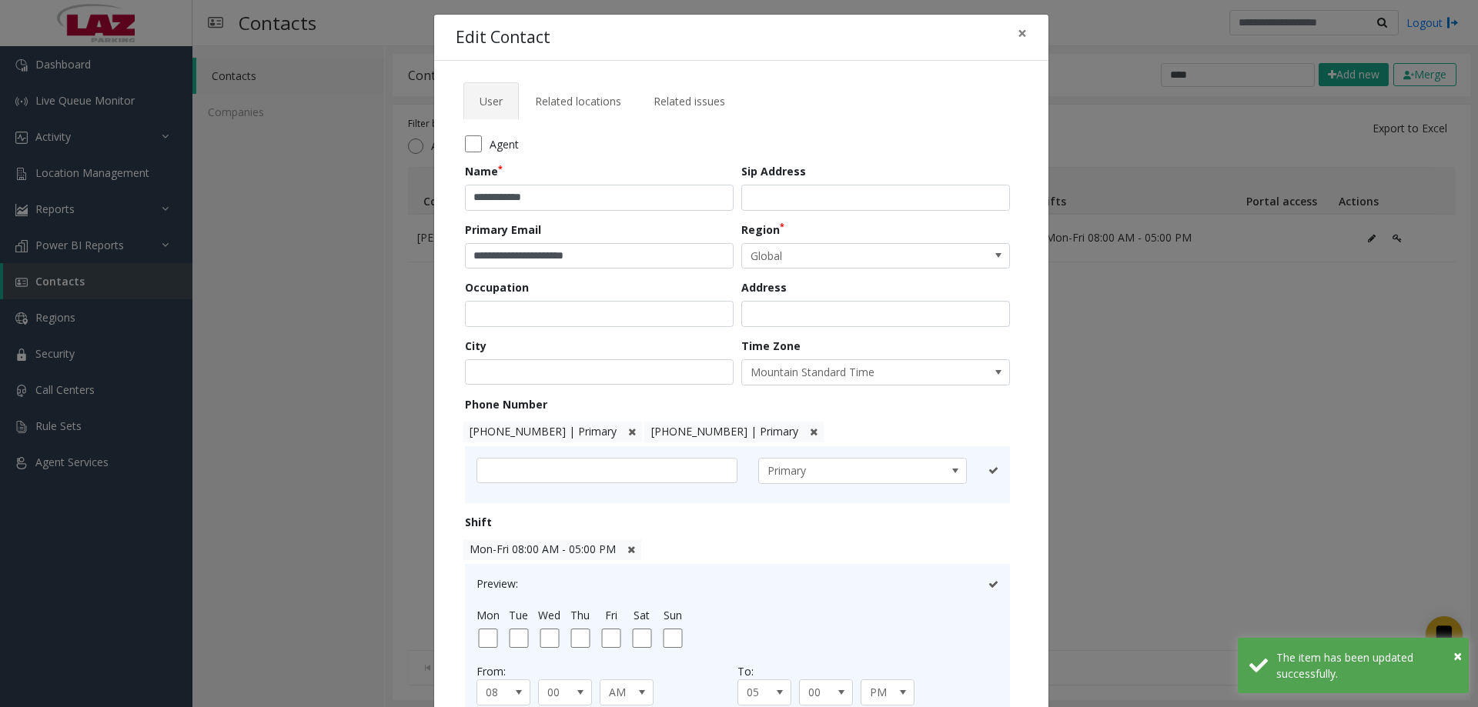
scroll to position [0, 0]
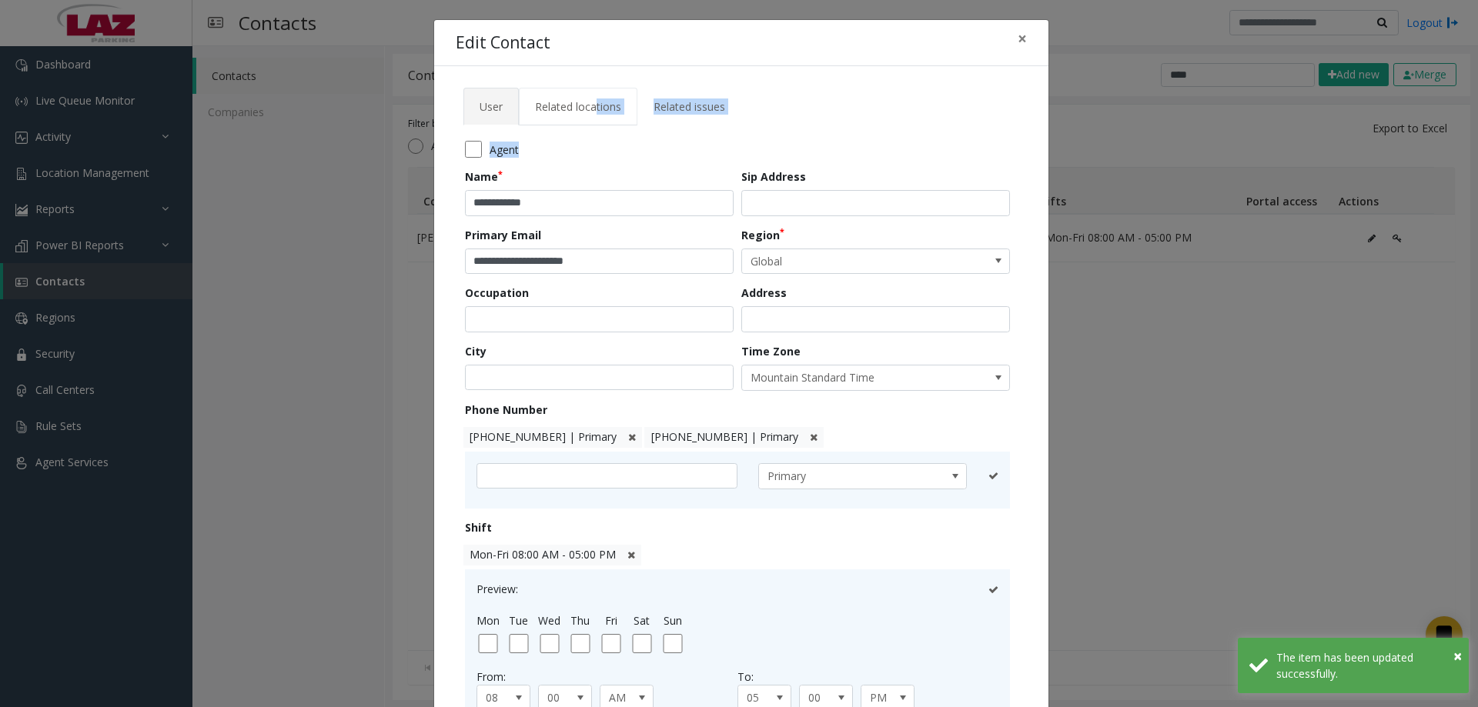
click at [592, 125] on tabset "**********" at bounding box center [741, 446] width 571 height 717
click at [590, 112] on span "Related locations" at bounding box center [578, 106] width 86 height 15
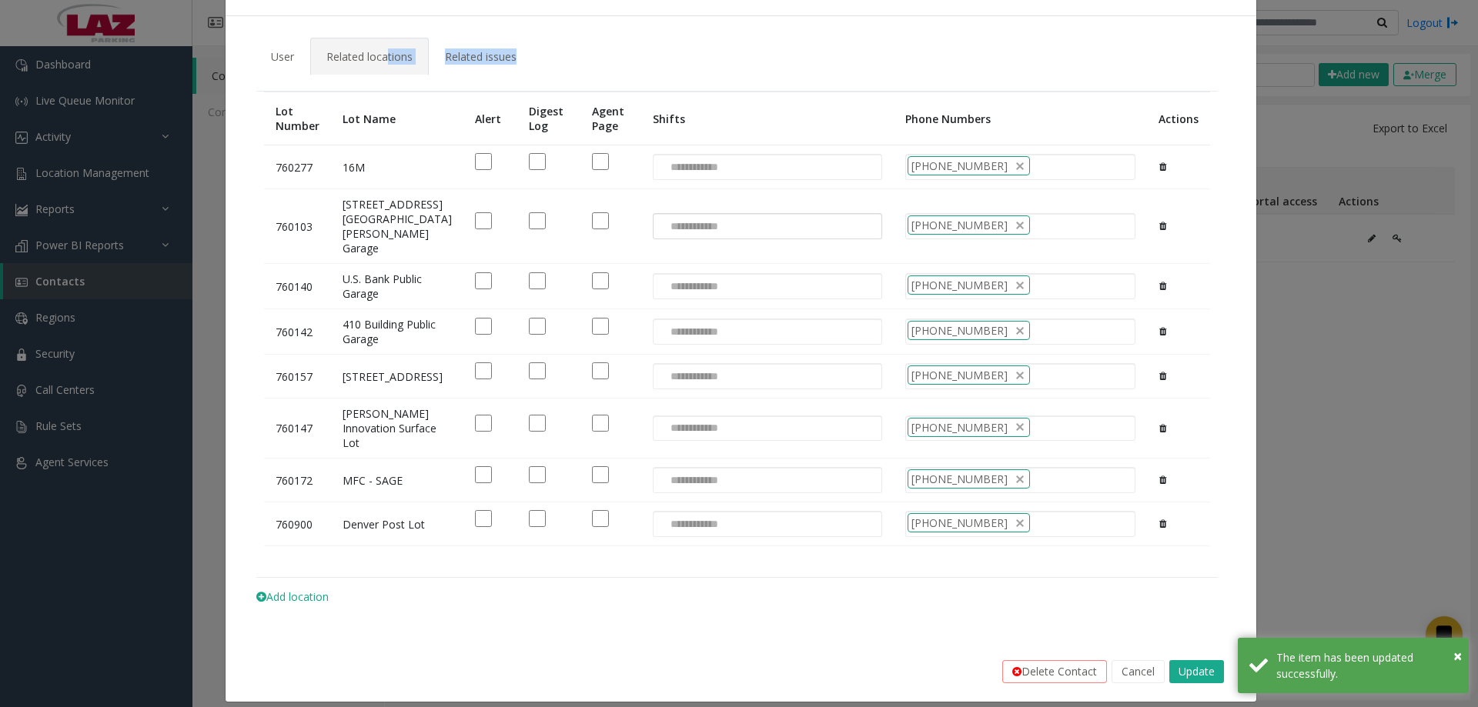
scroll to position [77, 0]
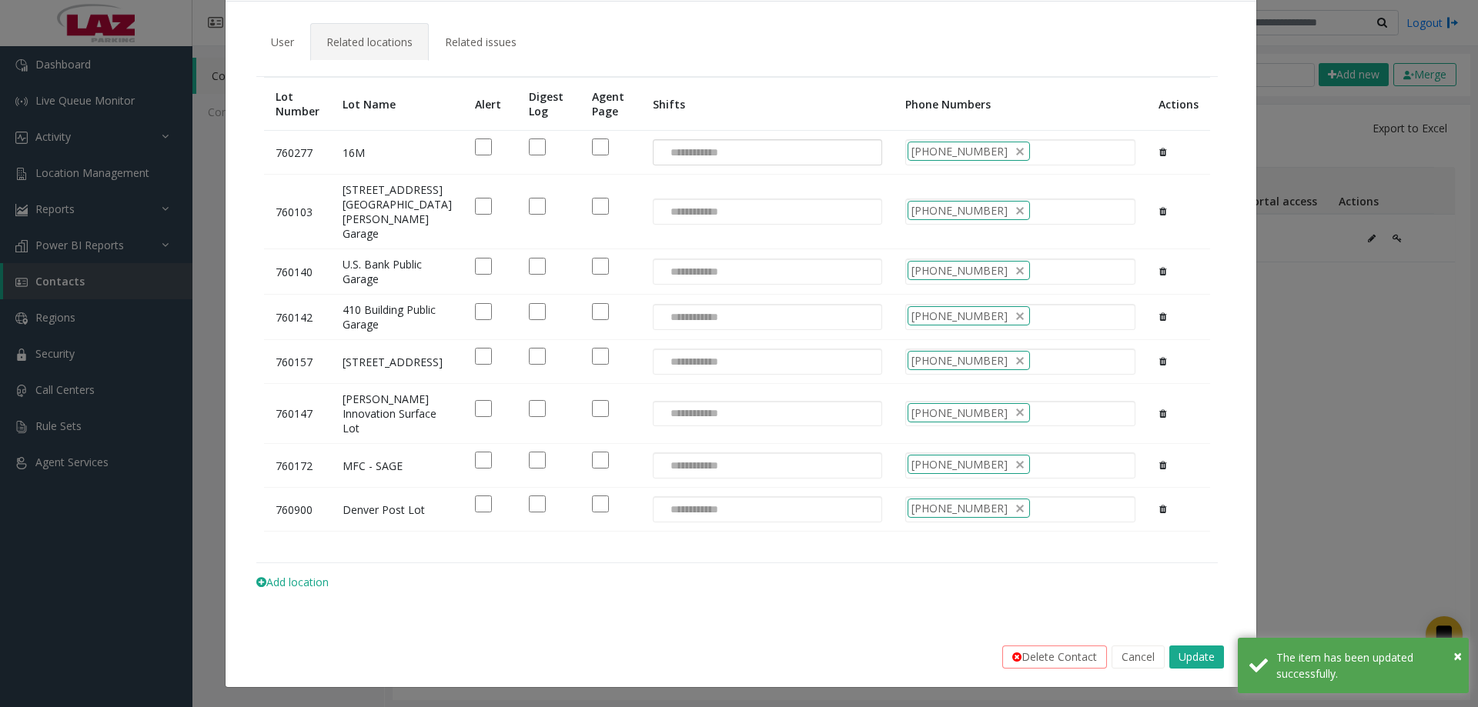
click at [692, 139] on div at bounding box center [767, 152] width 229 height 26
click at [688, 166] on li "Mon-Fri 08:00 AM - 05:00 PM" at bounding box center [729, 166] width 246 height 21
drag, startPoint x: 681, startPoint y: 190, endPoint x: 680, endPoint y: 201, distance: 10.8
click at [680, 196] on td at bounding box center [767, 212] width 253 height 75
click at [680, 208] on input at bounding box center [690, 211] width 73 height 25
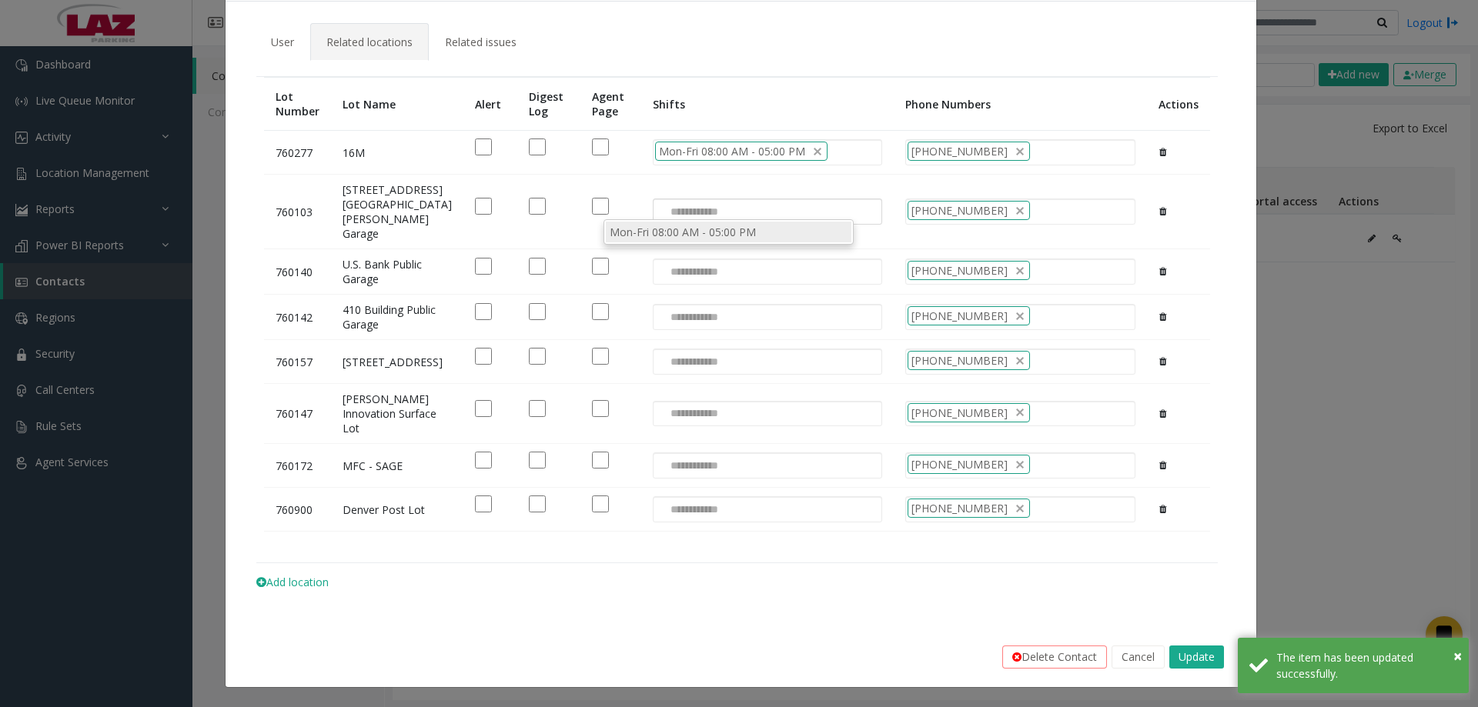
click at [685, 239] on li "Mon-Fri 08:00 AM - 05:00 PM" at bounding box center [729, 232] width 246 height 21
click at [684, 279] on input at bounding box center [690, 271] width 73 height 25
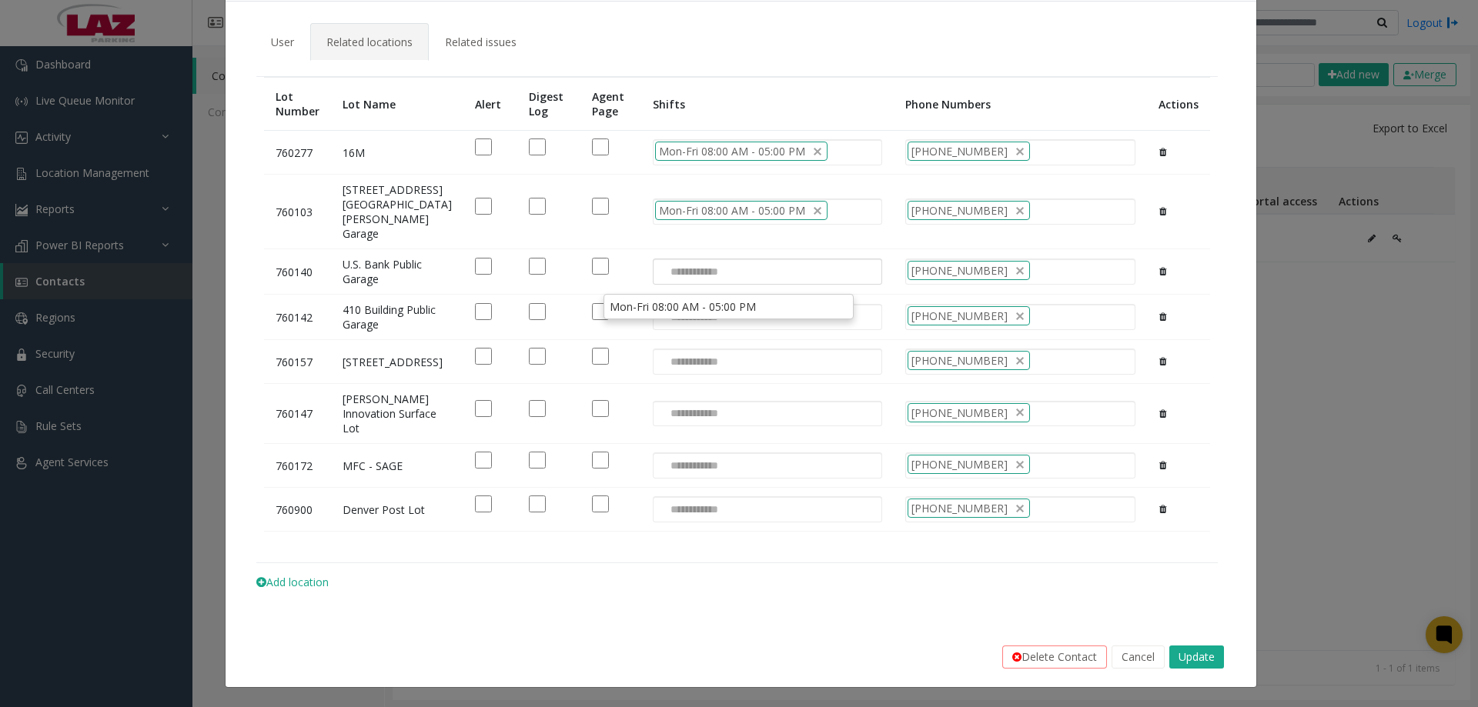
drag, startPoint x: 677, startPoint y: 316, endPoint x: 674, endPoint y: 309, distance: 8.0
click at [674, 310] on li "Mon-Fri 08:00 AM - 05:00 PM" at bounding box center [729, 306] width 246 height 21
click at [674, 329] on input at bounding box center [690, 317] width 73 height 25
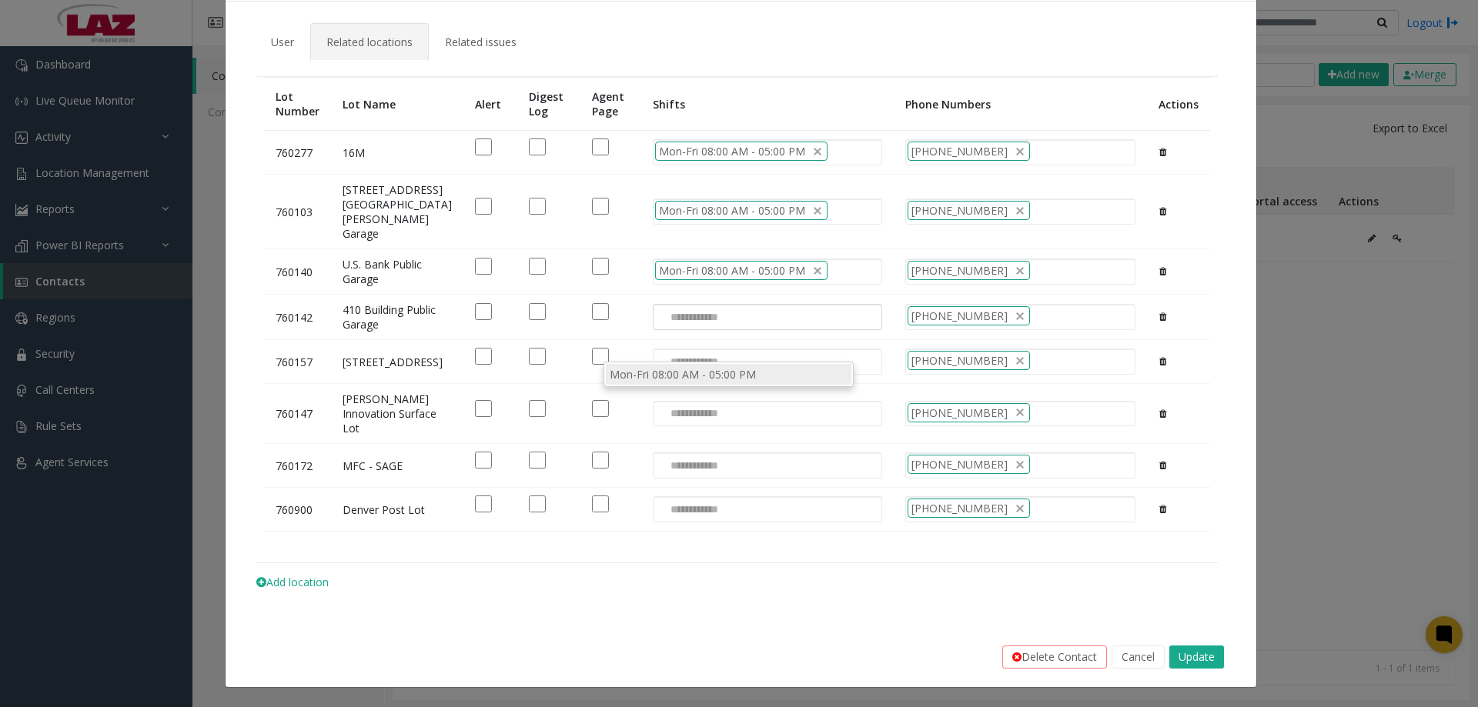
click at [674, 377] on li "Mon-Fri 08:00 AM - 05:00 PM" at bounding box center [729, 374] width 246 height 21
drag, startPoint x: 664, startPoint y: 409, endPoint x: 660, endPoint y: 418, distance: 10.0
click at [662, 374] on input at bounding box center [690, 362] width 73 height 25
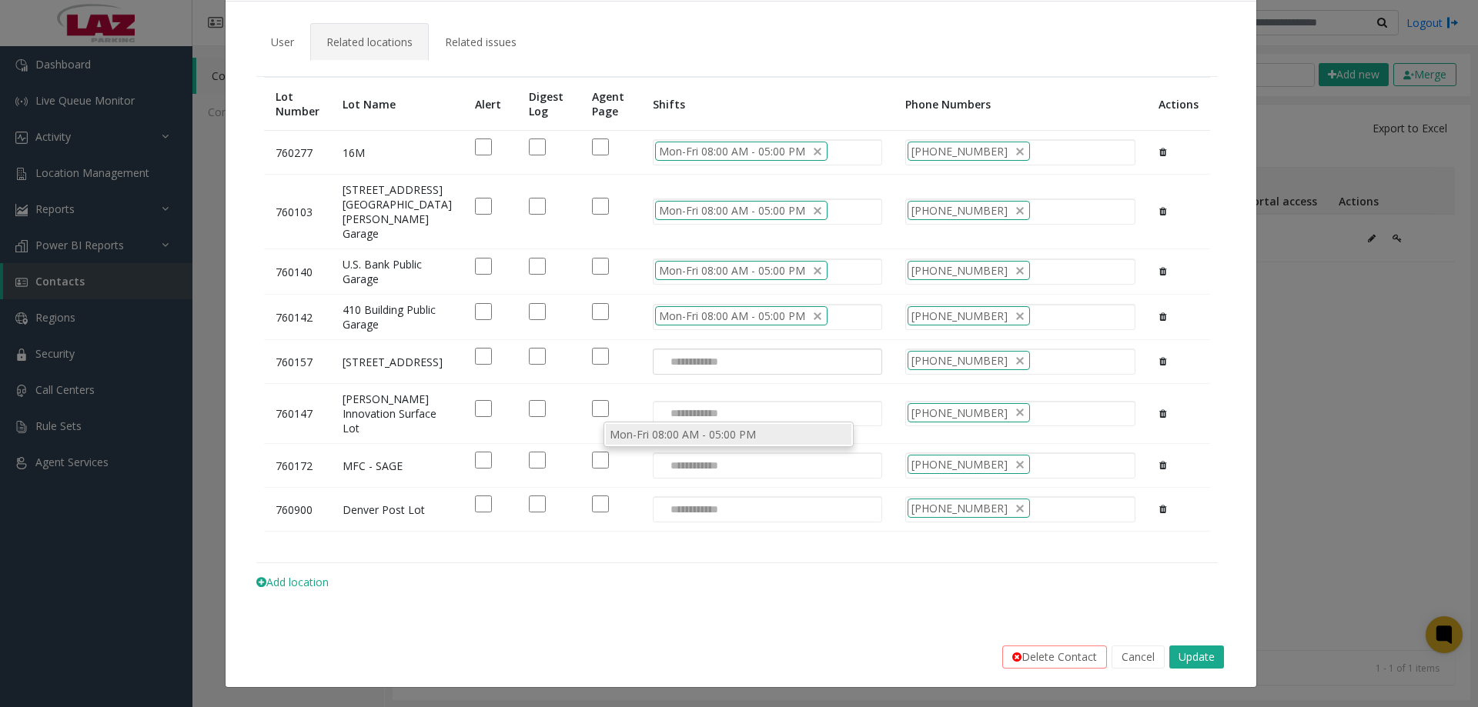
click at [658, 440] on li "Mon-Fri 08:00 AM - 05:00 PM" at bounding box center [729, 434] width 246 height 21
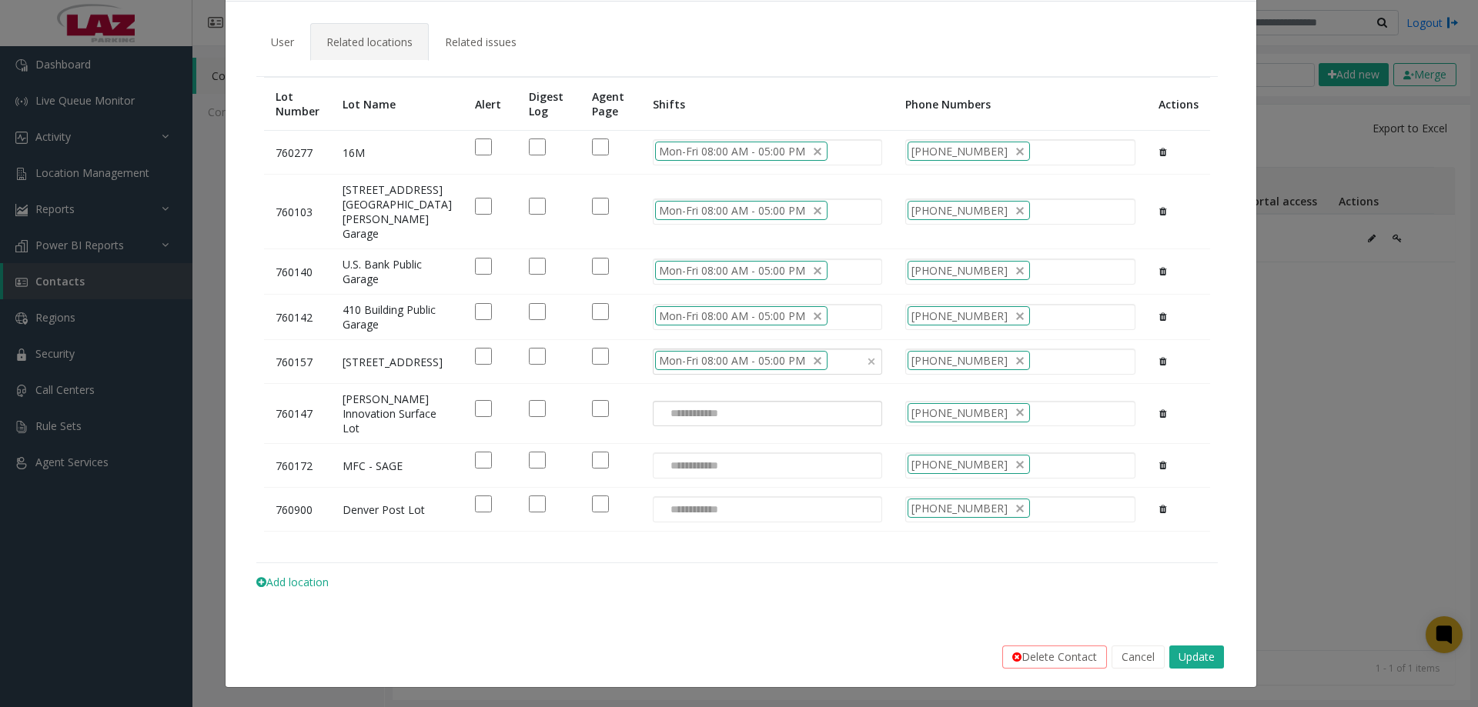
click at [657, 426] on input at bounding box center [690, 414] width 73 height 25
click at [664, 500] on li "Mon-Fri 08:00 AM - 05:00 PM" at bounding box center [729, 494] width 246 height 21
click at [664, 478] on input at bounding box center [690, 465] width 73 height 25
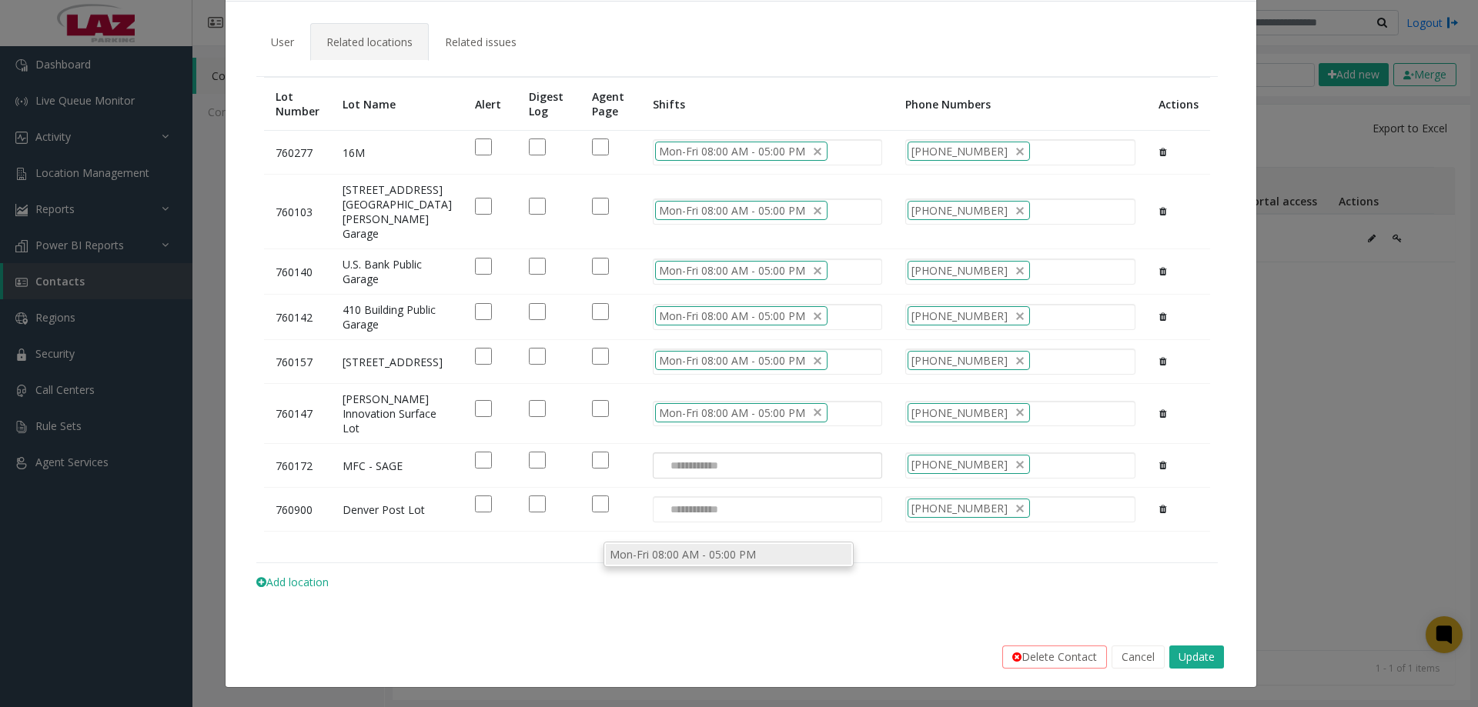
click at [667, 551] on li "Mon-Fri 08:00 AM - 05:00 PM" at bounding box center [729, 554] width 246 height 21
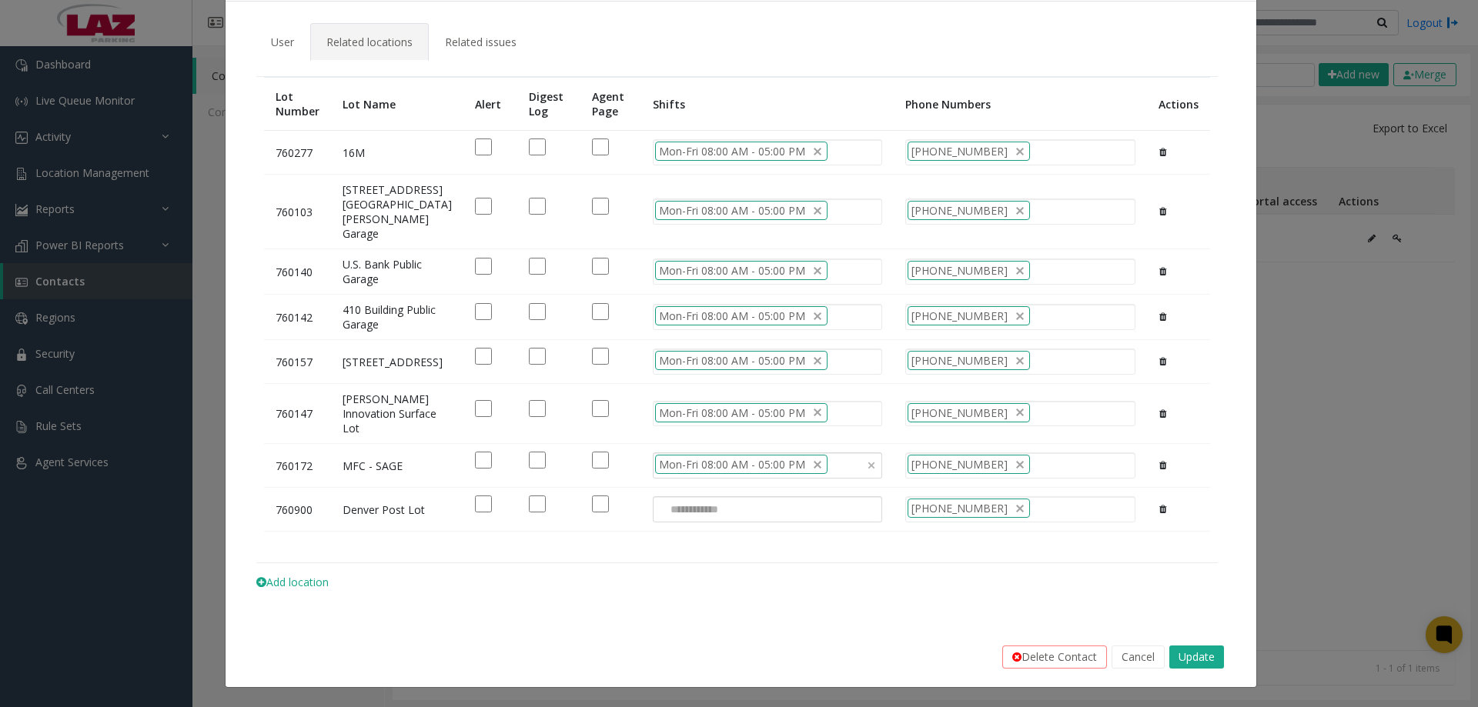
click at [670, 522] on input at bounding box center [690, 509] width 73 height 25
click at [660, 564] on table "Lot Number Lot Name Alert Digest Log Agent Page Shifts Phone Numbers Actions 76…" at bounding box center [737, 319] width 962 height 487
click at [665, 564] on table "Lot Number Lot Name Alert Digest Log Agent Page Shifts Phone Numbers Actions 76…" at bounding box center [737, 319] width 962 height 487
click at [721, 523] on div at bounding box center [767, 510] width 229 height 26
drag, startPoint x: 711, startPoint y: 608, endPoint x: 710, endPoint y: 596, distance: 12.3
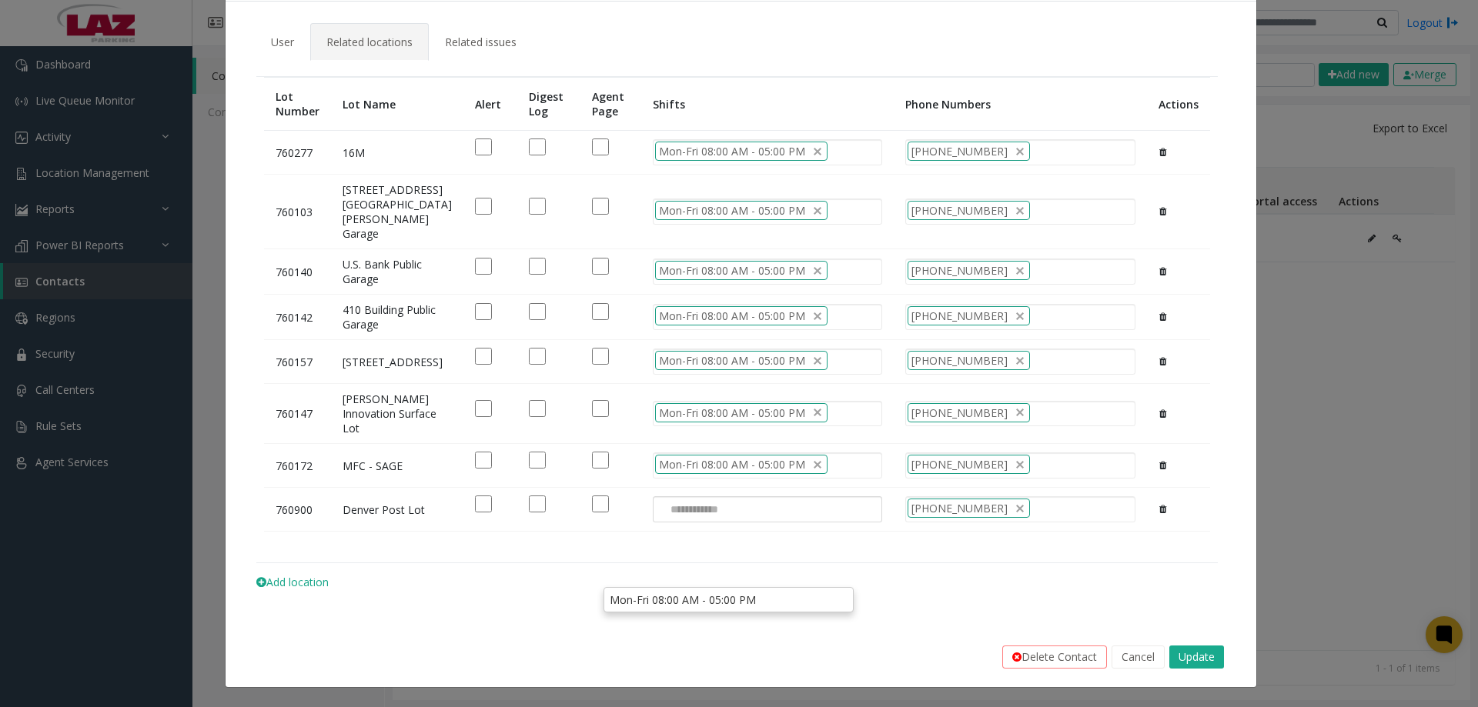
click at [710, 608] on li "Mon-Fri 08:00 AM - 05:00 PM" at bounding box center [729, 600] width 246 height 21
click at [1172, 652] on button "Update" at bounding box center [1196, 657] width 55 height 23
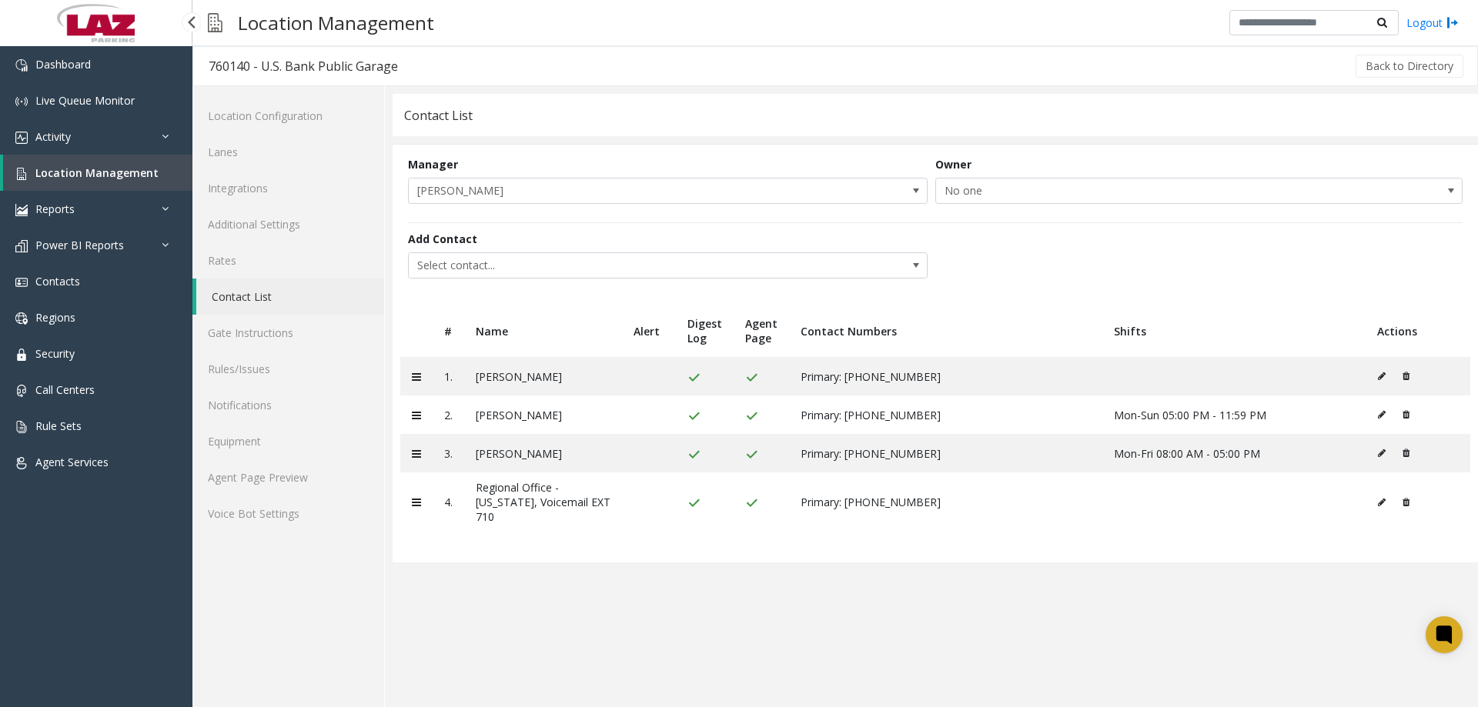
click at [112, 162] on link "Location Management" at bounding box center [97, 173] width 189 height 36
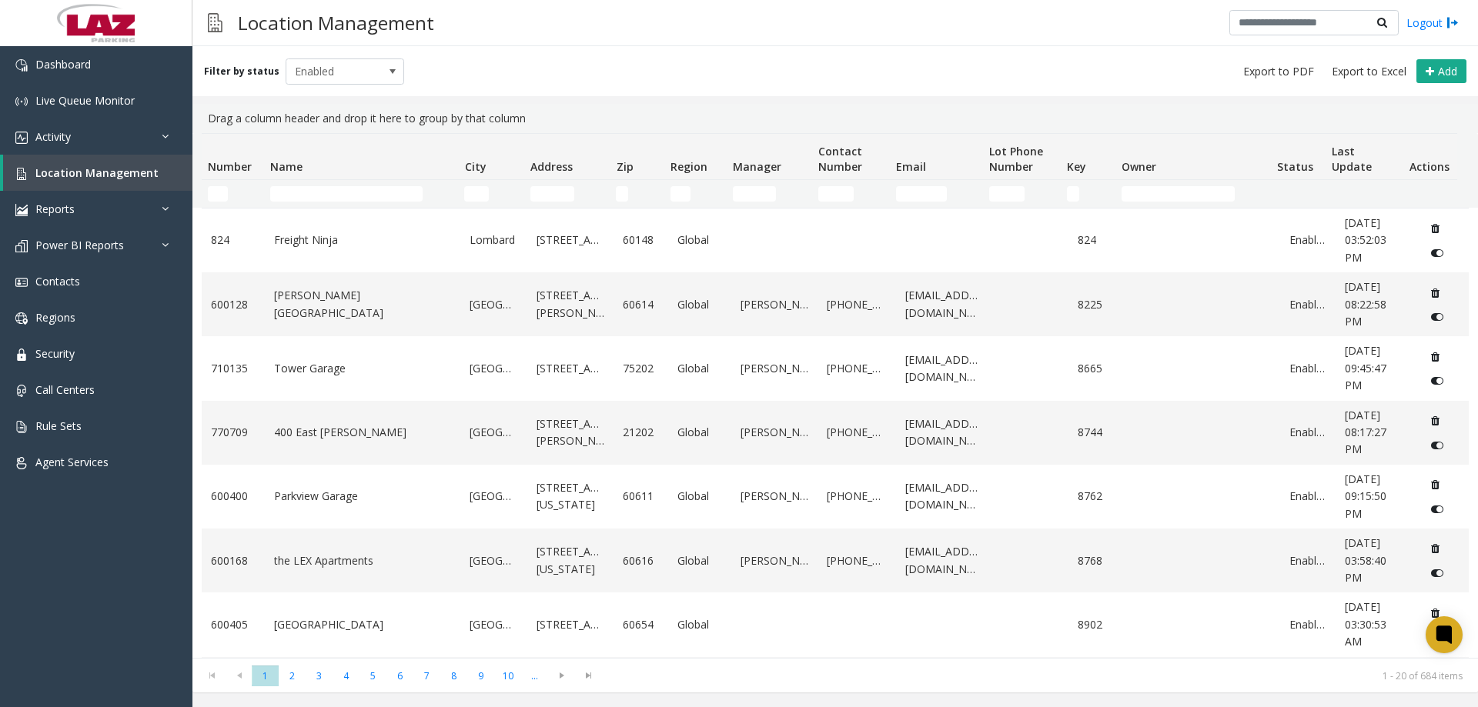
click at [218, 199] on td "Number Filter" at bounding box center [233, 194] width 62 height 28
click at [218, 199] on input "Number Filter" at bounding box center [218, 193] width 20 height 15
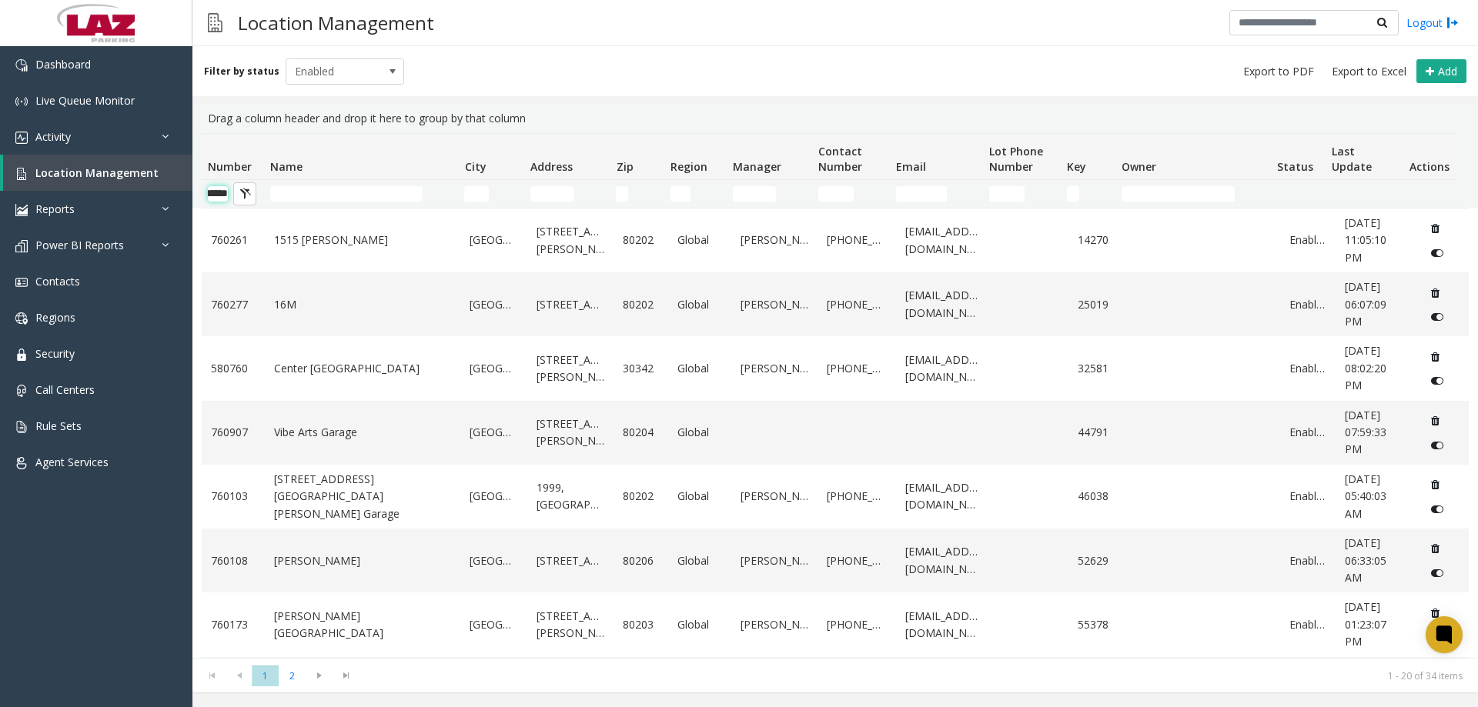
scroll to position [0, 25]
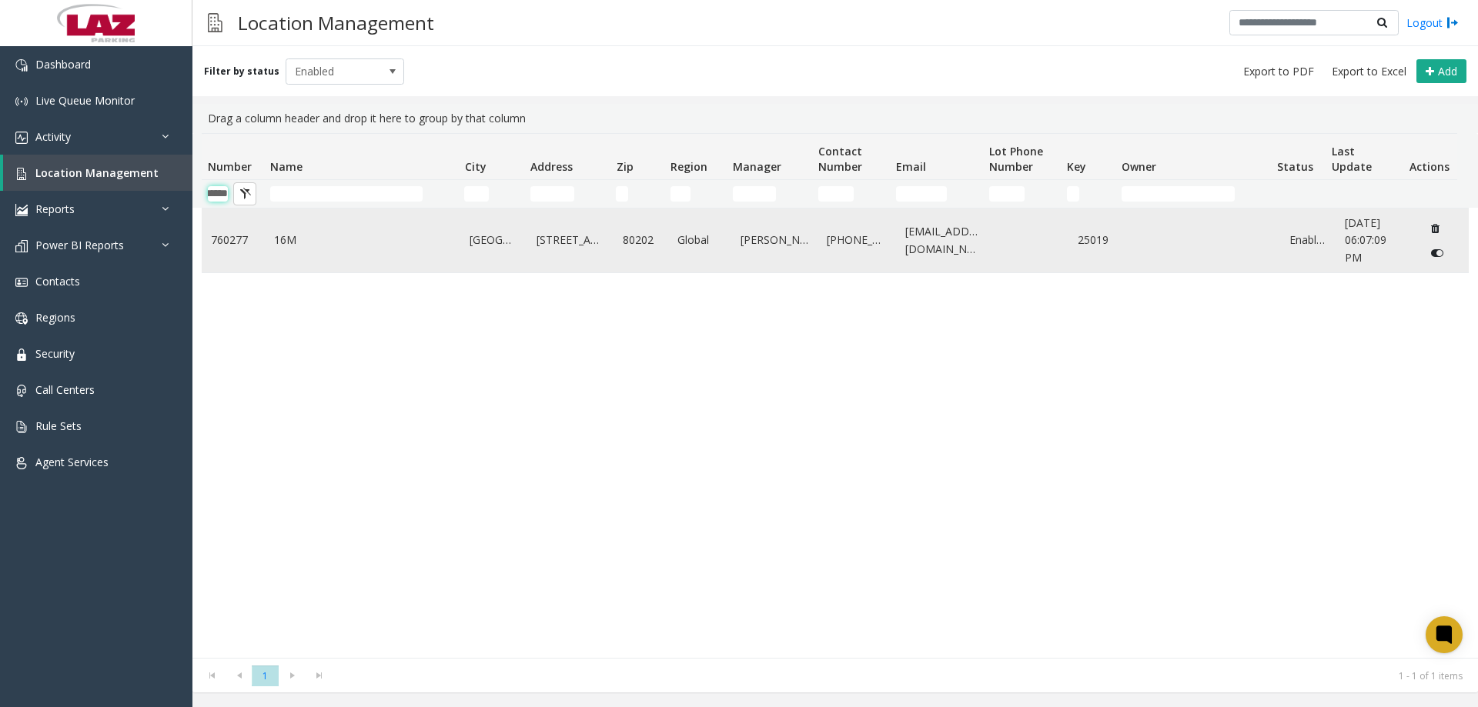
type input "******"
click at [269, 236] on td "16M" at bounding box center [363, 241] width 196 height 64
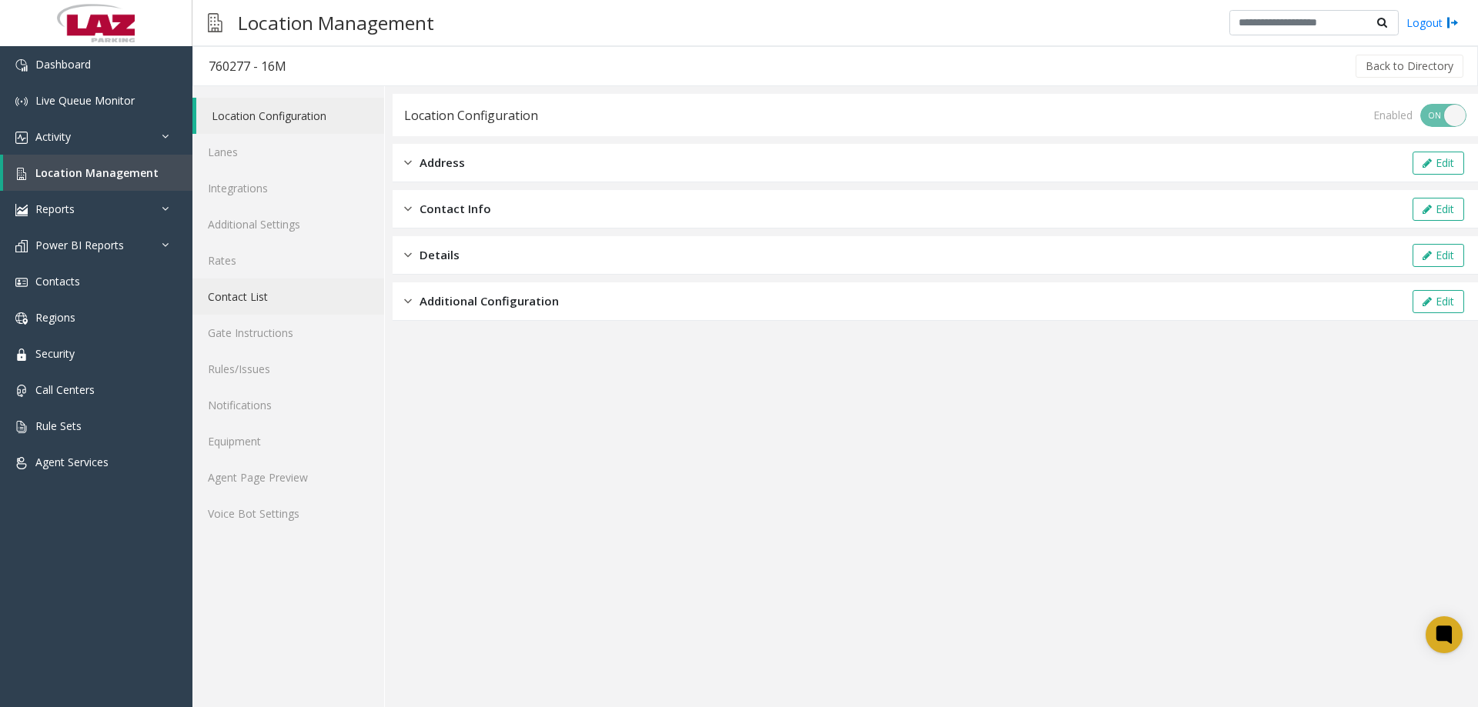
click at [249, 288] on link "Contact List" at bounding box center [288, 297] width 192 height 36
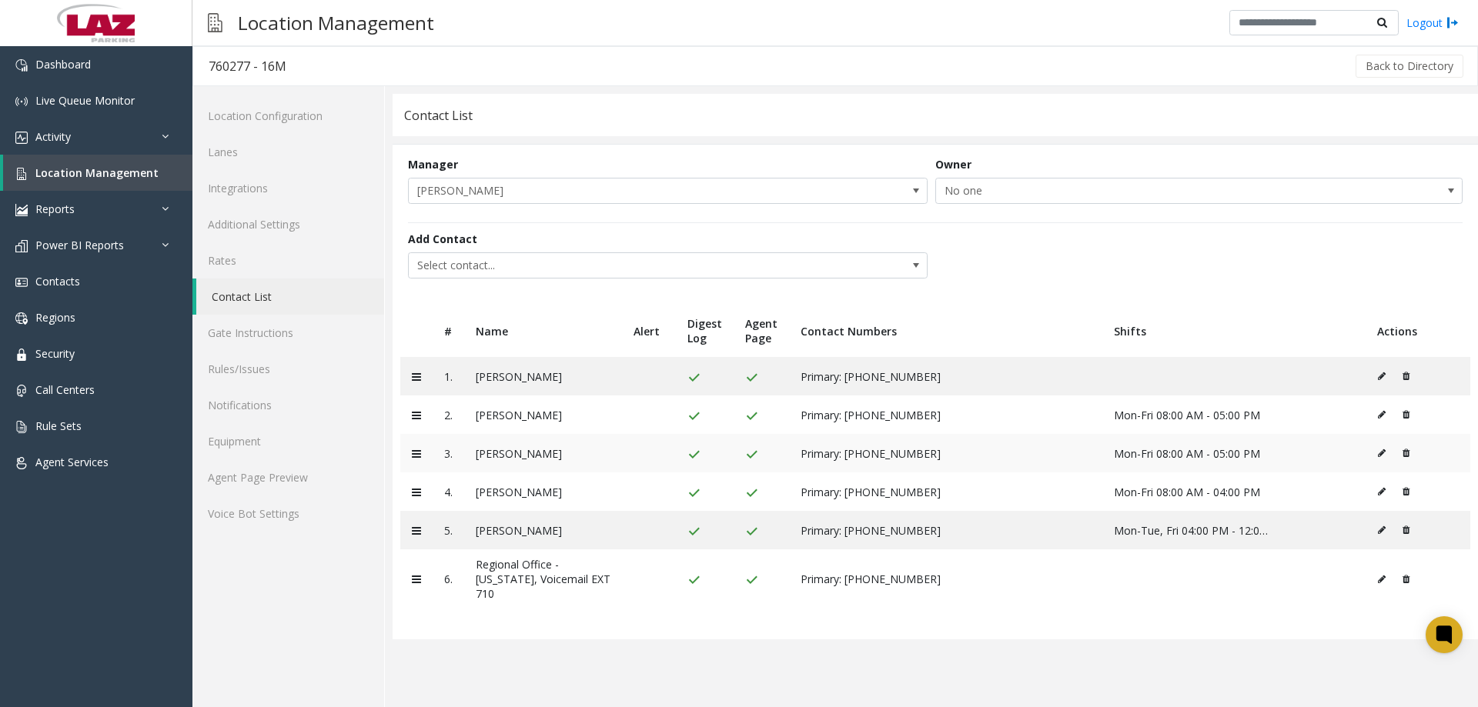
click at [1400, 450] on button at bounding box center [1402, 453] width 16 height 23
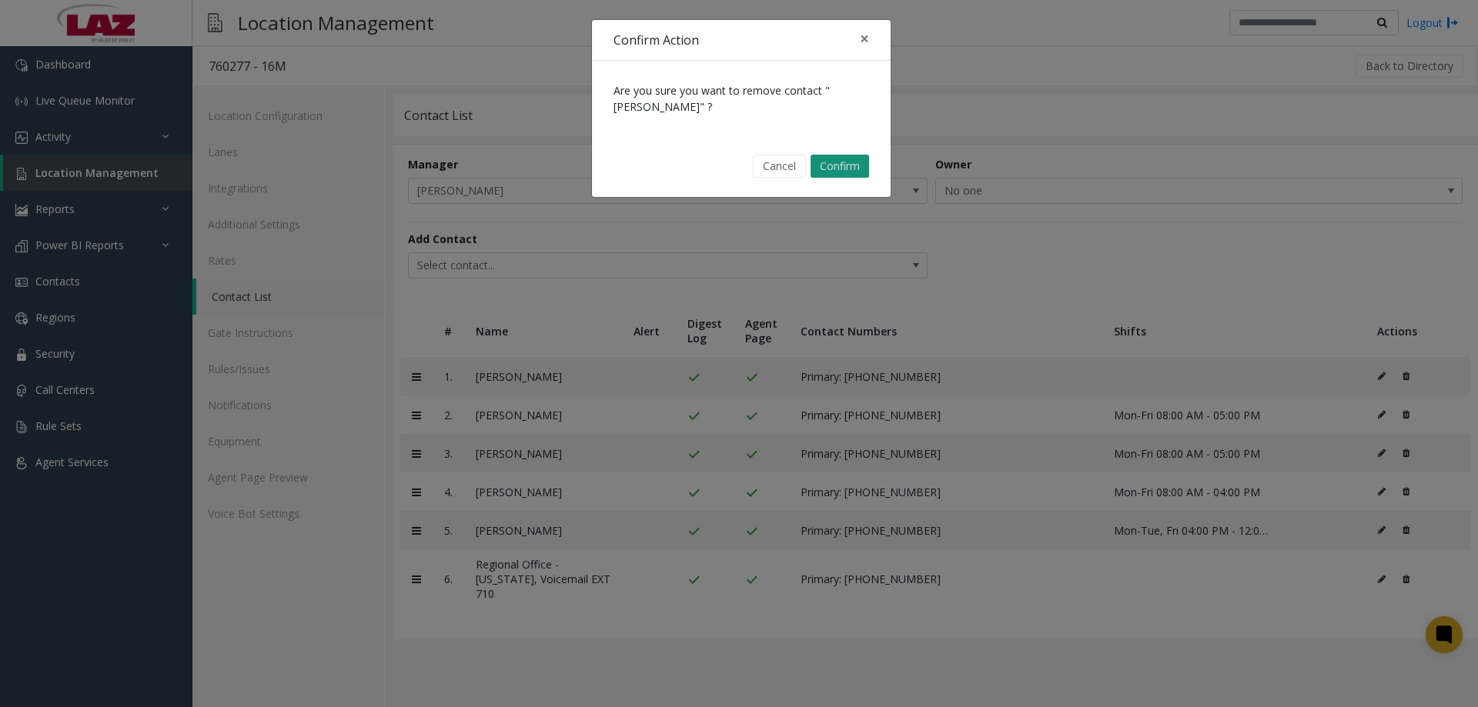
click at [828, 167] on button "Confirm" at bounding box center [840, 166] width 59 height 23
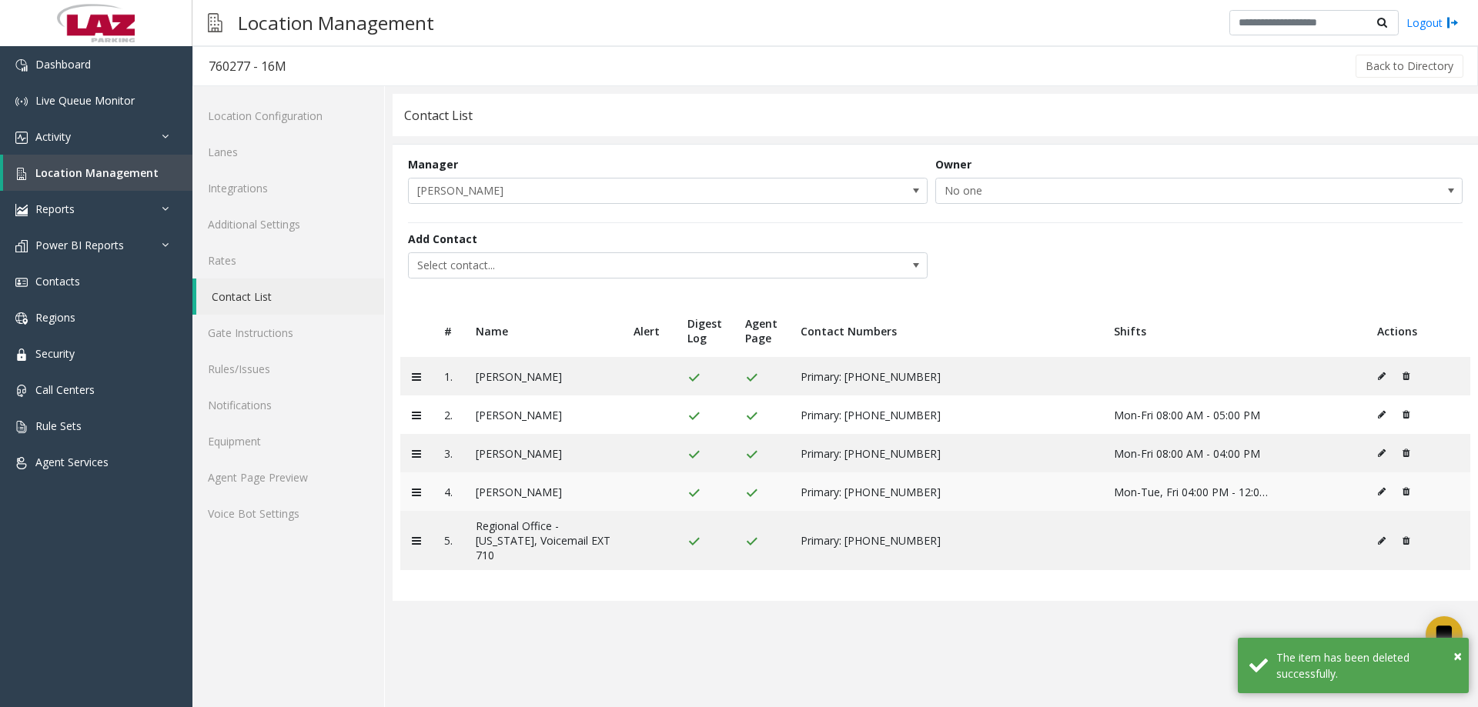
click at [1407, 487] on button at bounding box center [1402, 491] width 16 height 23
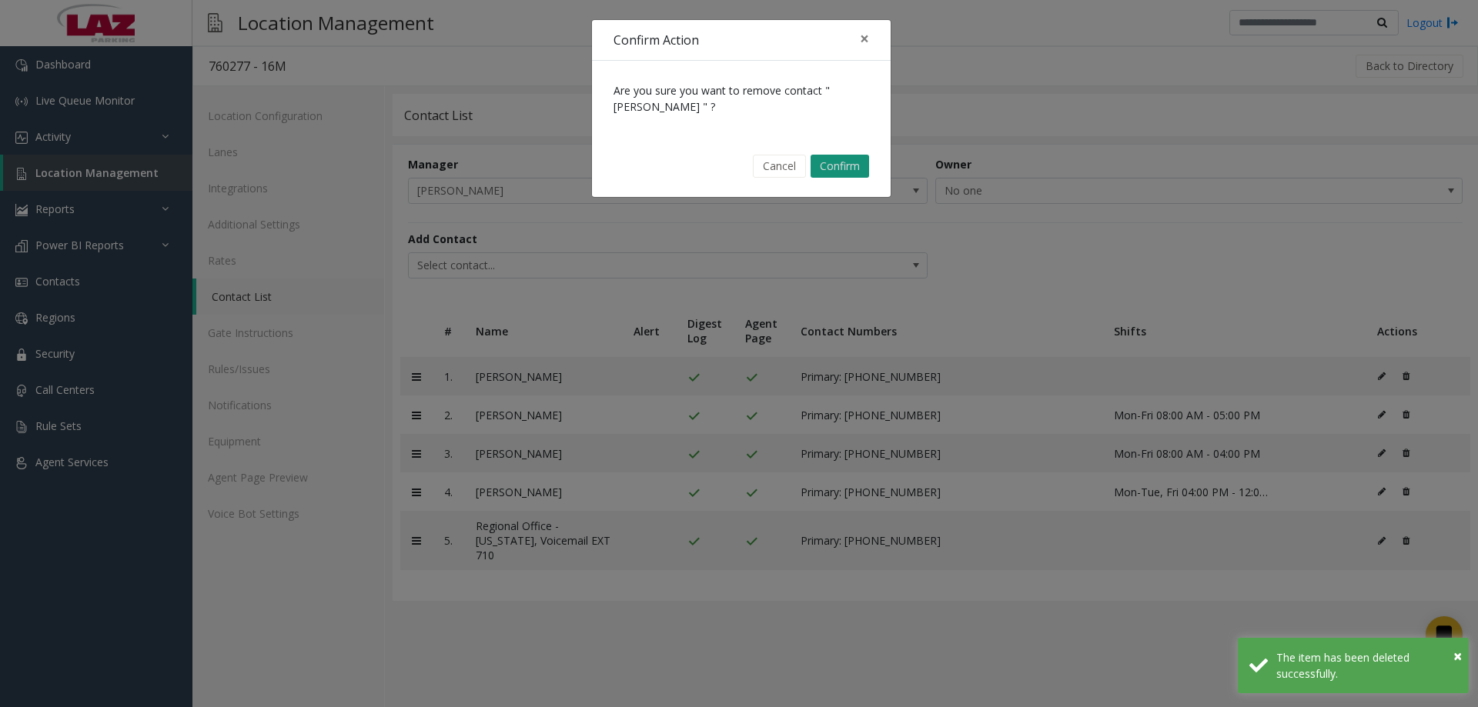
click at [834, 169] on button "Confirm" at bounding box center [840, 166] width 59 height 23
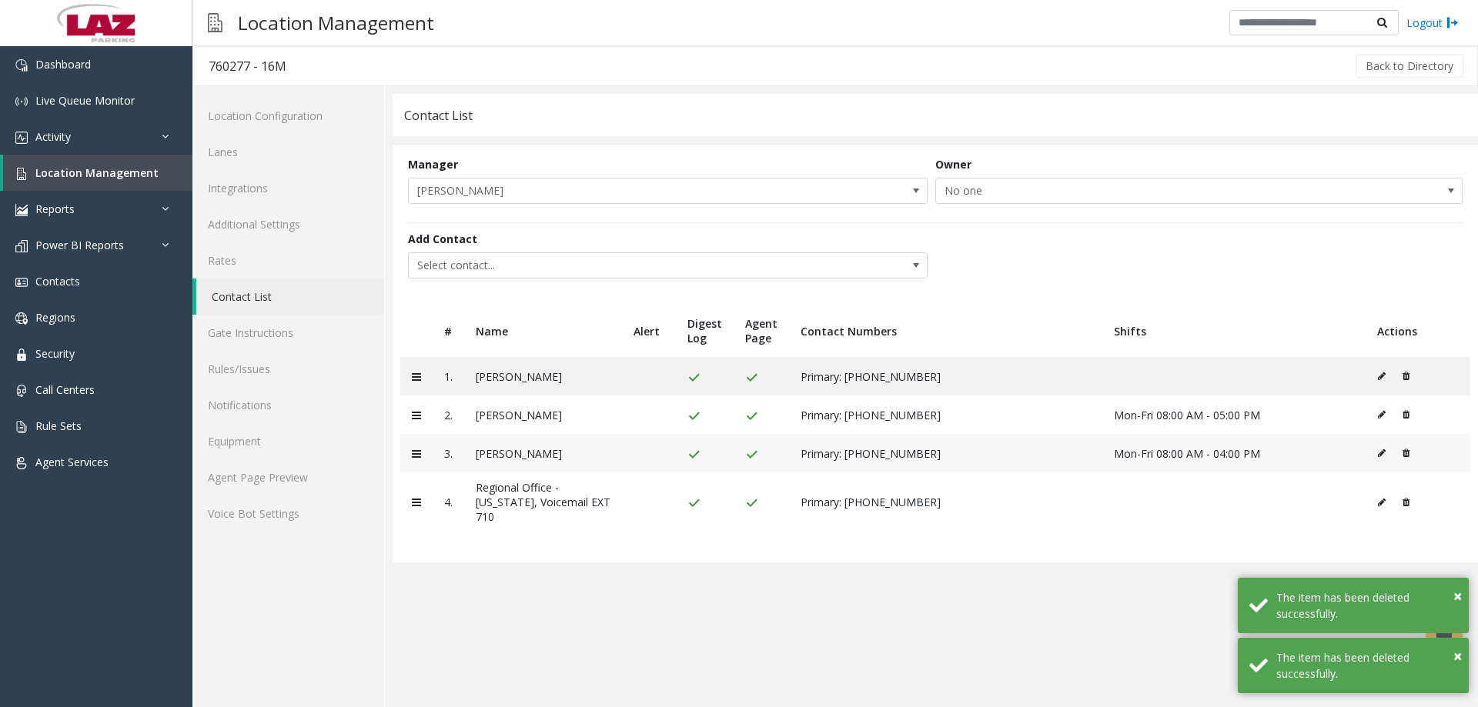
click at [1406, 454] on icon at bounding box center [1406, 453] width 7 height 9
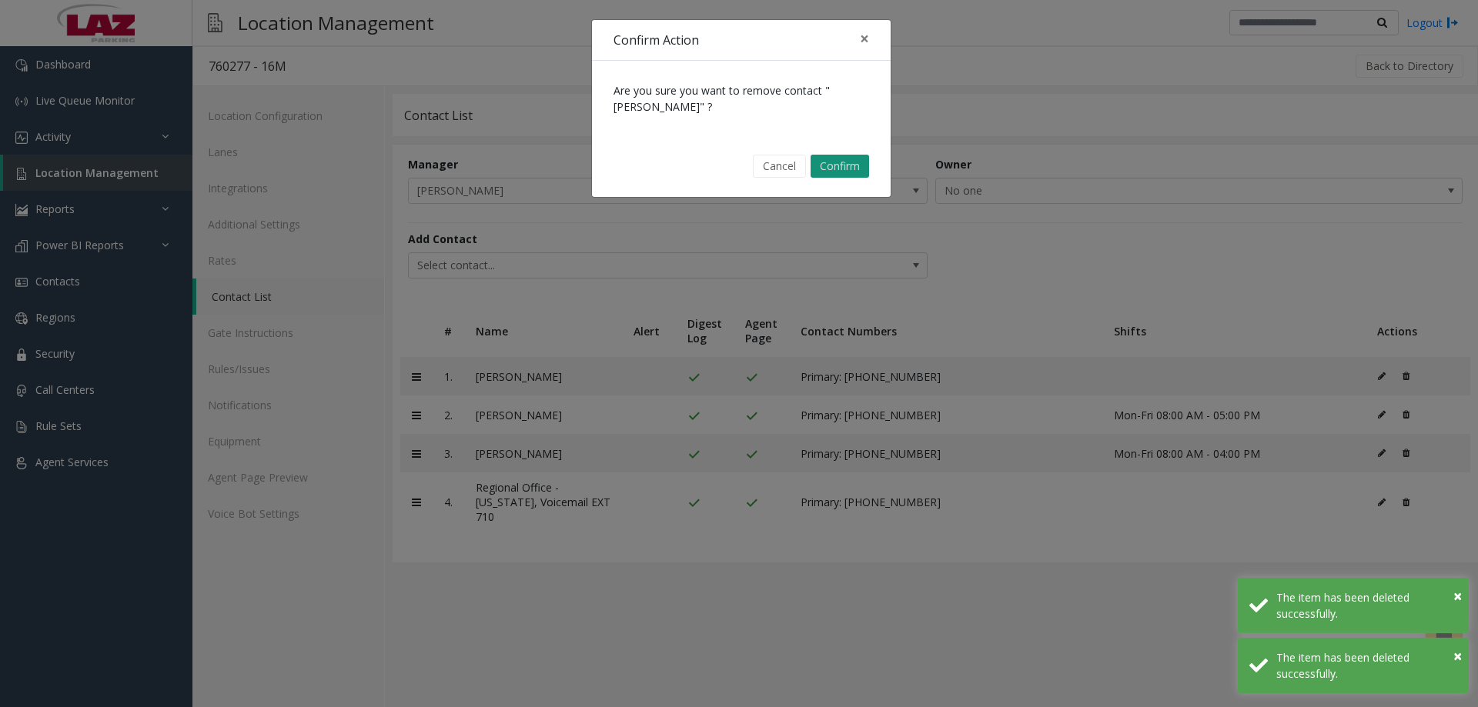
click at [847, 165] on button "Confirm" at bounding box center [840, 166] width 59 height 23
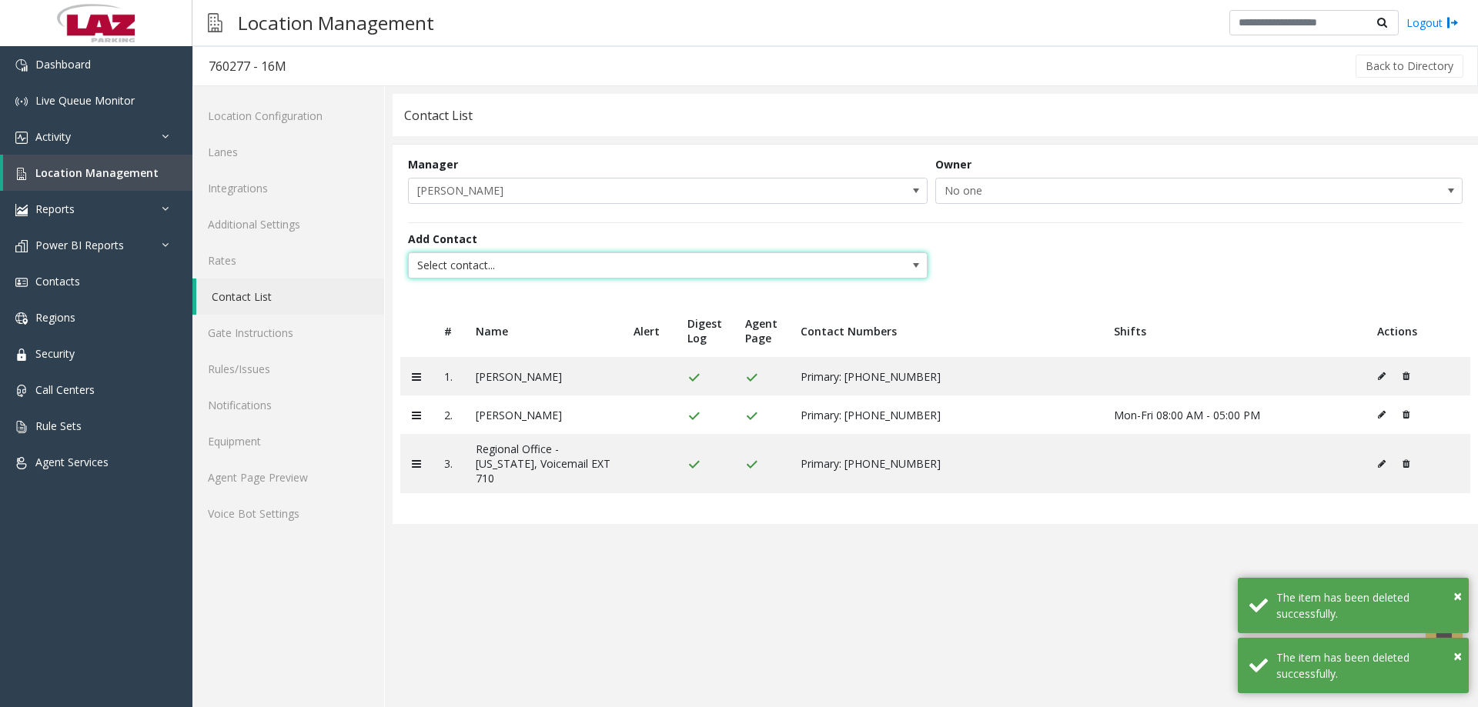
click at [506, 267] on span "Select contact..." at bounding box center [616, 265] width 414 height 25
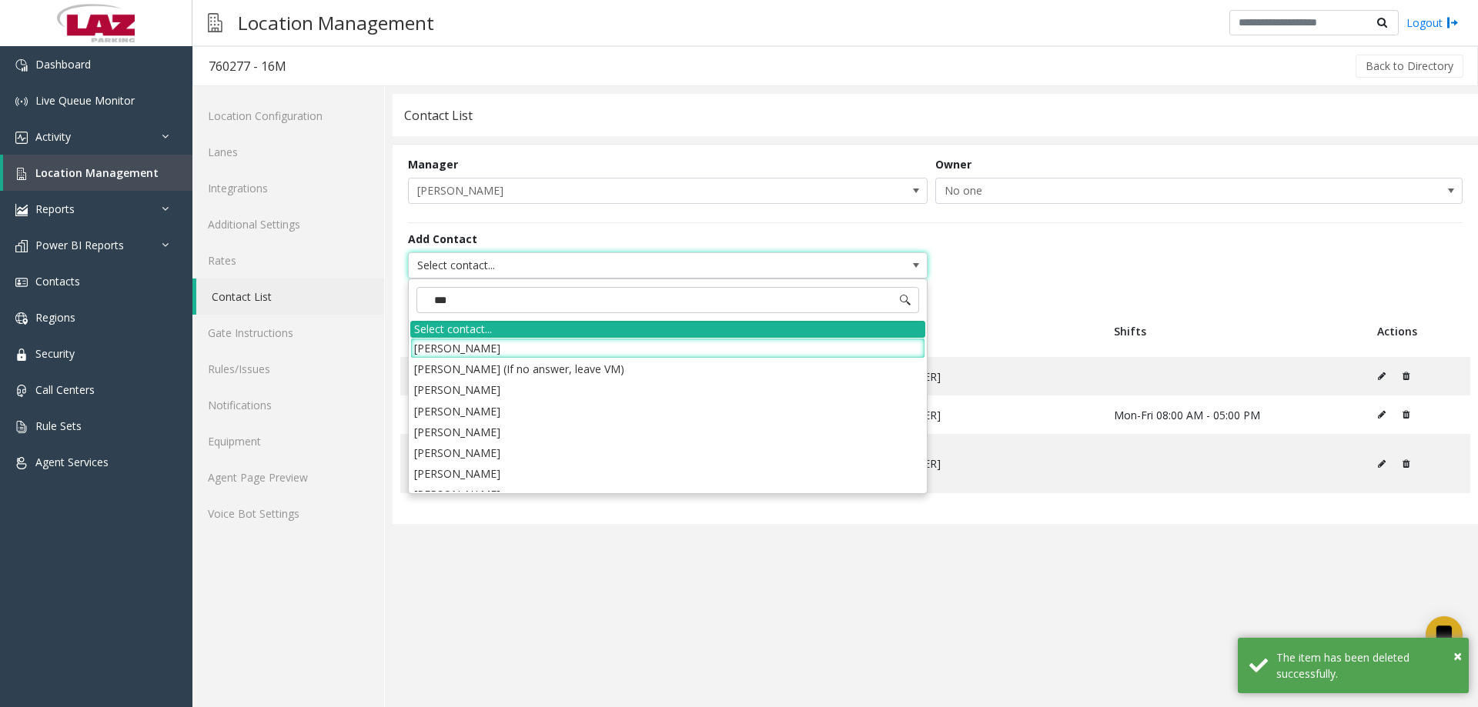
type input "****"
click at [502, 413] on li "[PERSON_NAME]" at bounding box center [667, 411] width 515 height 21
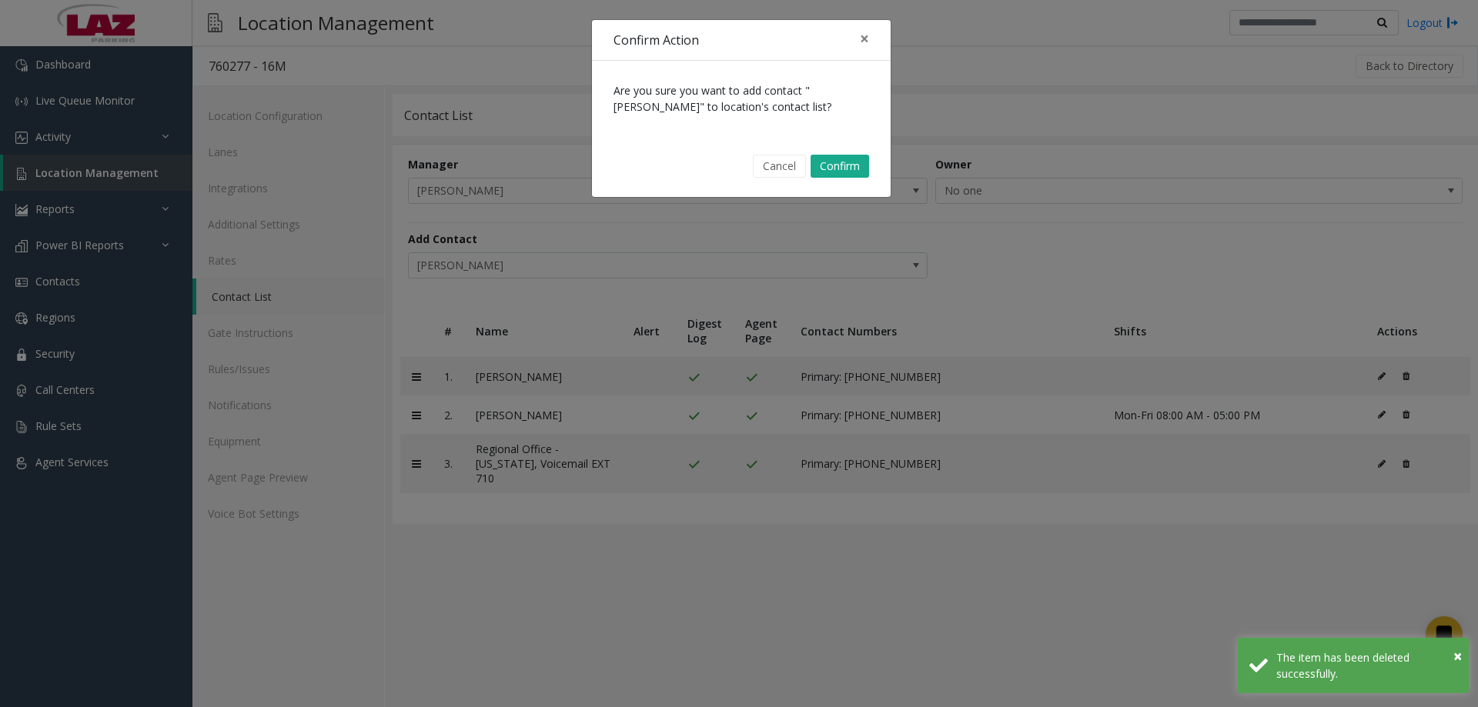
drag, startPoint x: 831, startPoint y: 166, endPoint x: 574, endPoint y: 382, distance: 336.0
click at [832, 166] on button "Confirm" at bounding box center [840, 166] width 59 height 23
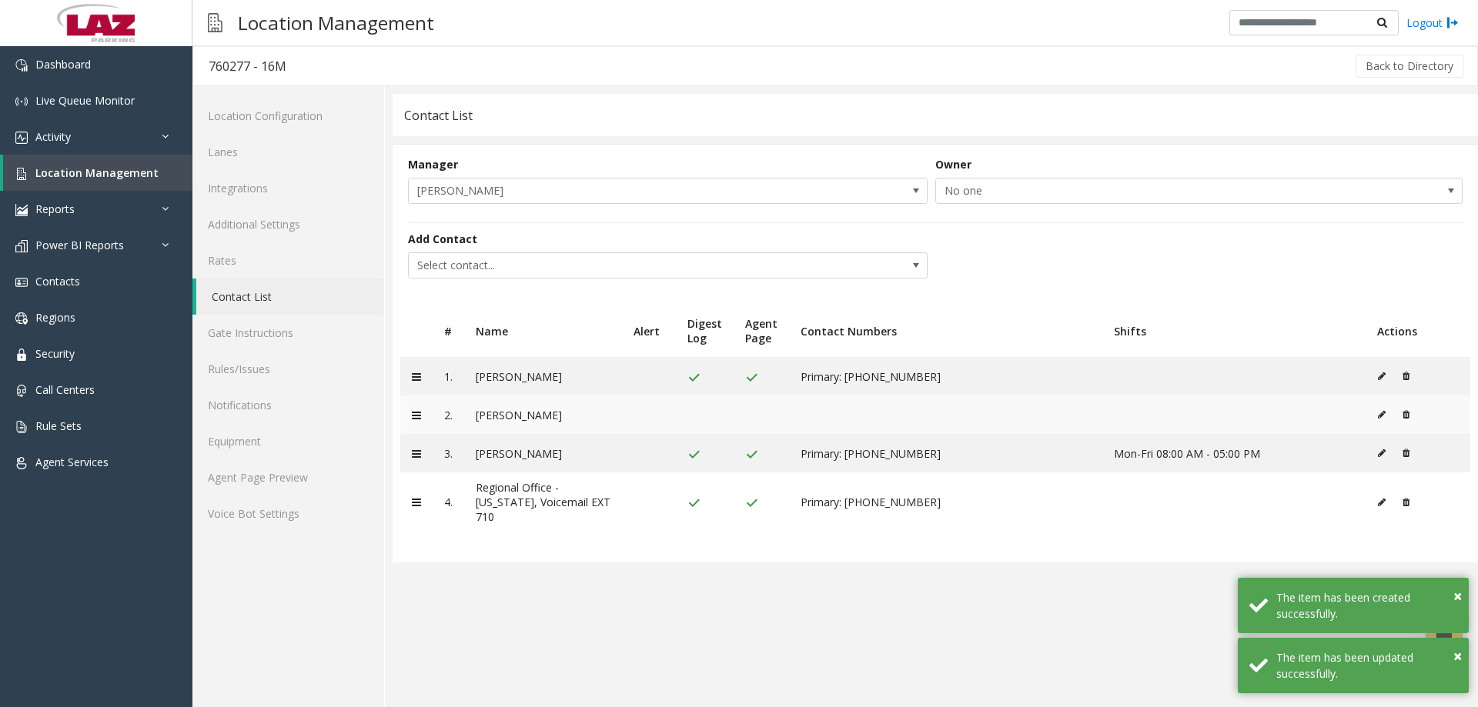
click at [1381, 421] on button at bounding box center [1385, 414] width 17 height 23
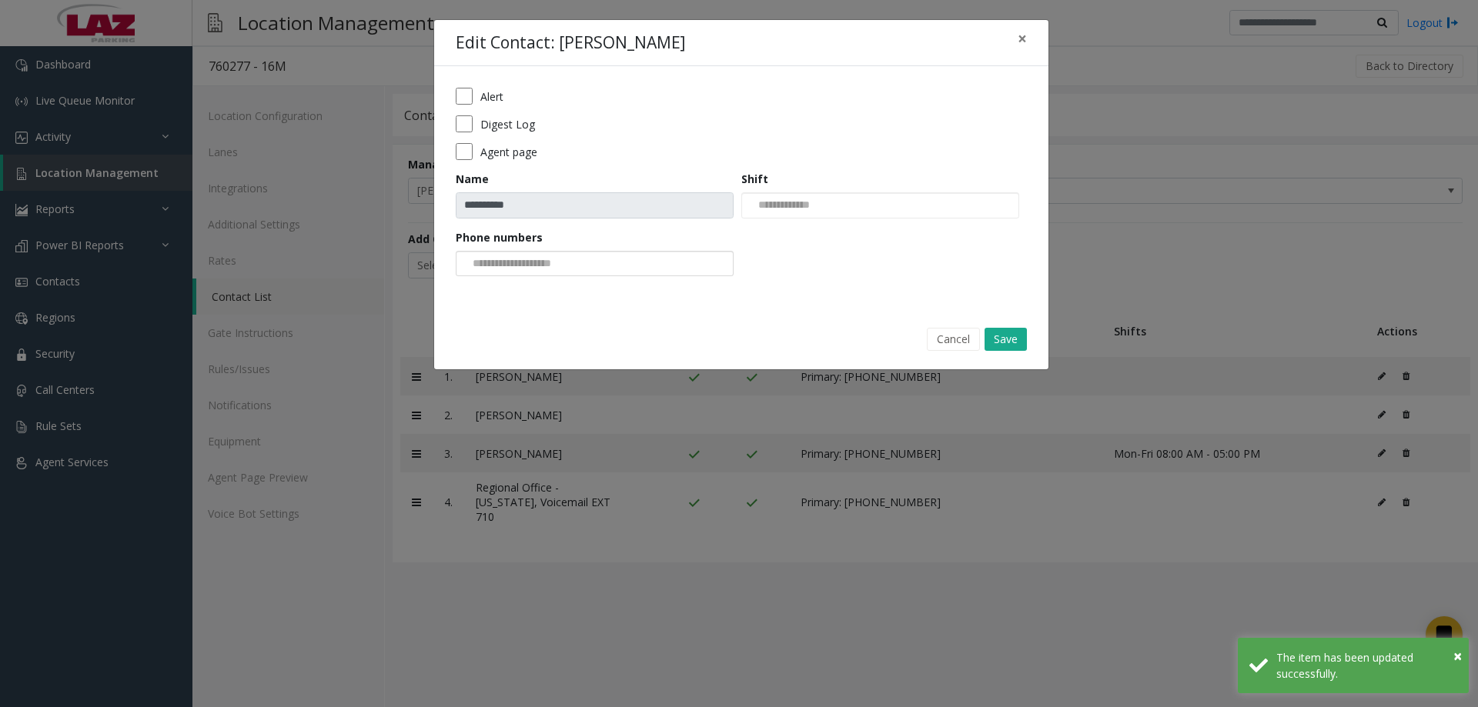
click at [504, 266] on input at bounding box center [515, 264] width 116 height 25
click at [517, 296] on li "[PHONE_NUMBER]" at bounding box center [594, 289] width 273 height 21
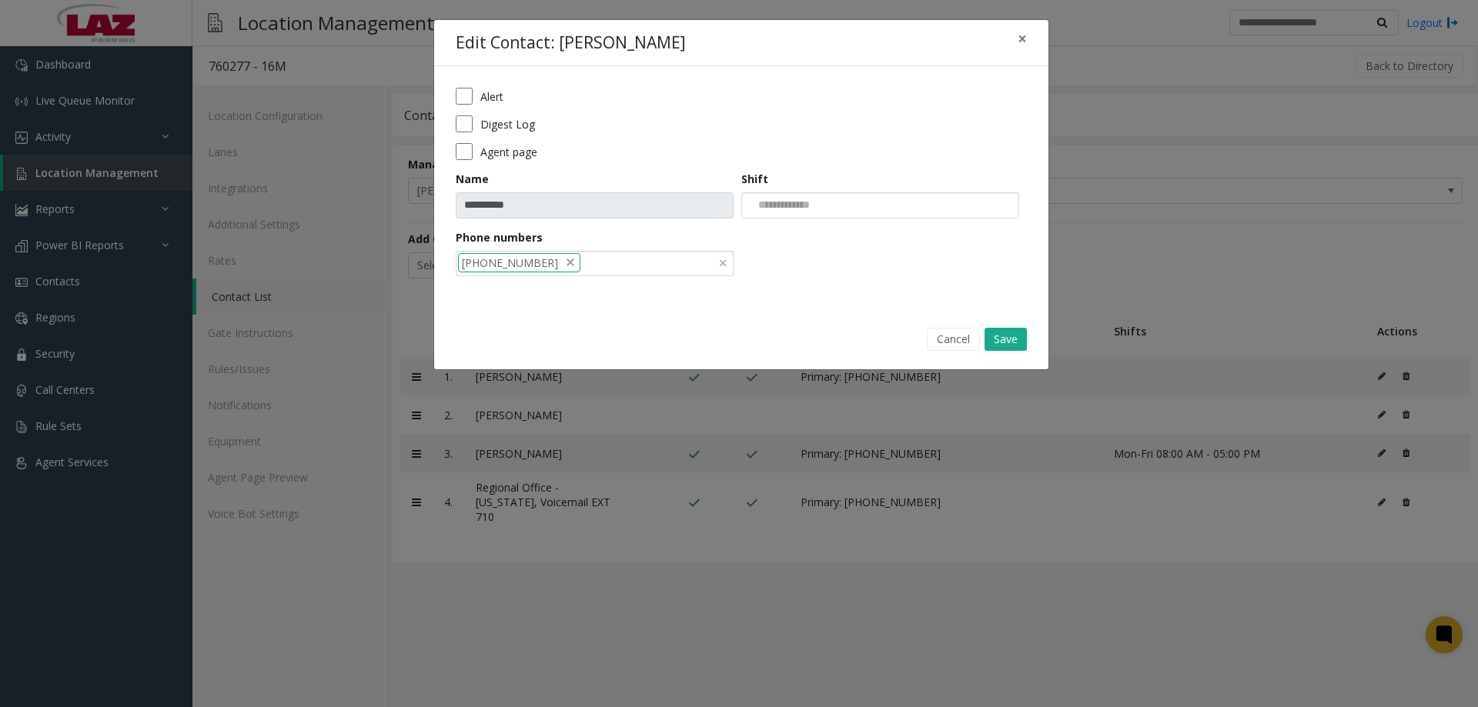
click at [803, 202] on input at bounding box center [781, 205] width 79 height 25
click at [813, 231] on li "Mon-Sun 05:00 PM-11:59 PM" at bounding box center [880, 231] width 273 height 21
click at [813, 231] on form "**********" at bounding box center [741, 187] width 571 height 199
click at [992, 336] on button "Save" at bounding box center [1006, 339] width 42 height 23
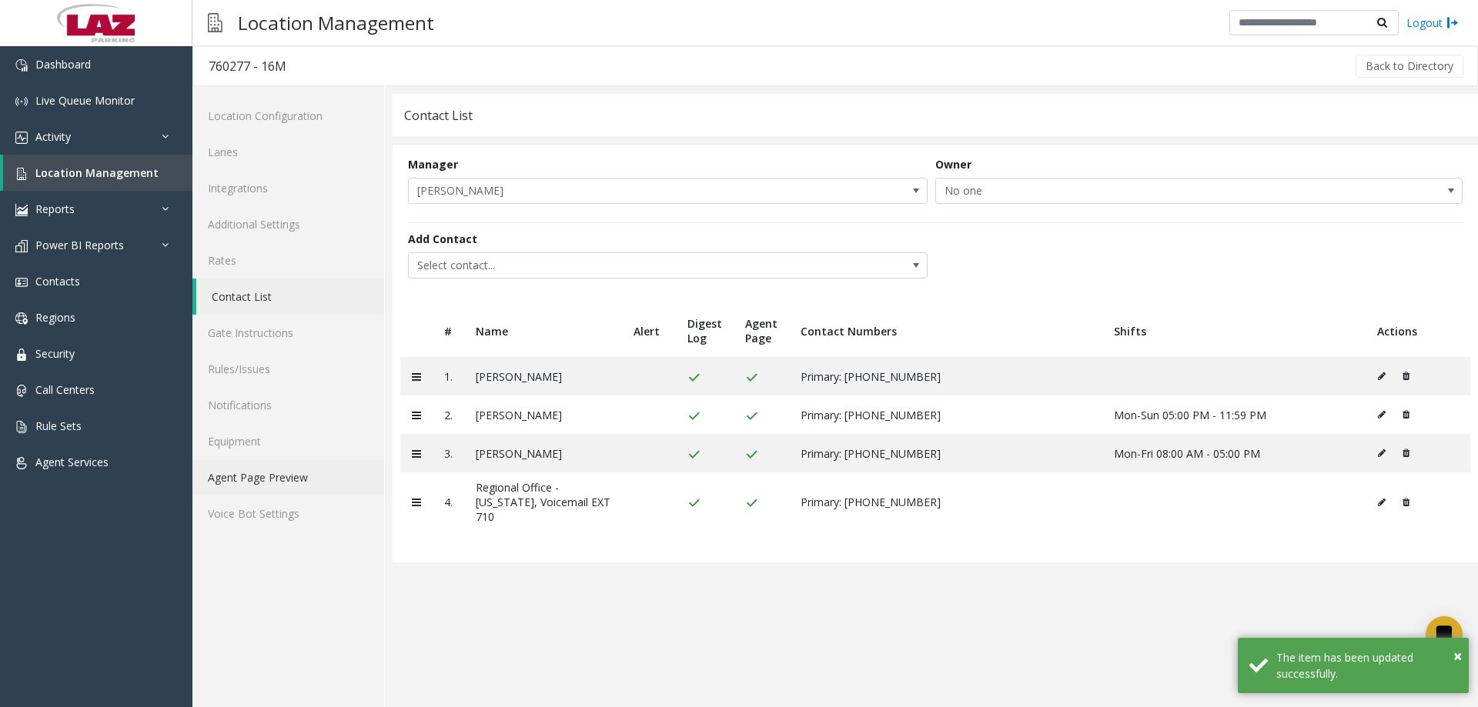
click at [265, 485] on link "Agent Page Preview" at bounding box center [288, 478] width 192 height 36
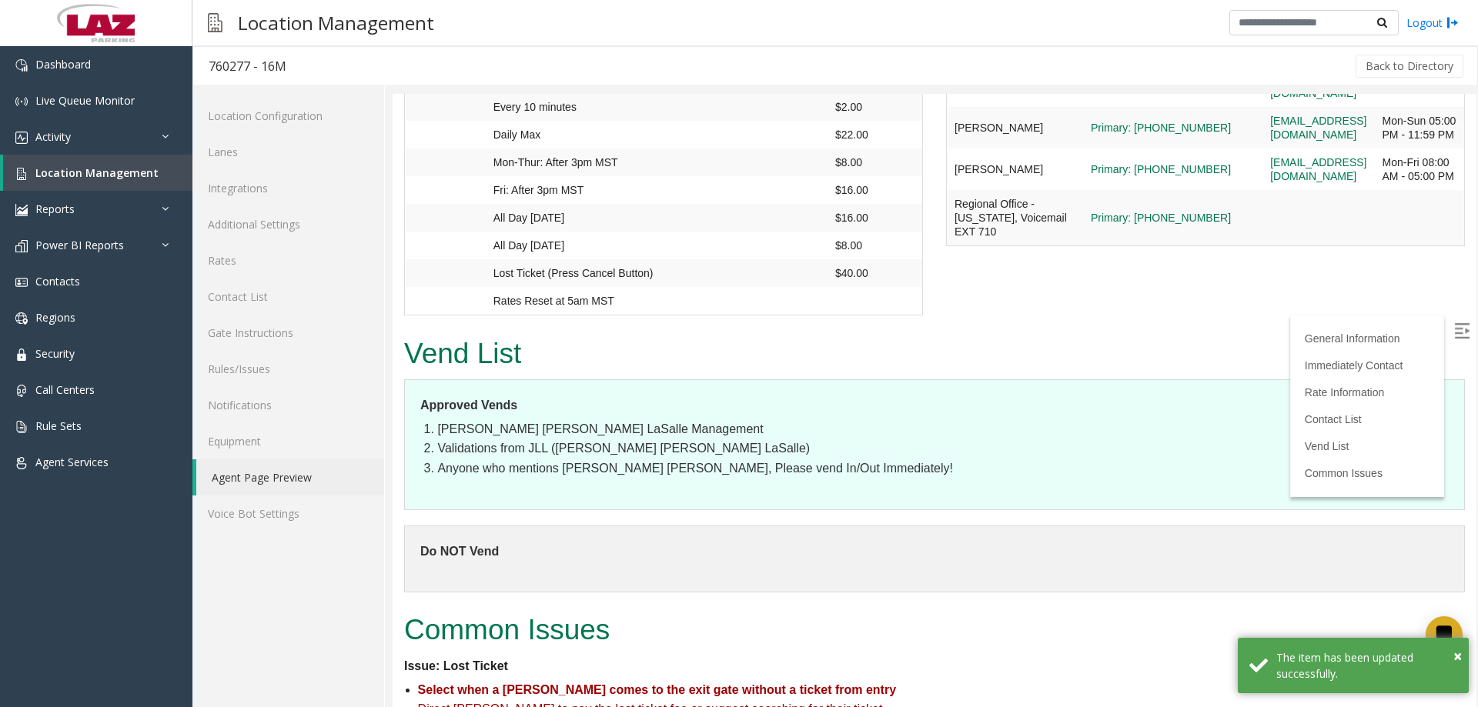
scroll to position [1276, 0]
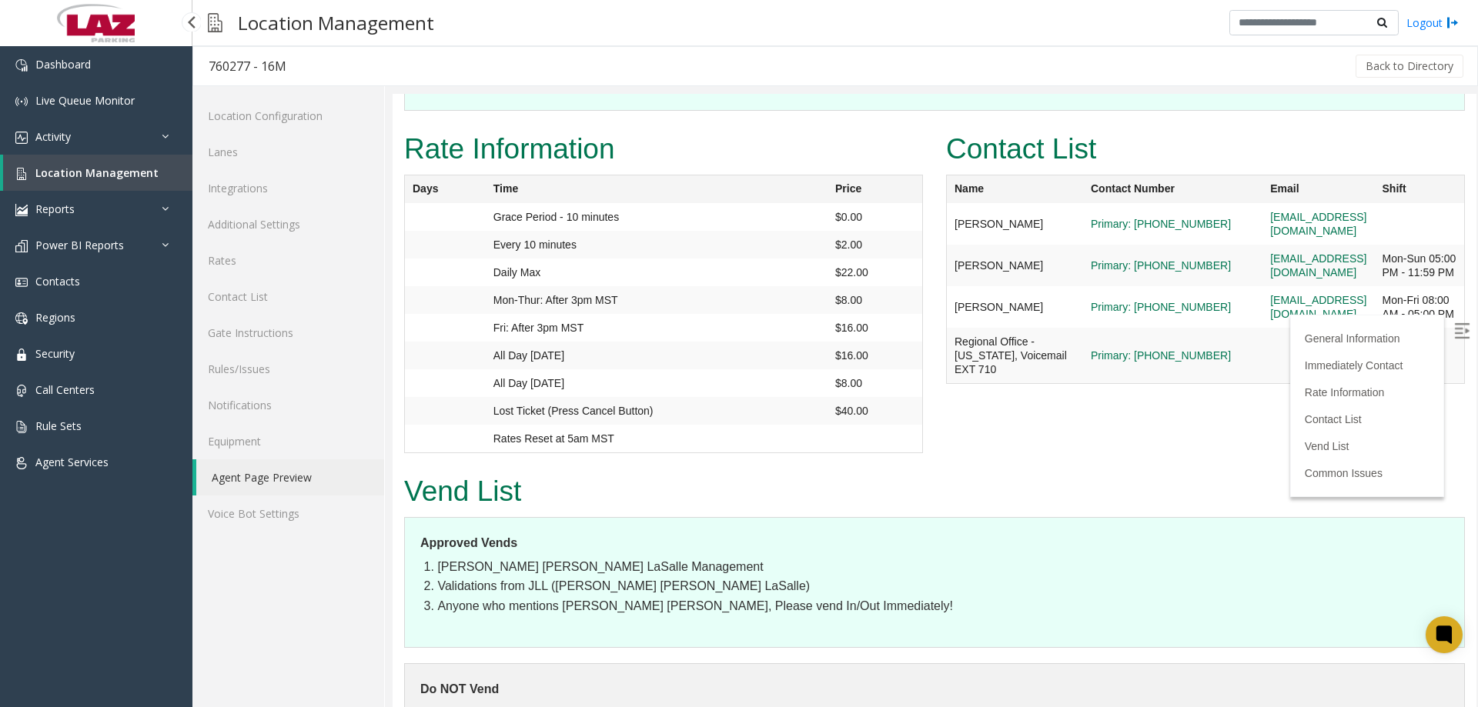
click at [132, 172] on span "Location Management" at bounding box center [96, 173] width 123 height 15
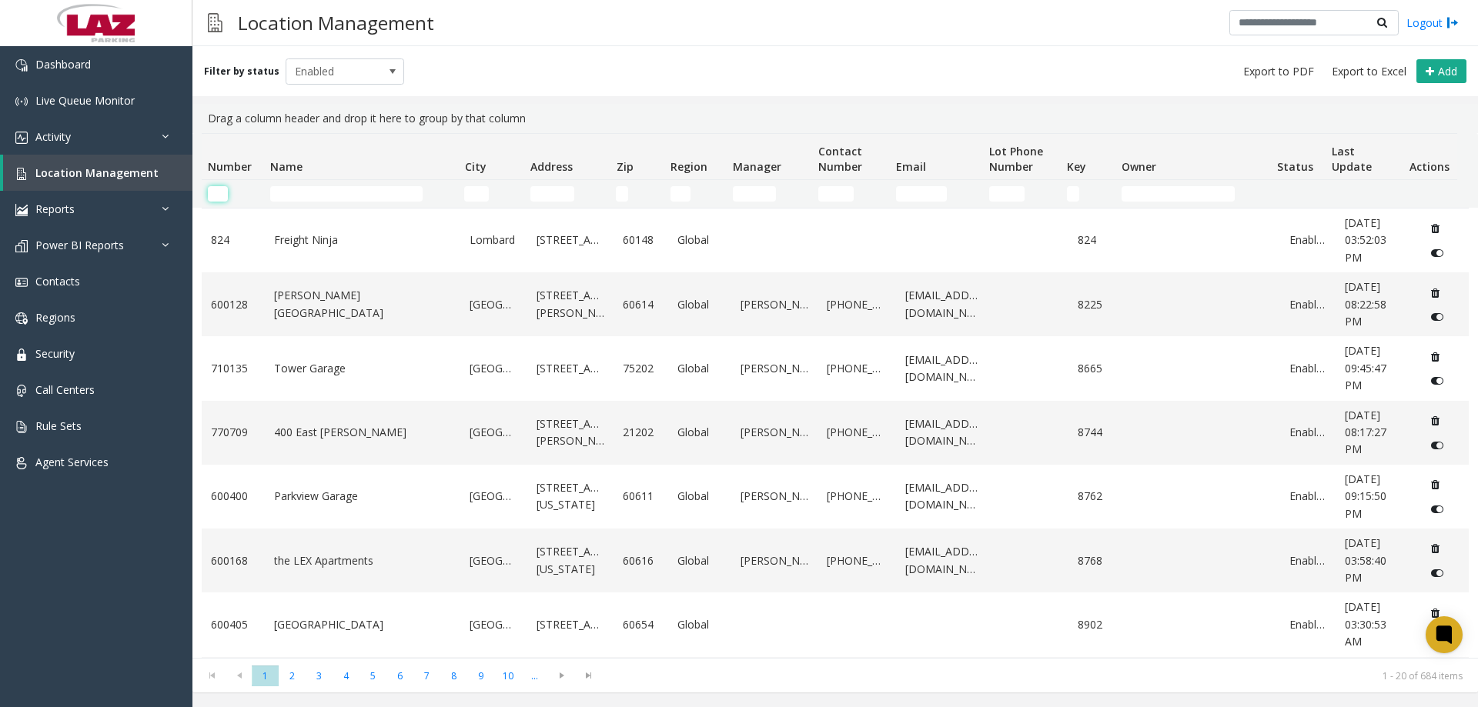
click at [224, 191] on input "Number Filter" at bounding box center [218, 193] width 20 height 15
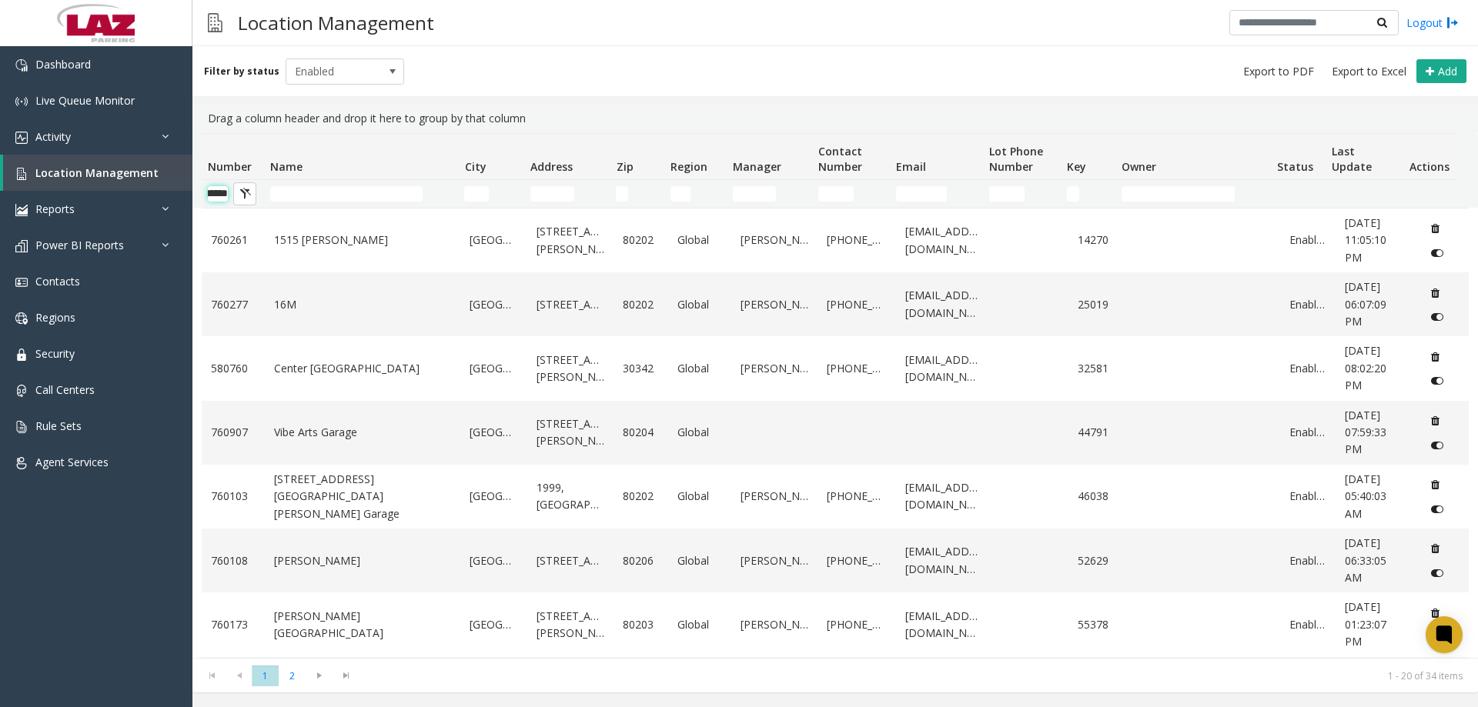
scroll to position [0, 25]
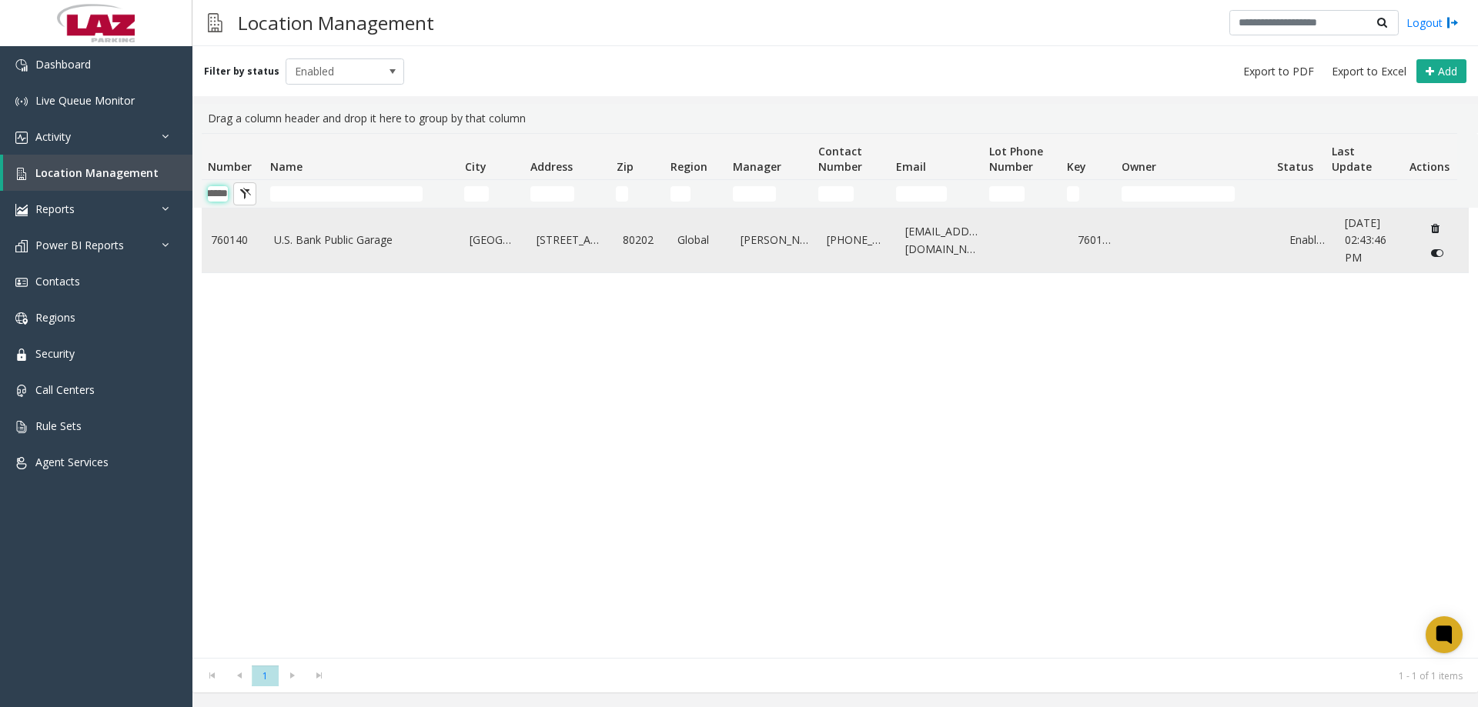
type input "******"
click at [280, 239] on link "U.S. Bank Public Garage" at bounding box center [363, 240] width 178 height 17
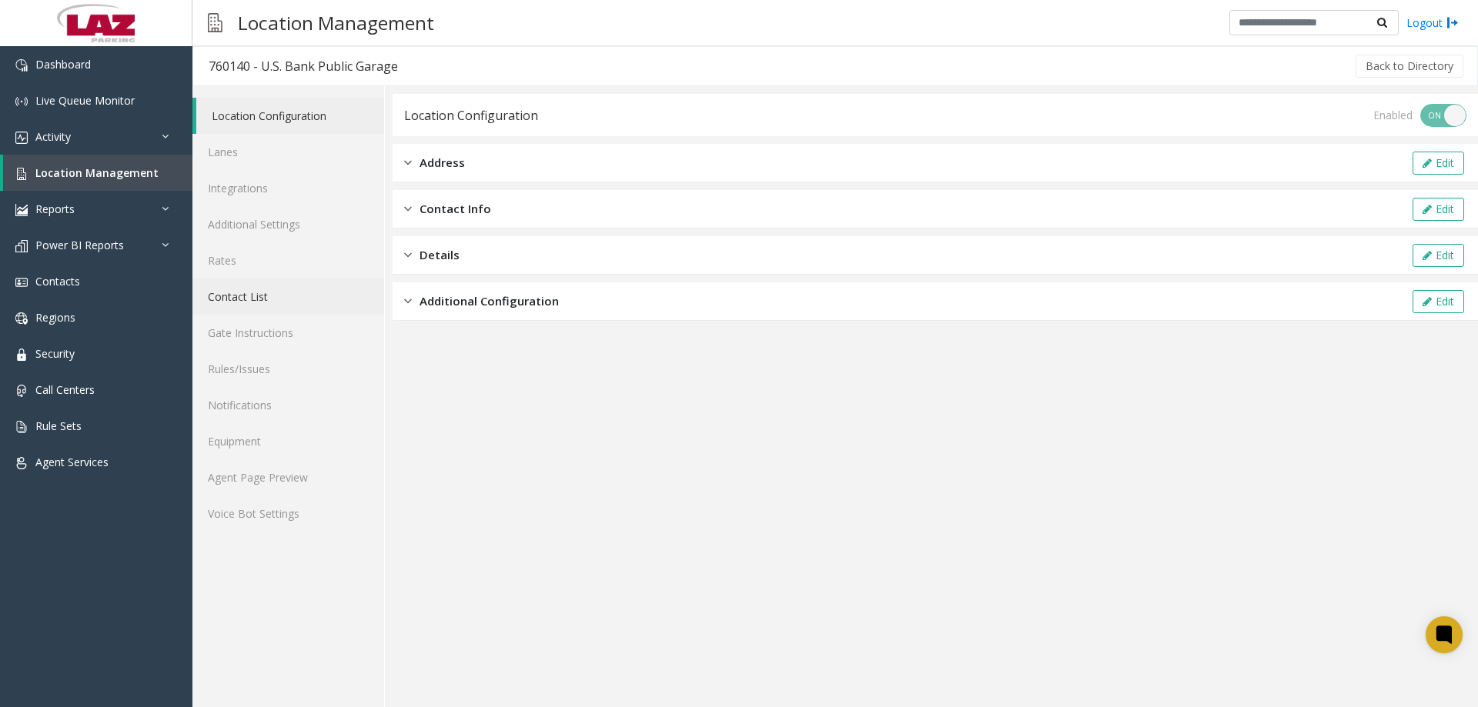
click at [239, 305] on link "Contact List" at bounding box center [288, 297] width 192 height 36
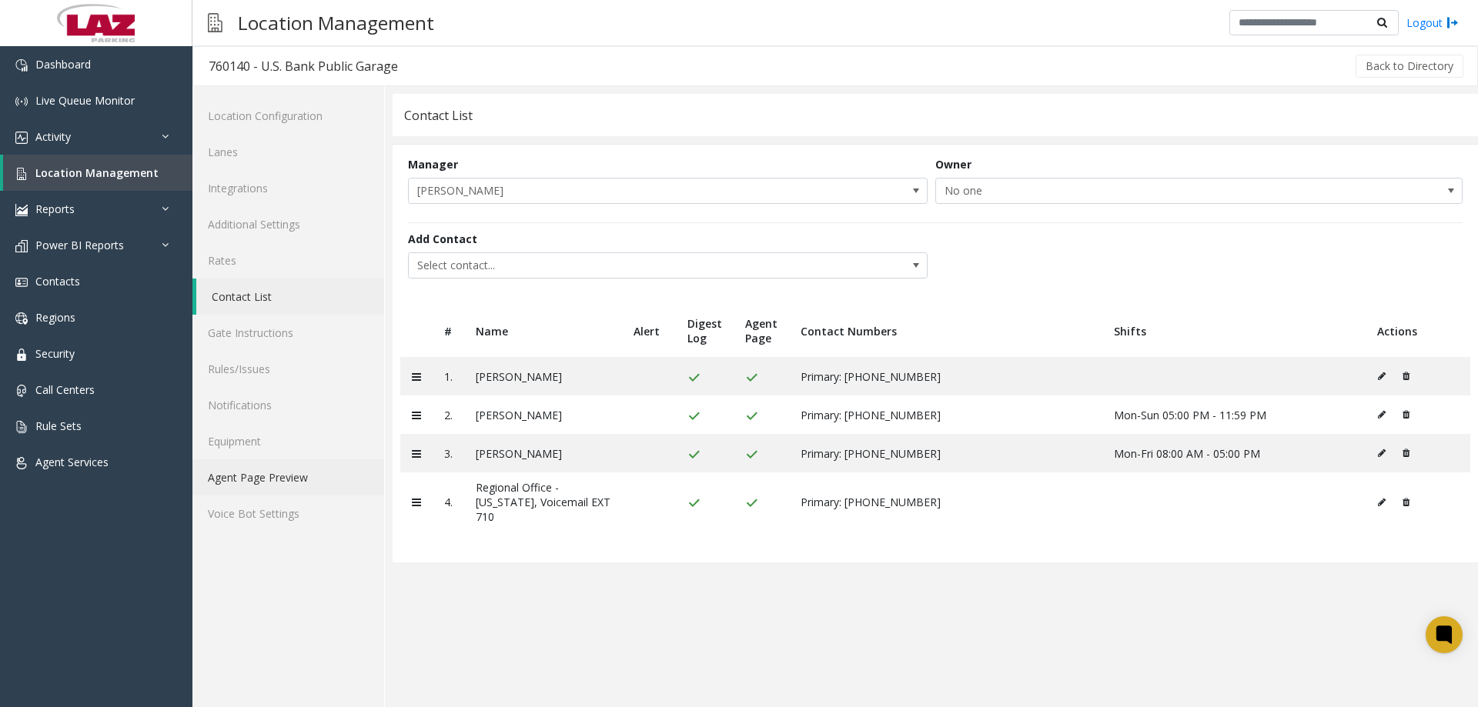
click at [239, 467] on link "Agent Page Preview" at bounding box center [288, 478] width 192 height 36
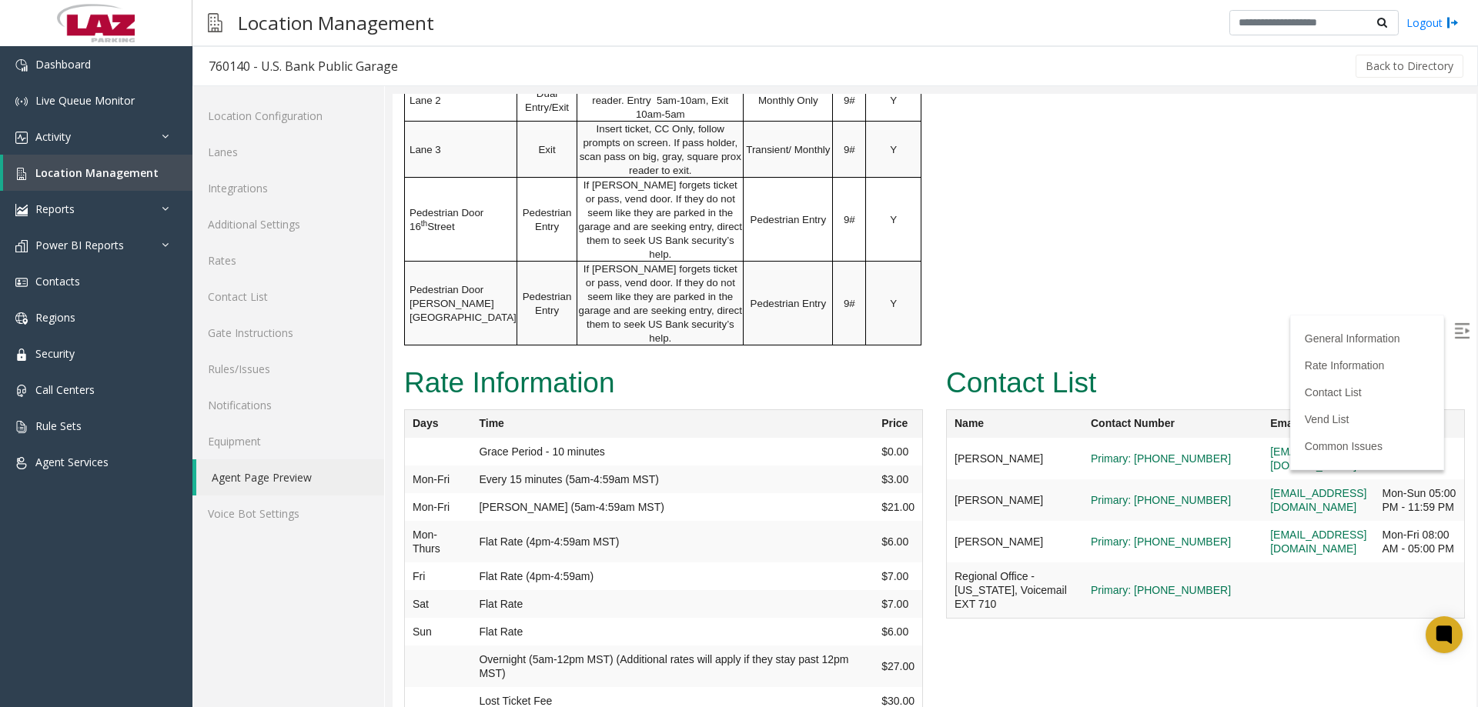
scroll to position [1463, 0]
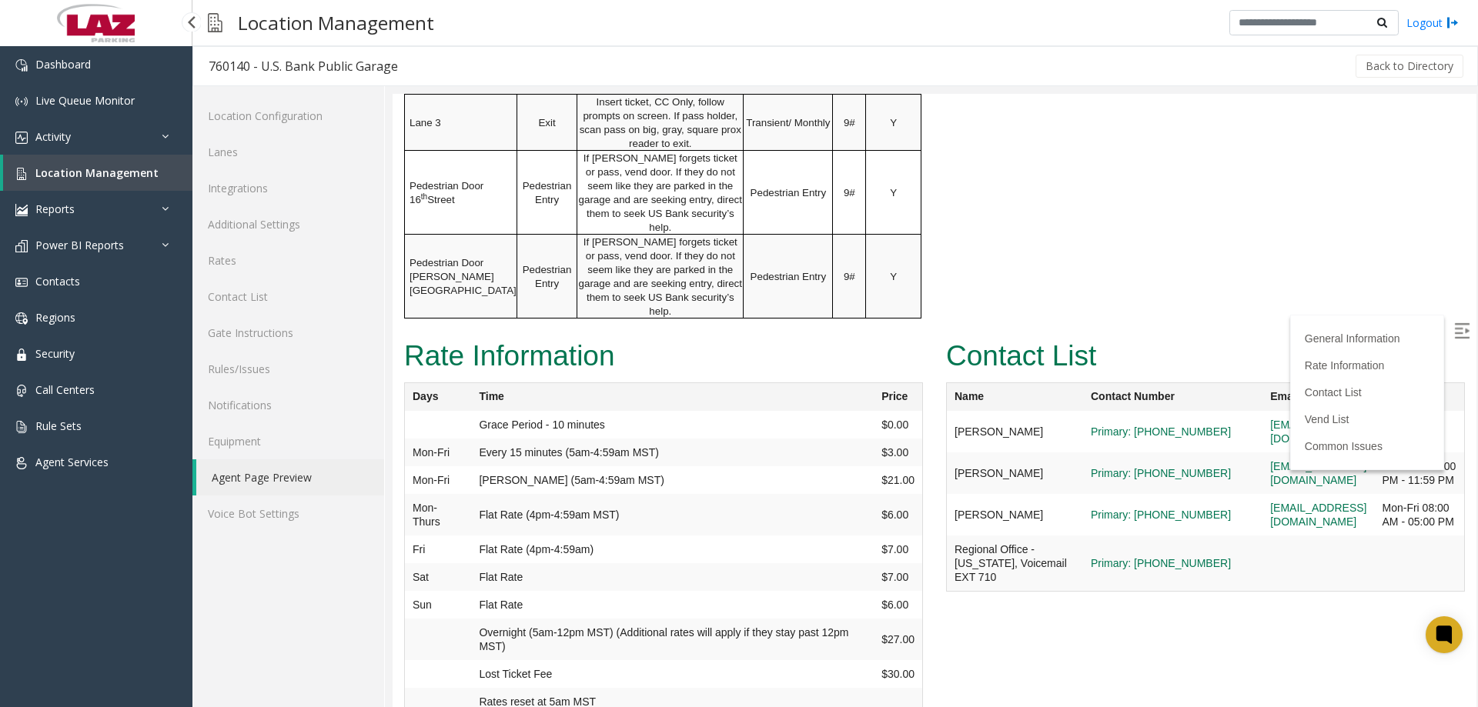
click at [132, 169] on span "Location Management" at bounding box center [96, 173] width 123 height 15
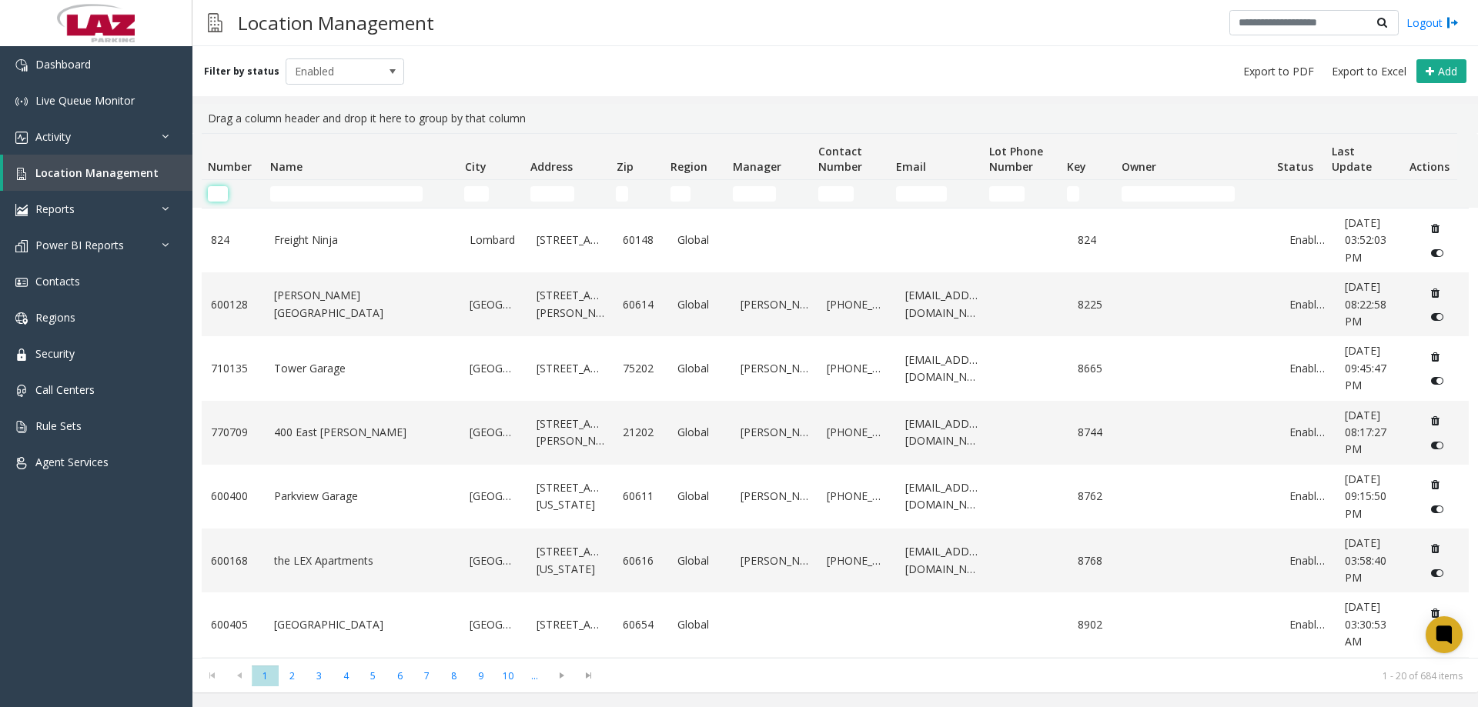
click at [218, 199] on input "Number Filter" at bounding box center [218, 193] width 20 height 15
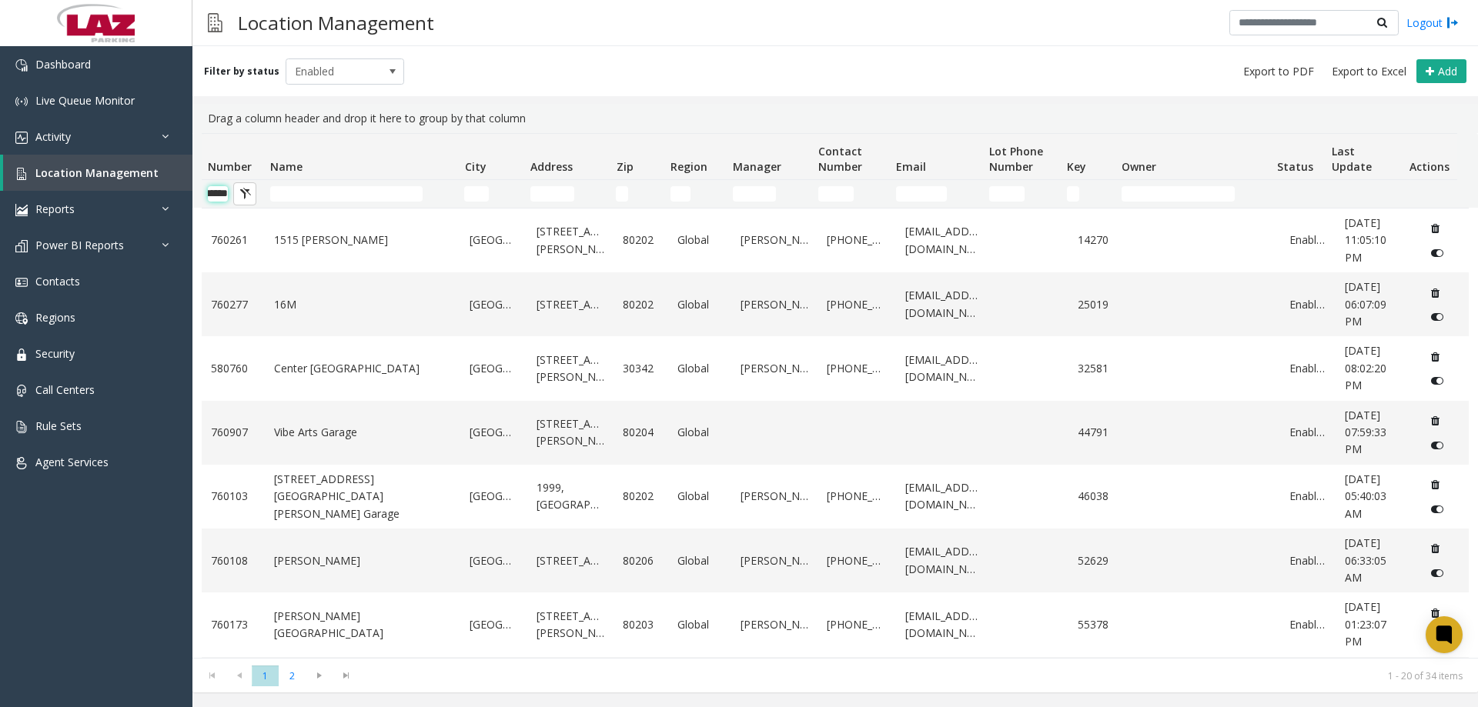
scroll to position [0, 25]
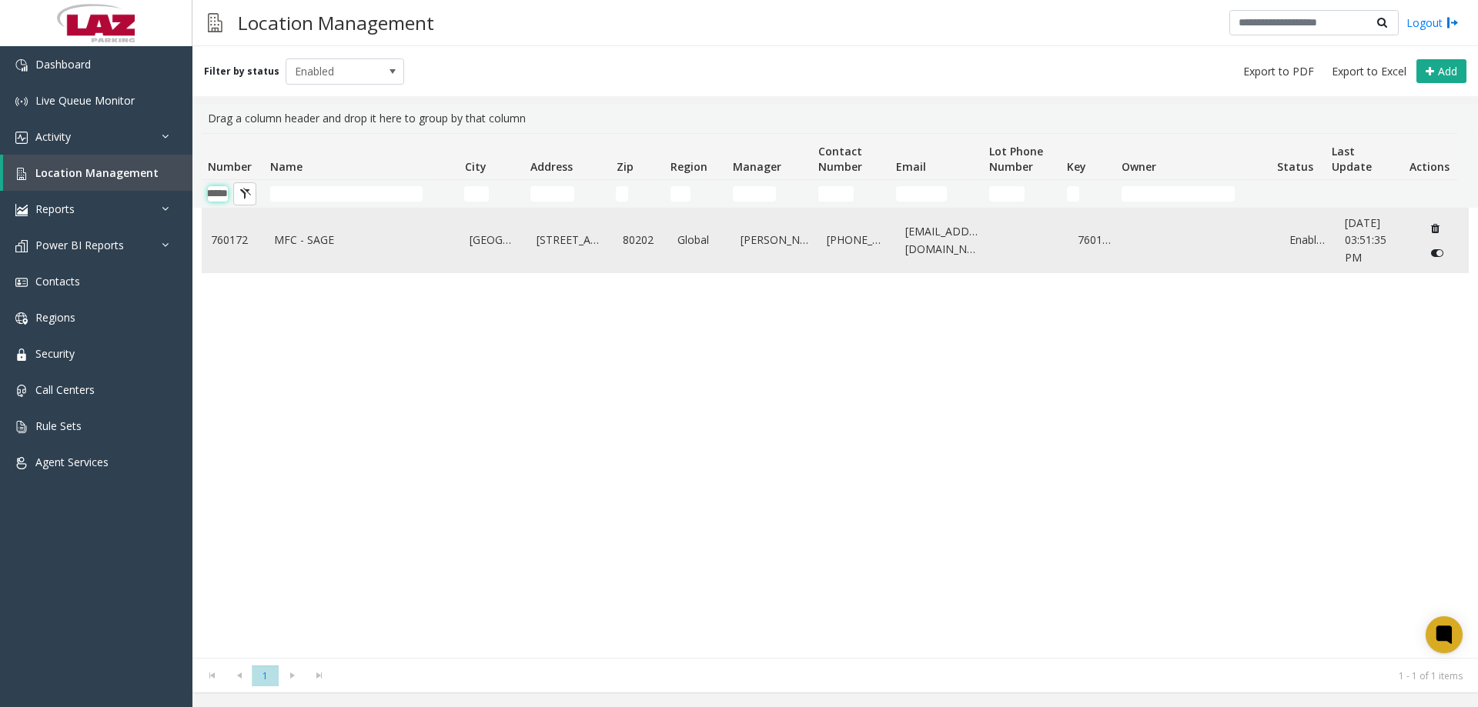
type input "******"
click at [437, 259] on td "MFC - SAGE" at bounding box center [363, 241] width 196 height 64
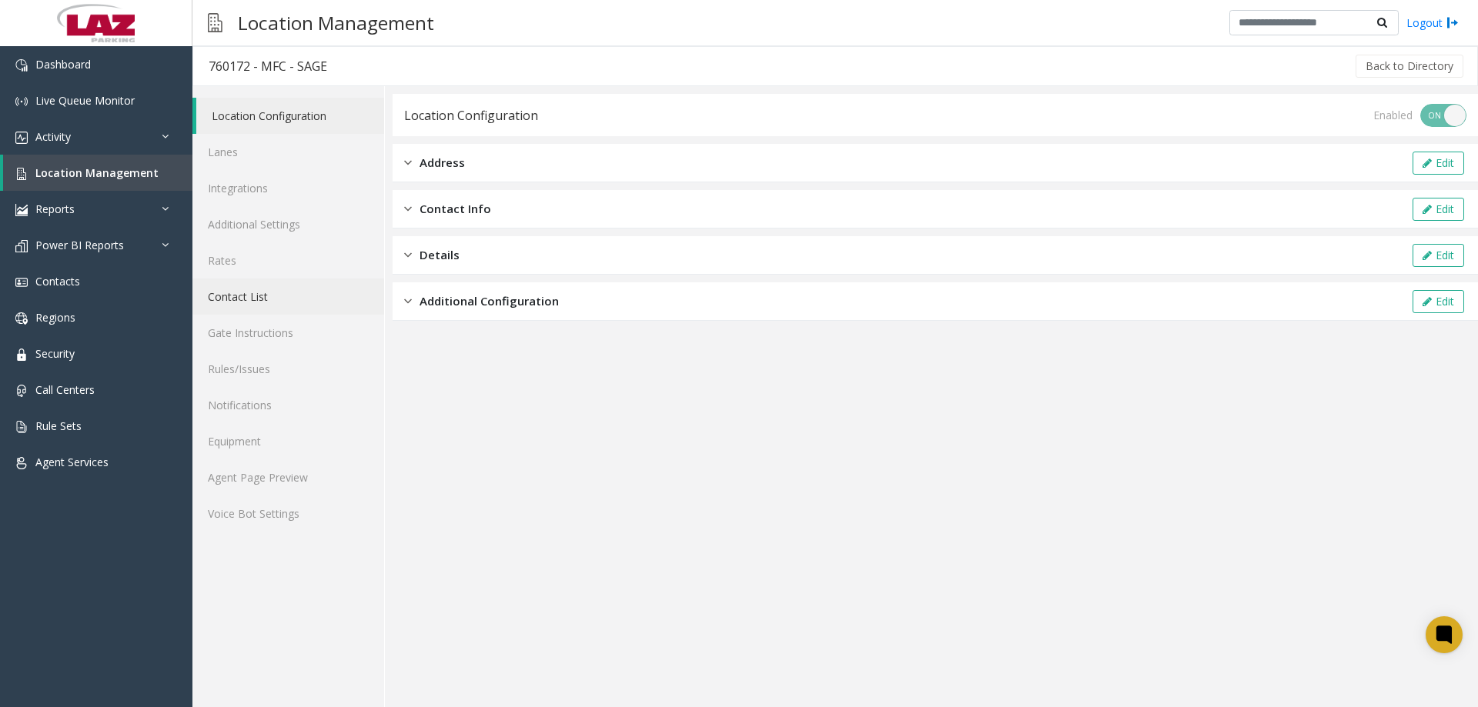
click at [253, 286] on link "Contact List" at bounding box center [288, 297] width 192 height 36
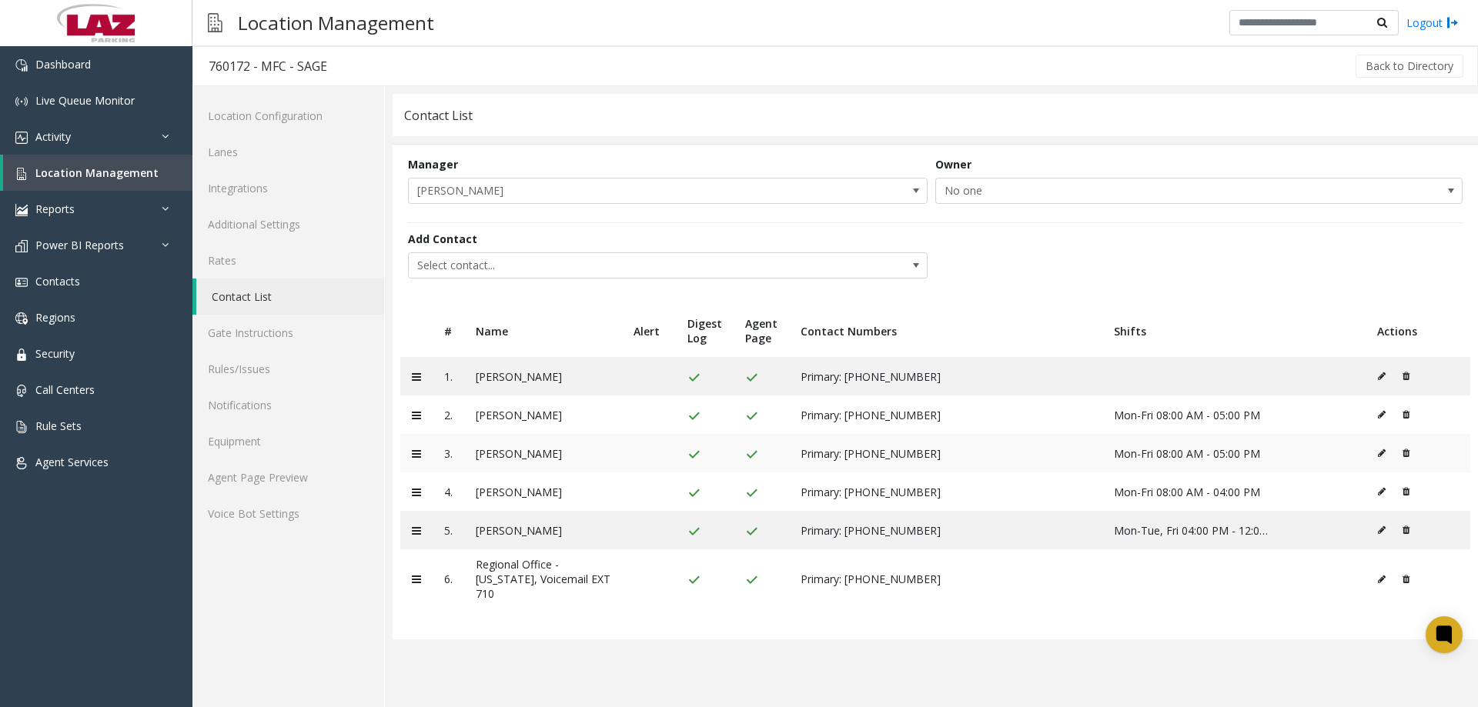
click at [1407, 449] on icon at bounding box center [1406, 453] width 7 height 9
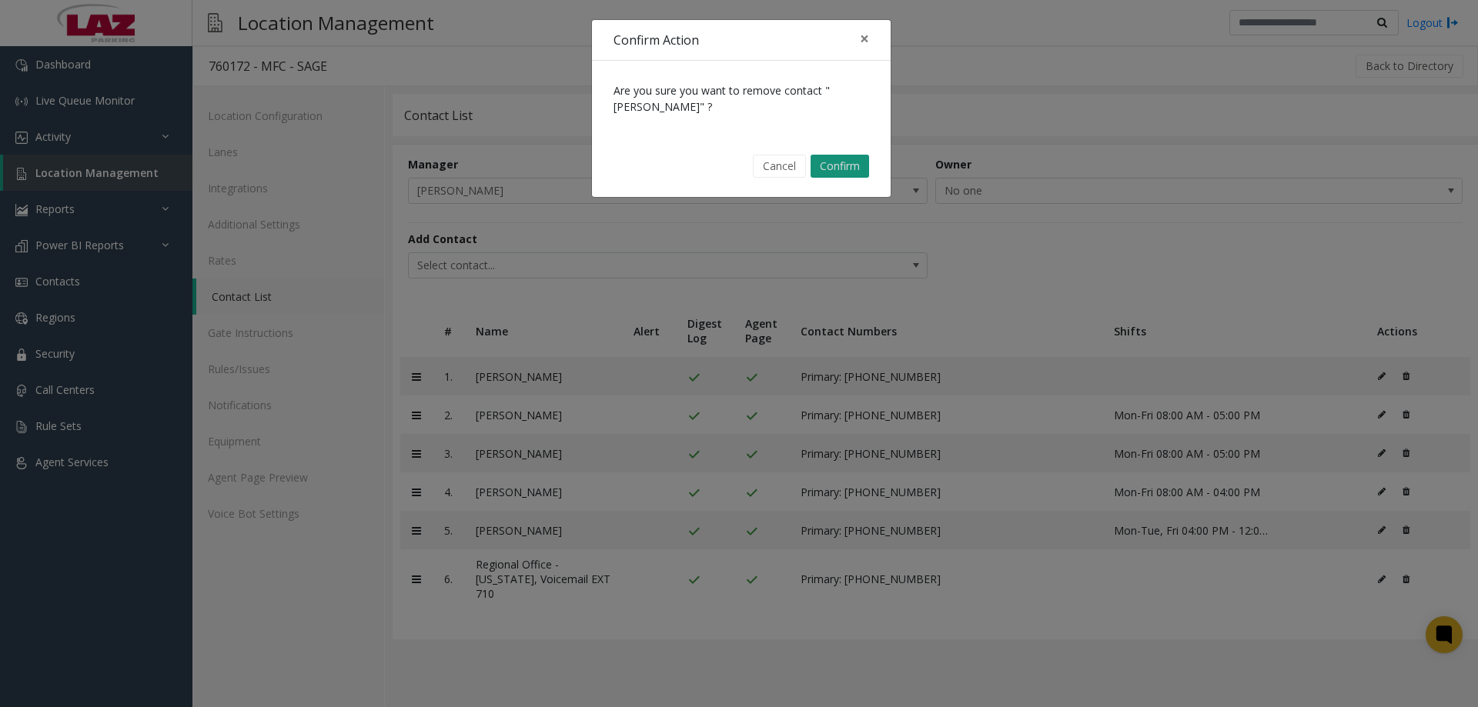
click at [838, 169] on button "Confirm" at bounding box center [840, 166] width 59 height 23
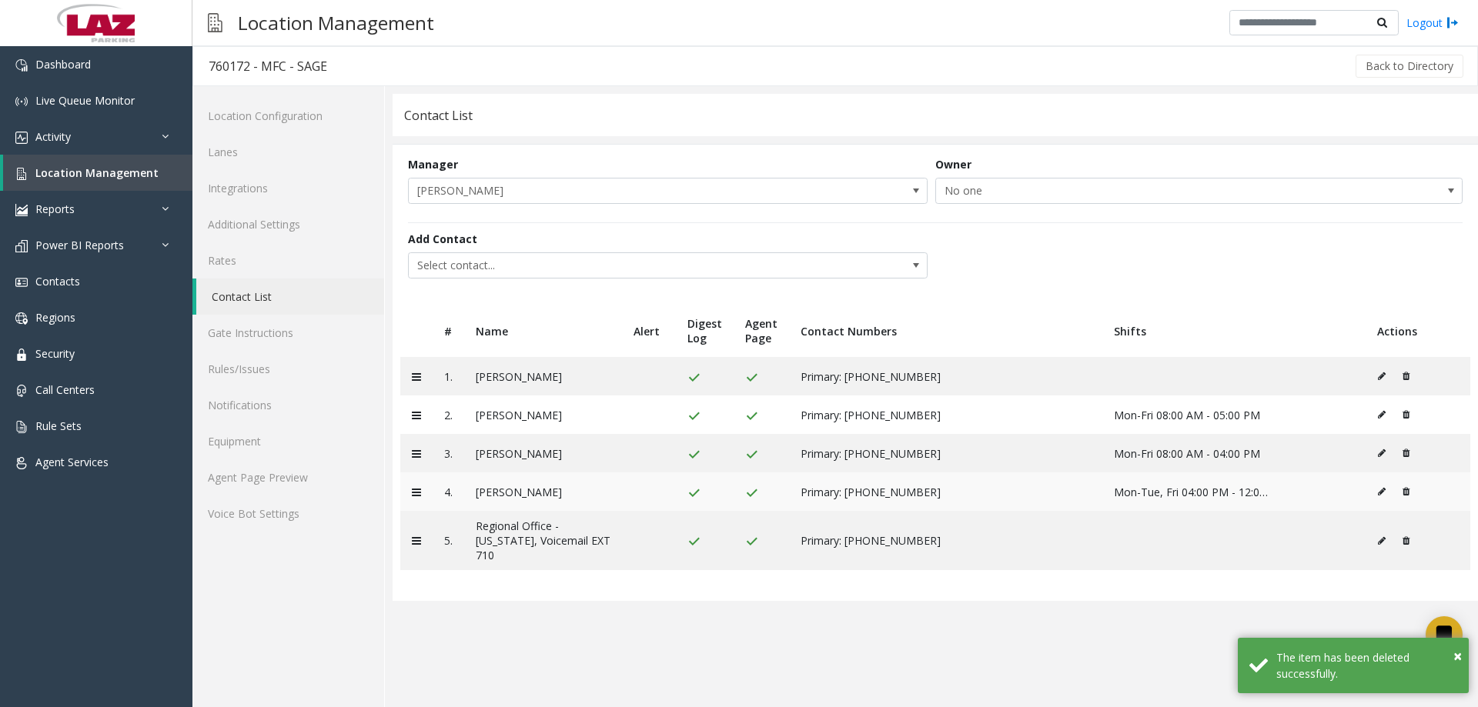
click at [1403, 490] on icon at bounding box center [1406, 491] width 7 height 9
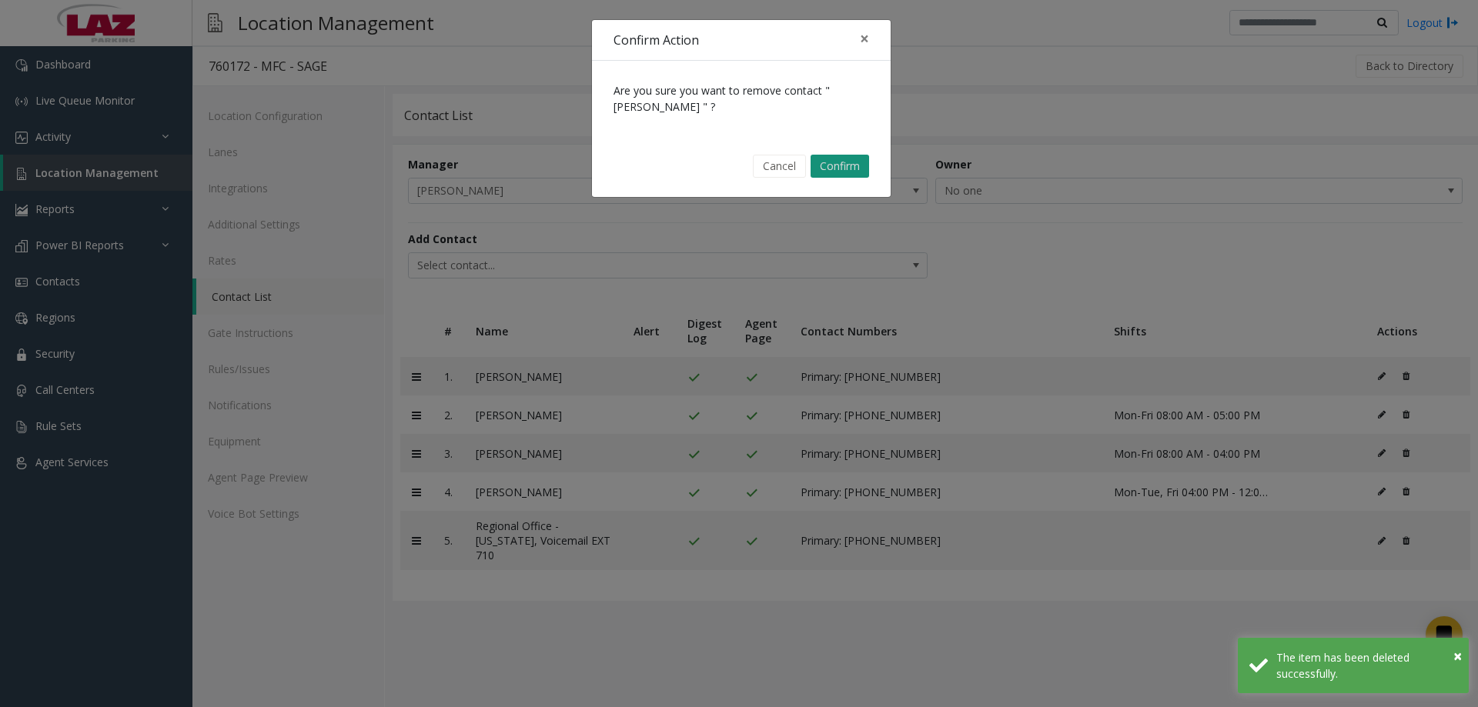
click at [857, 162] on button "Confirm" at bounding box center [840, 166] width 59 height 23
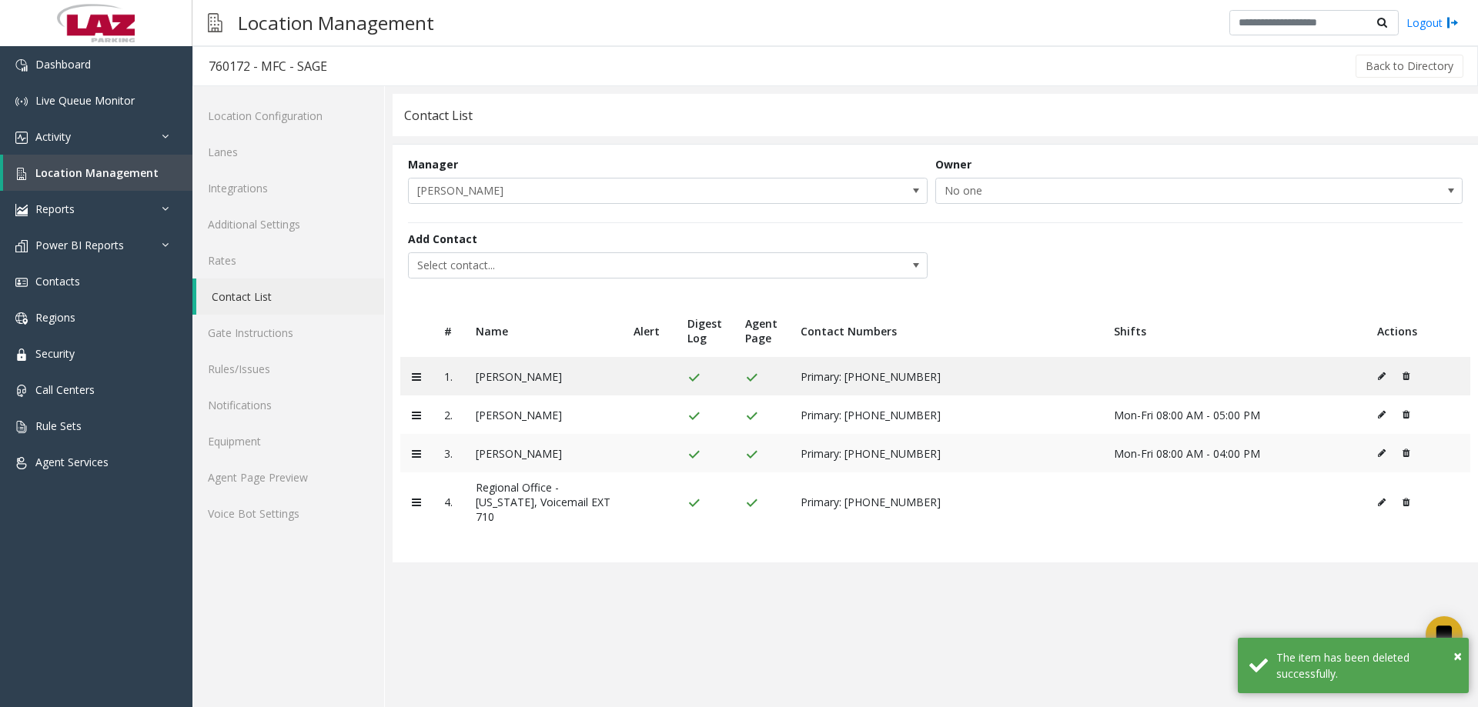
click at [1412, 454] on td at bounding box center [1418, 453] width 105 height 38
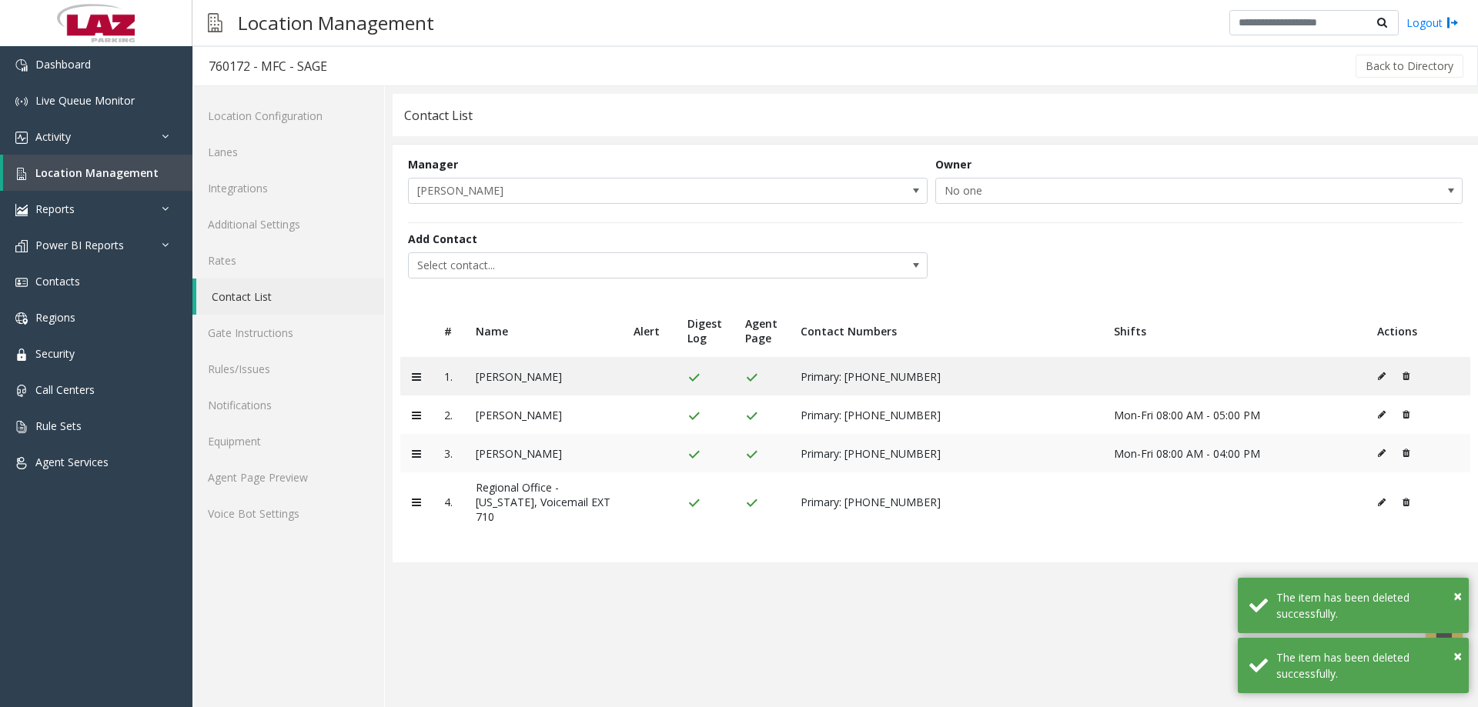
click at [1403, 450] on icon at bounding box center [1406, 453] width 7 height 9
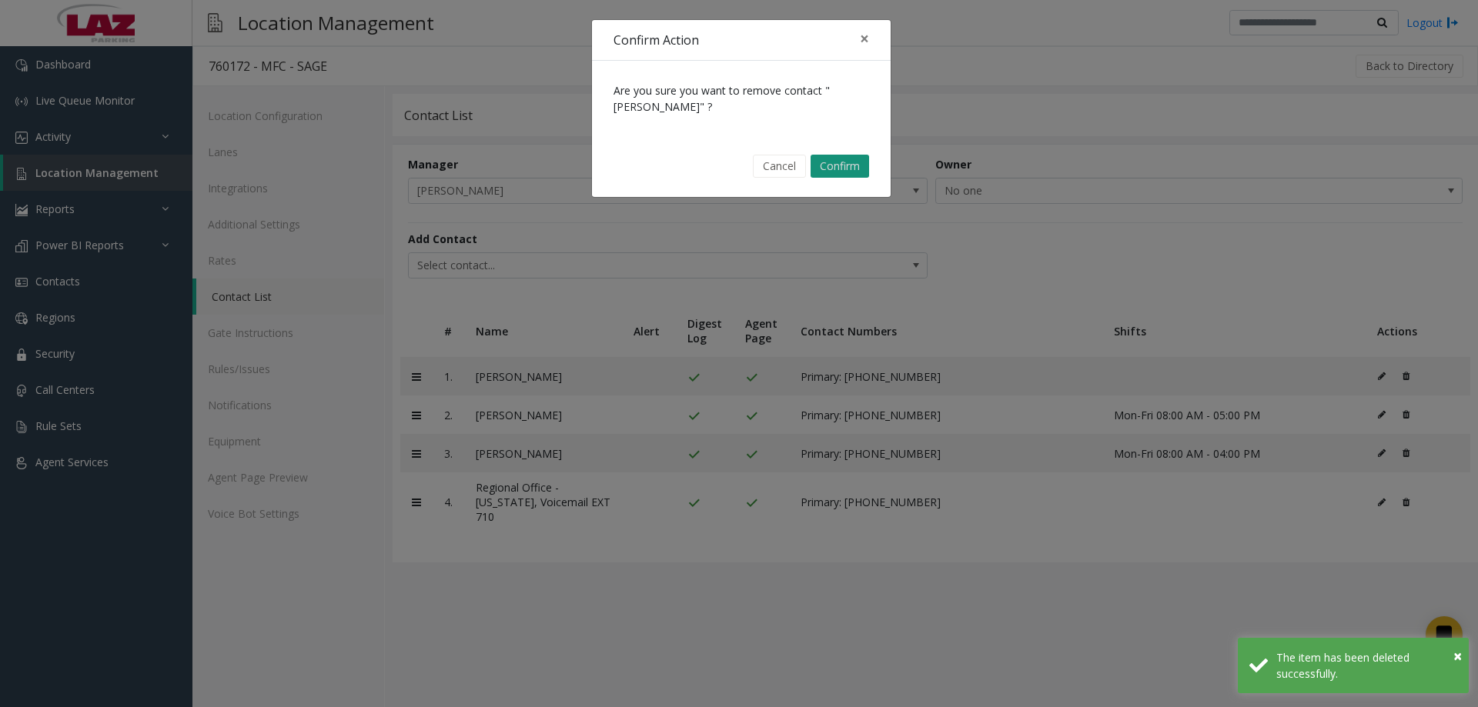
click at [846, 164] on button "Confirm" at bounding box center [840, 166] width 59 height 23
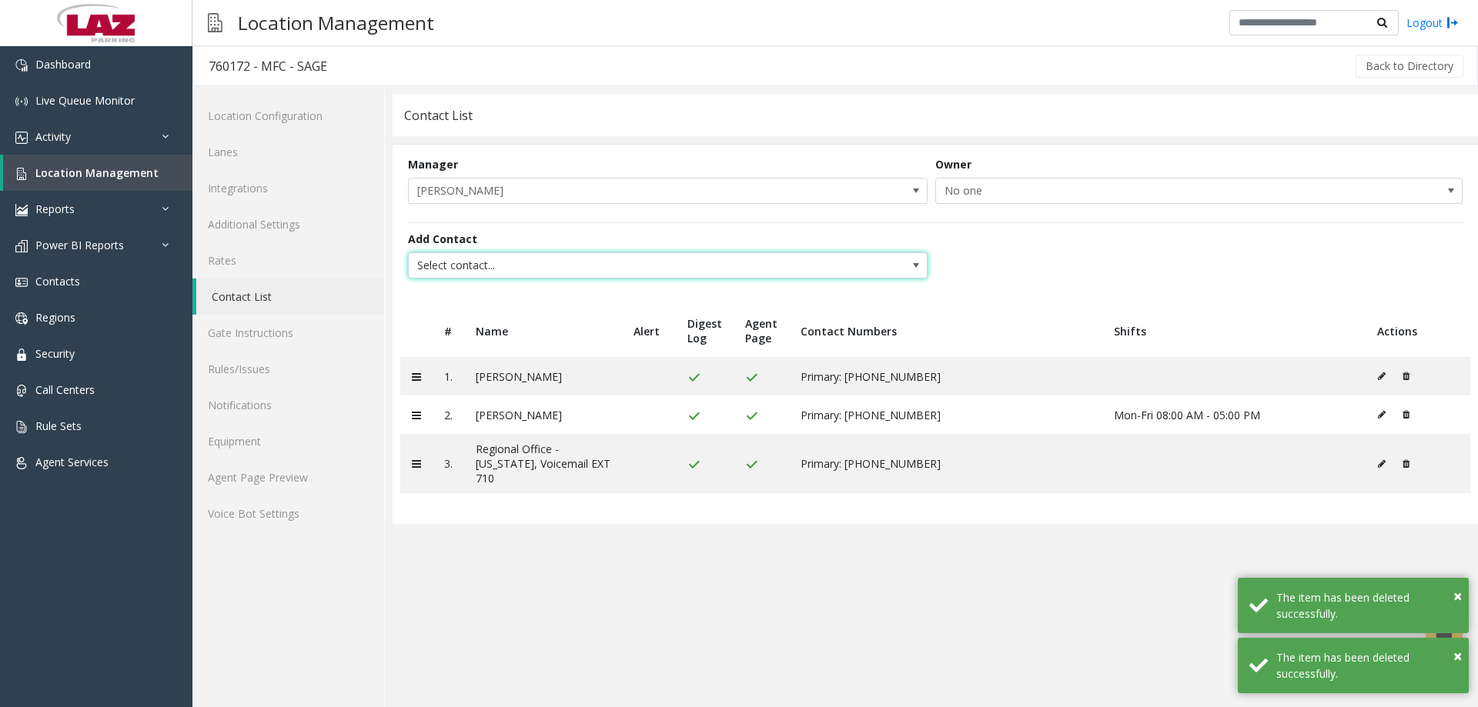
click at [534, 259] on span "Select contact..." at bounding box center [616, 265] width 414 height 25
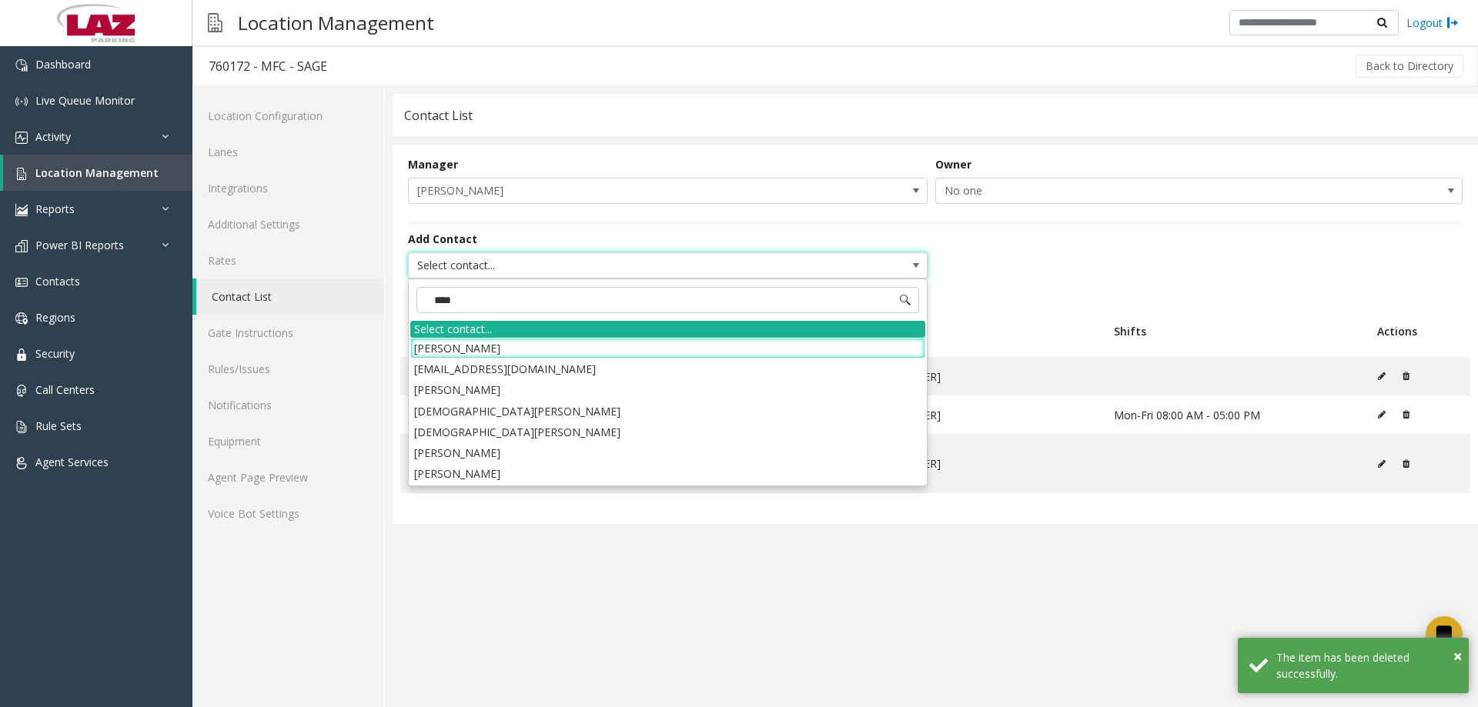
type input "*****"
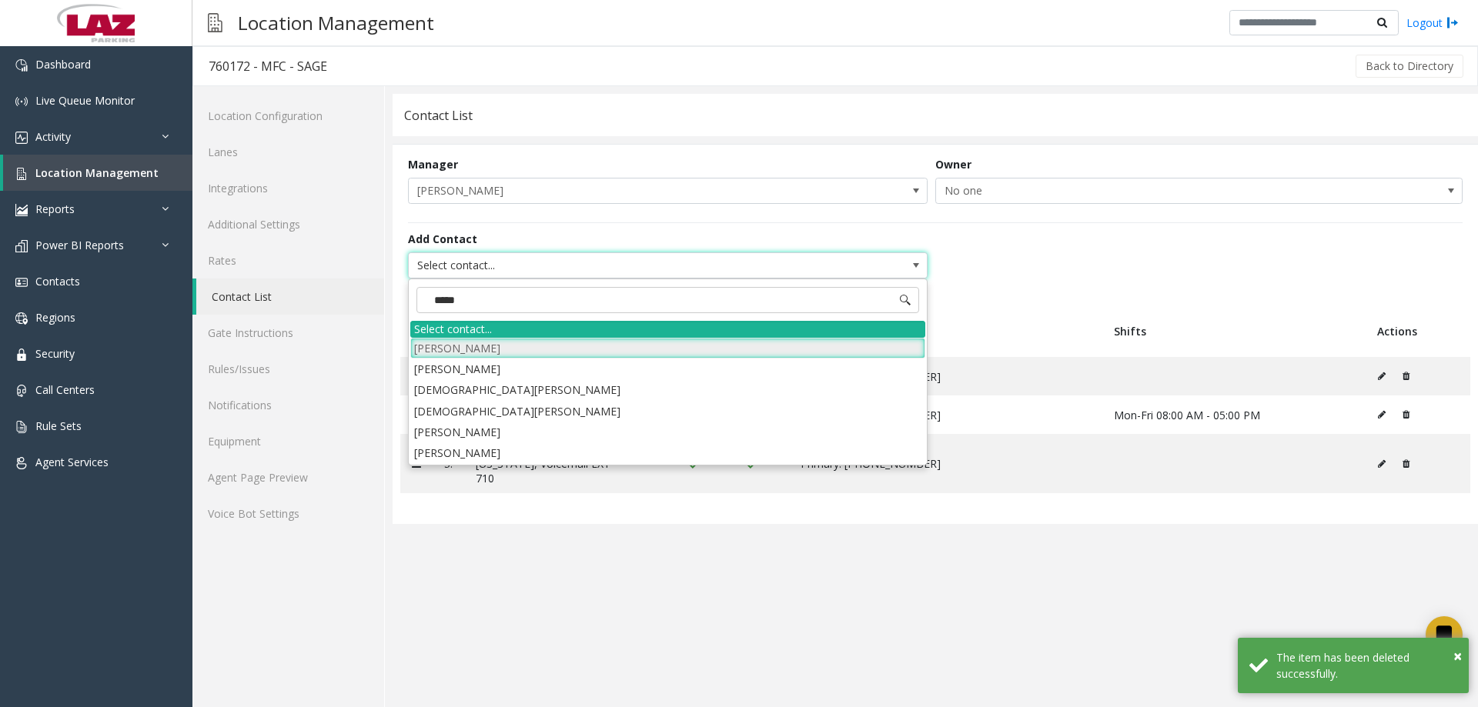
click at [503, 346] on li "[PERSON_NAME]" at bounding box center [667, 348] width 515 height 21
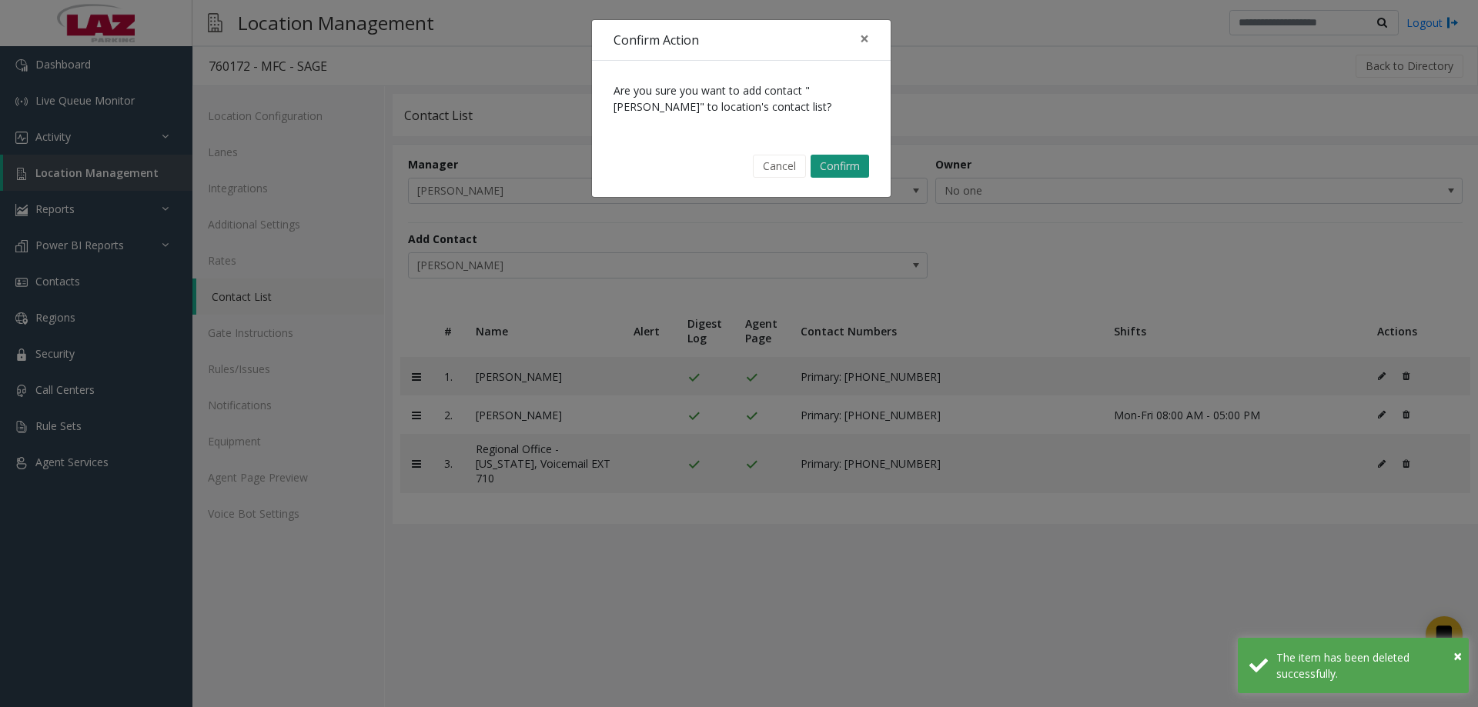
click at [848, 161] on button "Confirm" at bounding box center [840, 166] width 59 height 23
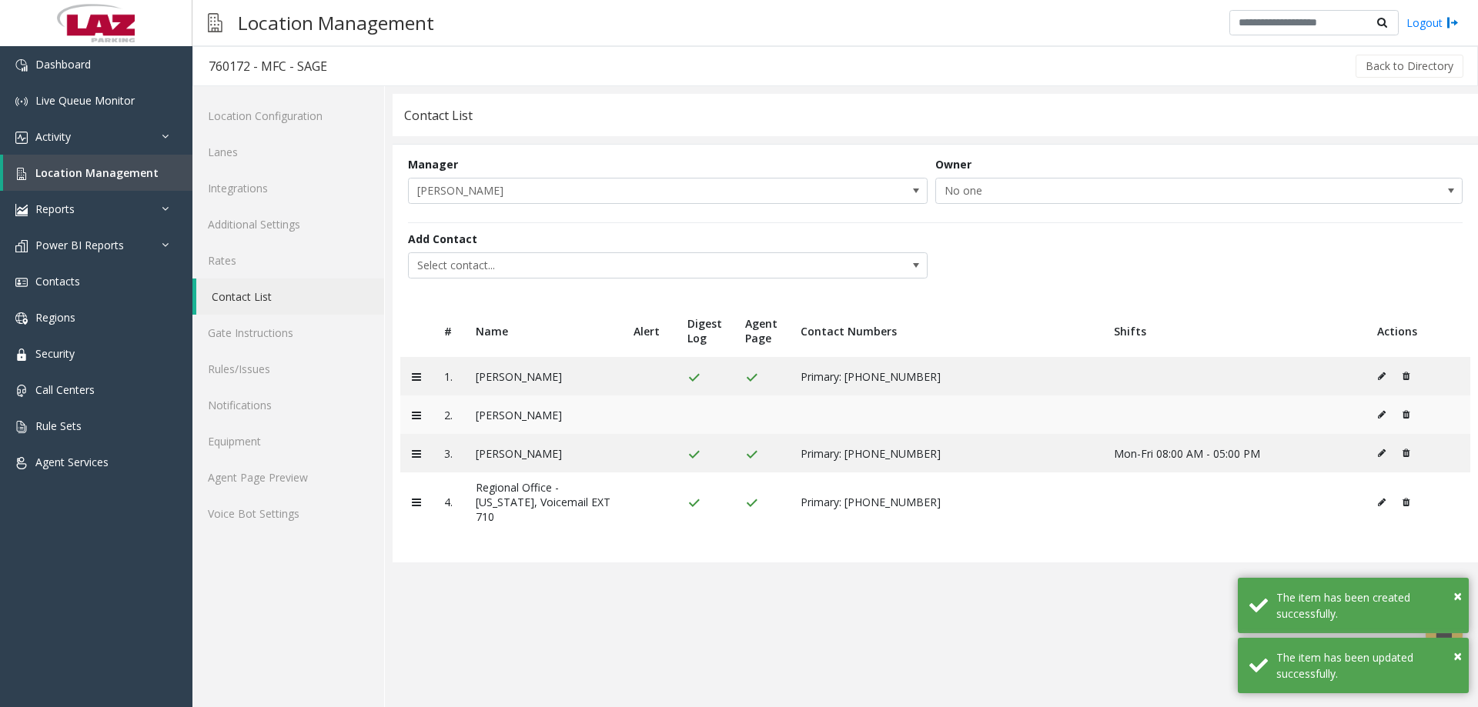
click at [1375, 416] on td at bounding box center [1418, 415] width 105 height 38
click at [1373, 412] on td at bounding box center [1418, 415] width 105 height 38
click at [1378, 412] on icon at bounding box center [1382, 414] width 8 height 9
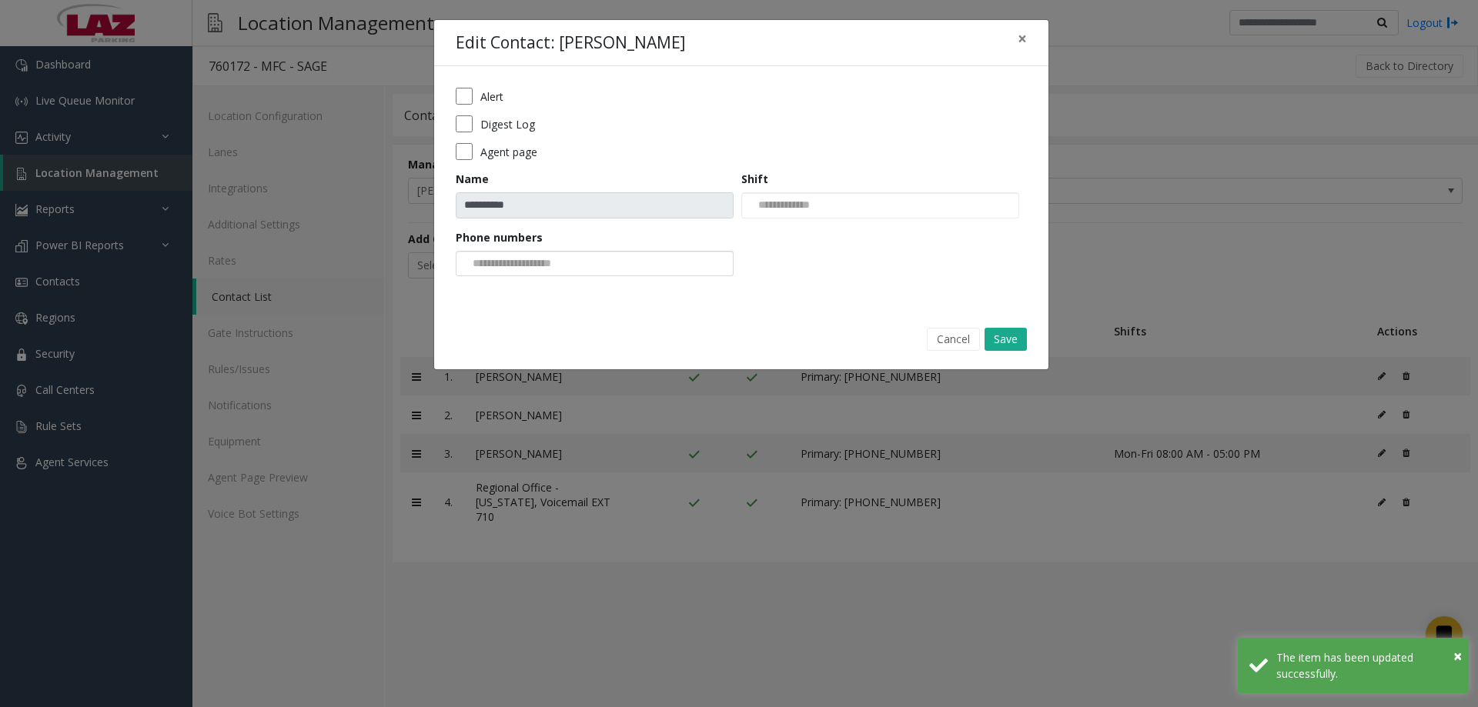
click at [494, 252] on input at bounding box center [515, 264] width 116 height 25
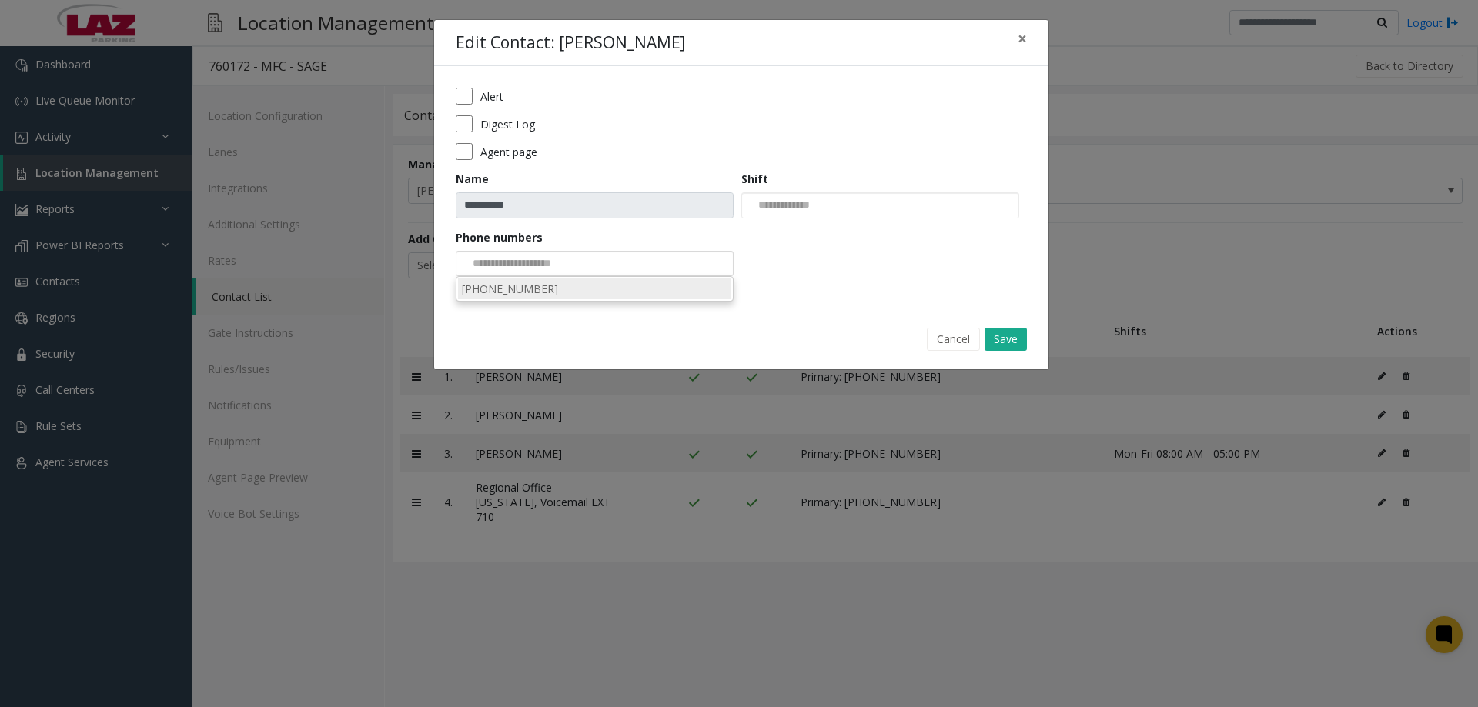
click at [513, 291] on li "[PHONE_NUMBER]" at bounding box center [594, 289] width 273 height 21
click at [816, 199] on input at bounding box center [781, 205] width 79 height 25
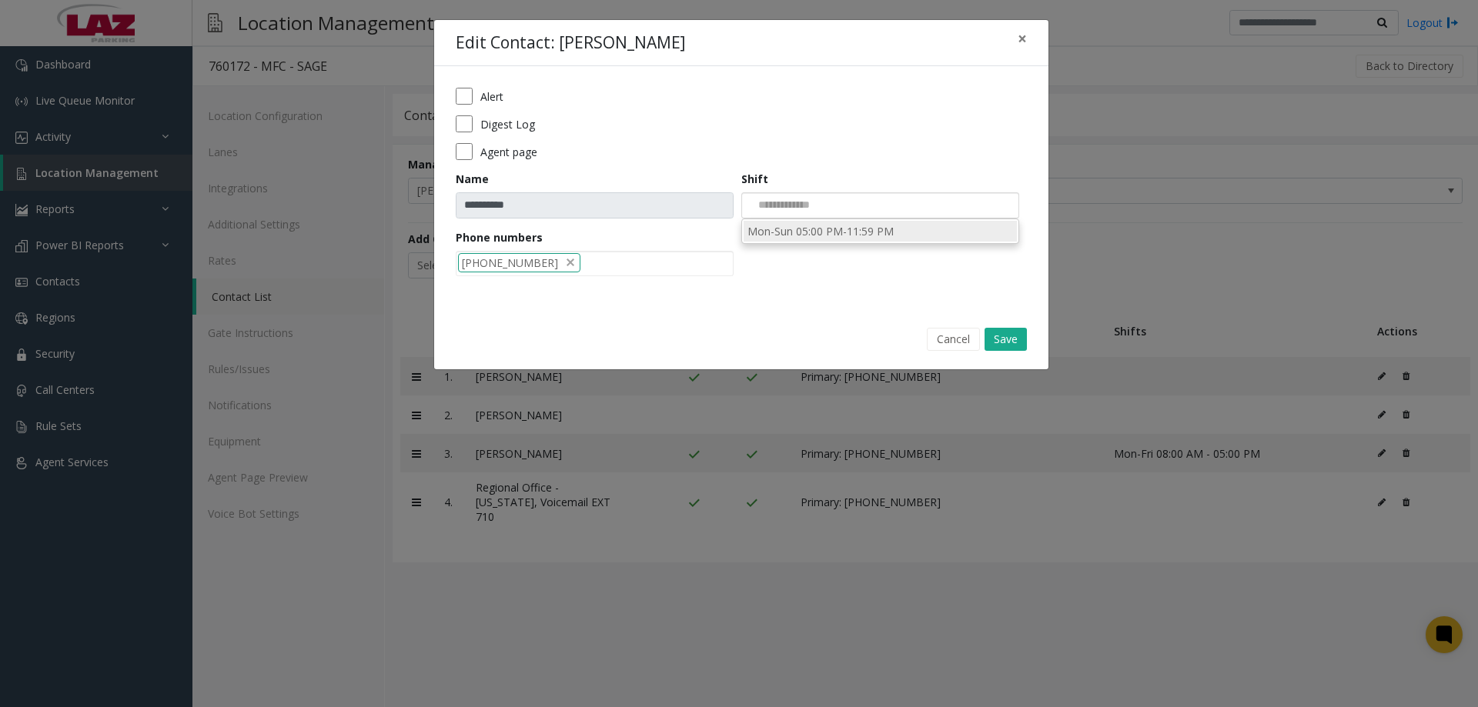
click at [801, 227] on li "Mon-Sun 05:00 PM-11:59 PM" at bounding box center [880, 231] width 273 height 21
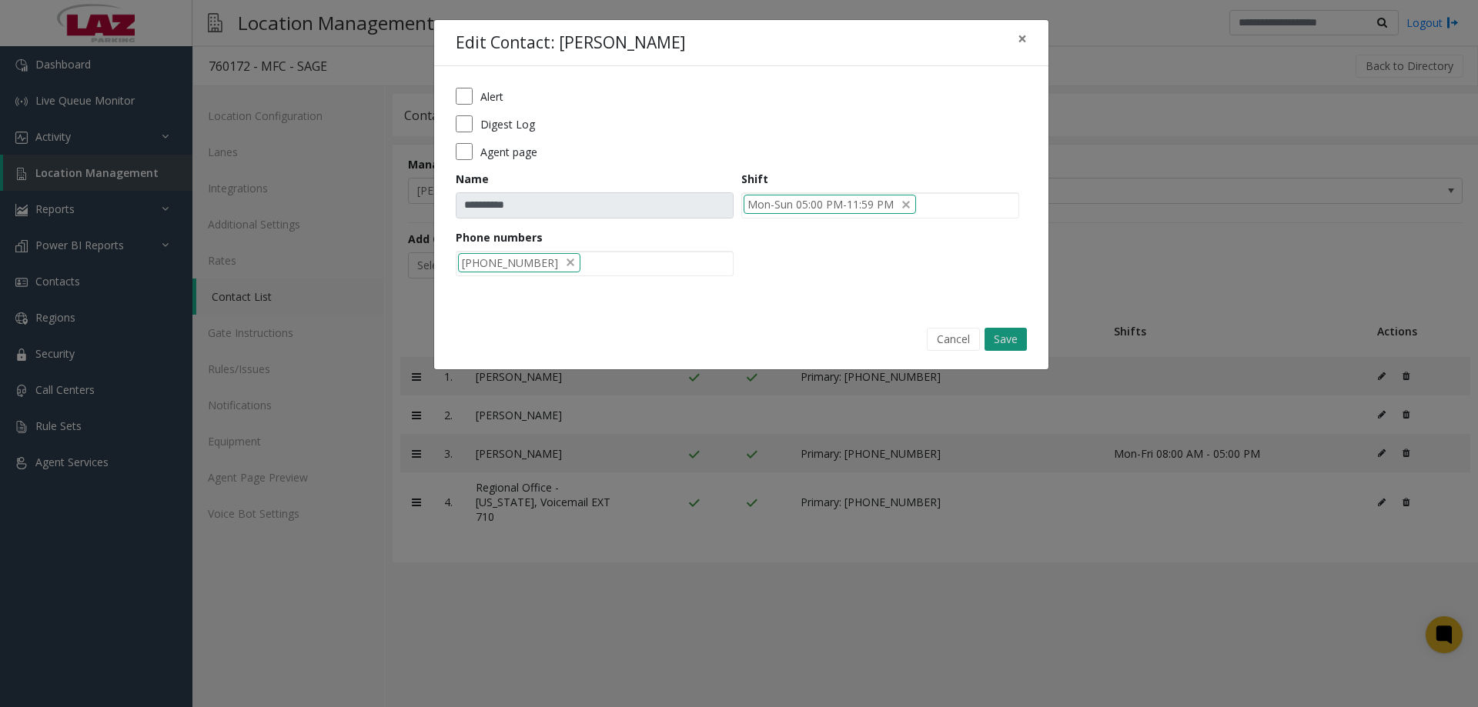
click at [1002, 340] on button "Save" at bounding box center [1006, 339] width 42 height 23
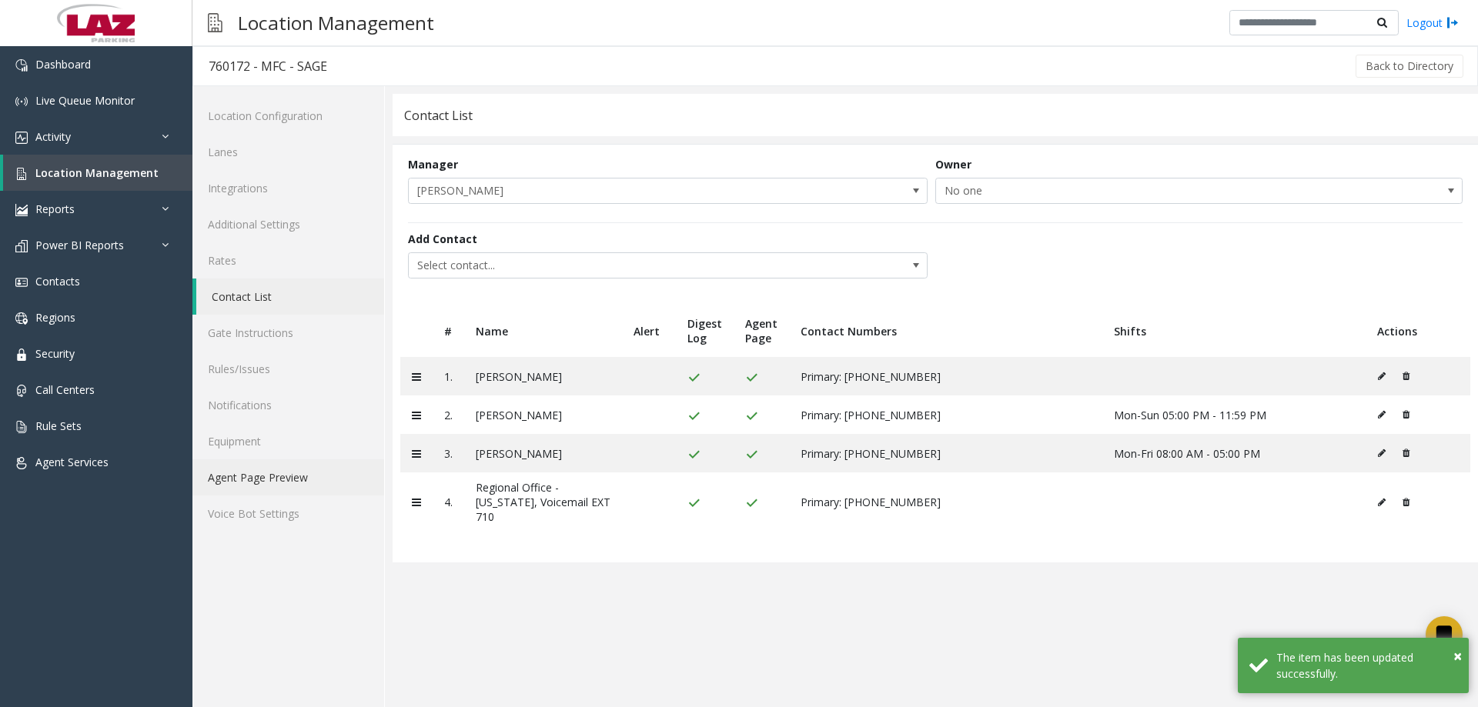
click at [273, 476] on link "Agent Page Preview" at bounding box center [288, 478] width 192 height 36
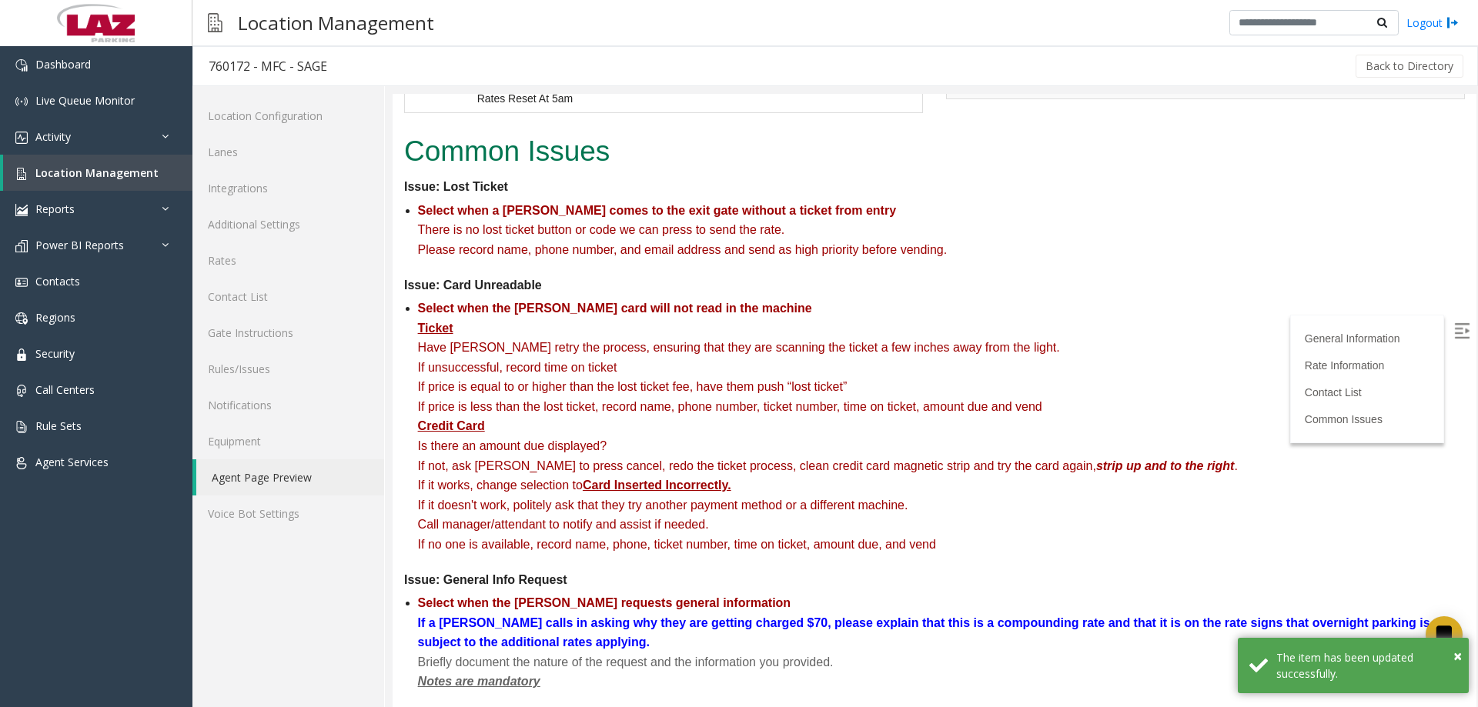
scroll to position [1144, 0]
